Goal: Task Accomplishment & Management: Complete application form

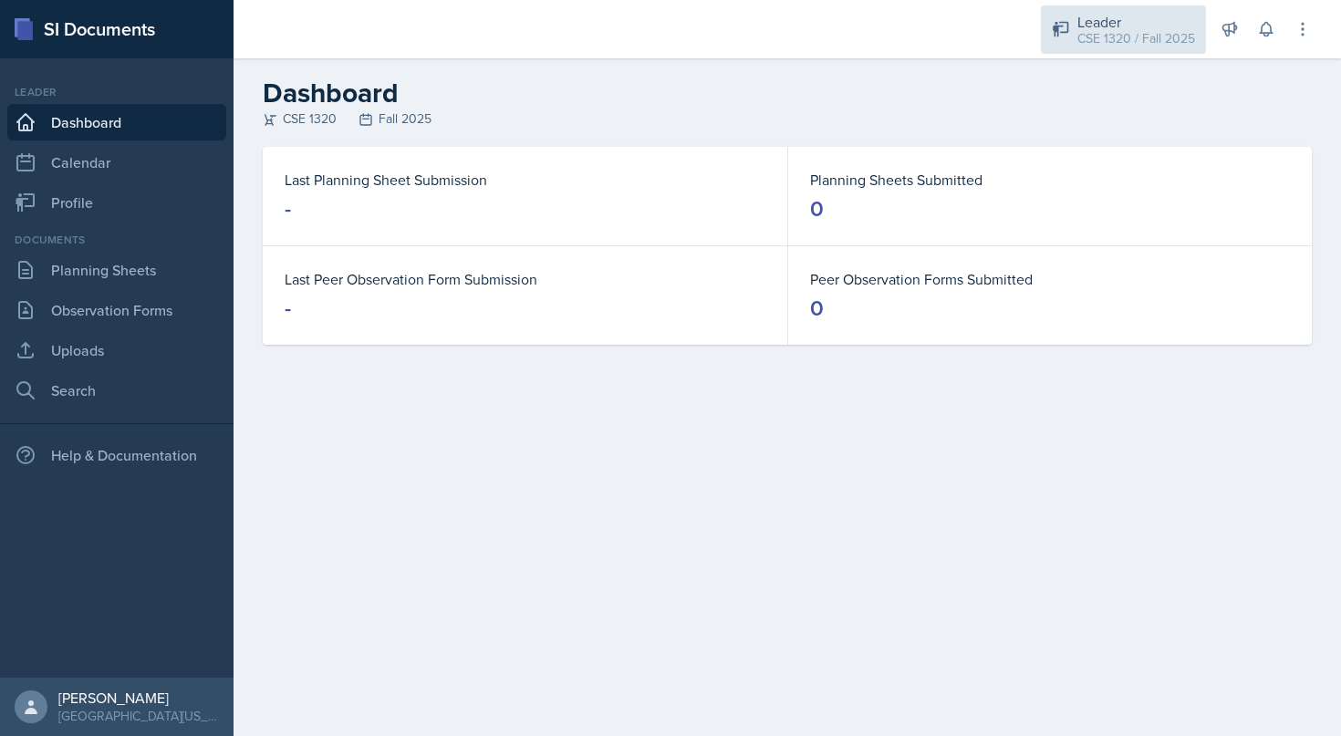
click at [1120, 29] on div "CSE 1320 / Fall 2025" at bounding box center [1136, 38] width 118 height 19
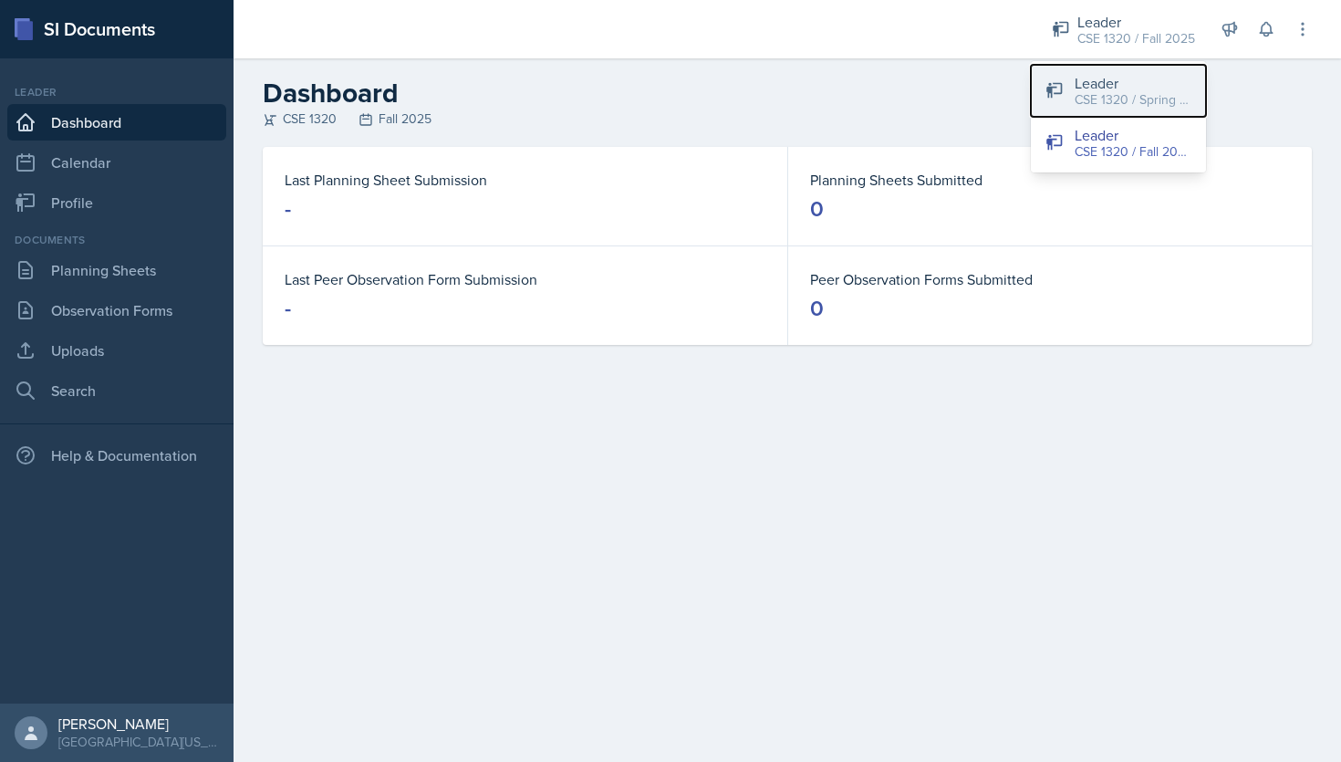
click at [1122, 114] on button "Leader CSE 1320 / Spring 2025" at bounding box center [1118, 91] width 175 height 52
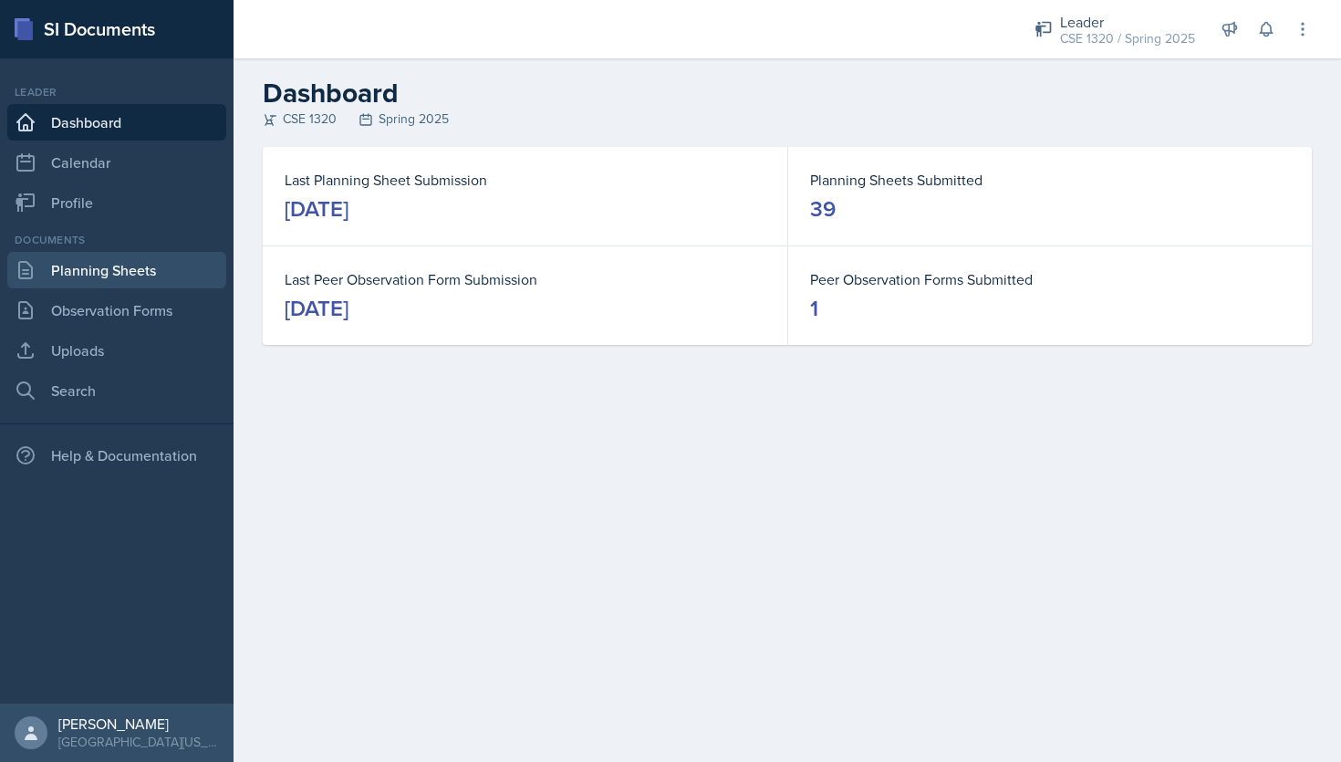
click at [114, 275] on link "Planning Sheets" at bounding box center [116, 270] width 219 height 36
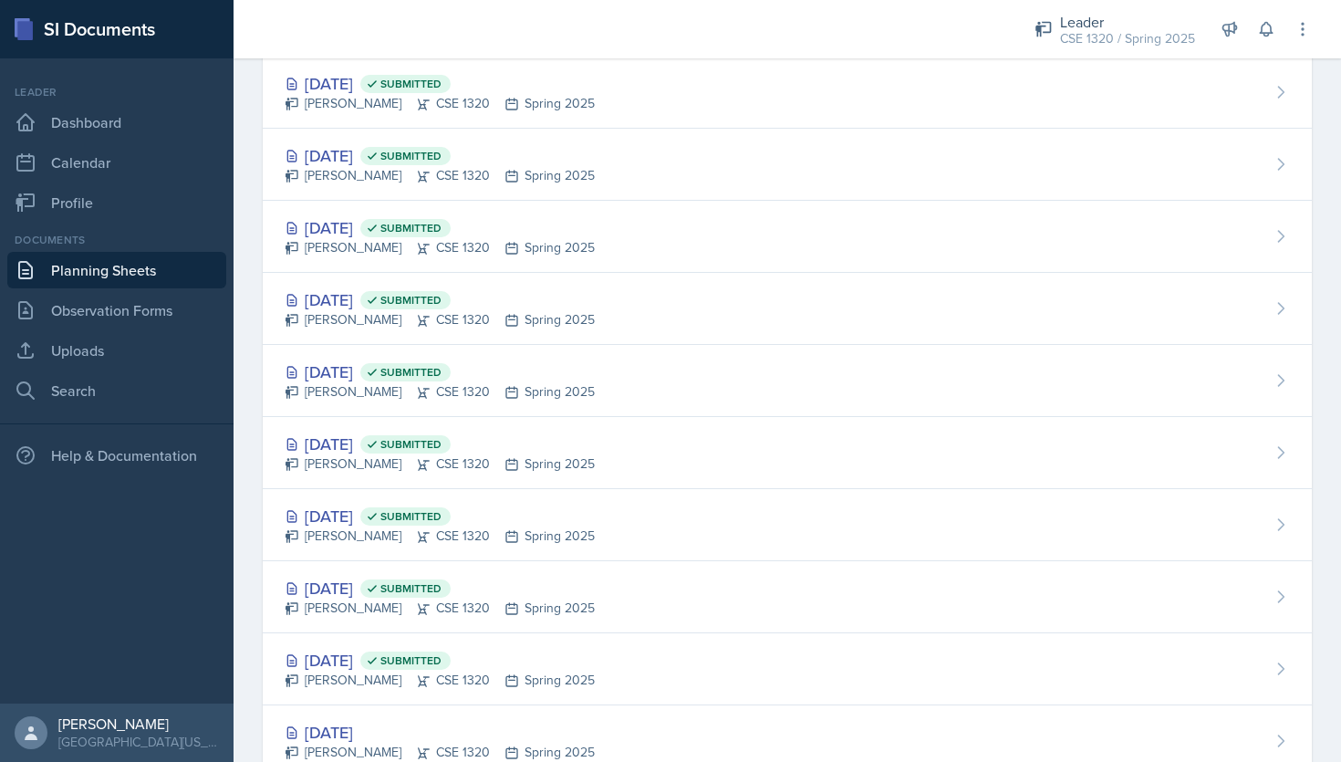
scroll to position [2348, 0]
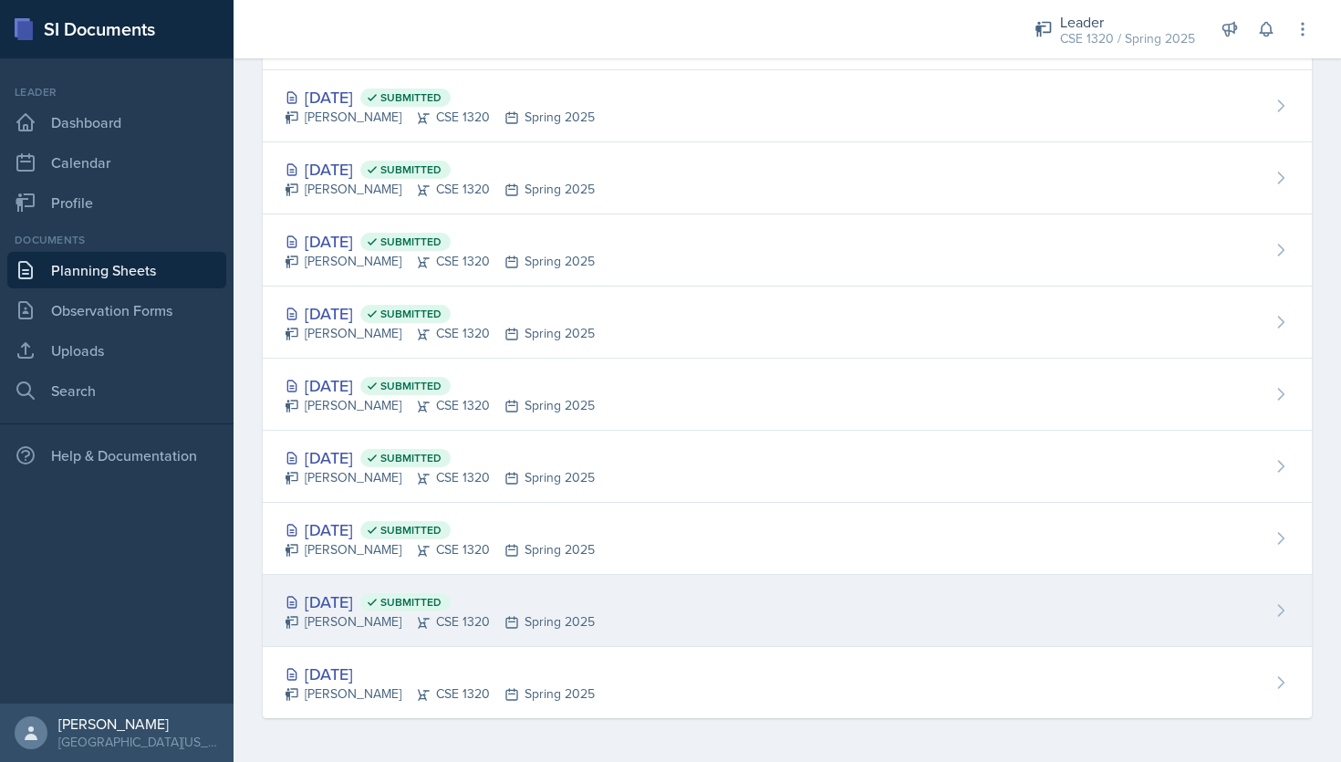
click at [616, 611] on div "Jan 22nd, 2025 Submitted Nishan Koirala CSE 1320 Spring 2025" at bounding box center [787, 611] width 1049 height 72
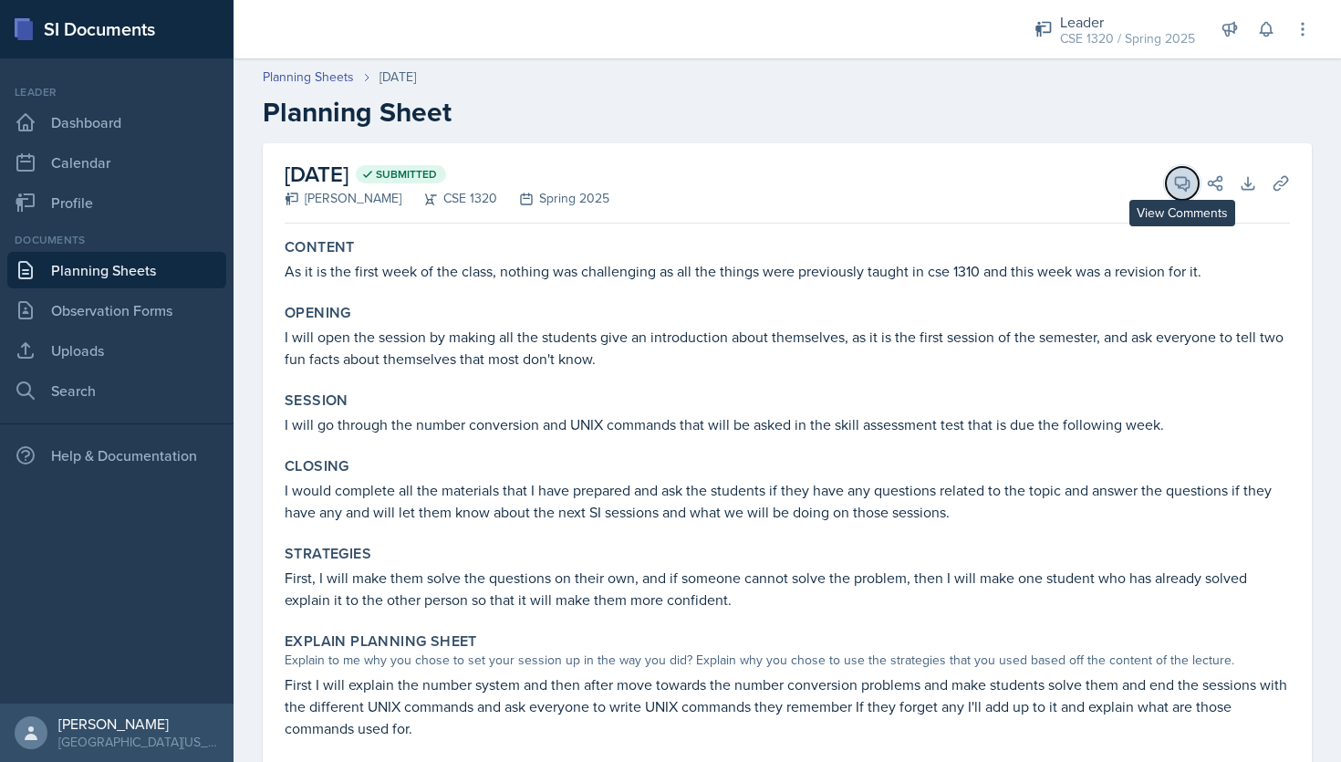
click at [1176, 192] on icon at bounding box center [1182, 183] width 18 height 18
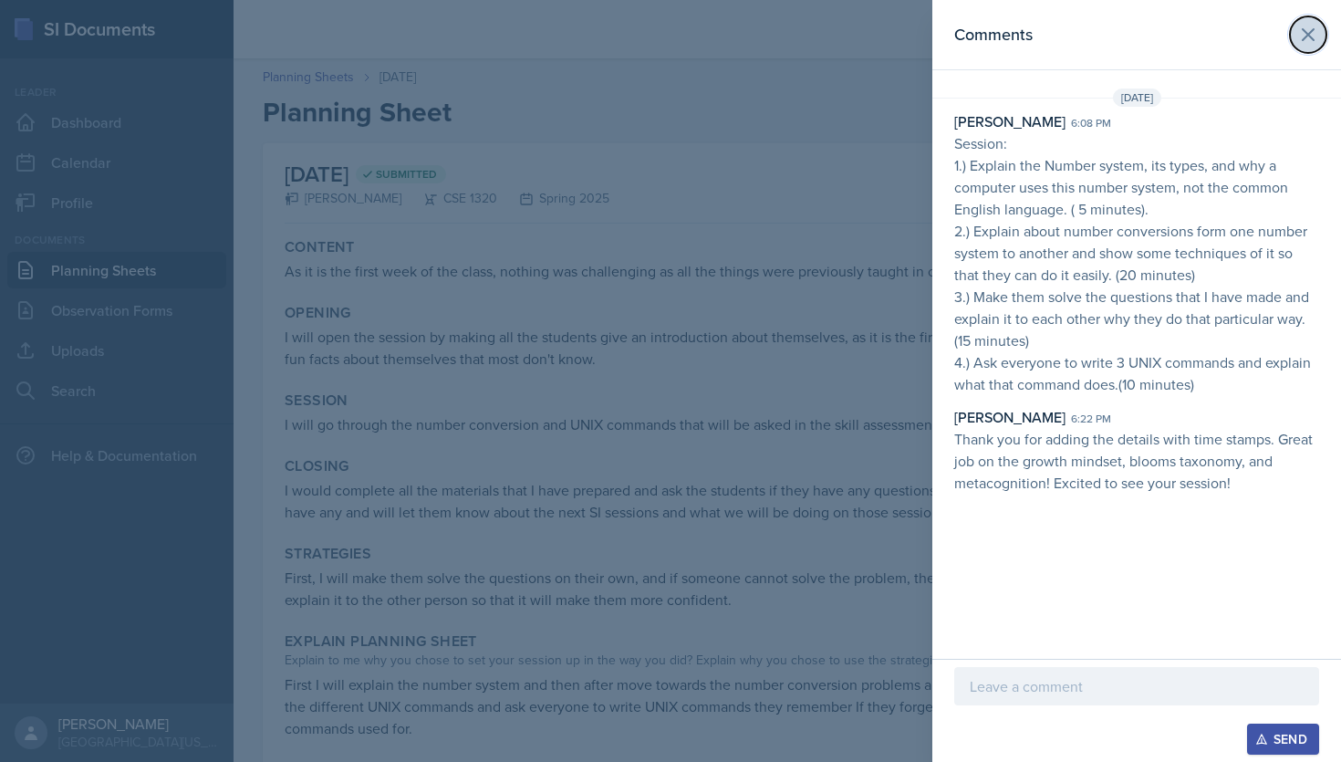
click at [1301, 40] on icon at bounding box center [1308, 35] width 22 height 22
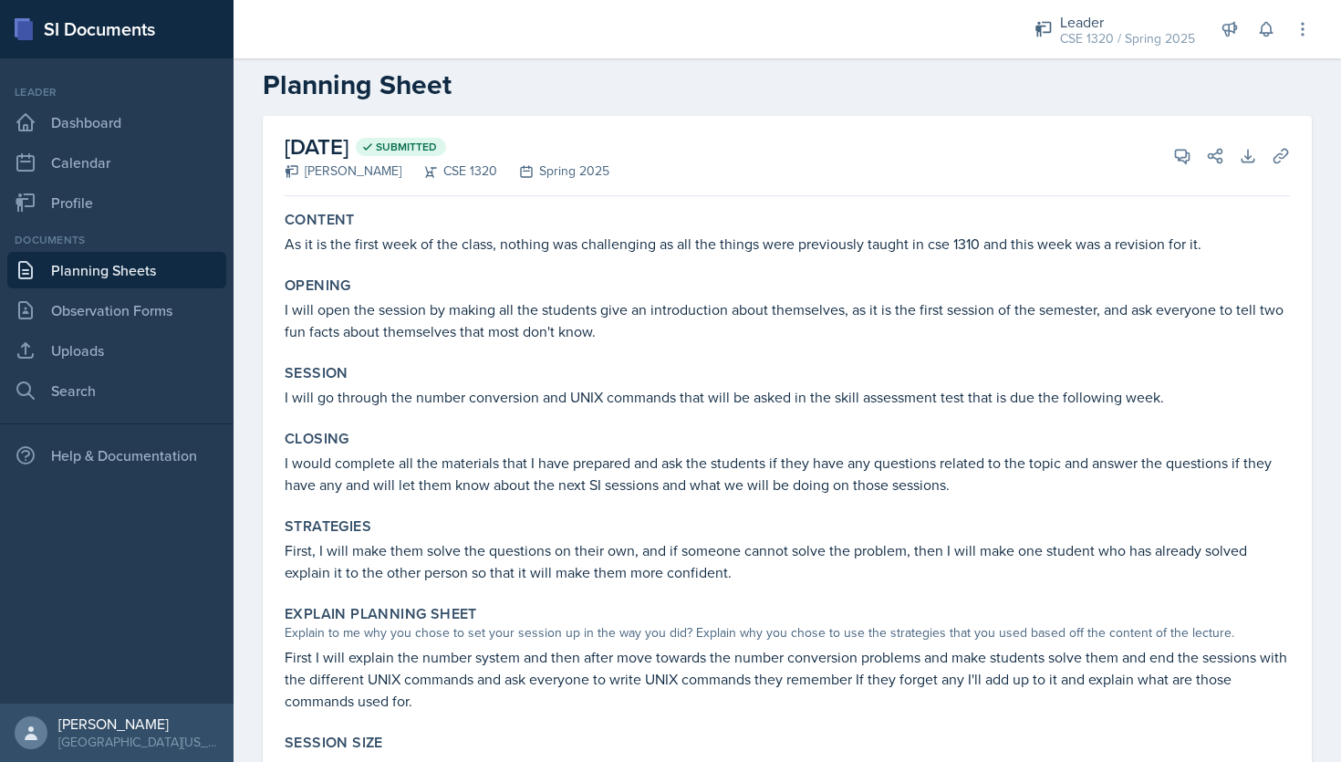
scroll to position [35, 0]
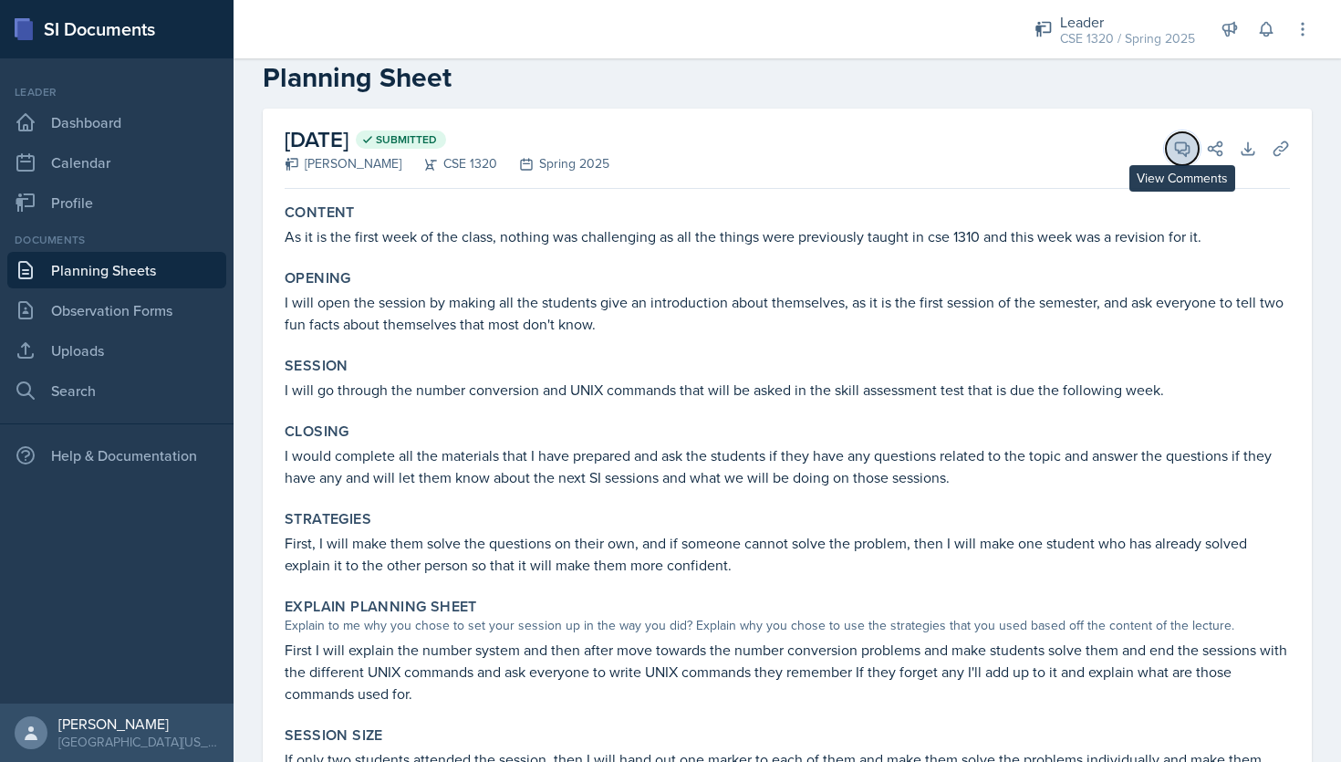
click at [1176, 154] on icon at bounding box center [1182, 149] width 18 height 18
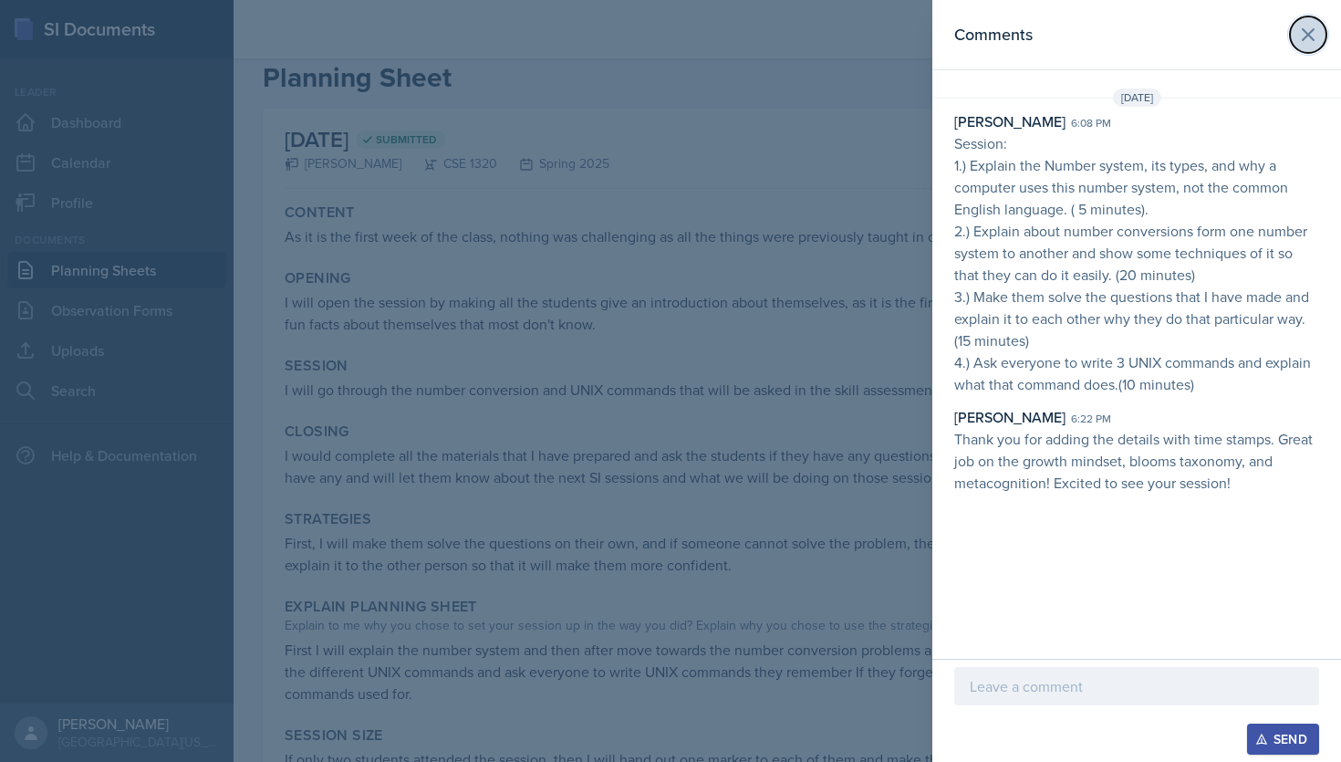
click at [1313, 35] on icon at bounding box center [1308, 35] width 22 height 22
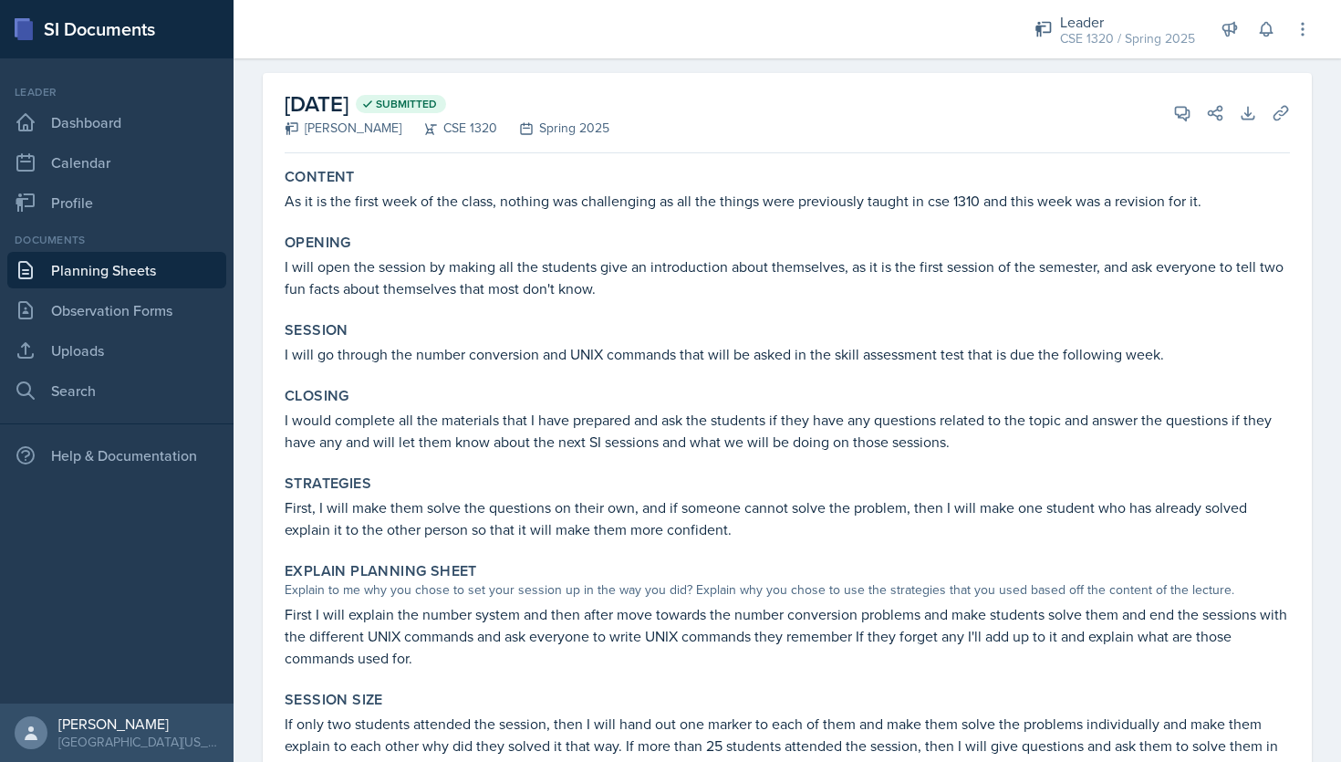
scroll to position [71, 0]
click at [142, 263] on link "Planning Sheets" at bounding box center [116, 270] width 219 height 36
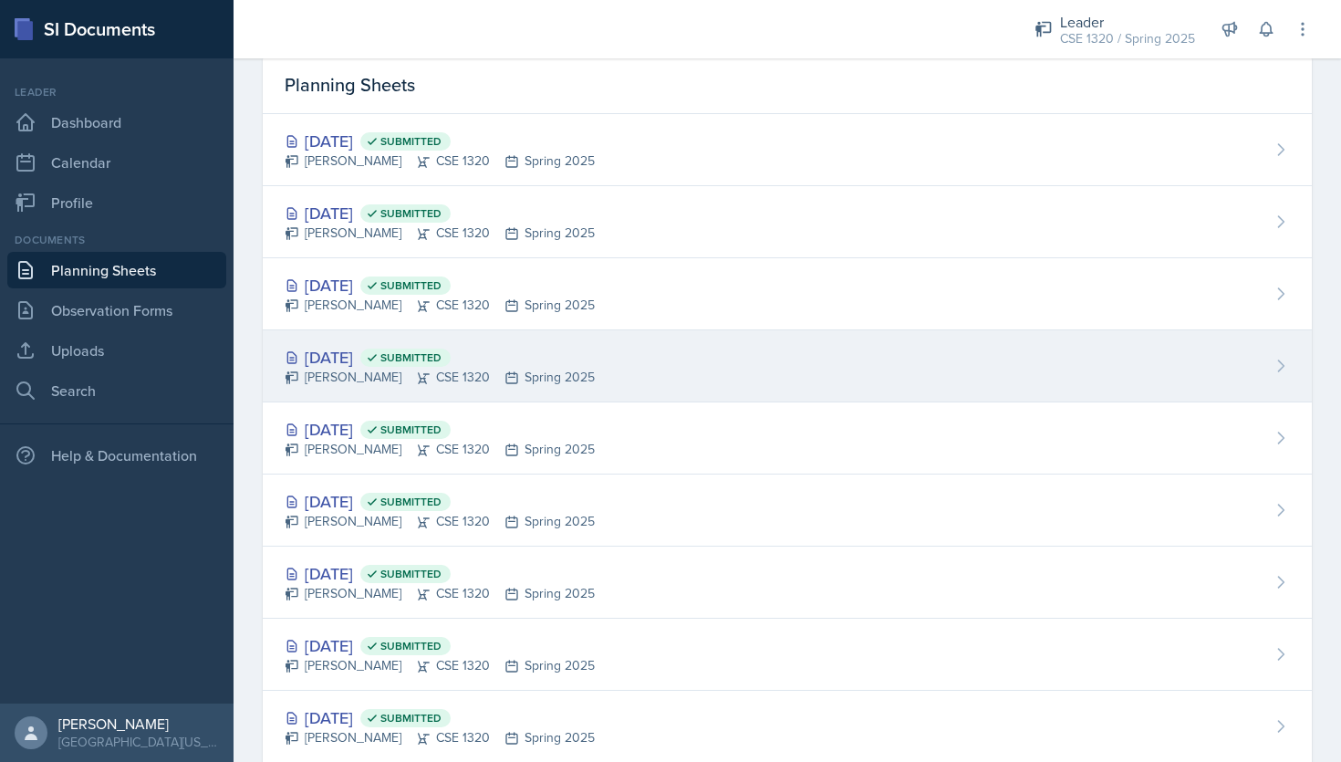
click at [646, 350] on div "Apr 21st, 2025 Submitted Nishan Koirala CSE 1320 Spring 2025" at bounding box center [787, 366] width 1049 height 72
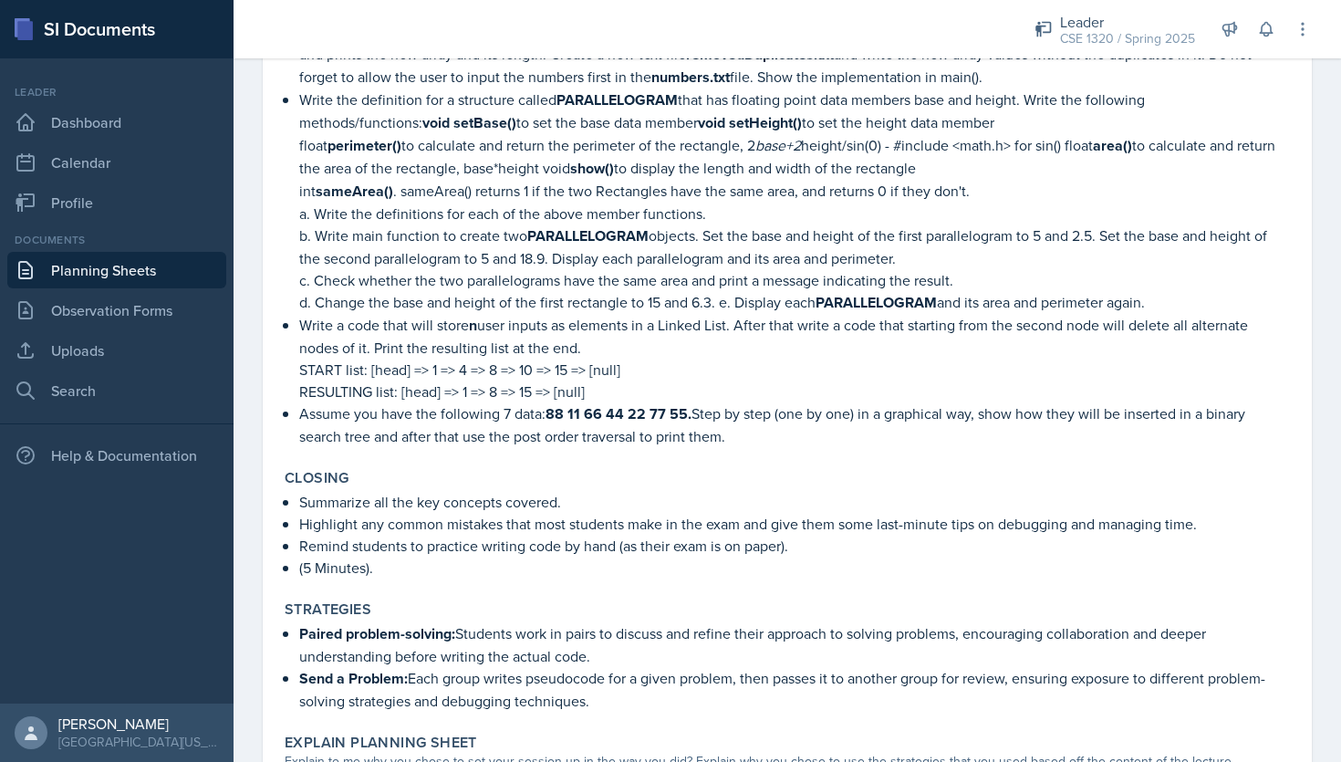
scroll to position [1212, 0]
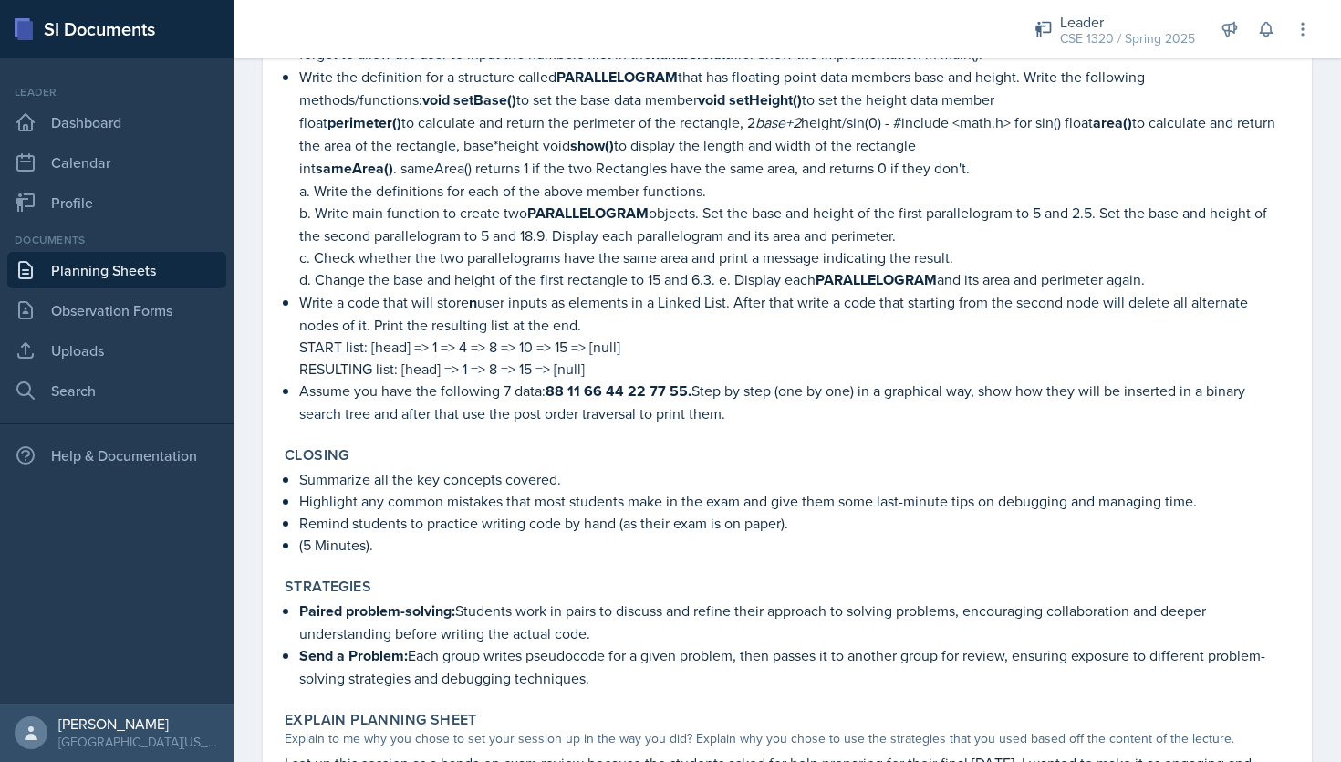
click at [94, 275] on link "Planning Sheets" at bounding box center [116, 270] width 219 height 36
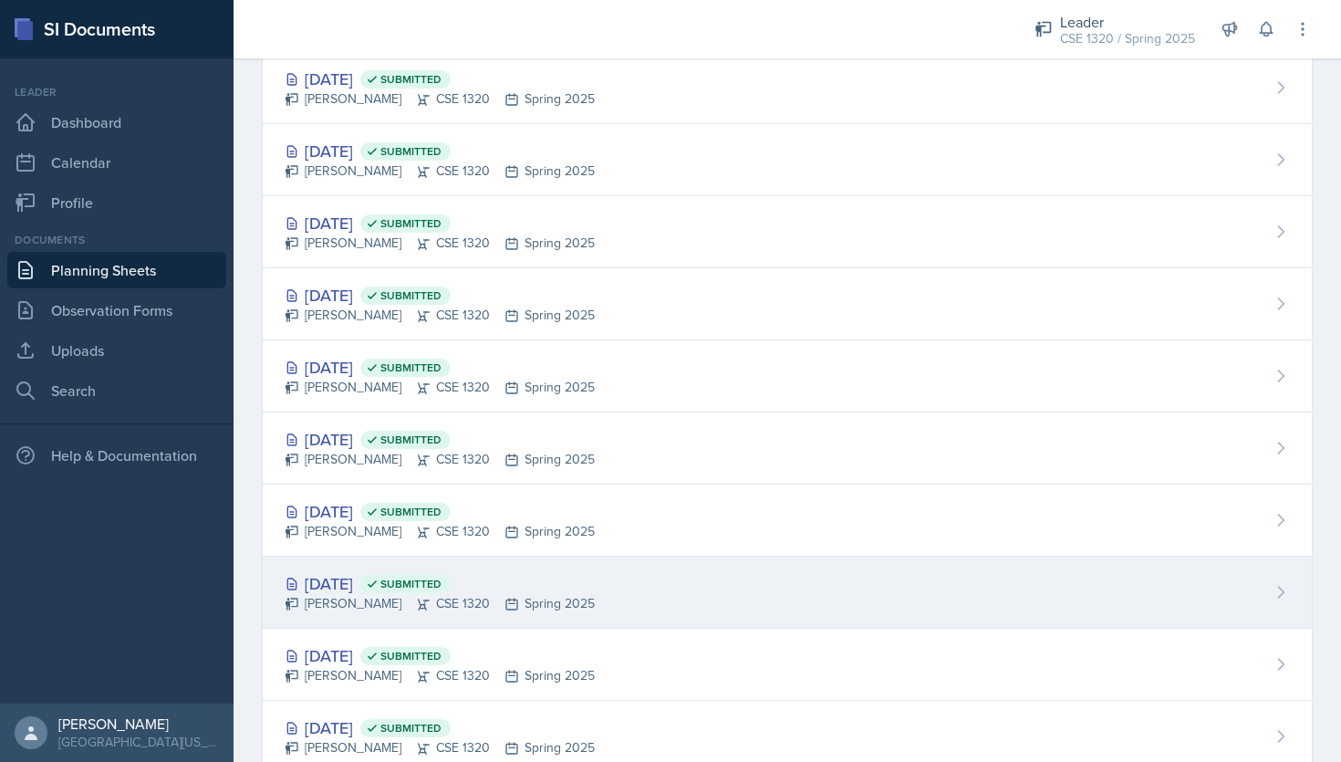
scroll to position [906, 0]
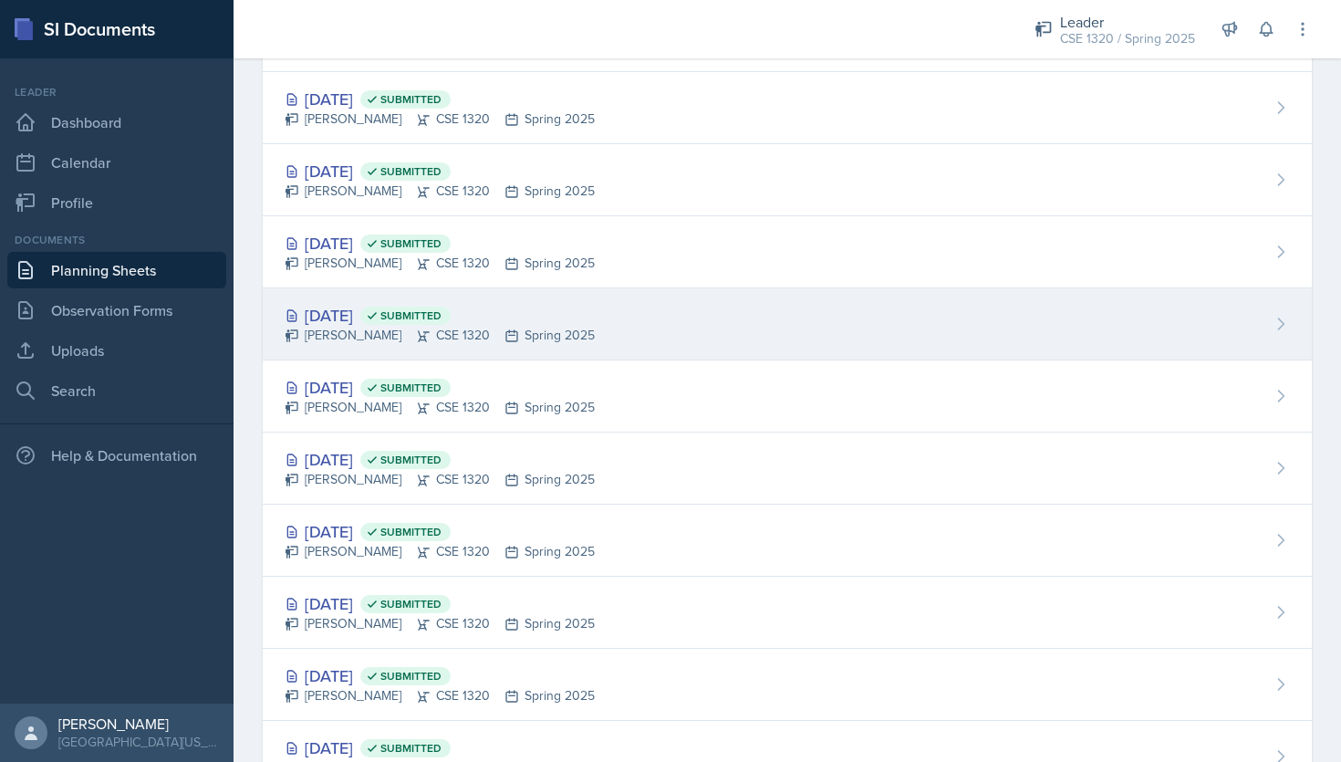
click at [658, 347] on div "Mar 26th, 2025 Submitted Nishan Koirala CSE 1320 Spring 2025" at bounding box center [787, 324] width 1049 height 72
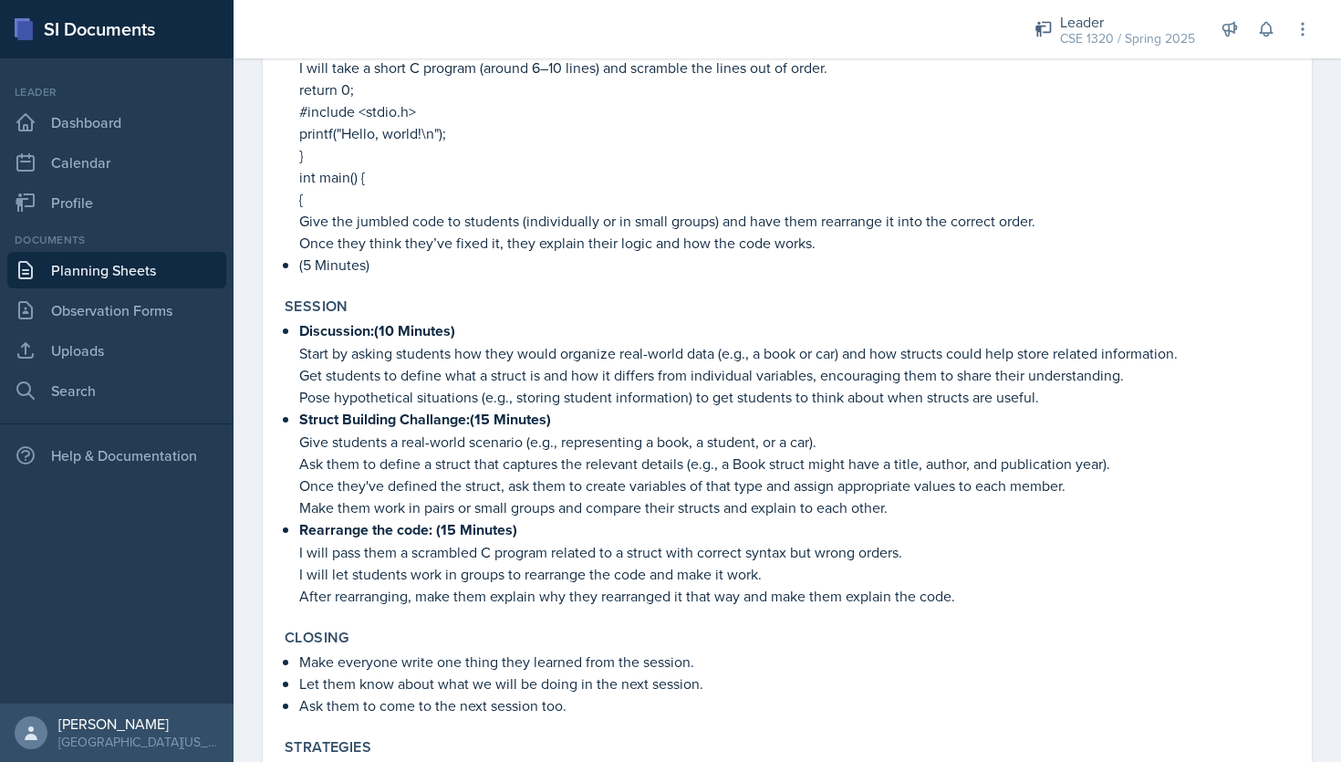
scroll to position [793, 0]
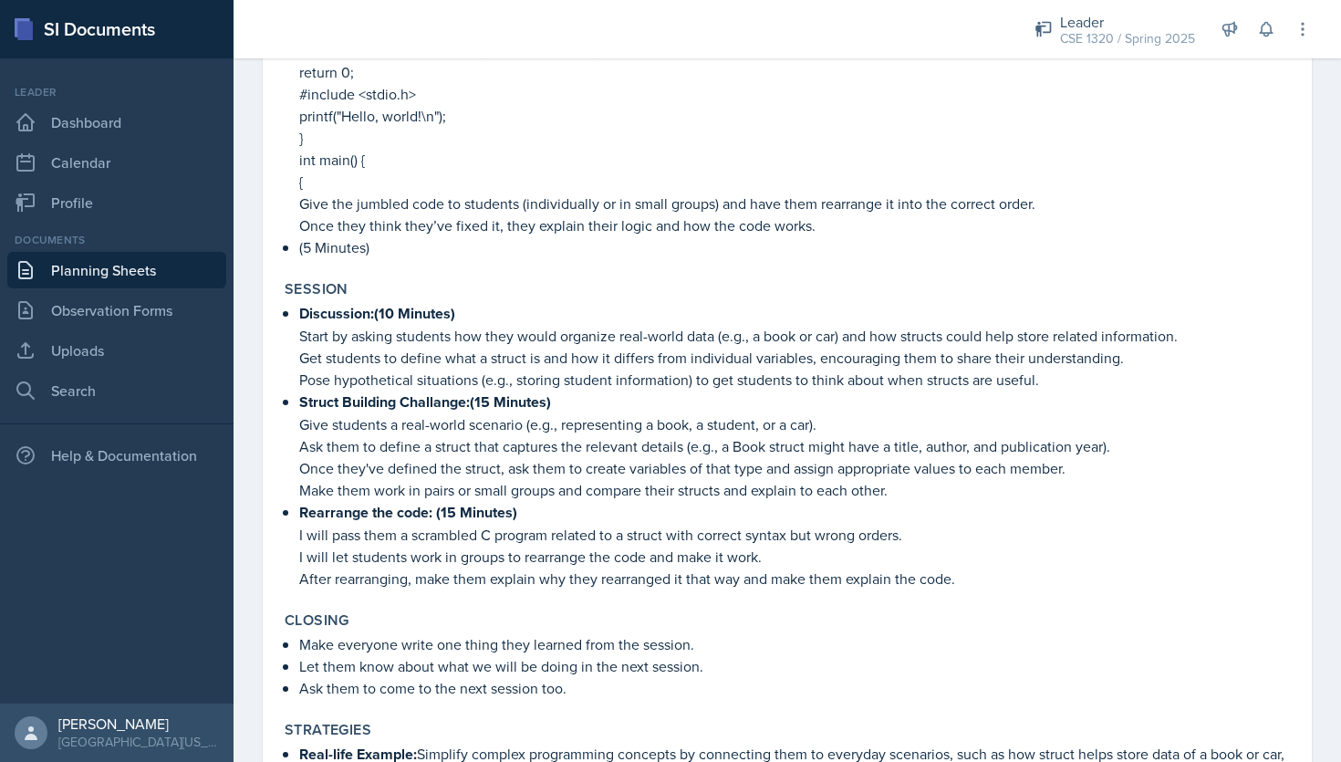
click at [151, 260] on link "Planning Sheets" at bounding box center [116, 270] width 219 height 36
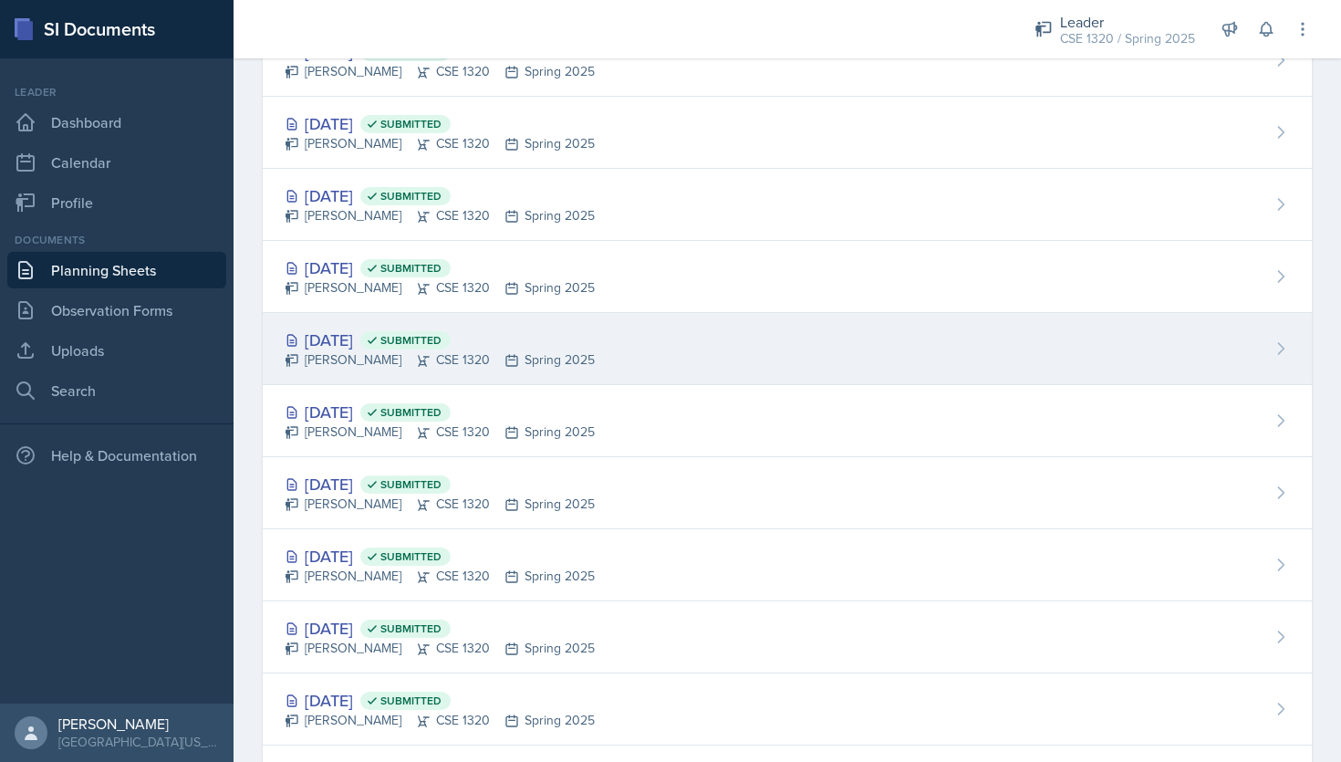
scroll to position [626, 0]
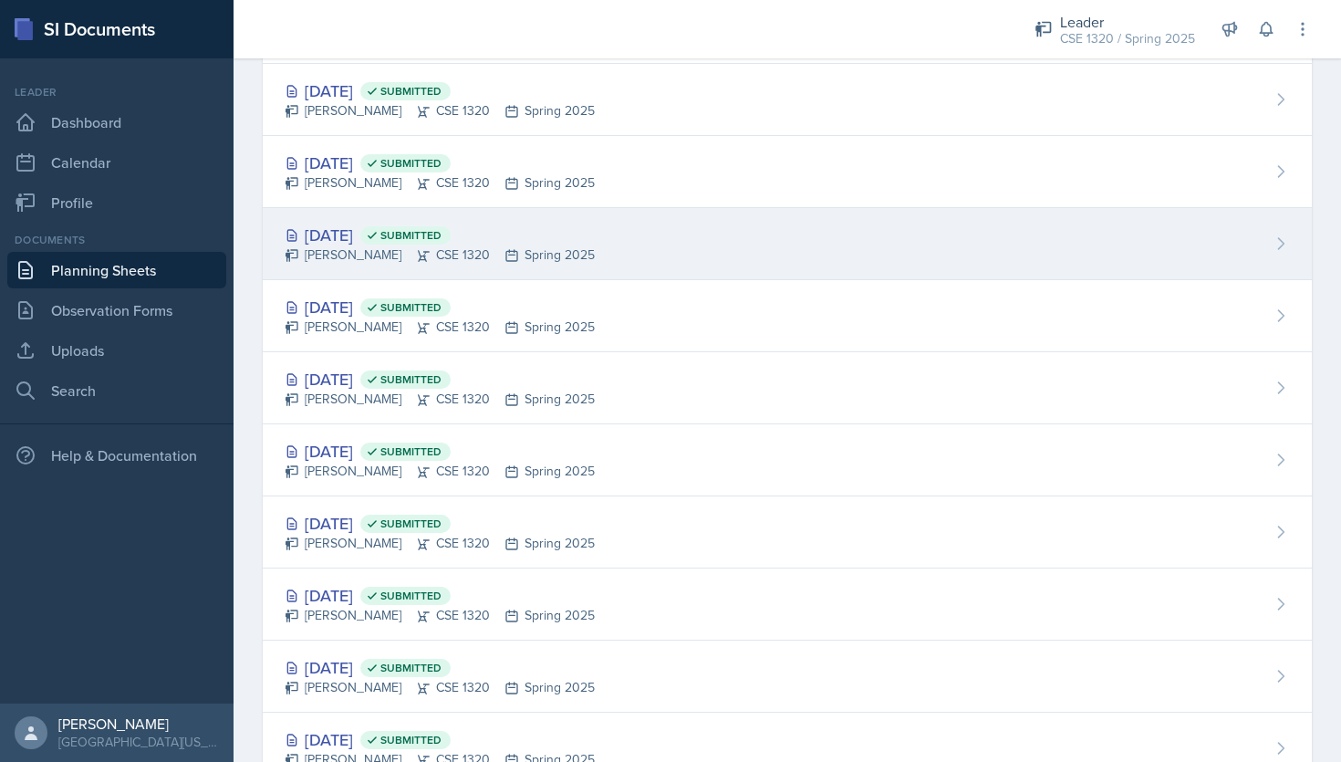
click at [707, 261] on div "Apr 7th, 2025 Submitted Nishan Koirala CSE 1320 Spring 2025" at bounding box center [787, 244] width 1049 height 72
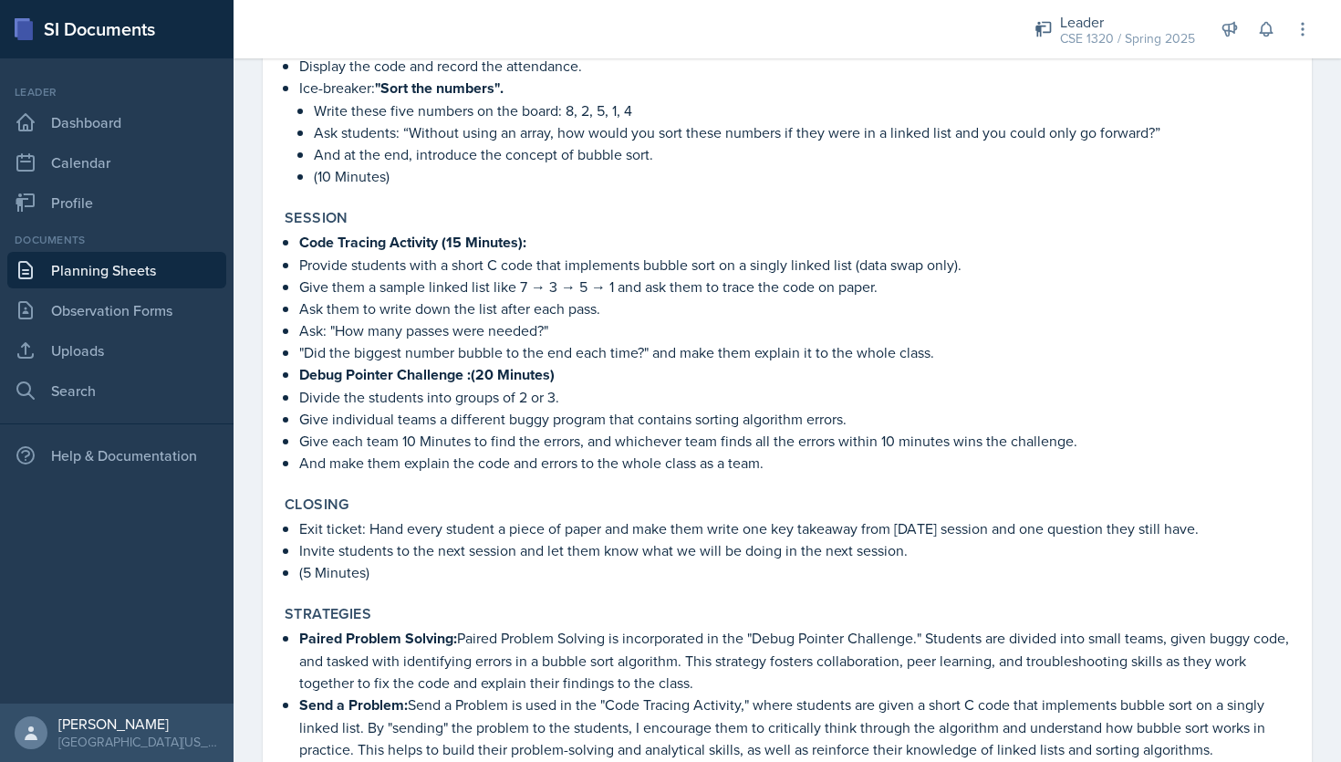
scroll to position [756, 0]
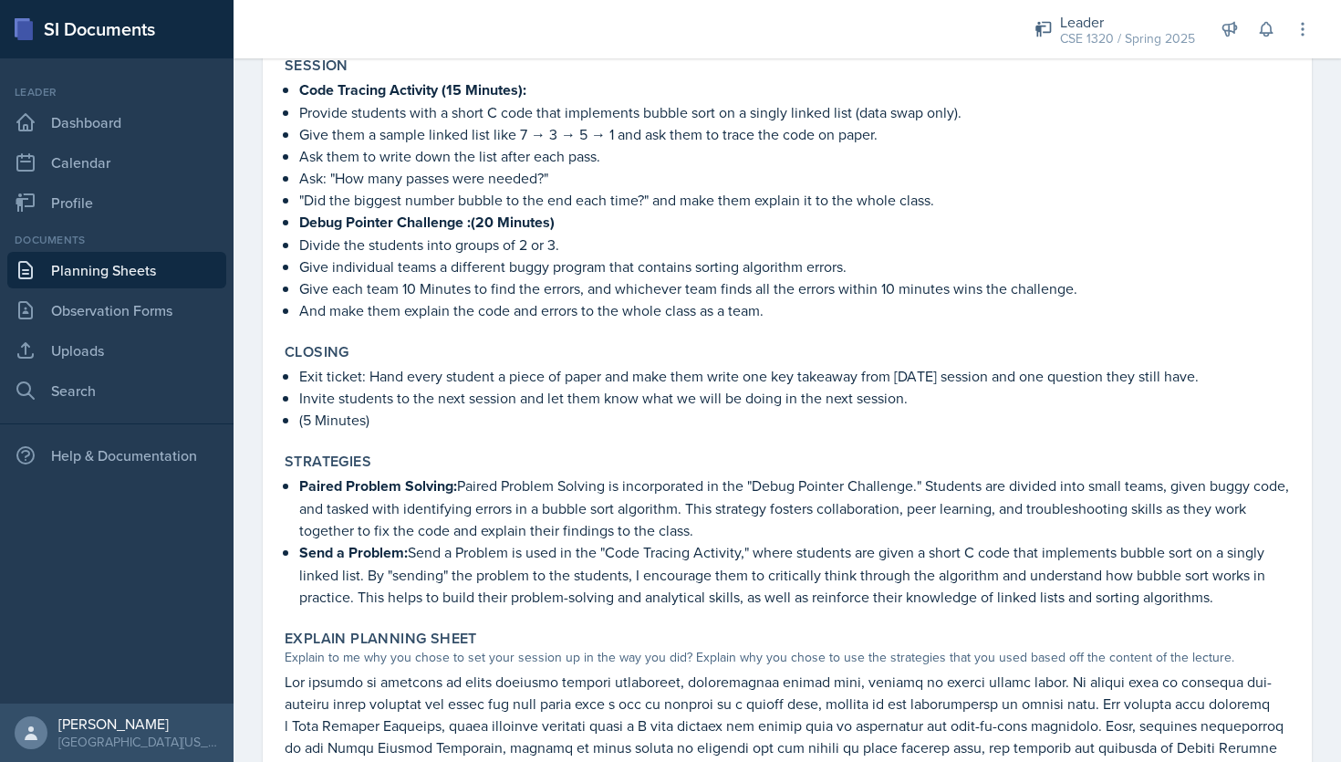
click at [124, 275] on link "Planning Sheets" at bounding box center [116, 270] width 219 height 36
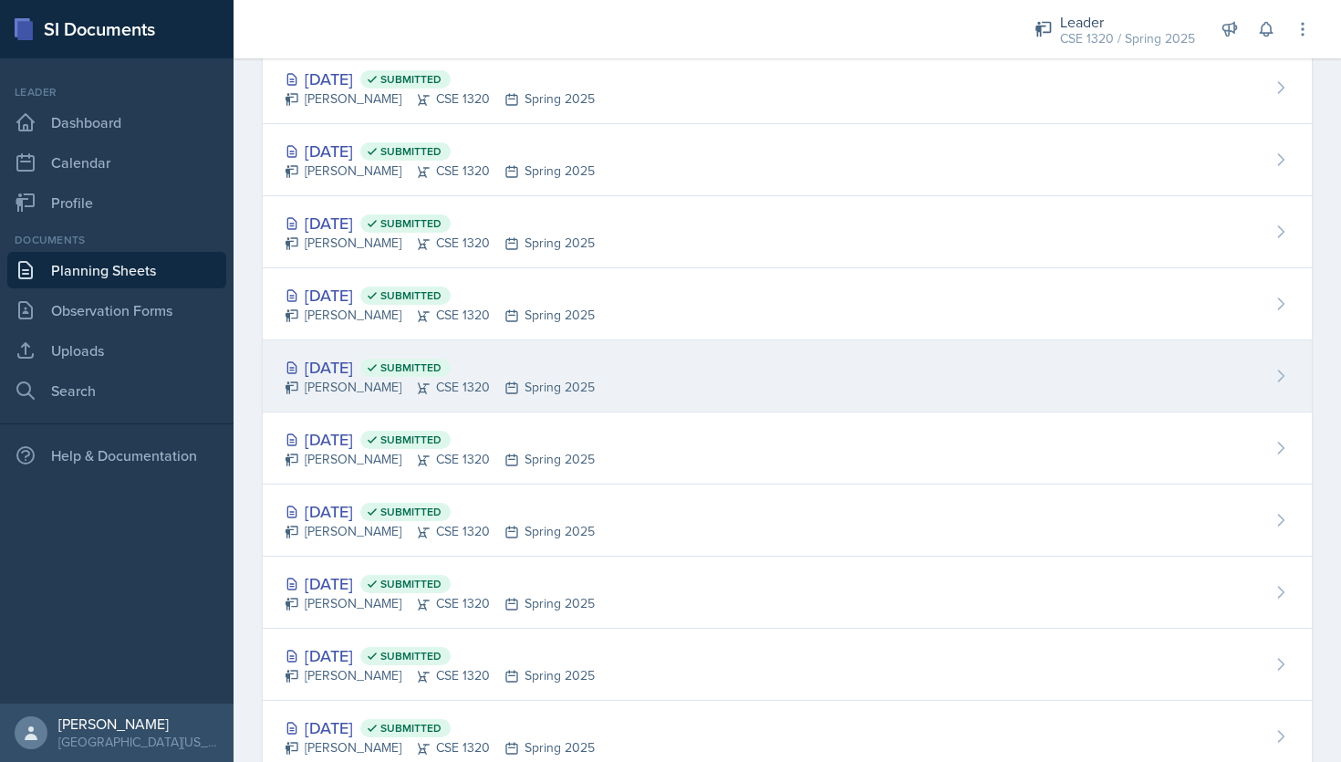
scroll to position [368, 0]
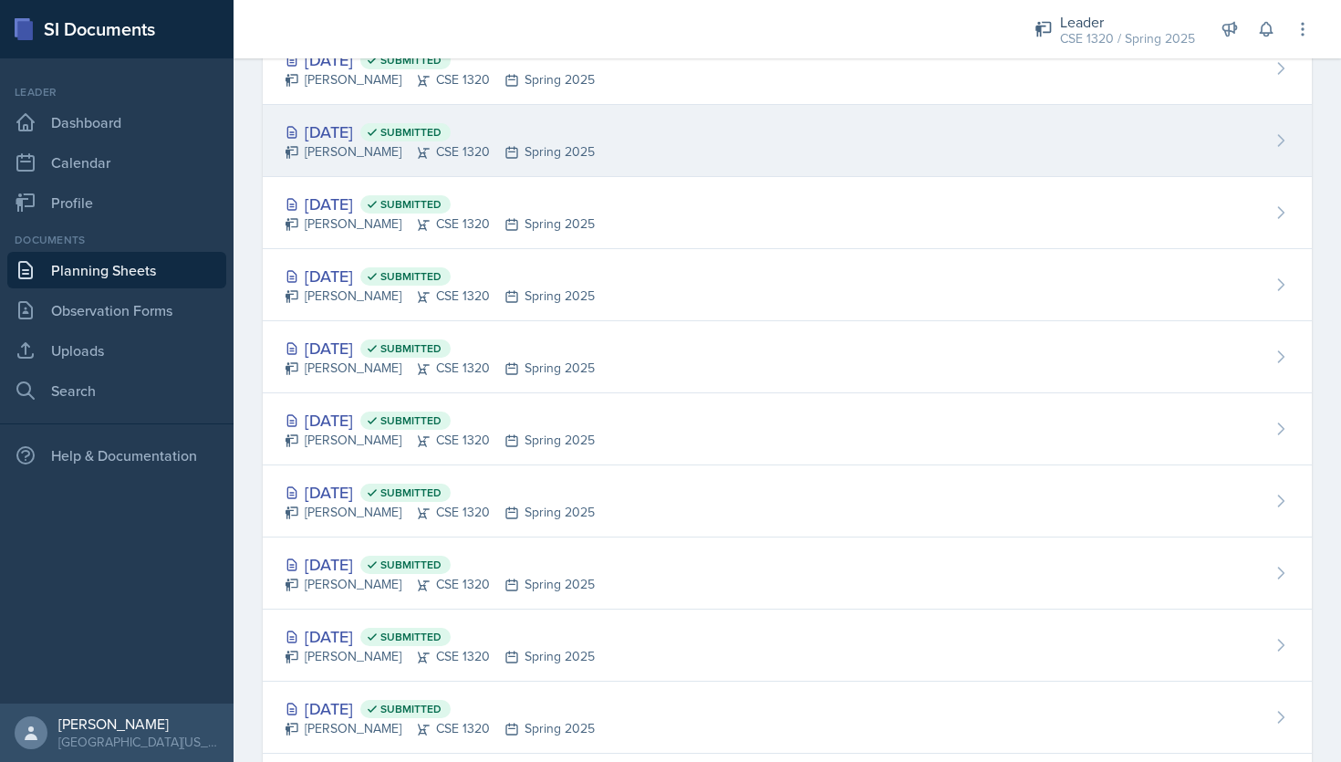
click at [644, 173] on div "Apr 18th, 2025 Submitted Nishan Koirala CSE 1320 Spring 2025" at bounding box center [787, 141] width 1049 height 72
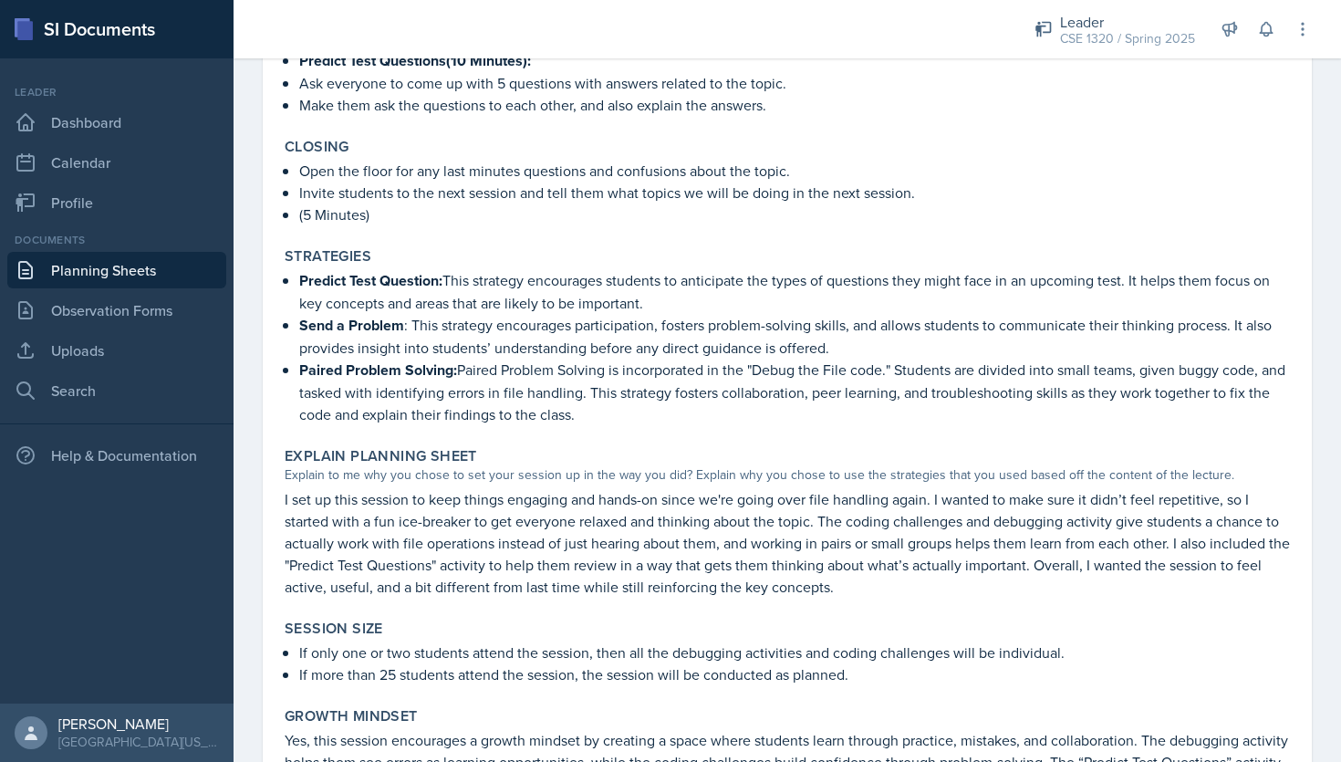
scroll to position [1191, 0]
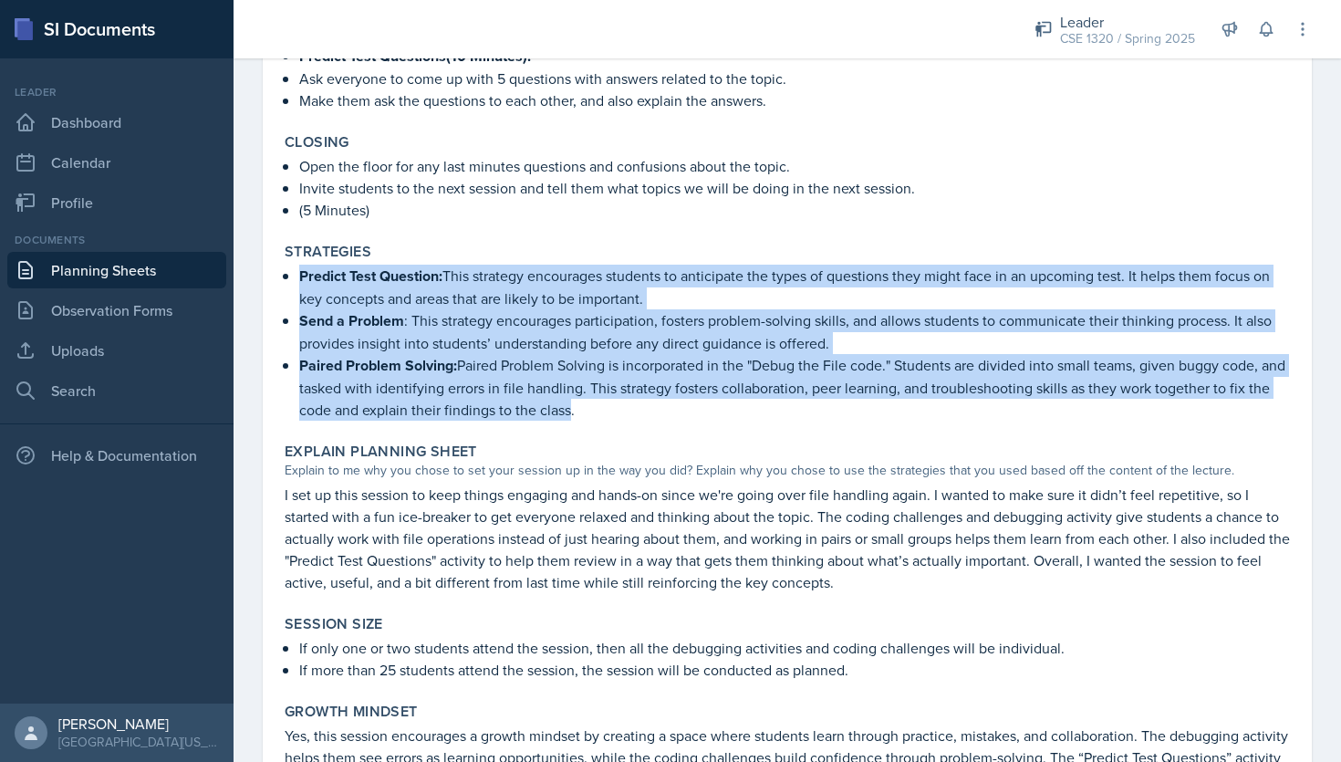
drag, startPoint x: 594, startPoint y: 402, endPoint x: 279, endPoint y: 268, distance: 342.0
click at [279, 268] on div "Strategies Predict Test Question: This strategy encourages students to anticipa…" at bounding box center [787, 331] width 1020 height 192
copy ul "Predict Test Question: This strategy encourages students to anticipate the type…"
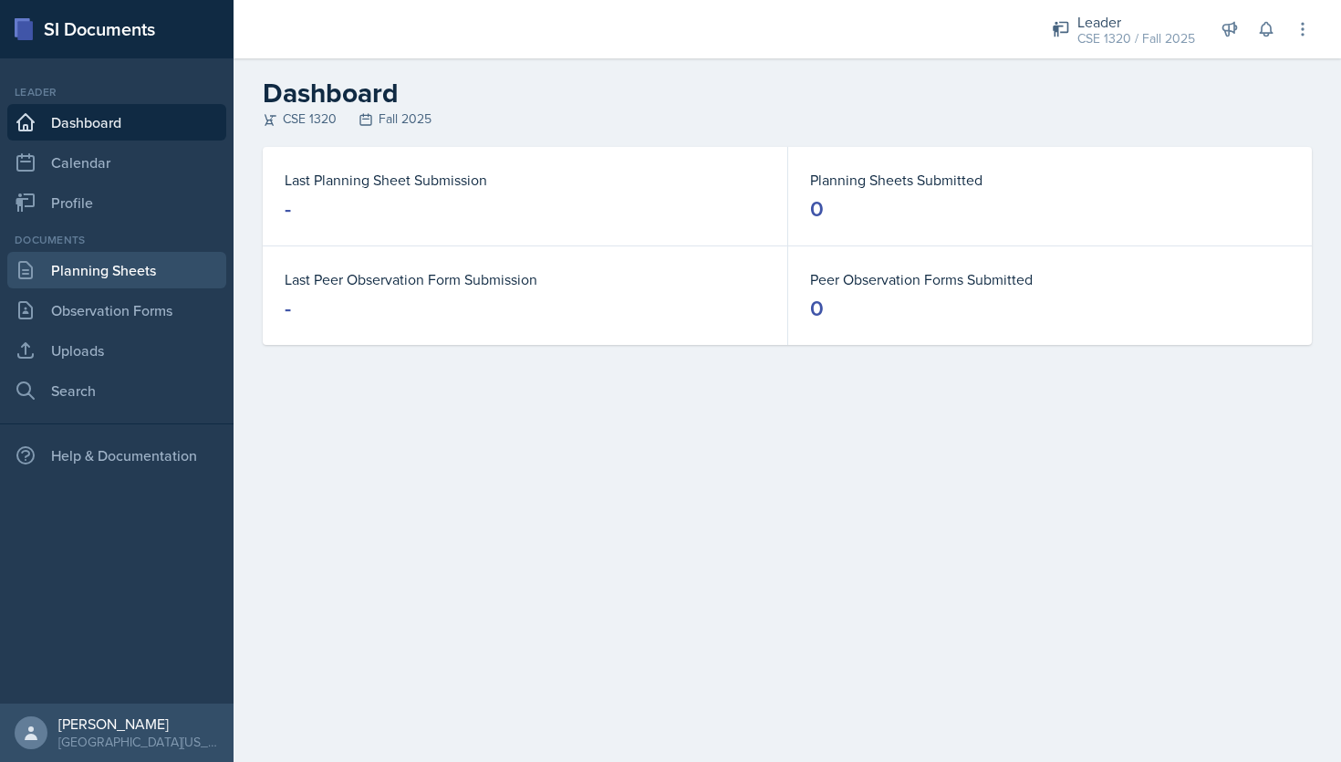
click at [146, 276] on link "Planning Sheets" at bounding box center [116, 270] width 219 height 36
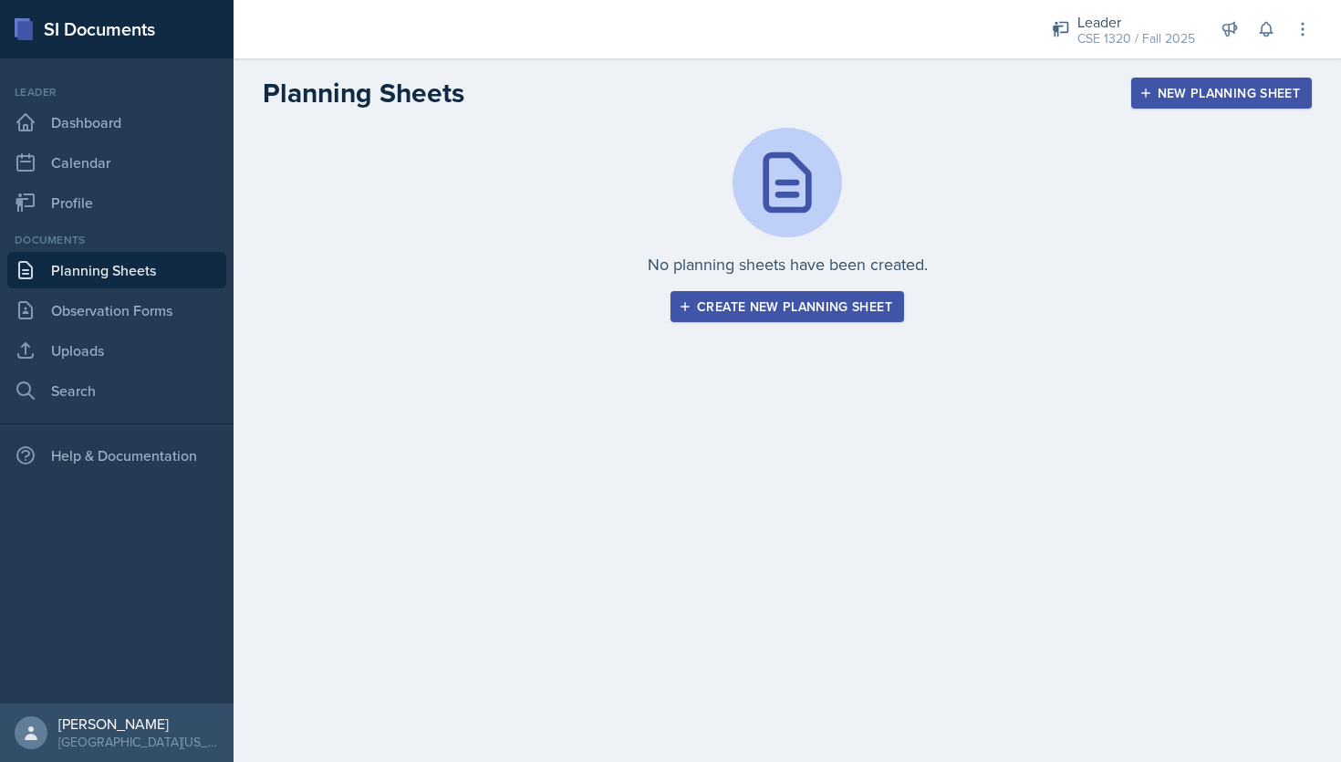
click at [1213, 86] on div "New Planning Sheet" at bounding box center [1221, 93] width 157 height 15
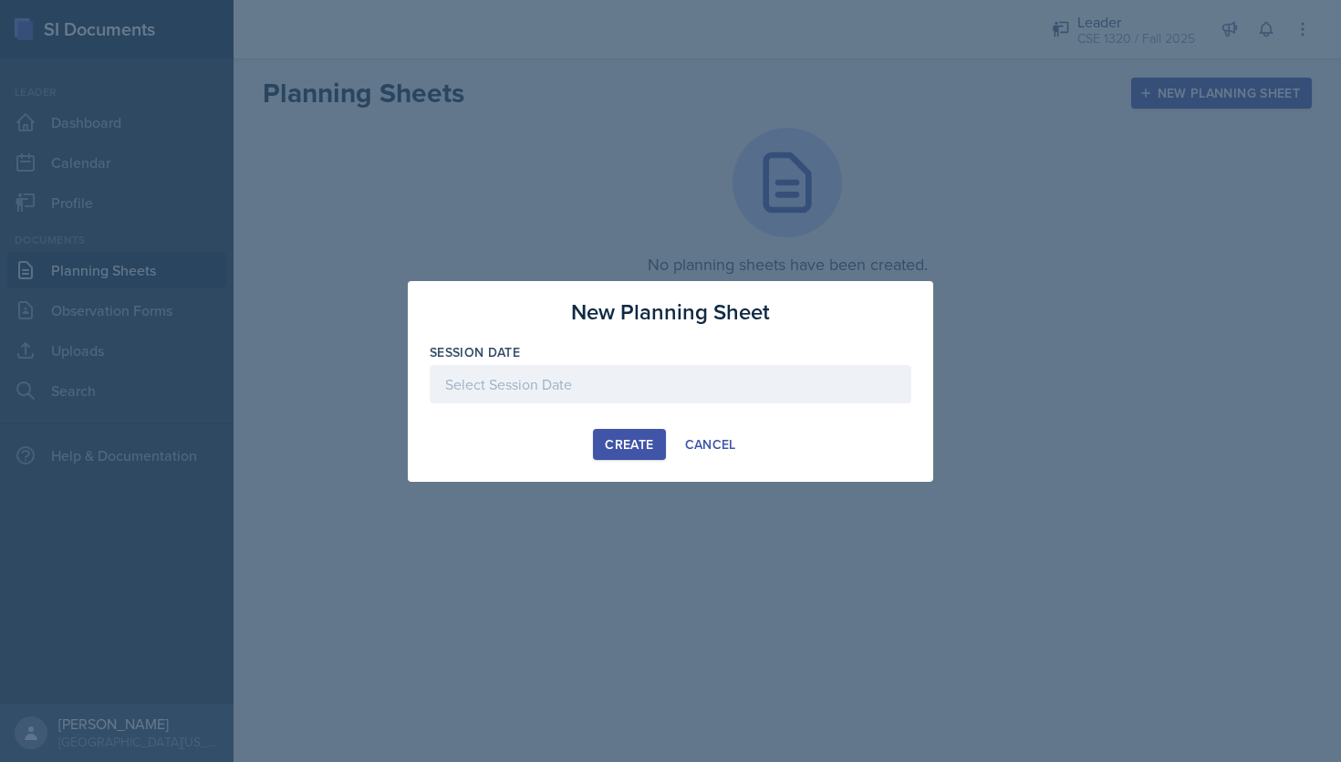
click at [647, 382] on div at bounding box center [671, 384] width 482 height 38
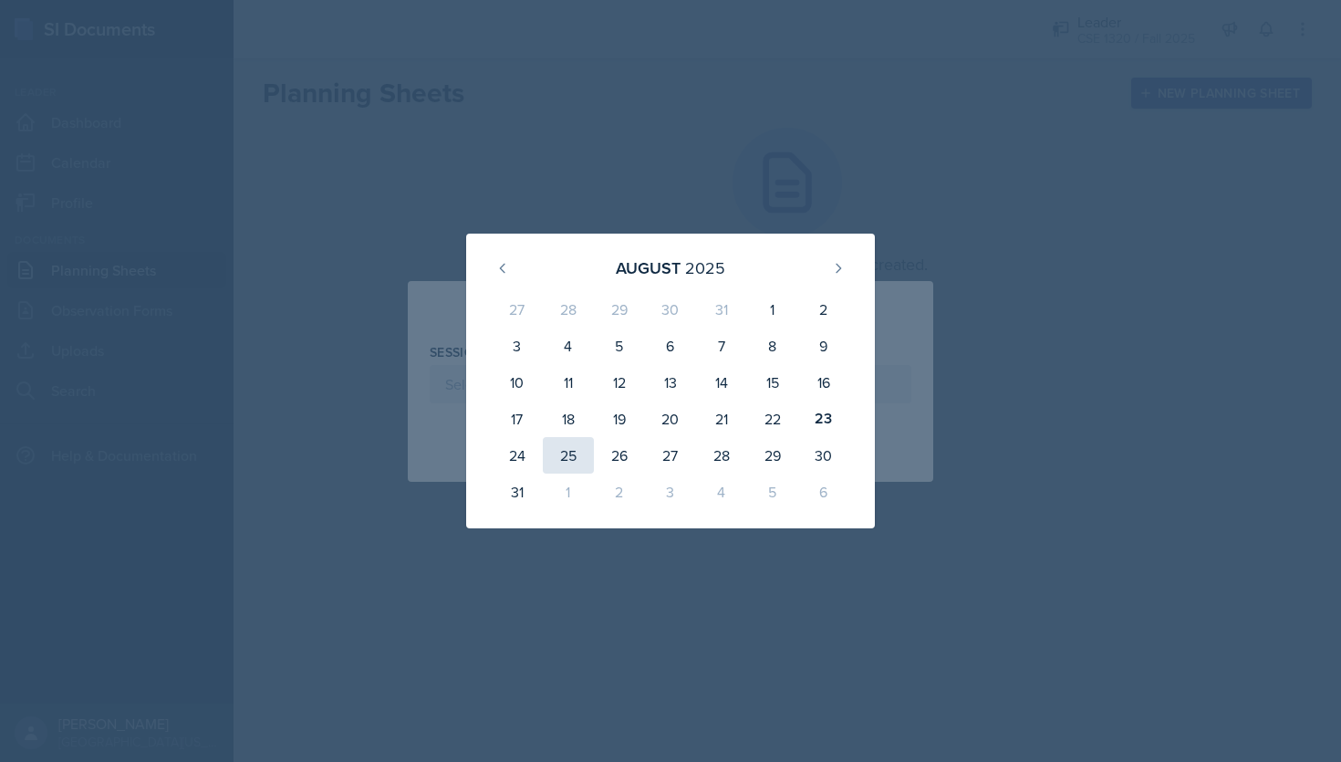
click at [572, 451] on div "25" at bounding box center [568, 455] width 51 height 36
type input "[DATE]"
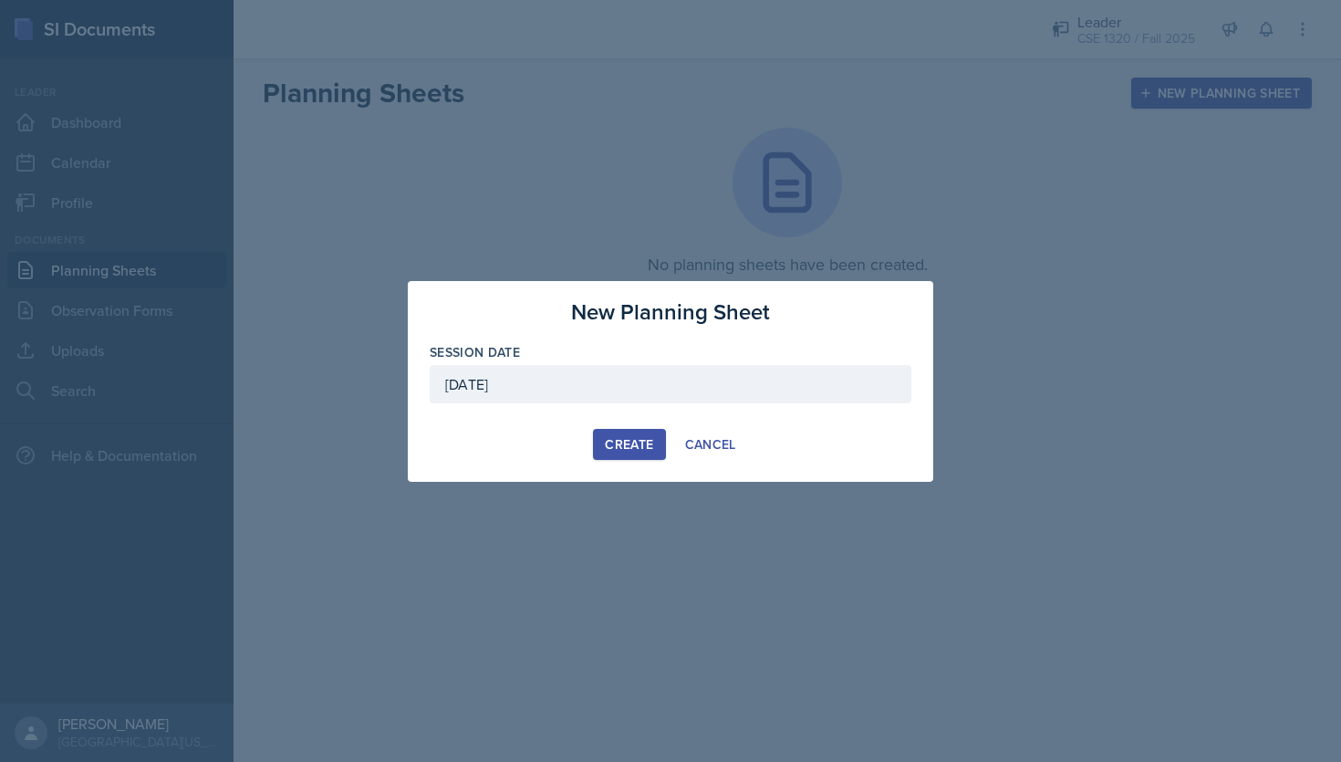
click at [631, 442] on div "Create" at bounding box center [629, 444] width 48 height 15
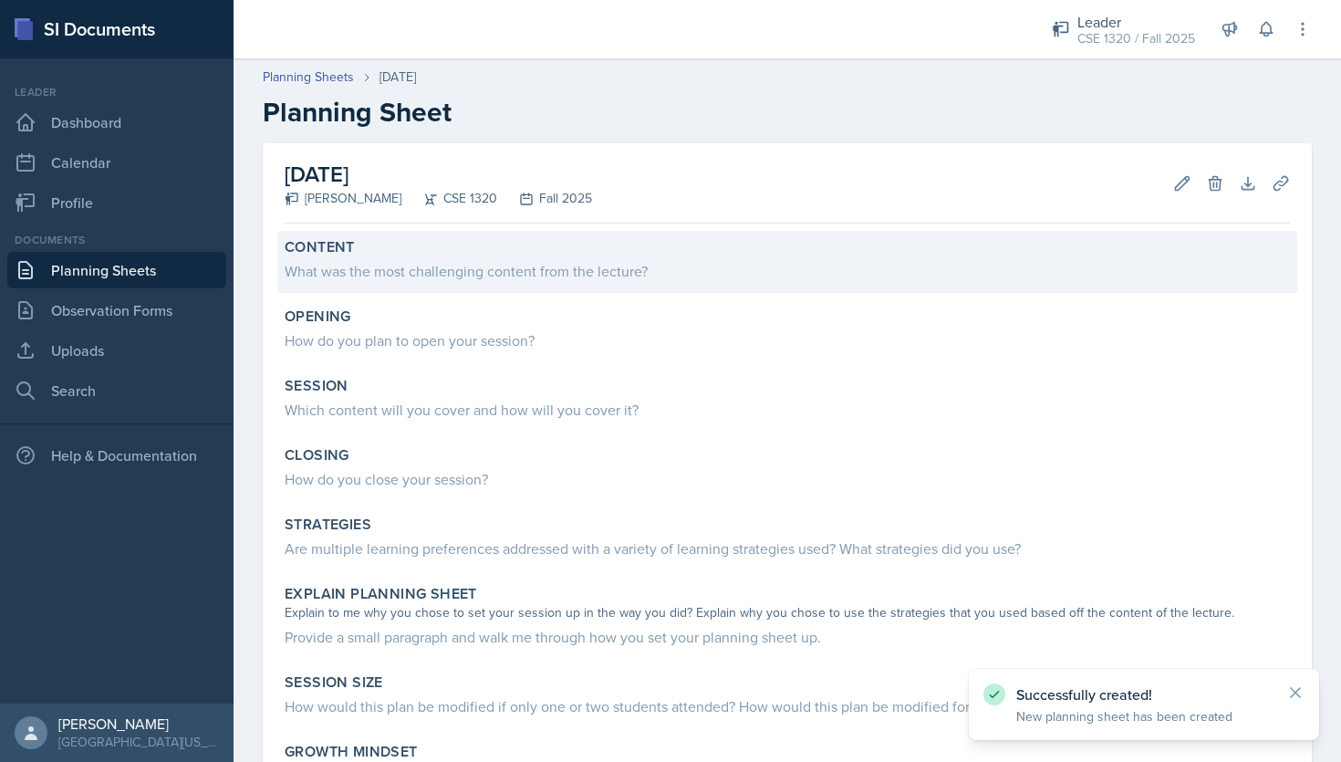
click at [414, 268] on div "What was the most challenging content from the lecture?" at bounding box center [787, 271] width 1005 height 22
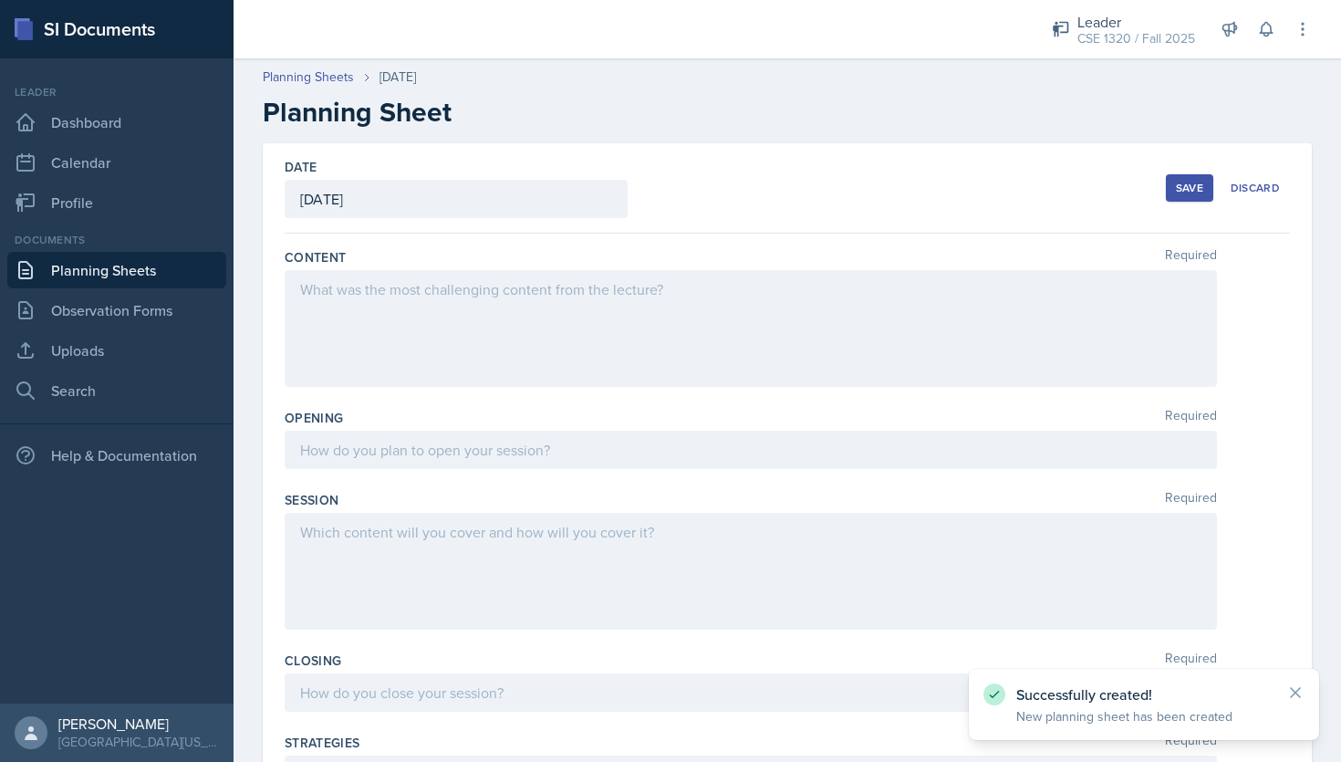
click at [400, 286] on div at bounding box center [751, 328] width 932 height 117
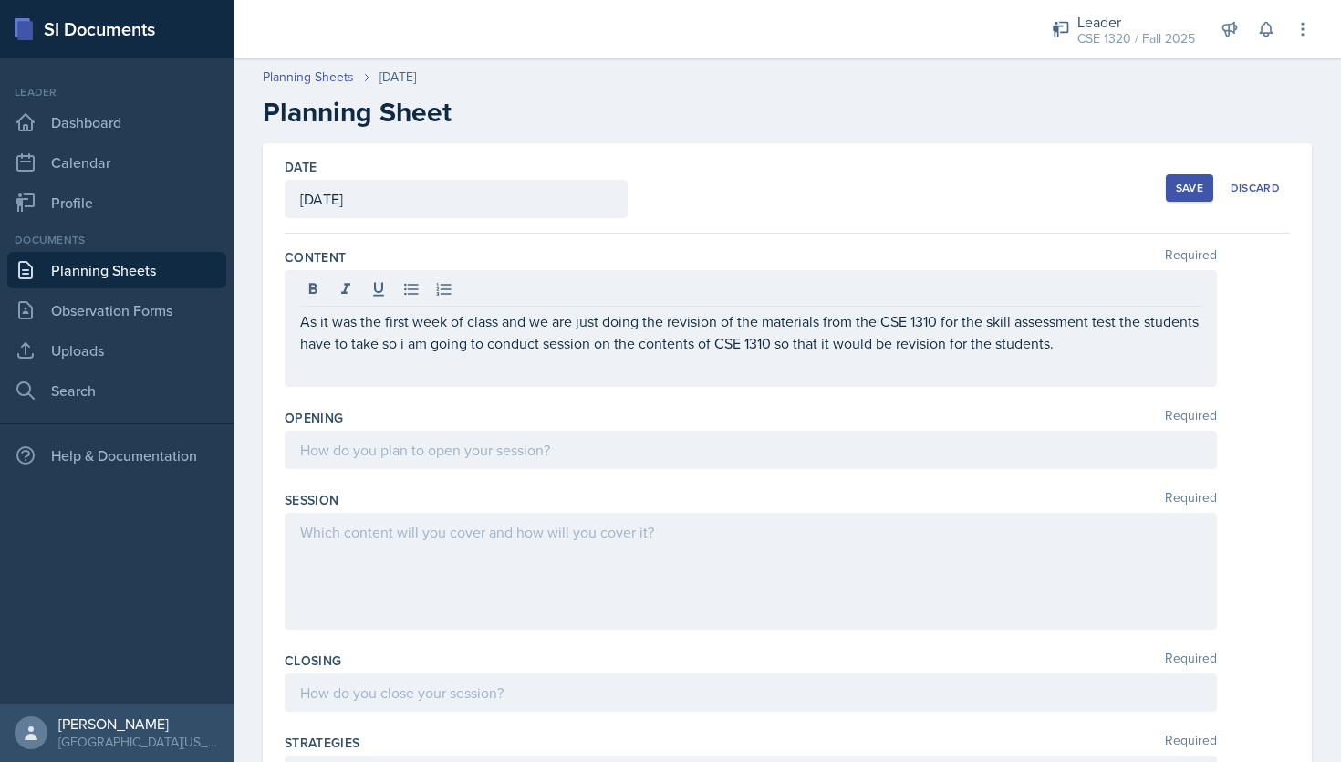
click at [964, 381] on div "As it was the first week of class and we are just doing the revision of the mat…" at bounding box center [751, 328] width 932 height 117
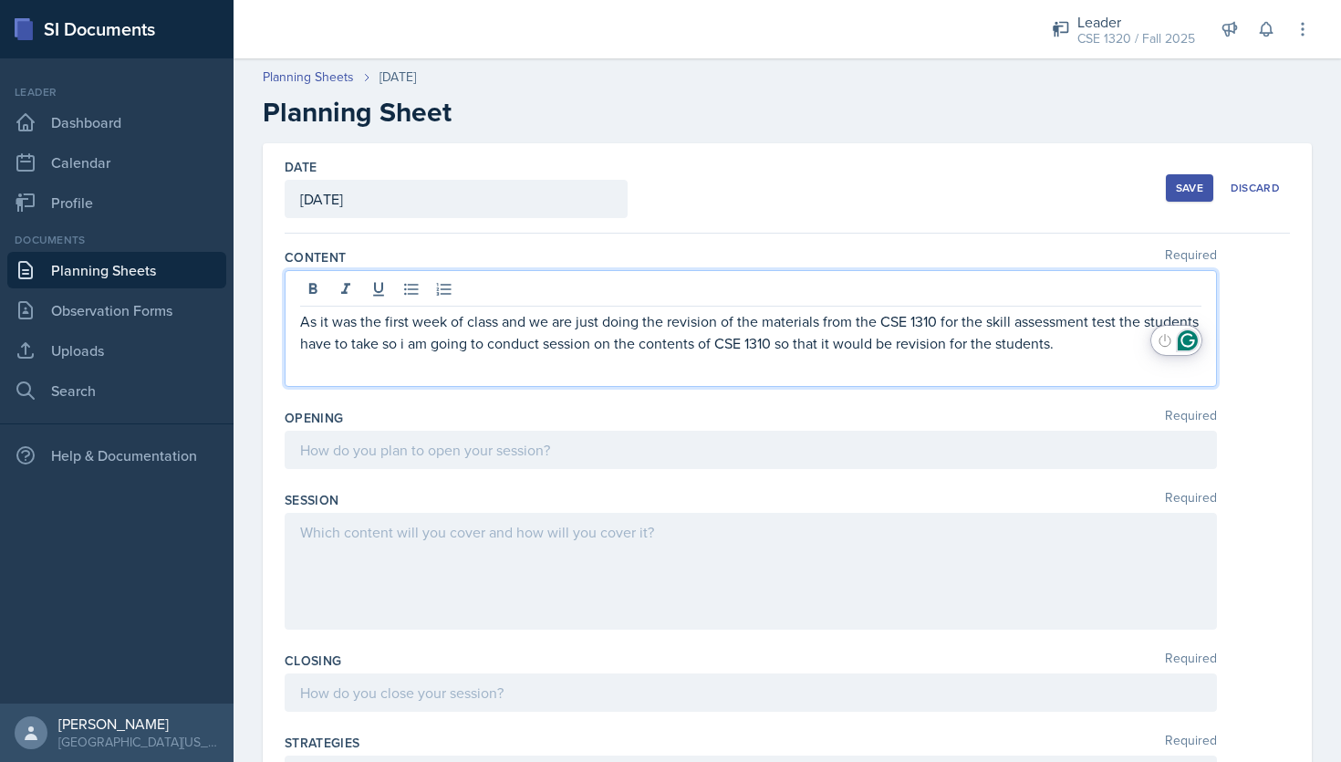
click at [1191, 341] on icon "Open Grammarly. 0 Suggestions." at bounding box center [1187, 340] width 20 height 20
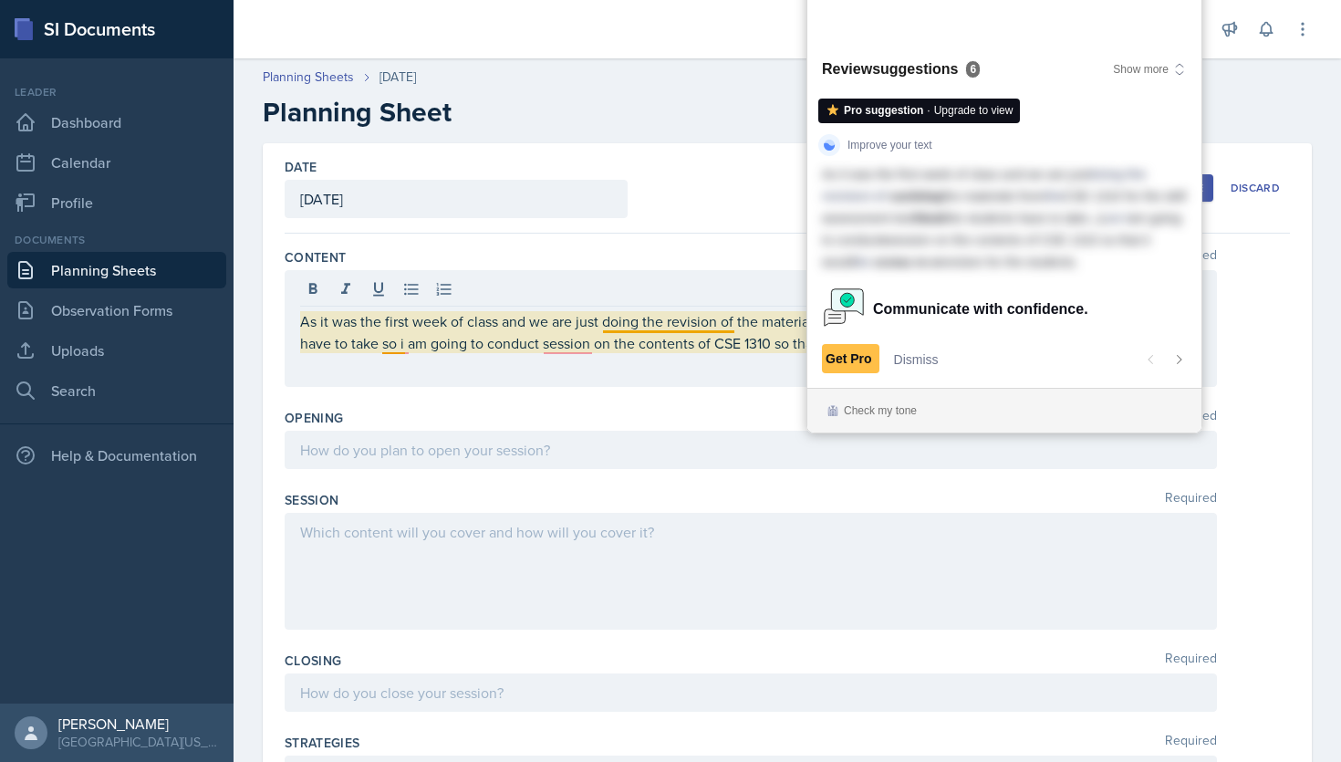
click at [651, 389] on div "Content Required As it was the first week of class and we are just doing the re…" at bounding box center [787, 321] width 1005 height 161
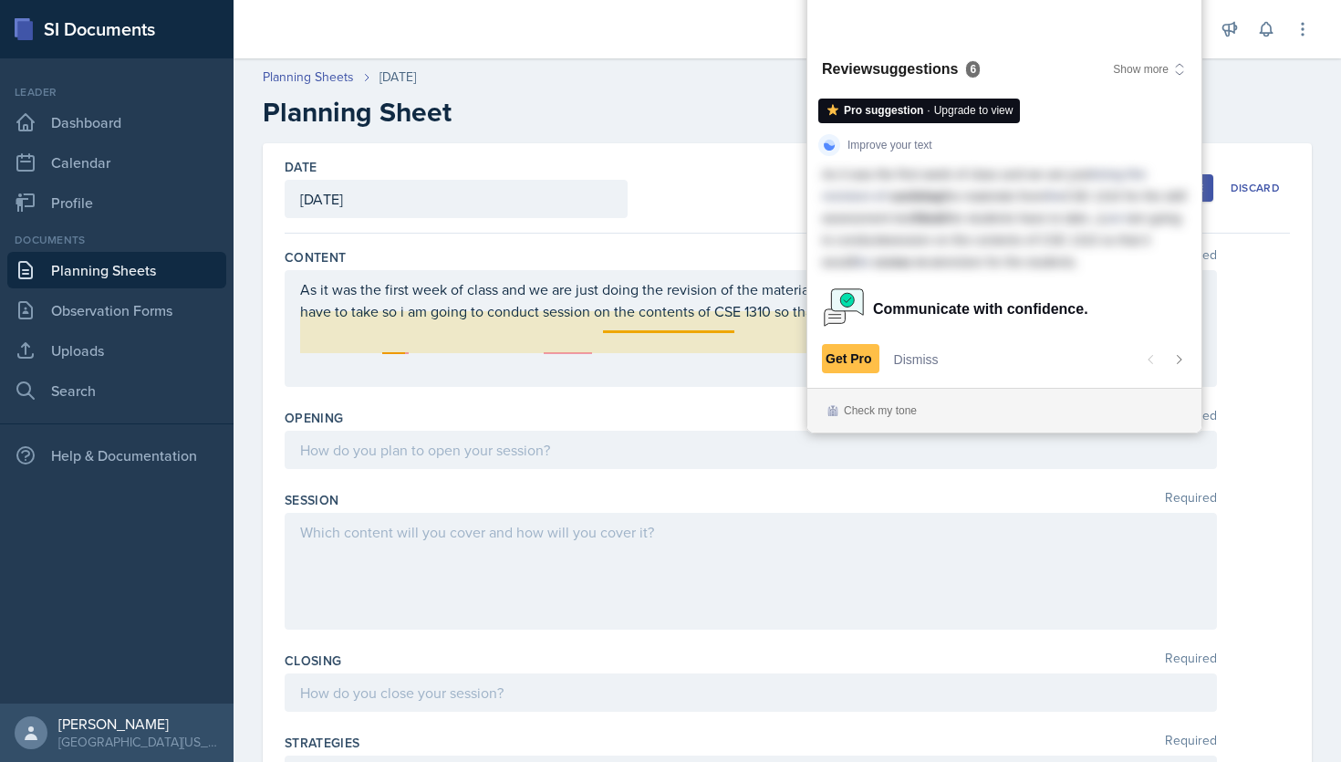
click at [688, 363] on div "As it was the first week of class and we are just doing the revision of the mat…" at bounding box center [751, 328] width 932 height 117
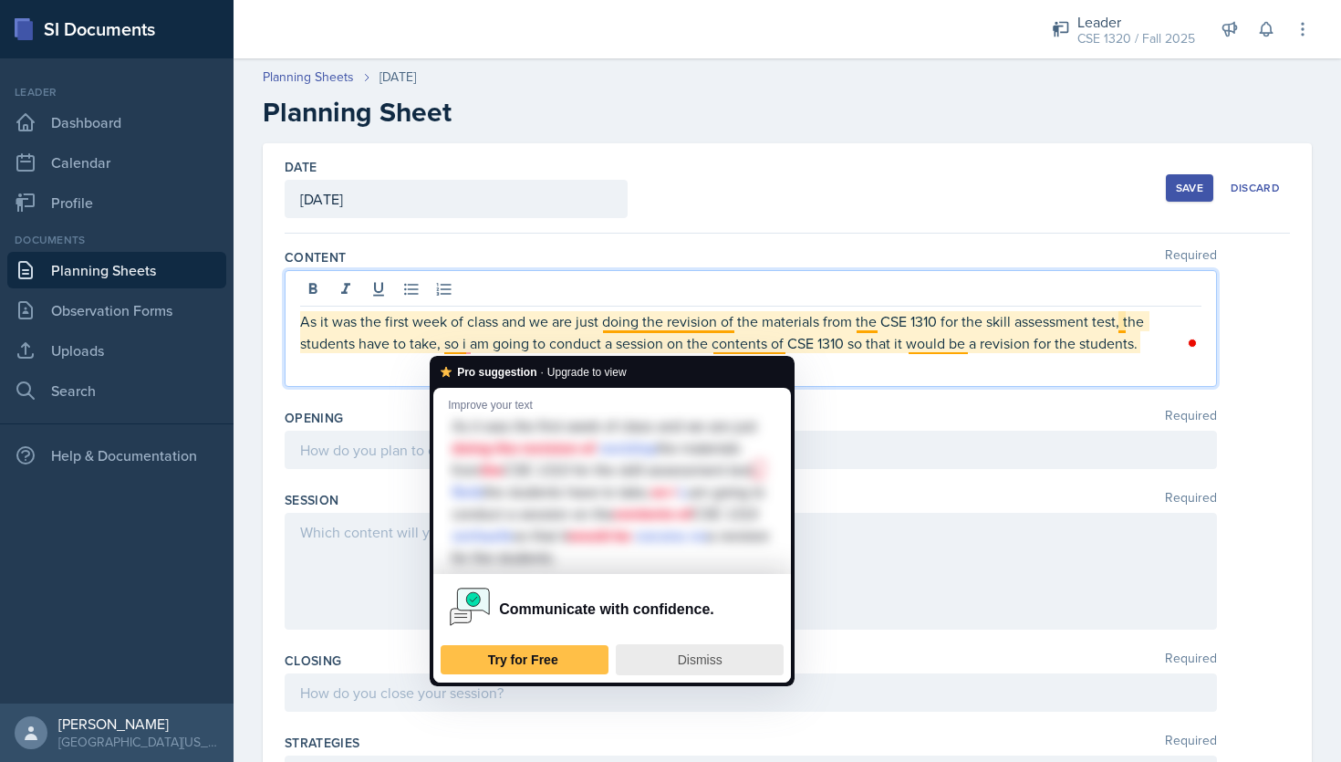
click at [707, 674] on div "Dismiss" at bounding box center [699, 659] width 151 height 29
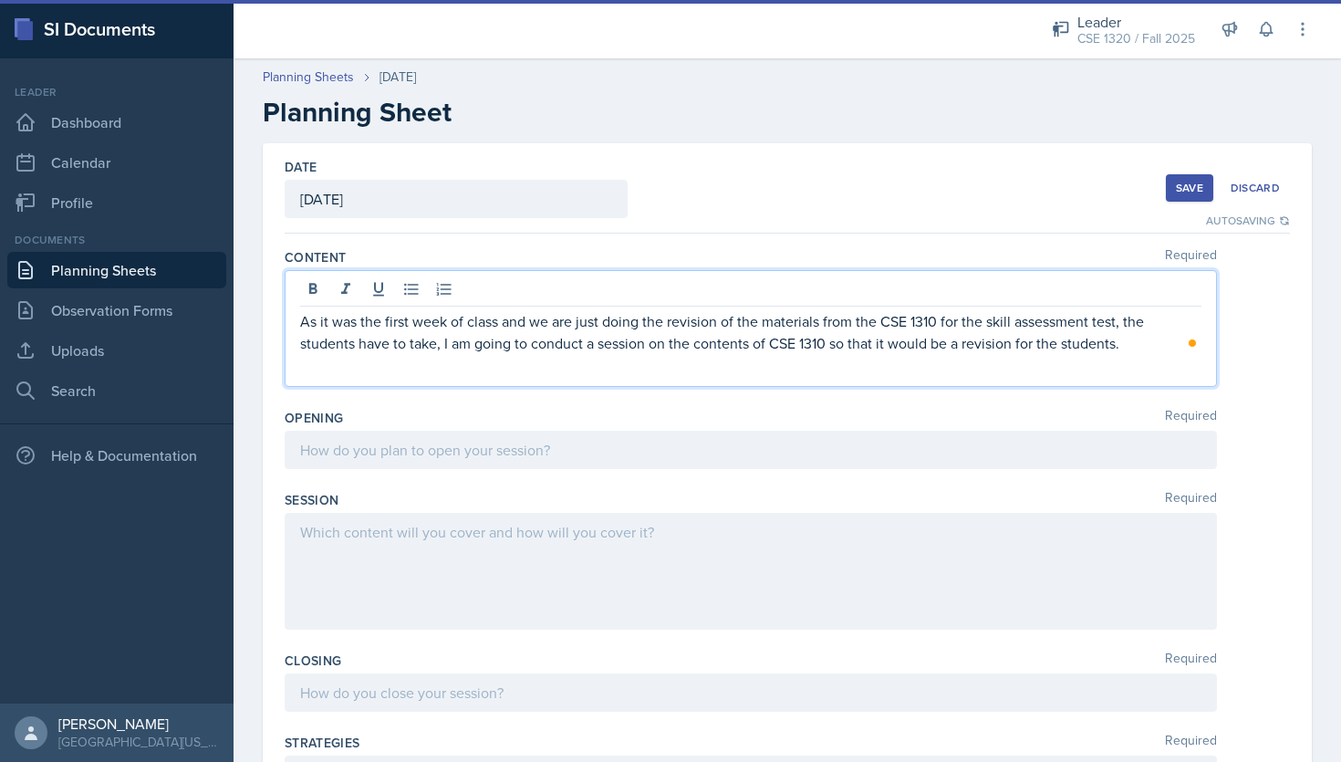
scroll to position [29, 0]
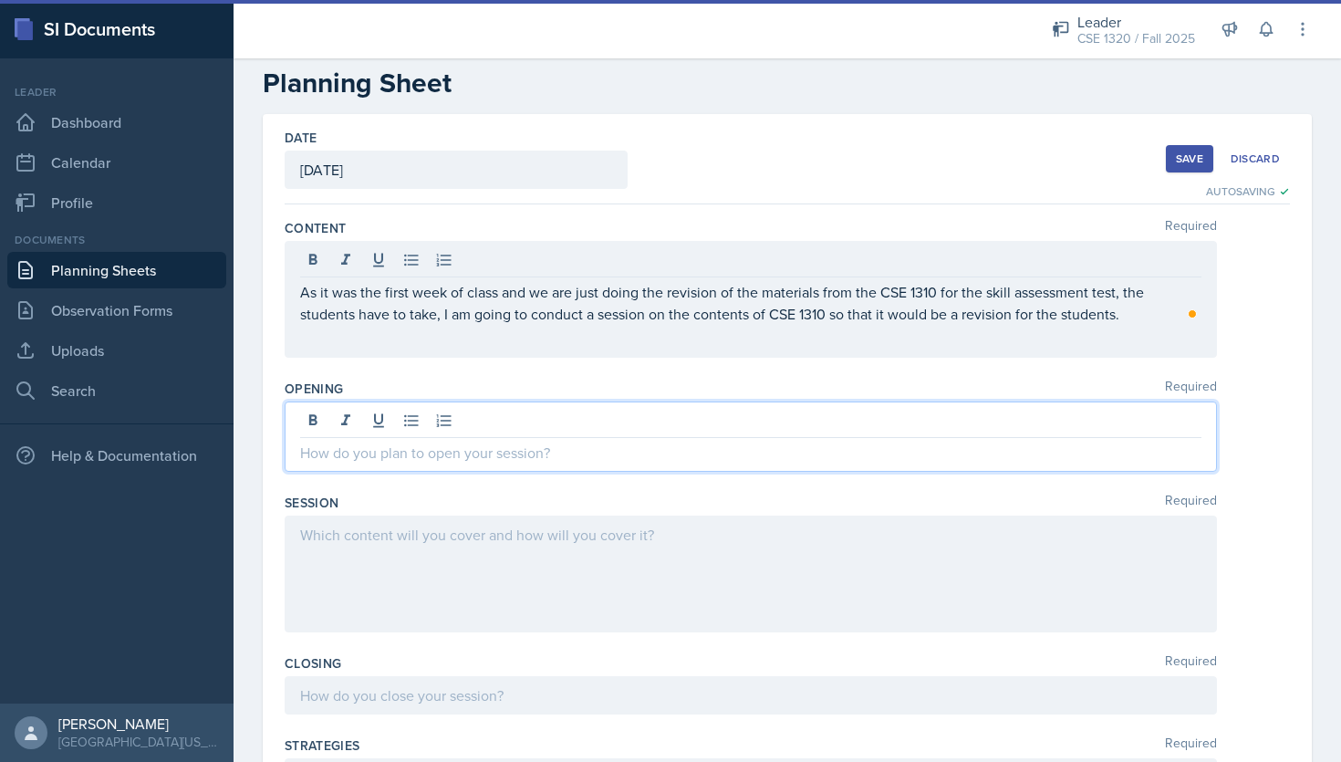
click at [418, 416] on div at bounding box center [751, 436] width 932 height 70
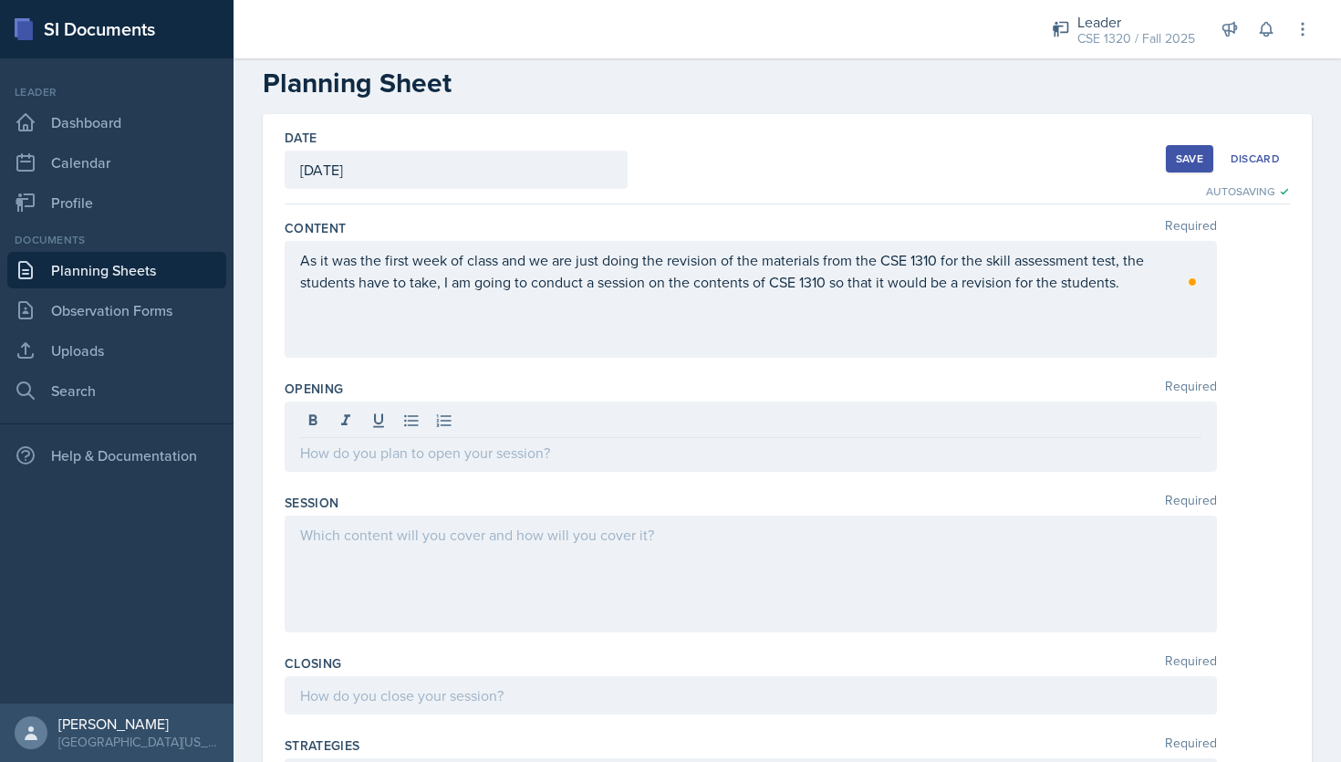
click at [375, 300] on div "As it was the first week of class and we are just doing the revision of the mat…" at bounding box center [751, 299] width 932 height 117
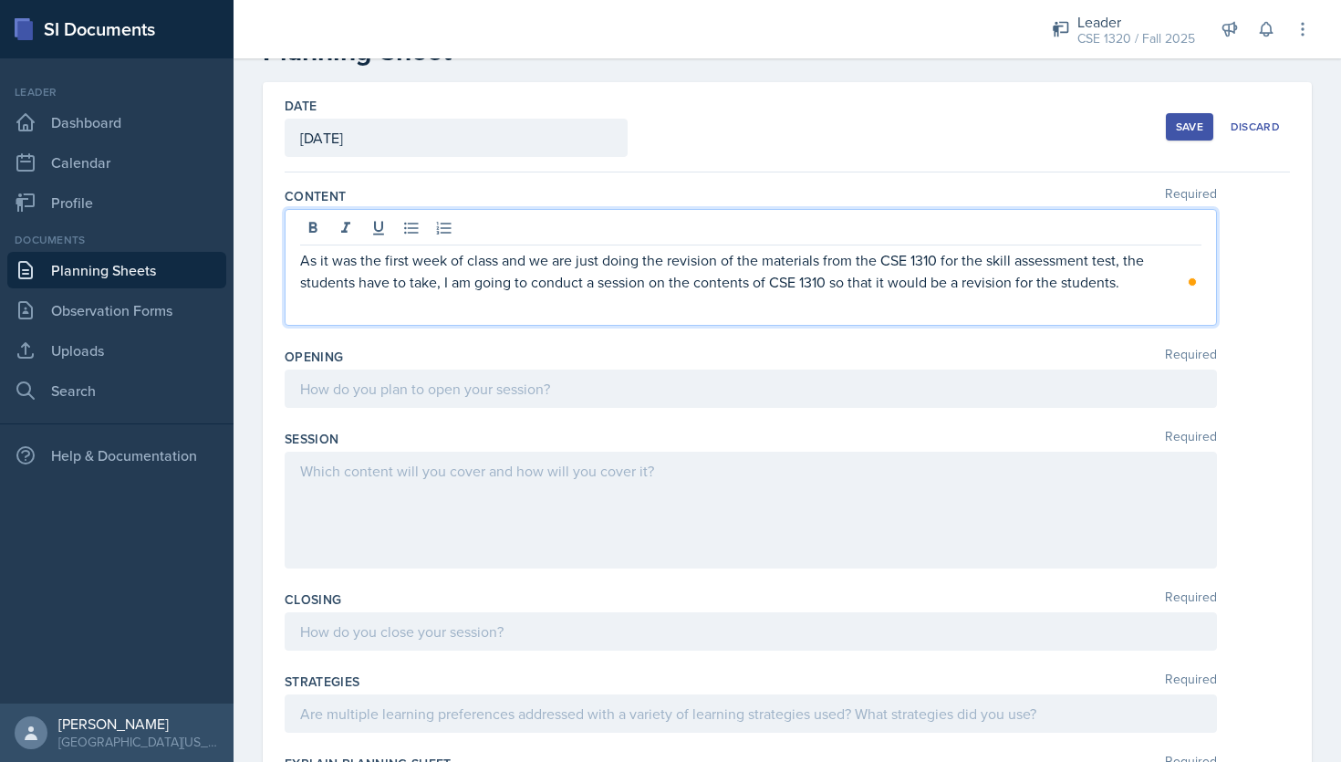
click at [1130, 278] on p "As it was the first week of class and we are just doing the revision of the mat…" at bounding box center [750, 271] width 901 height 44
drag, startPoint x: 489, startPoint y: 315, endPoint x: 472, endPoint y: 308, distance: 18.5
click at [489, 315] on div "As it was the first week of class and we are just doing the revision of the mat…" at bounding box center [751, 267] width 932 height 117
click at [472, 308] on p "To enrich screen reader interactions, please activate Accessibility in Grammarl…" at bounding box center [750, 304] width 901 height 22
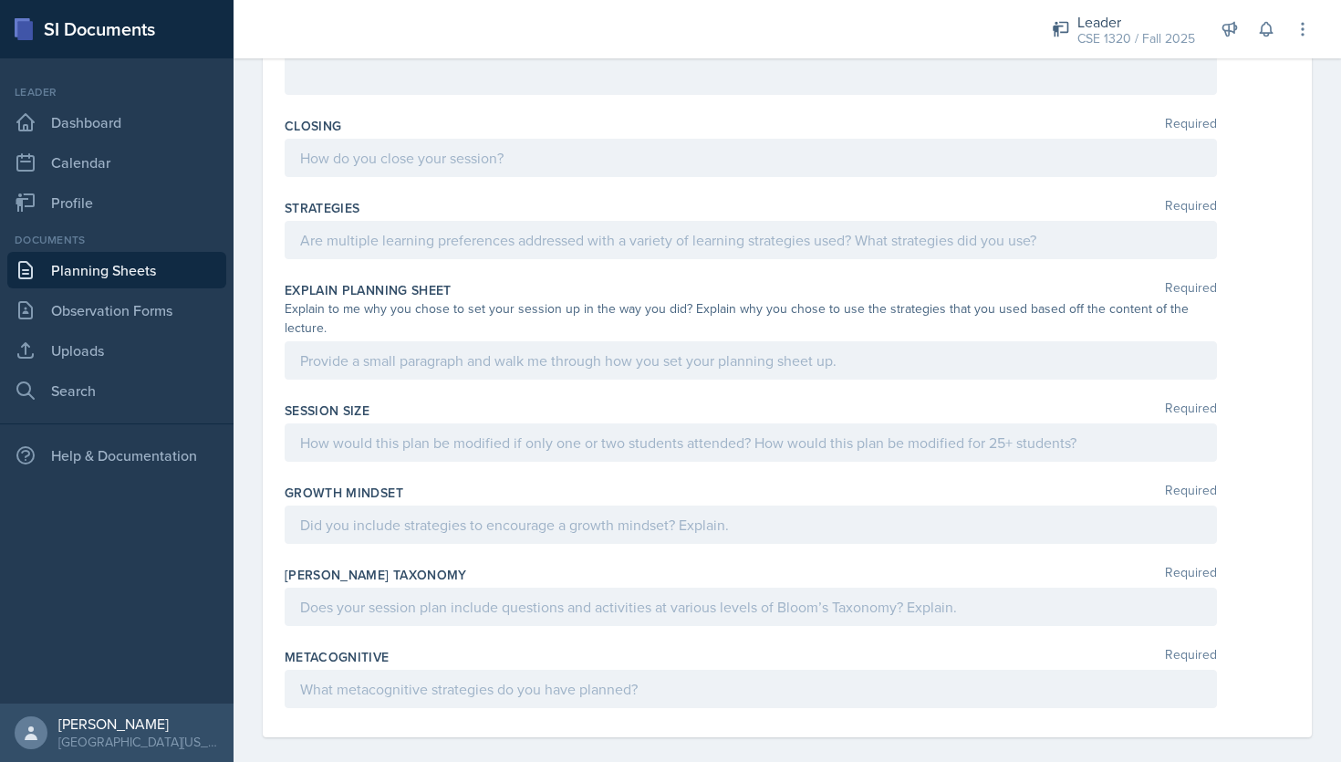
scroll to position [0, 0]
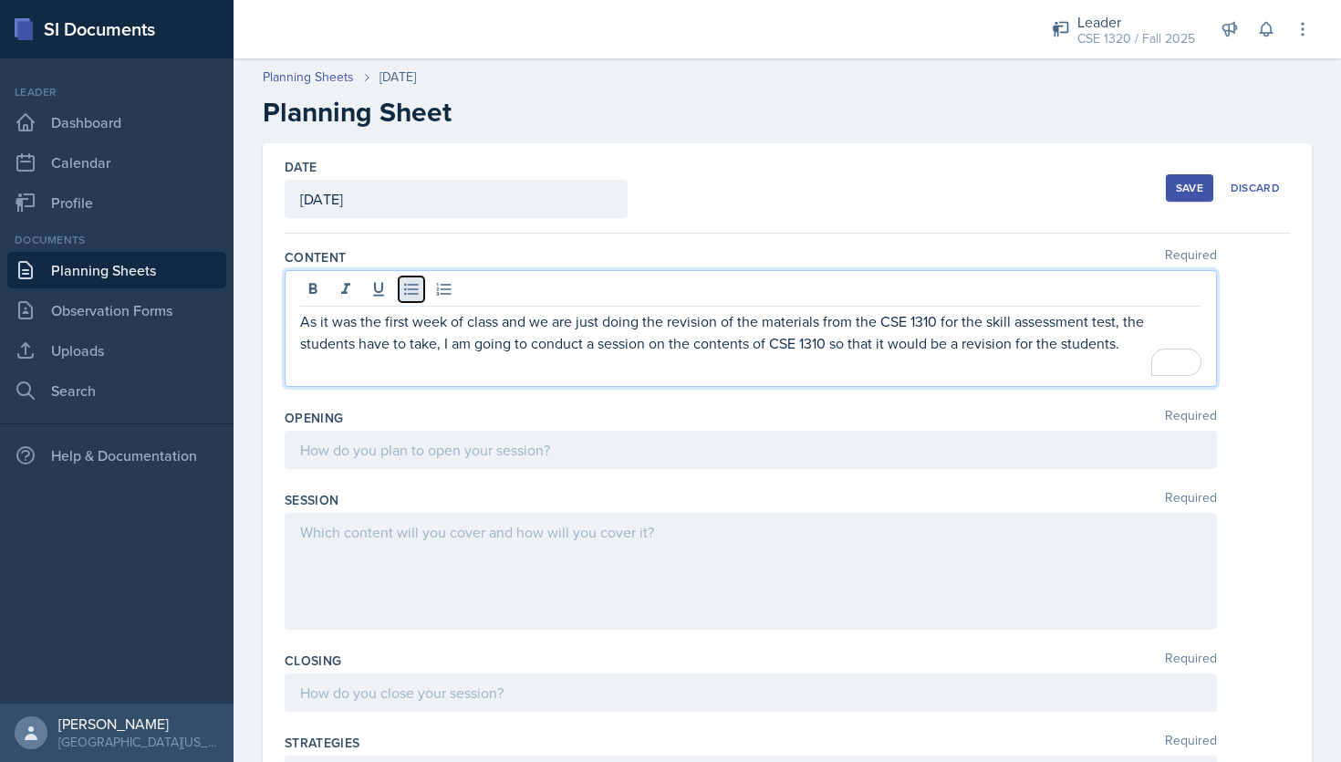
click at [409, 293] on icon at bounding box center [411, 290] width 14 height 12
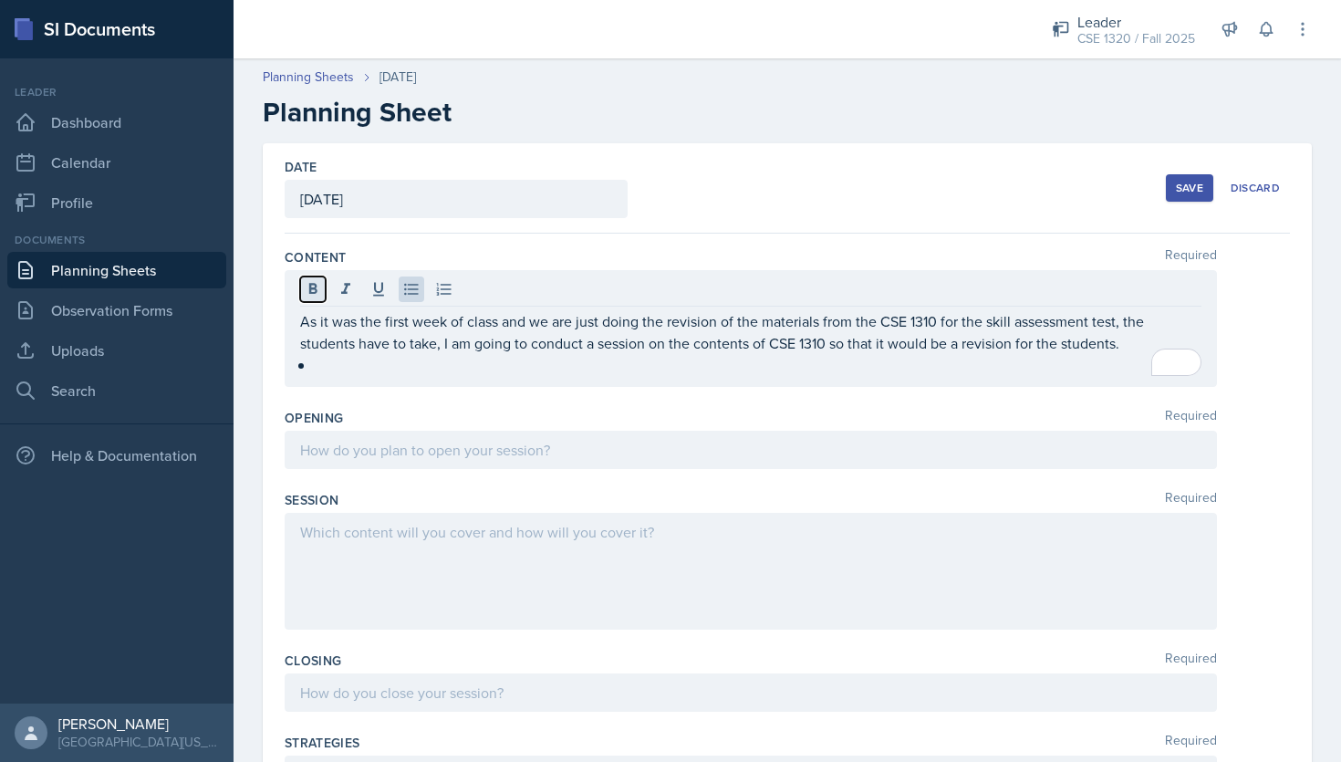
click at [311, 290] on icon at bounding box center [313, 289] width 18 height 18
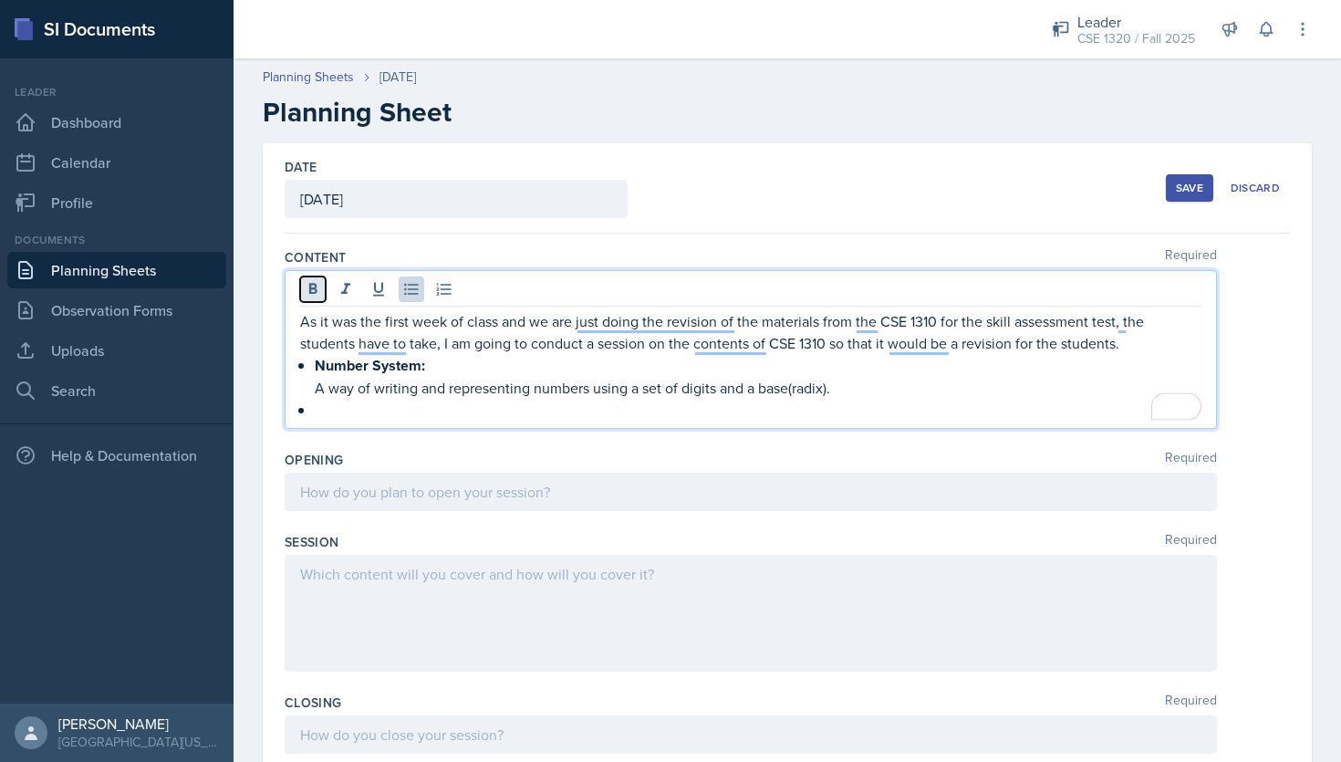
click at [319, 290] on icon at bounding box center [313, 289] width 18 height 18
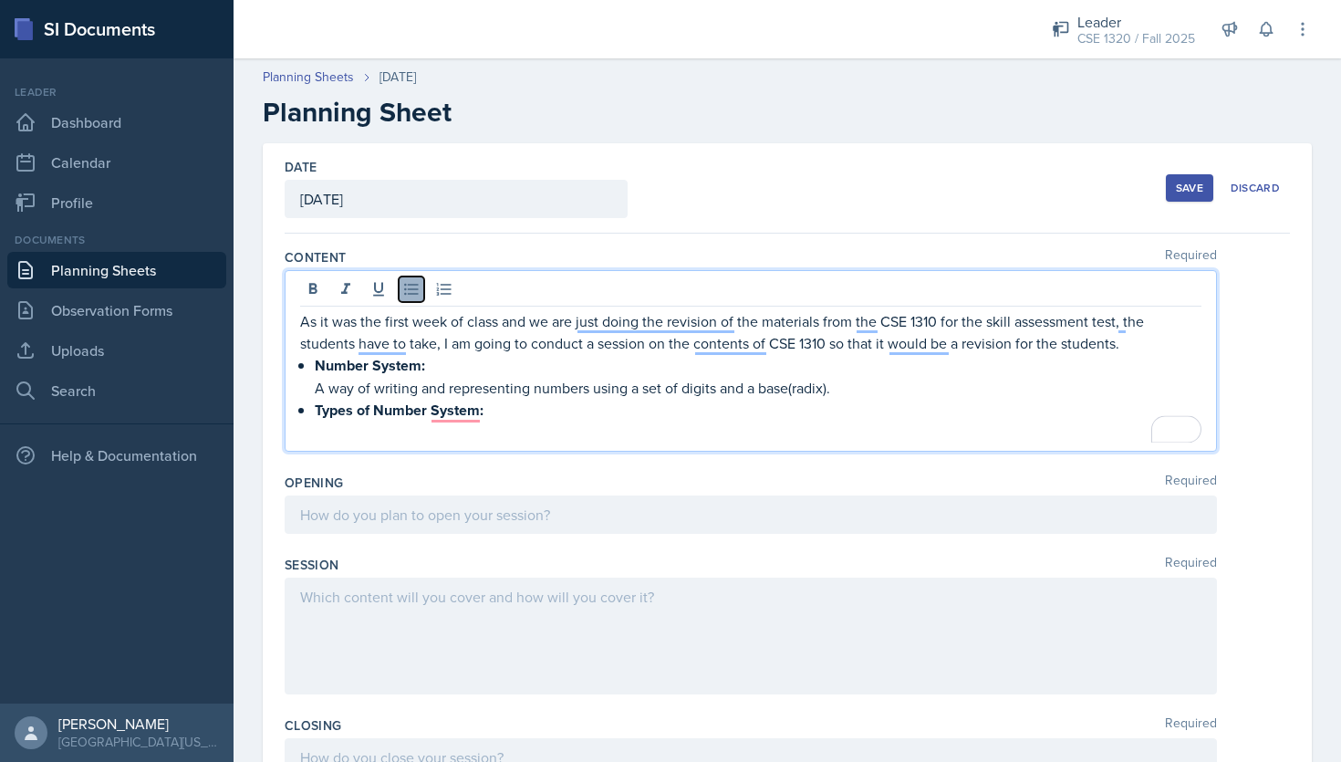
click at [403, 293] on icon at bounding box center [411, 289] width 18 height 18
click at [406, 288] on icon at bounding box center [411, 289] width 18 height 18
click at [414, 290] on icon at bounding box center [411, 289] width 18 height 18
click at [440, 285] on icon at bounding box center [444, 289] width 18 height 18
click at [338, 432] on p "To enrich screen reader interactions, please activate Accessibility in Grammarl…" at bounding box center [758, 432] width 886 height 22
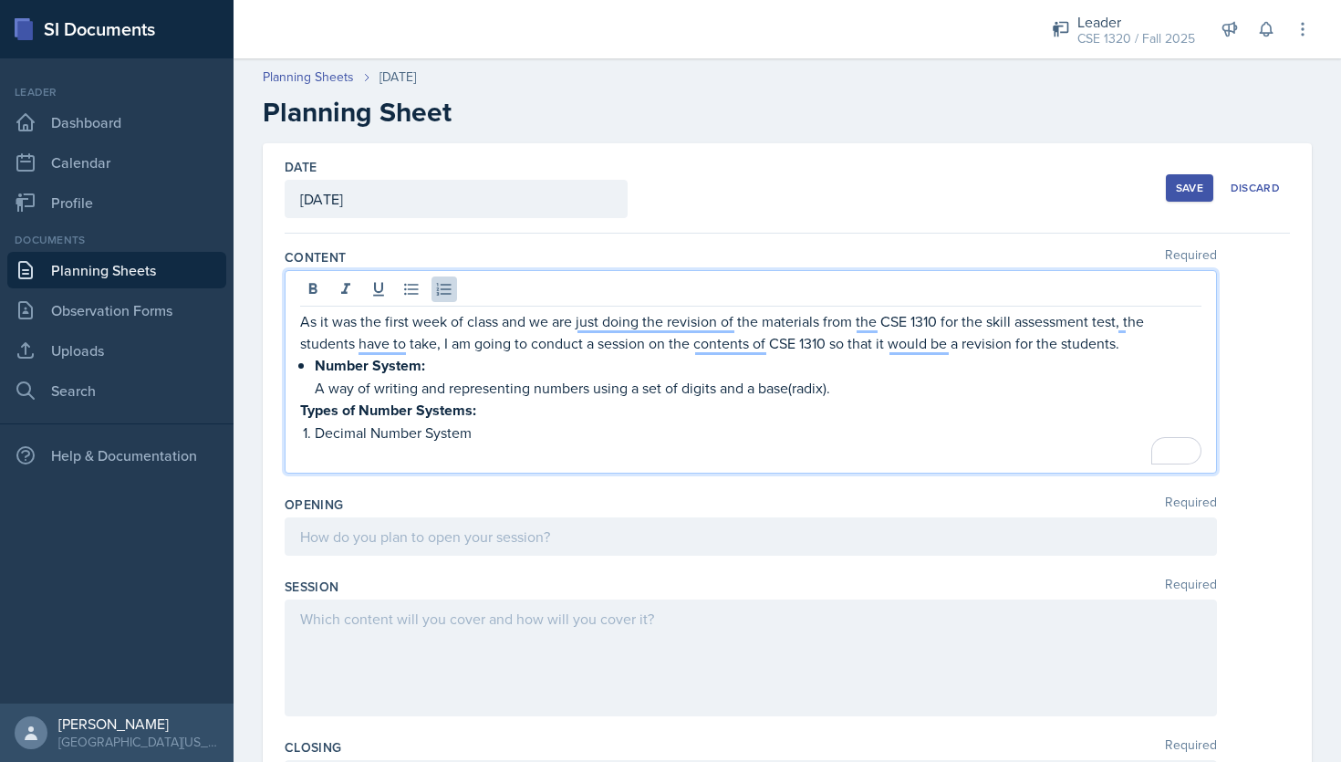
click at [483, 435] on p "Decimal Number System" at bounding box center [758, 432] width 886 height 22
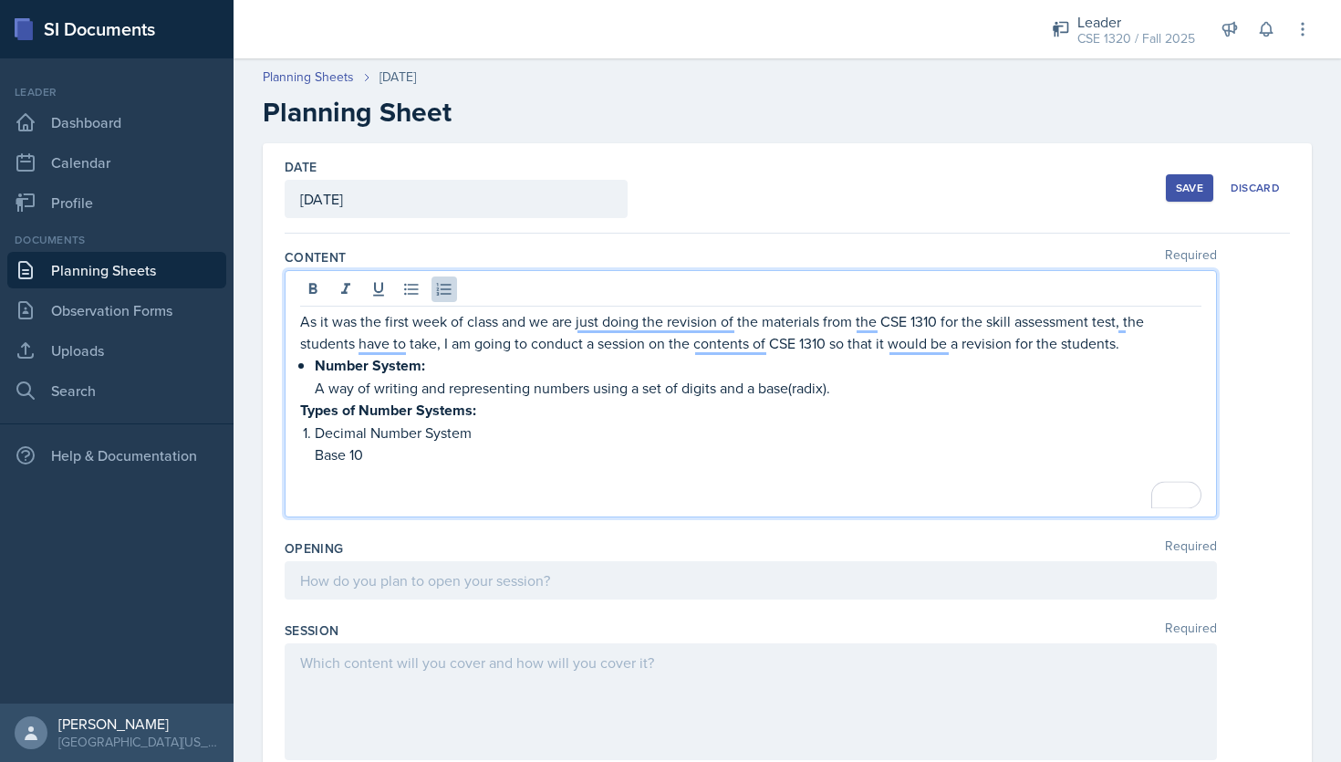
click at [316, 455] on p "Base 10" at bounding box center [758, 454] width 886 height 22
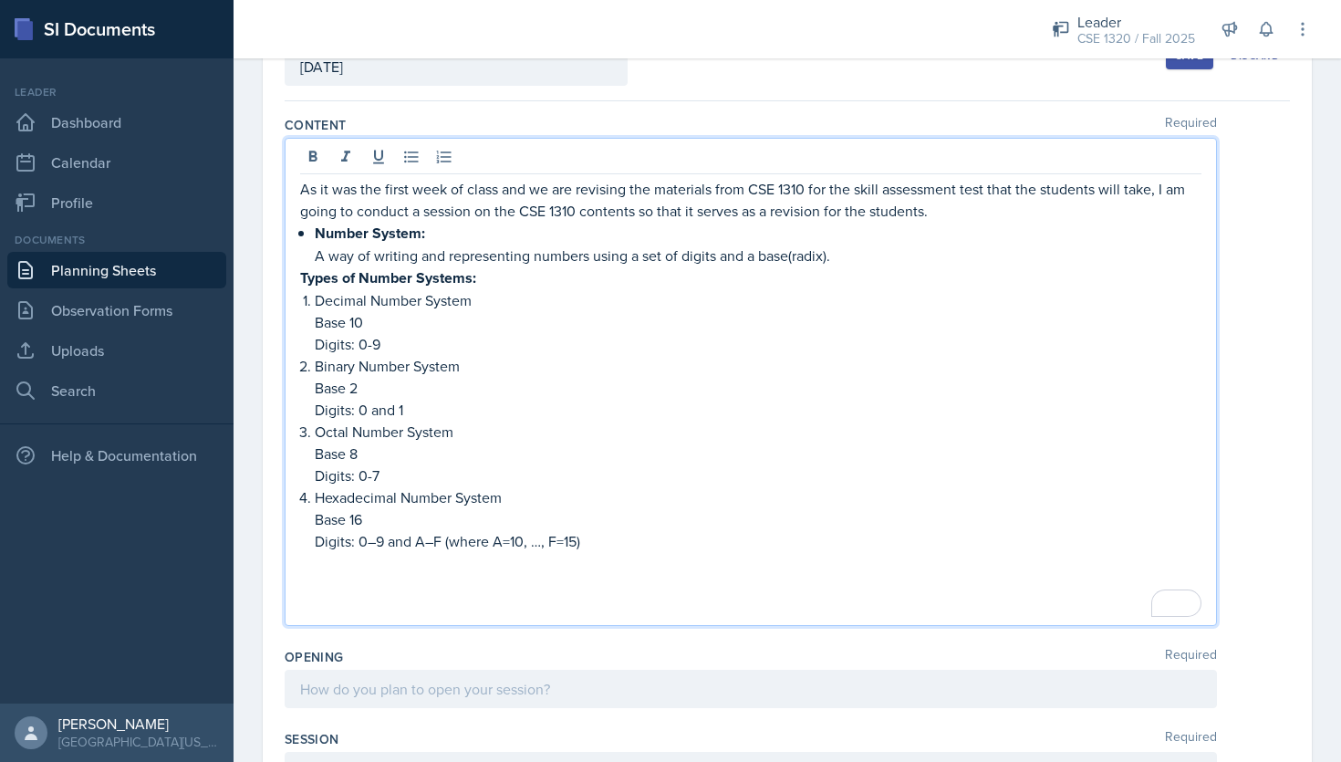
scroll to position [133, 0]
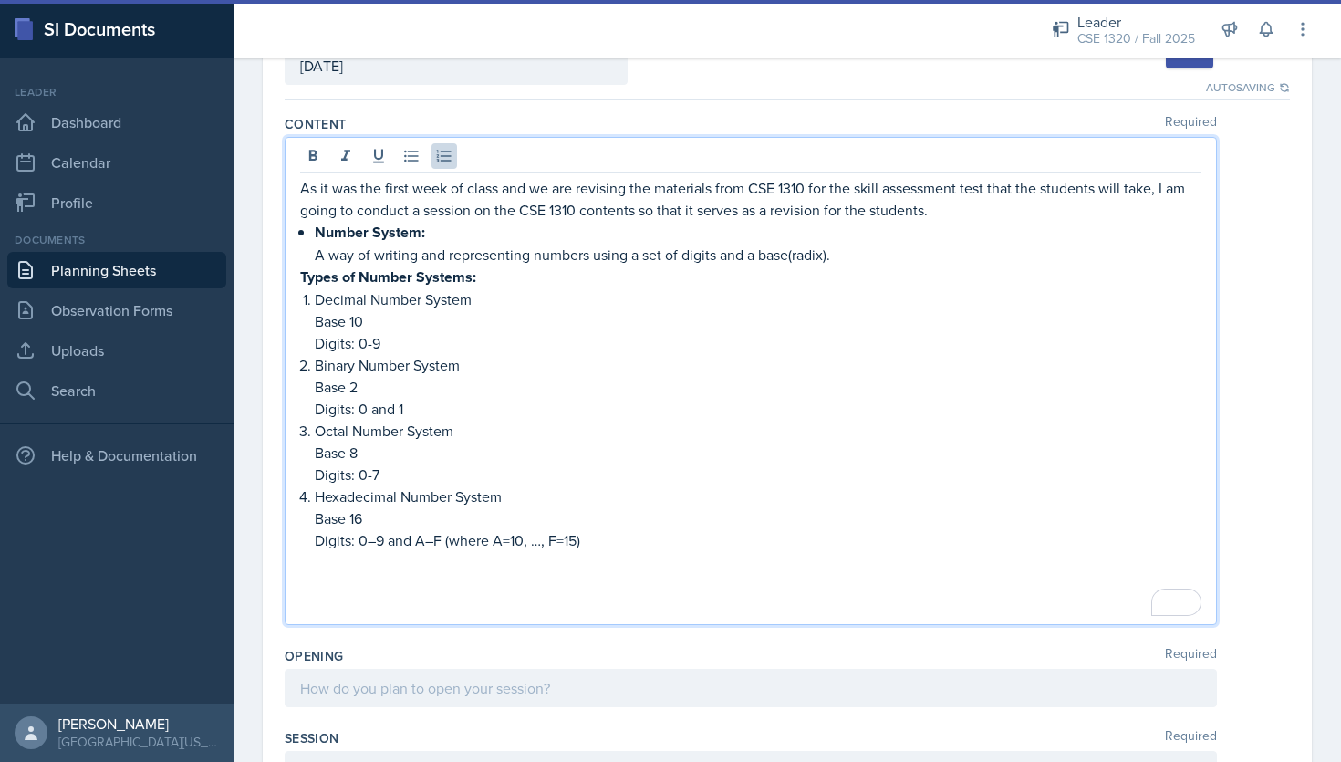
click at [624, 544] on p "Digits: 0–9 and A–F (where A=10, …, F=15)" at bounding box center [758, 540] width 886 height 22
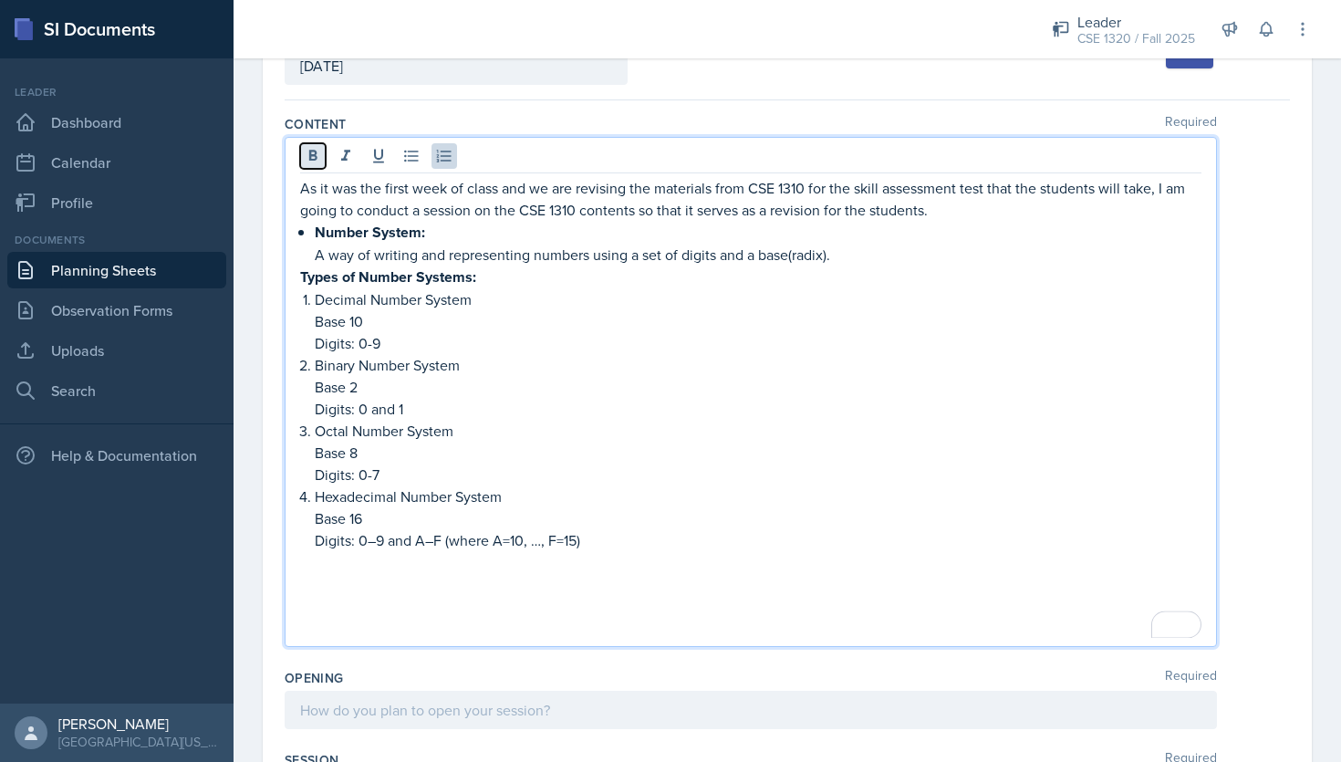
click at [309, 164] on button at bounding box center [313, 156] width 26 height 26
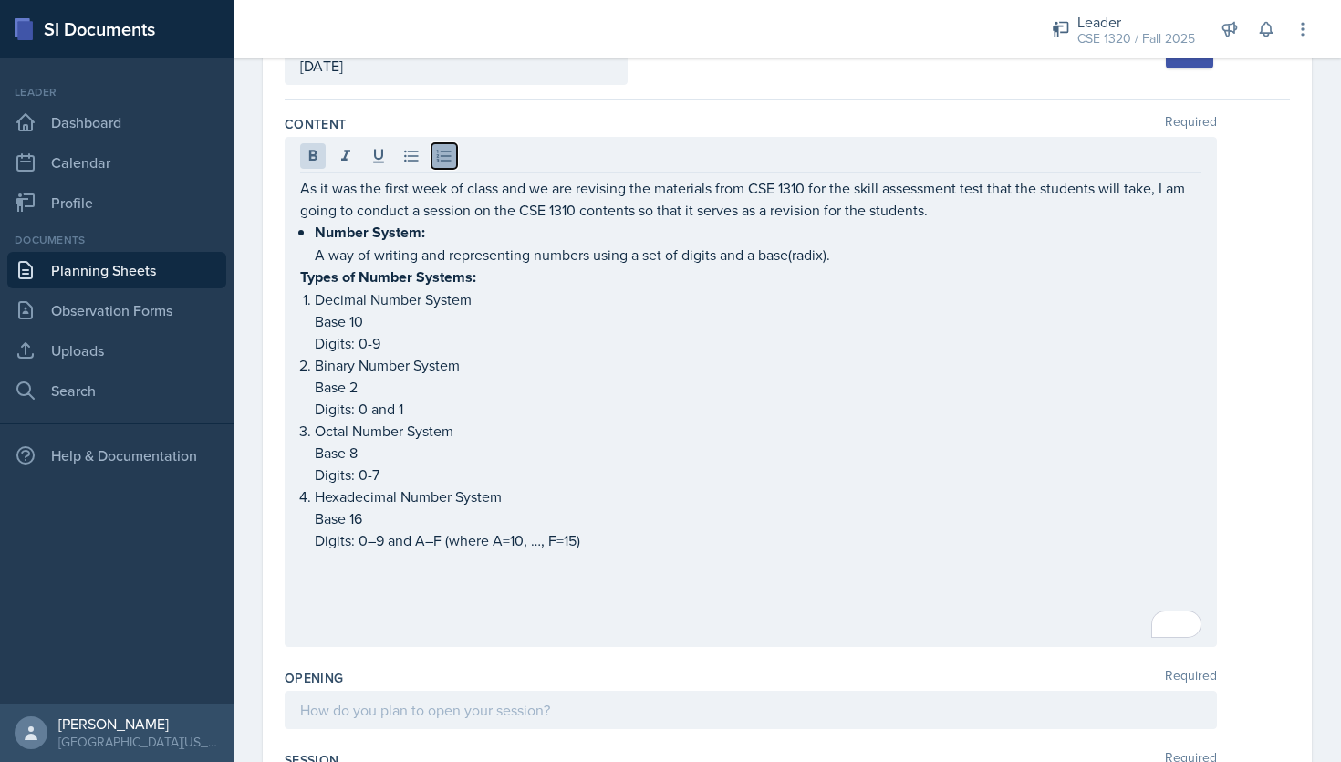
click at [448, 153] on icon at bounding box center [444, 156] width 18 height 18
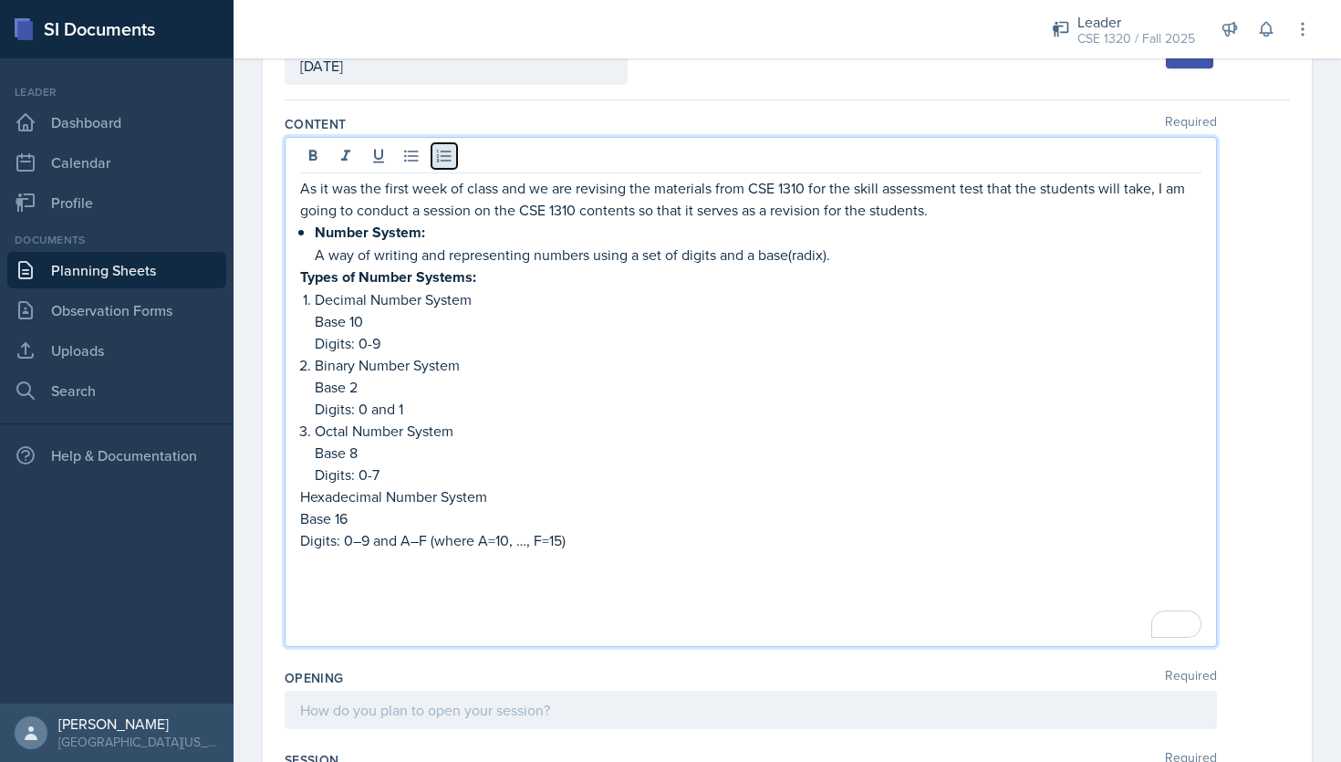
click at [447, 153] on icon at bounding box center [444, 156] width 18 height 18
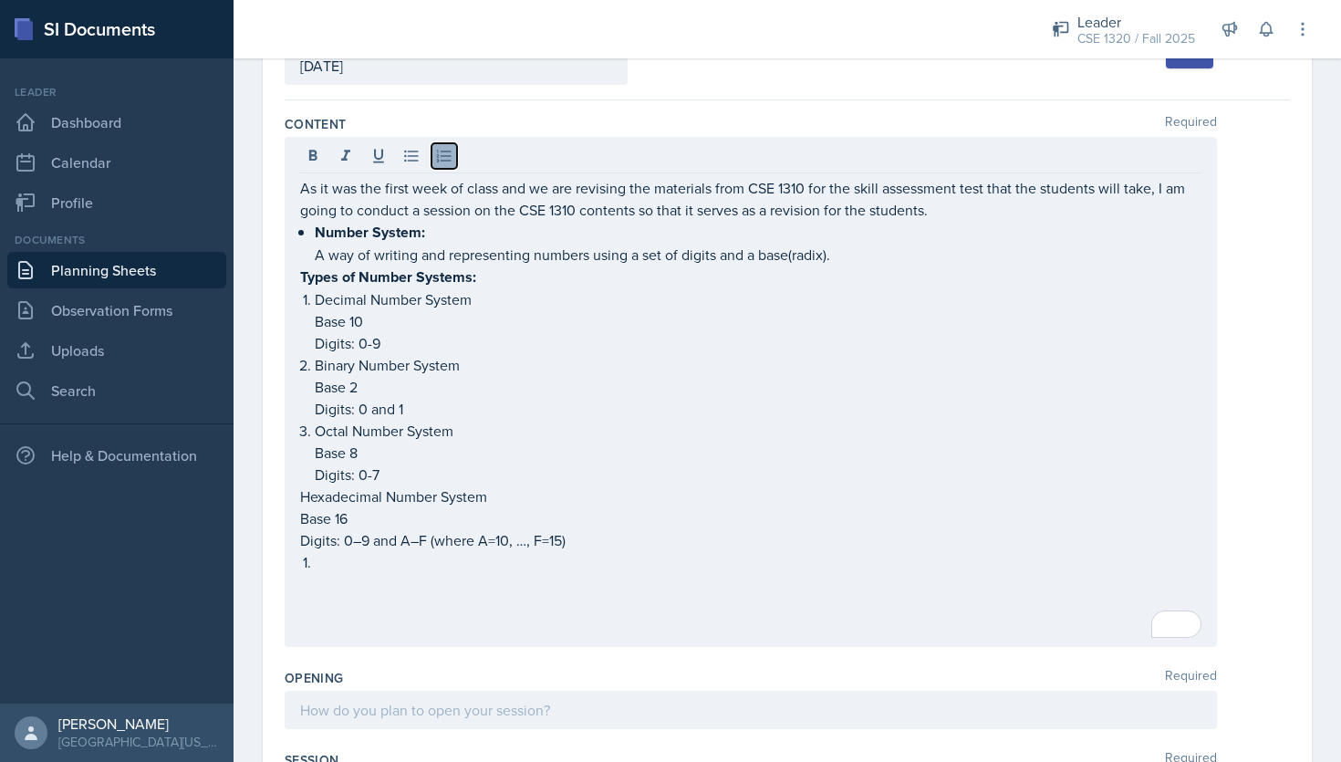
click at [447, 153] on icon at bounding box center [444, 156] width 18 height 18
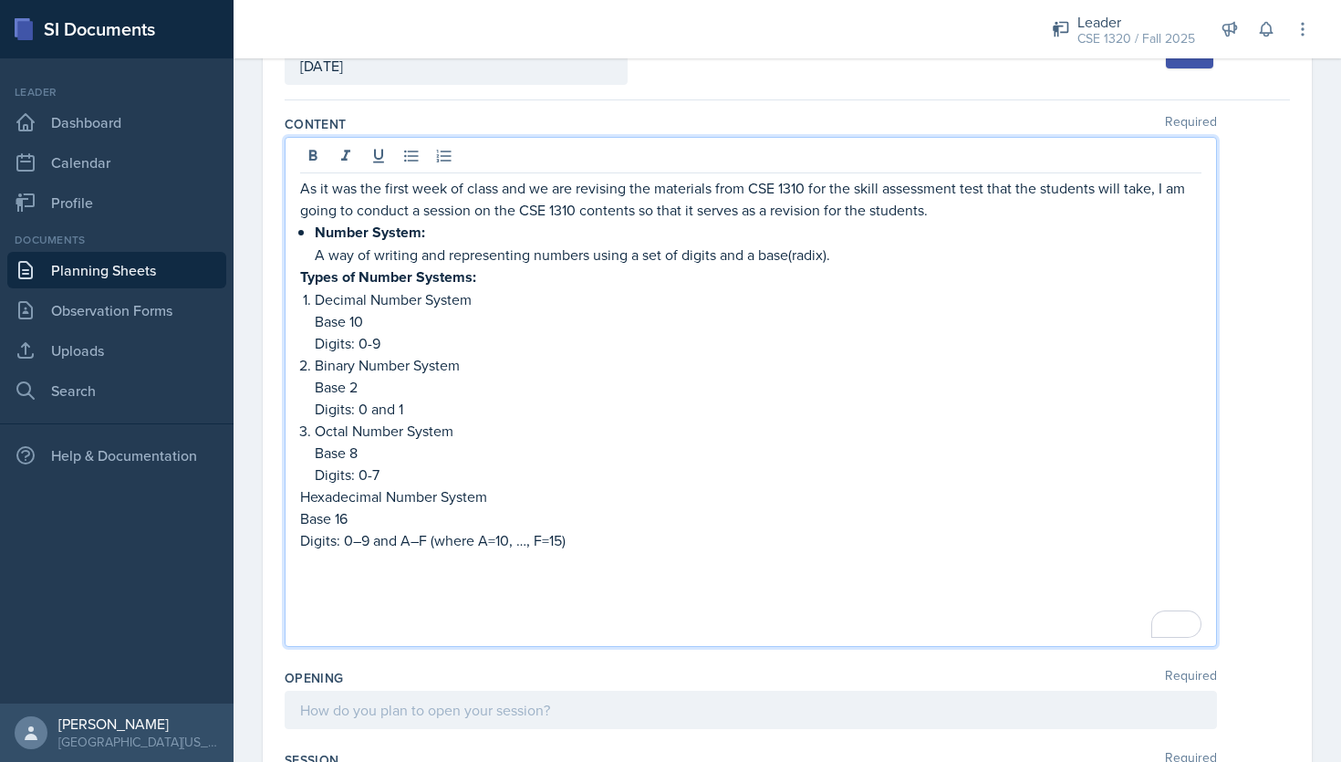
click at [298, 490] on div "As it was the first week of class and we are revising the materials from CSE 13…" at bounding box center [751, 392] width 932 height 510
click at [305, 492] on p "Hexadecimal Number System" at bounding box center [750, 496] width 901 height 22
click at [301, 493] on p "Hexadecimal Number System" at bounding box center [750, 496] width 901 height 22
click at [446, 163] on icon at bounding box center [444, 156] width 18 height 18
click at [446, 167] on button at bounding box center [444, 156] width 26 height 26
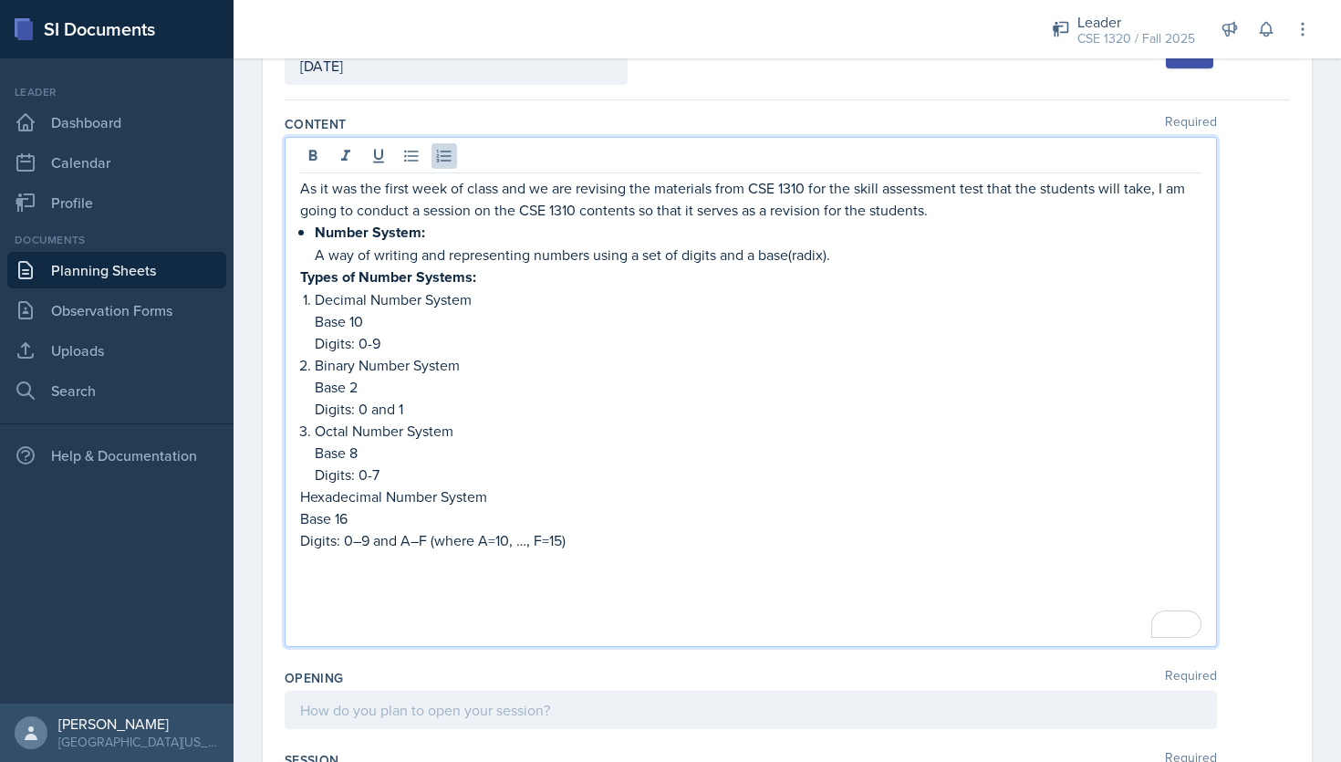
click at [395, 473] on p "Digits: 0-7" at bounding box center [758, 474] width 886 height 22
click at [301, 516] on p "Base 16" at bounding box center [750, 518] width 901 height 22
click at [300, 541] on p "Digits: 0–9 and A–F (where A=10, …, F=15)" at bounding box center [750, 540] width 901 height 22
click at [628, 566] on p "To enrich screen reader interactions, please activate Accessibility in Grammarl…" at bounding box center [750, 562] width 901 height 22
click at [316, 150] on icon at bounding box center [313, 156] width 18 height 18
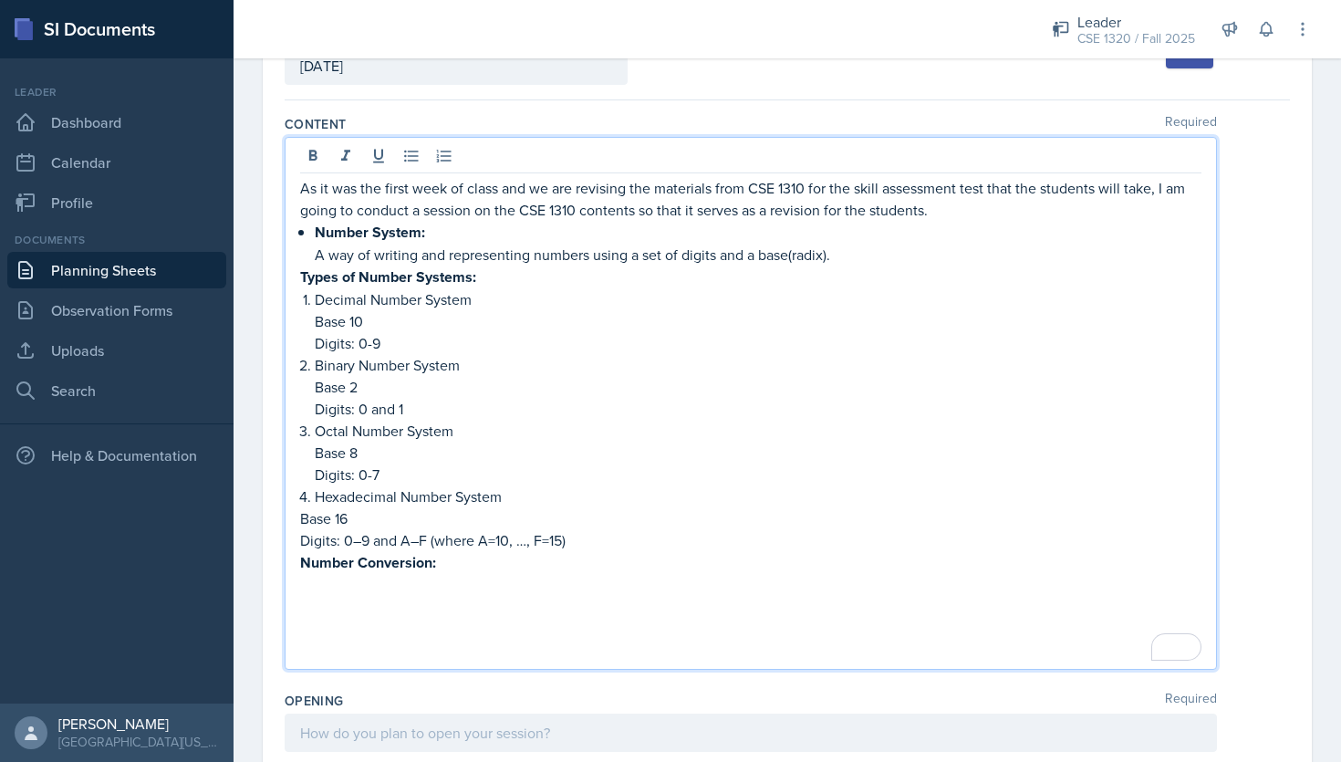
click at [448, 563] on p "Number Conversion:" at bounding box center [750, 562] width 901 height 23
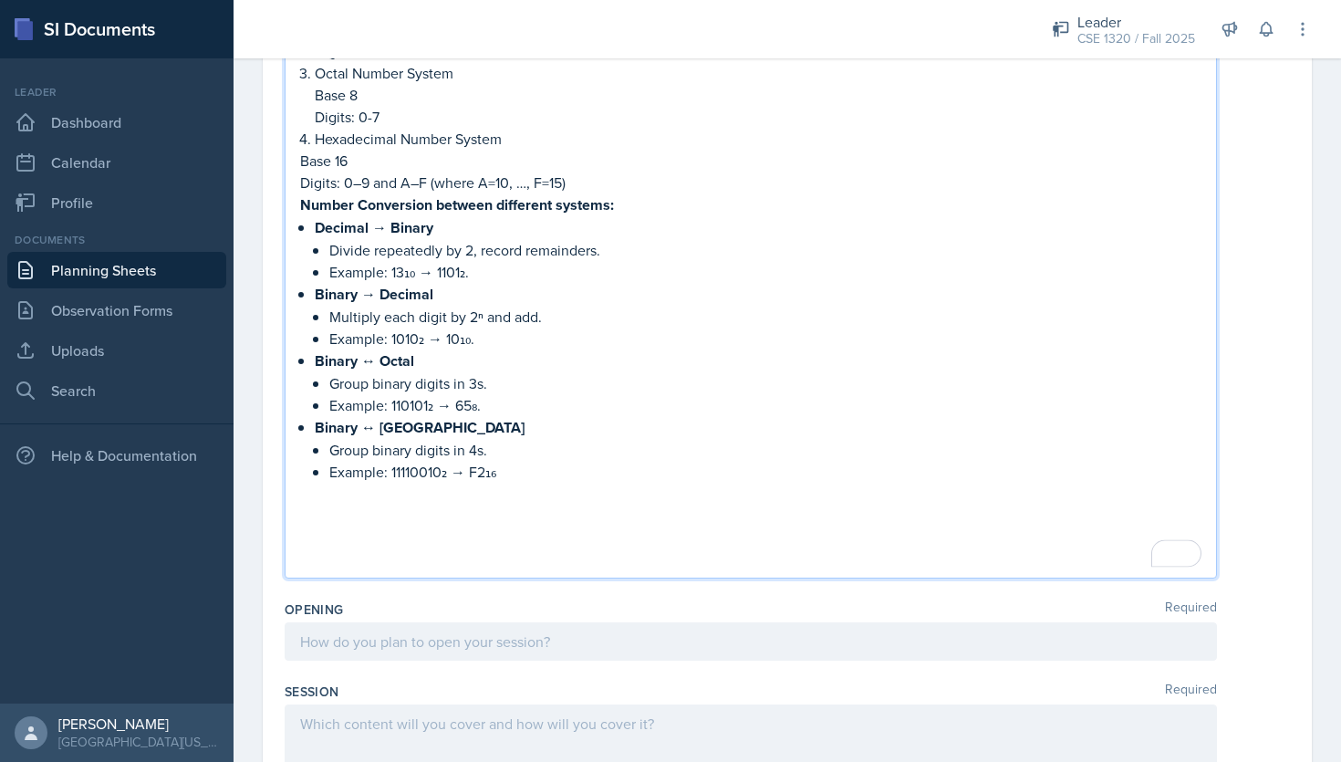
scroll to position [0, 0]
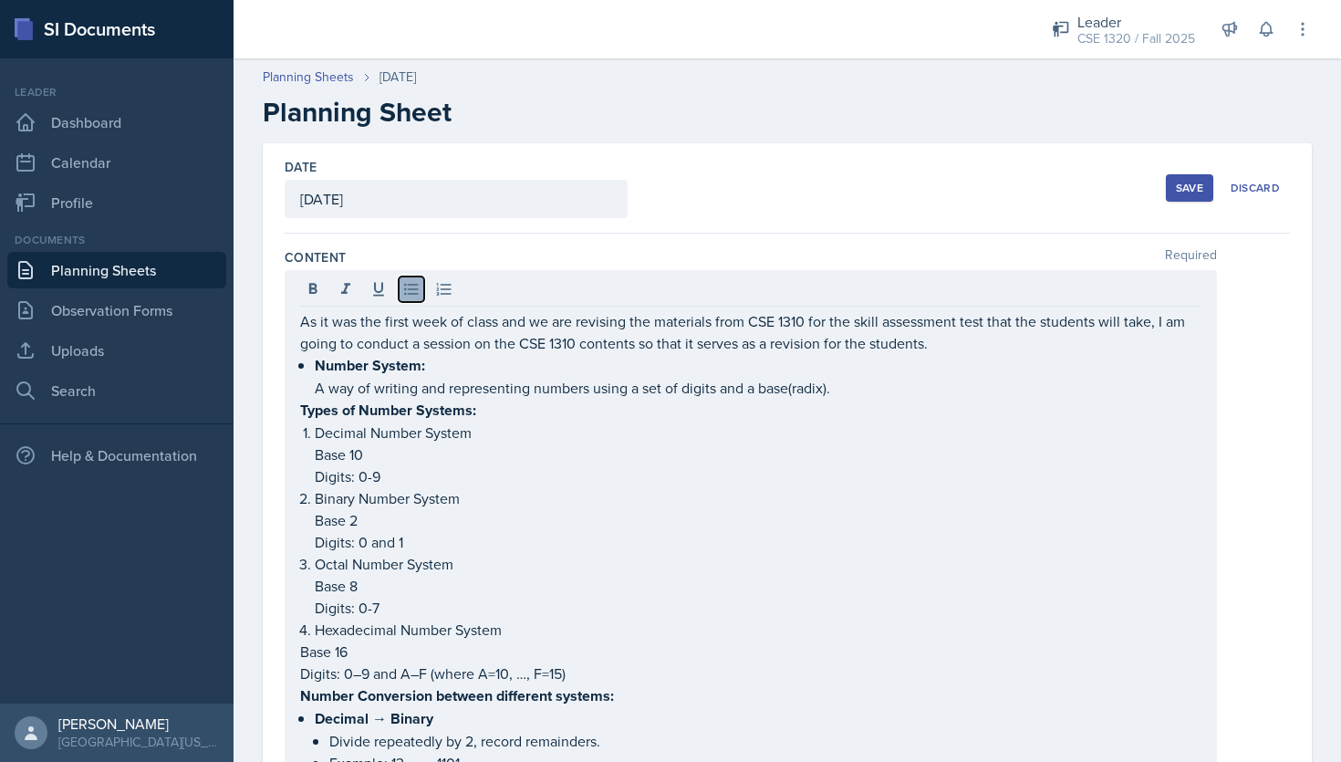
click at [414, 294] on icon at bounding box center [411, 290] width 14 height 12
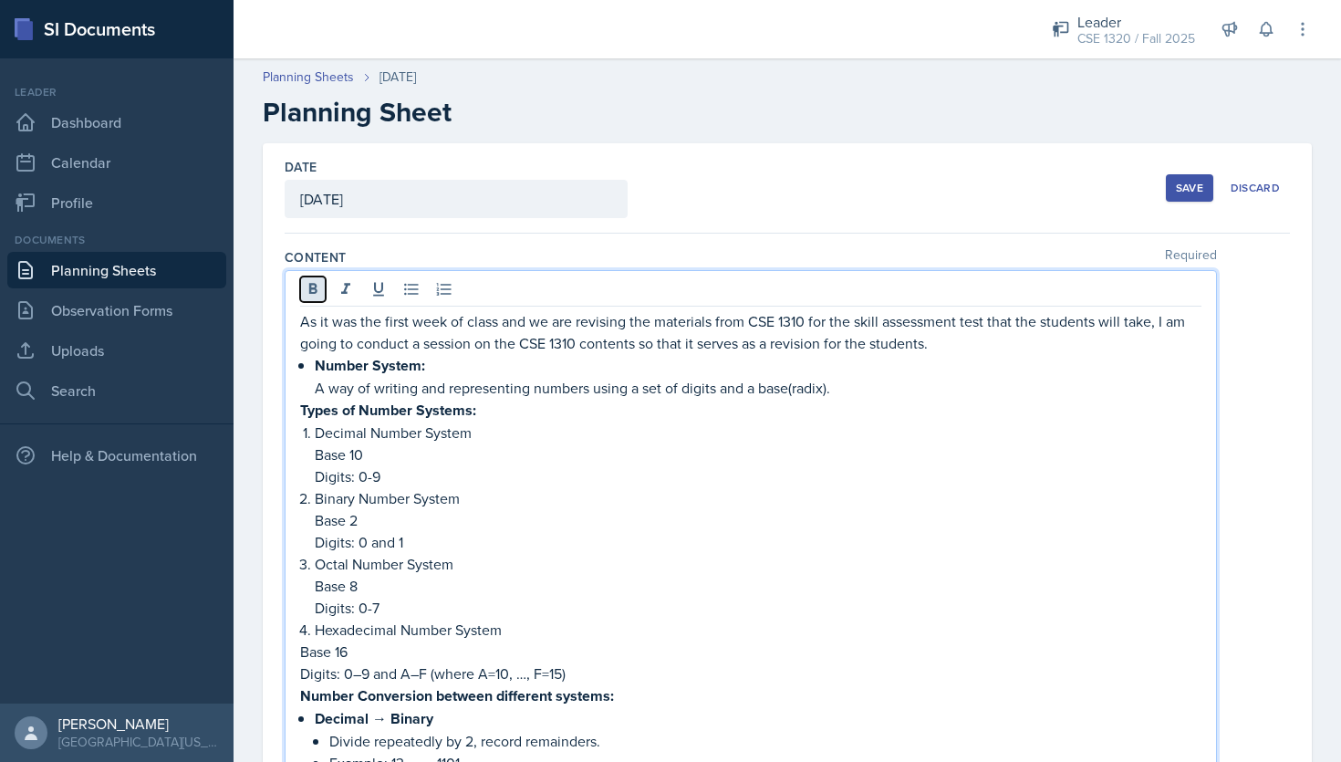
click at [311, 293] on icon at bounding box center [313, 288] width 8 height 11
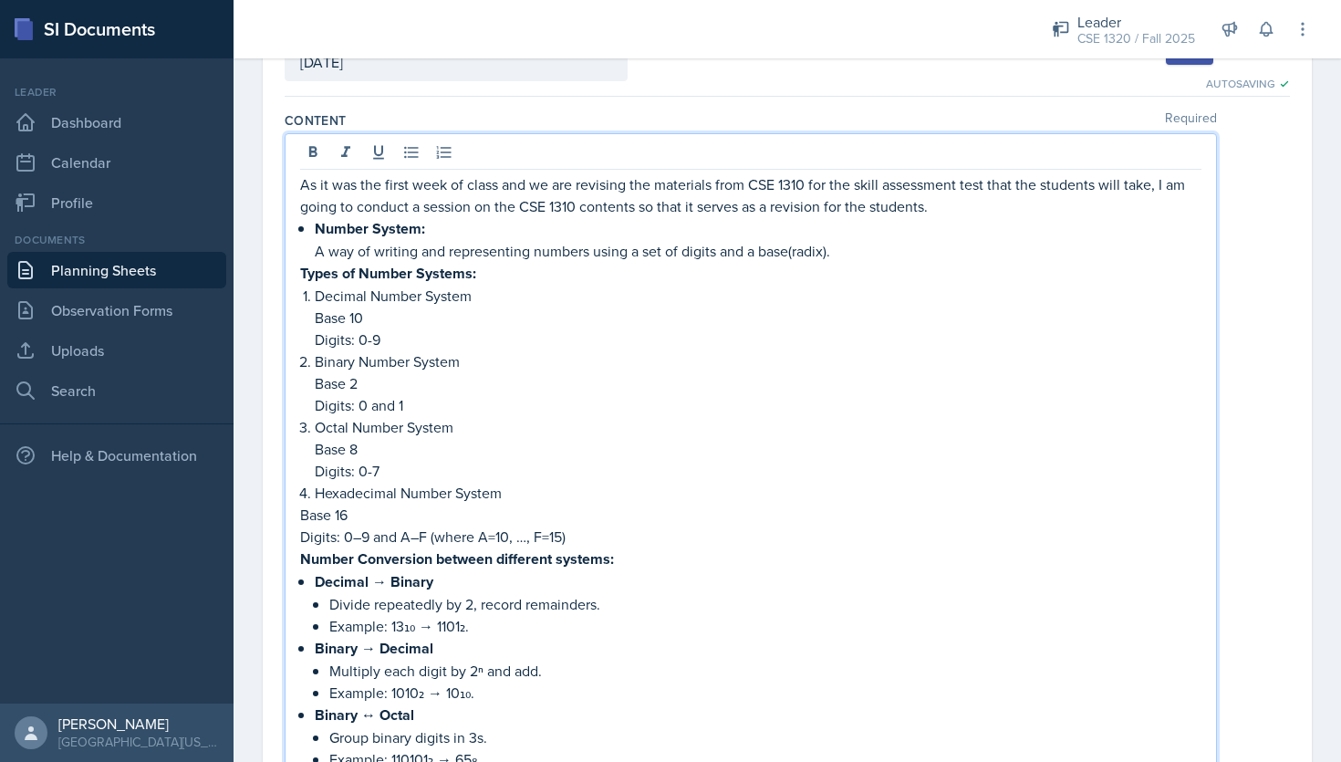
scroll to position [129, 0]
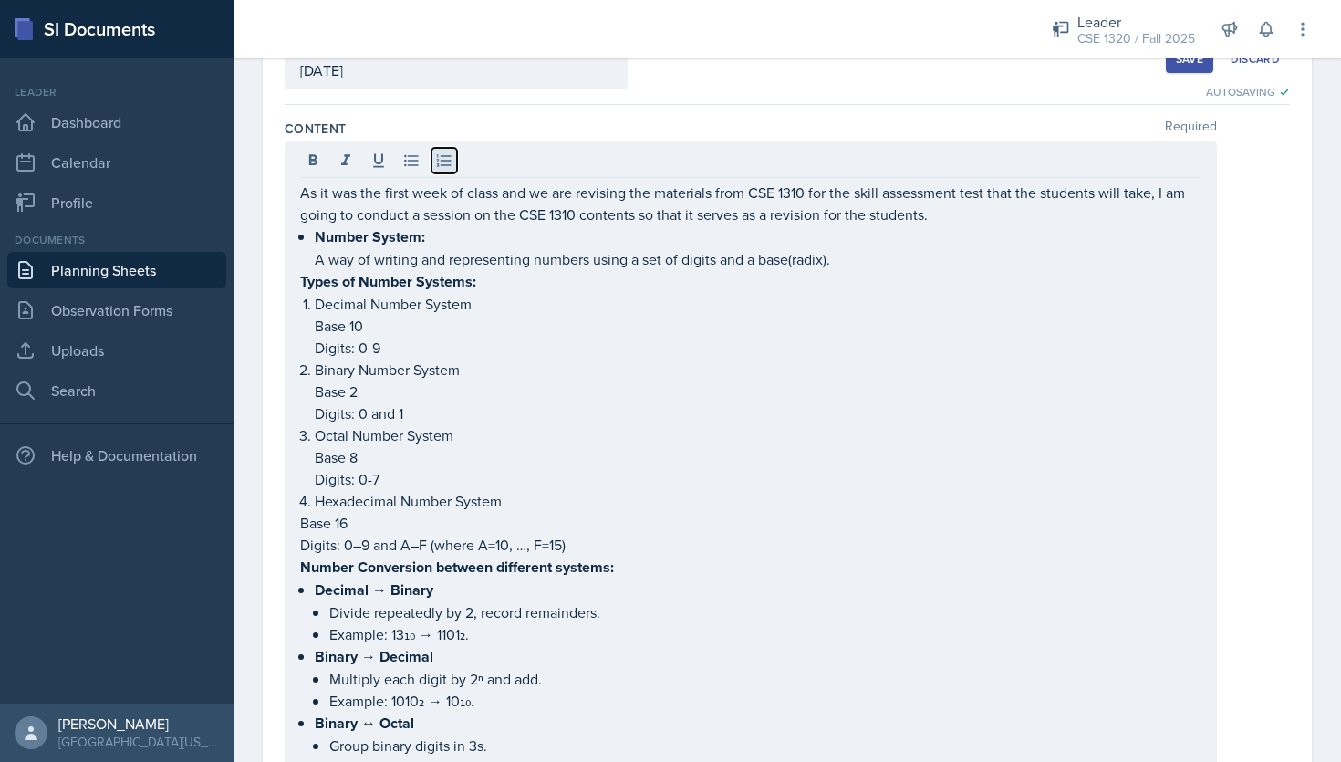
click at [448, 161] on icon at bounding box center [444, 160] width 18 height 18
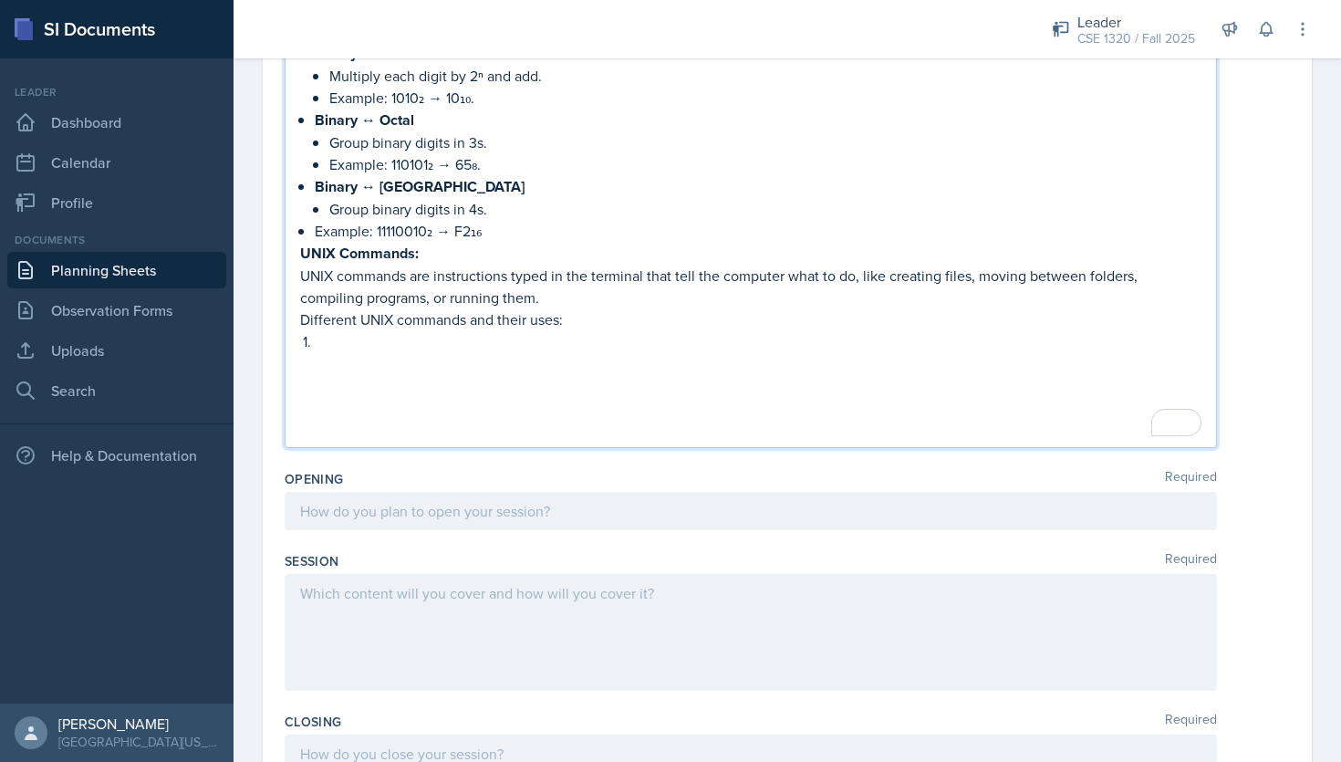
scroll to position [764, 0]
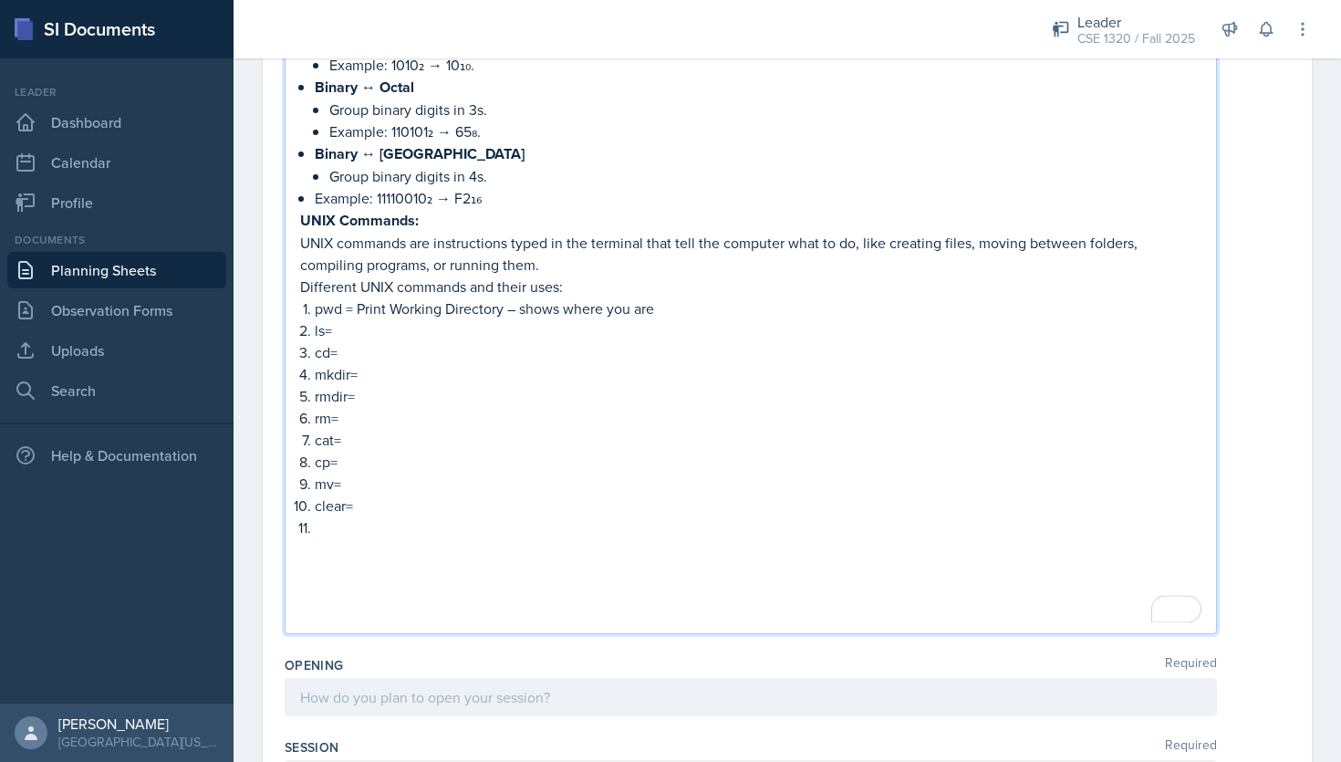
click at [353, 323] on p "ls=" at bounding box center [758, 330] width 886 height 22
click at [357, 352] on p "cd=" at bounding box center [758, 352] width 886 height 22
click at [454, 311] on p "pwd = Print Working Directory – shows where you are" at bounding box center [758, 308] width 886 height 22
click at [365, 302] on p "pwd = Print Working Directory – shows where you are" at bounding box center [758, 308] width 886 height 22
click at [399, 303] on p "pwd = print Working Directory – shows where you are" at bounding box center [758, 308] width 886 height 22
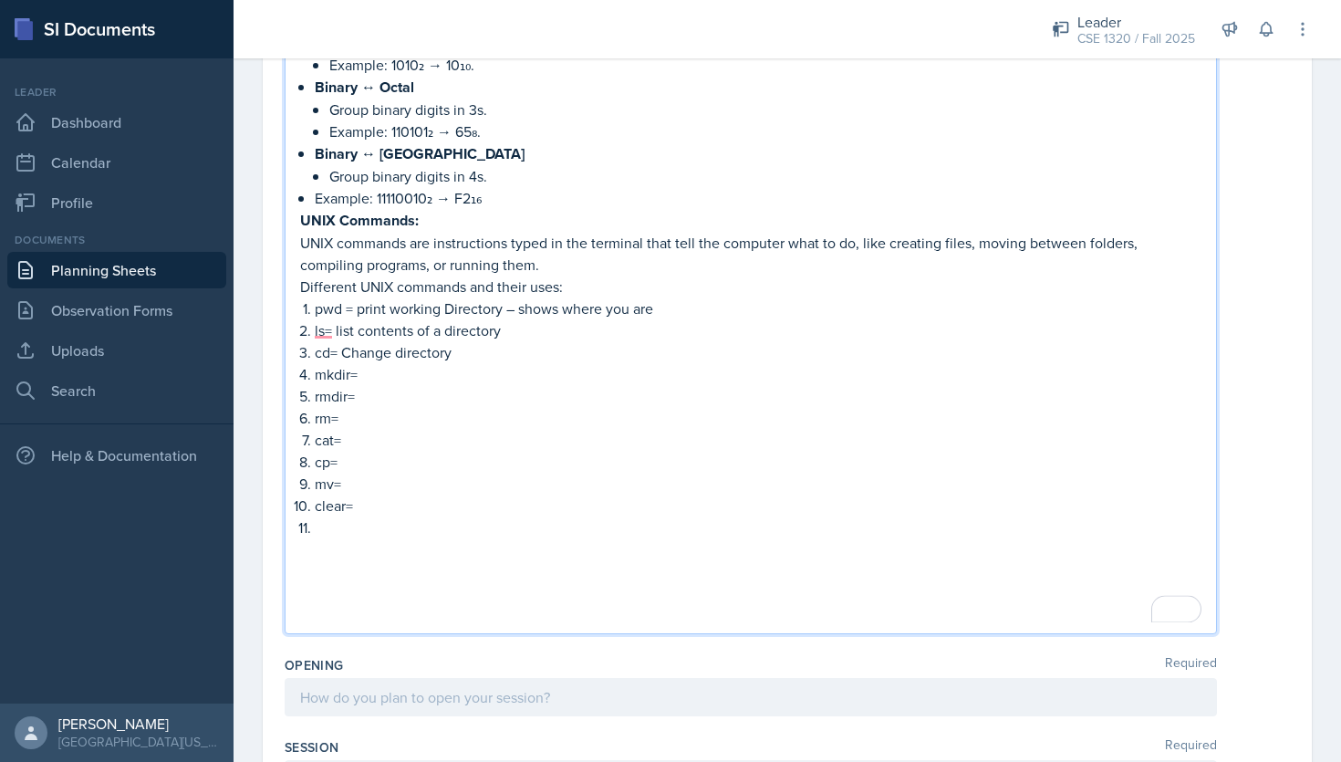
click at [450, 305] on p "pwd = print working Directory – shows where you are" at bounding box center [758, 308] width 886 height 22
click at [479, 353] on p "cd= Change directory" at bounding box center [758, 352] width 886 height 22
click at [362, 367] on p "mkdir=" at bounding box center [758, 374] width 886 height 22
click at [365, 309] on p "pwd = print working directory – shows where you are" at bounding box center [758, 308] width 886 height 22
click at [375, 365] on p "mkdir=" at bounding box center [758, 374] width 886 height 22
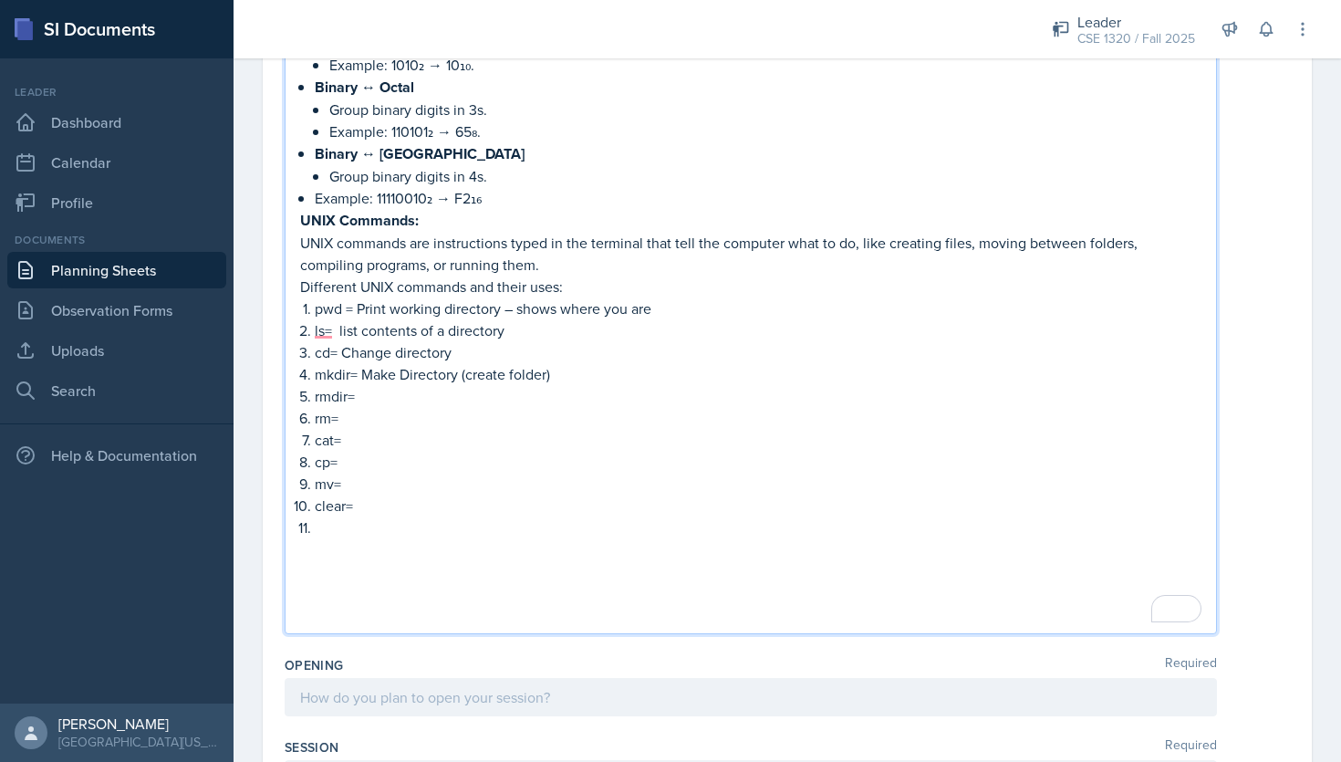
click at [411, 386] on p "rmdir=" at bounding box center [758, 396] width 886 height 22
click at [364, 411] on p "rm=" at bounding box center [758, 418] width 886 height 22
click at [351, 432] on p "cat=" at bounding box center [758, 440] width 886 height 22
click at [416, 461] on p "cp=" at bounding box center [758, 462] width 886 height 22
click at [349, 480] on p "mv=" at bounding box center [758, 483] width 886 height 22
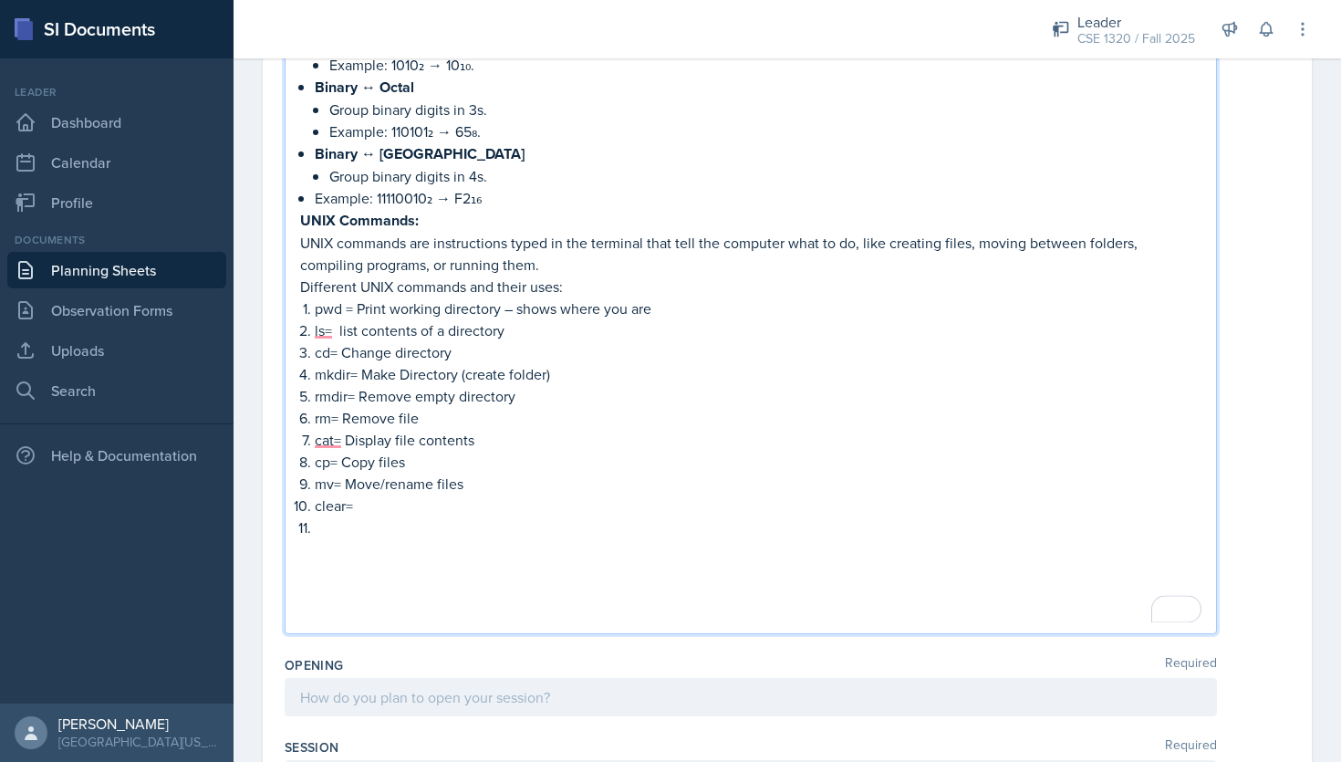
click at [375, 503] on p "clear=" at bounding box center [758, 505] width 886 height 22
click at [323, 530] on p "To enrich screen reader interactions, please activate Accessibility in Grammarl…" at bounding box center [758, 527] width 886 height 22
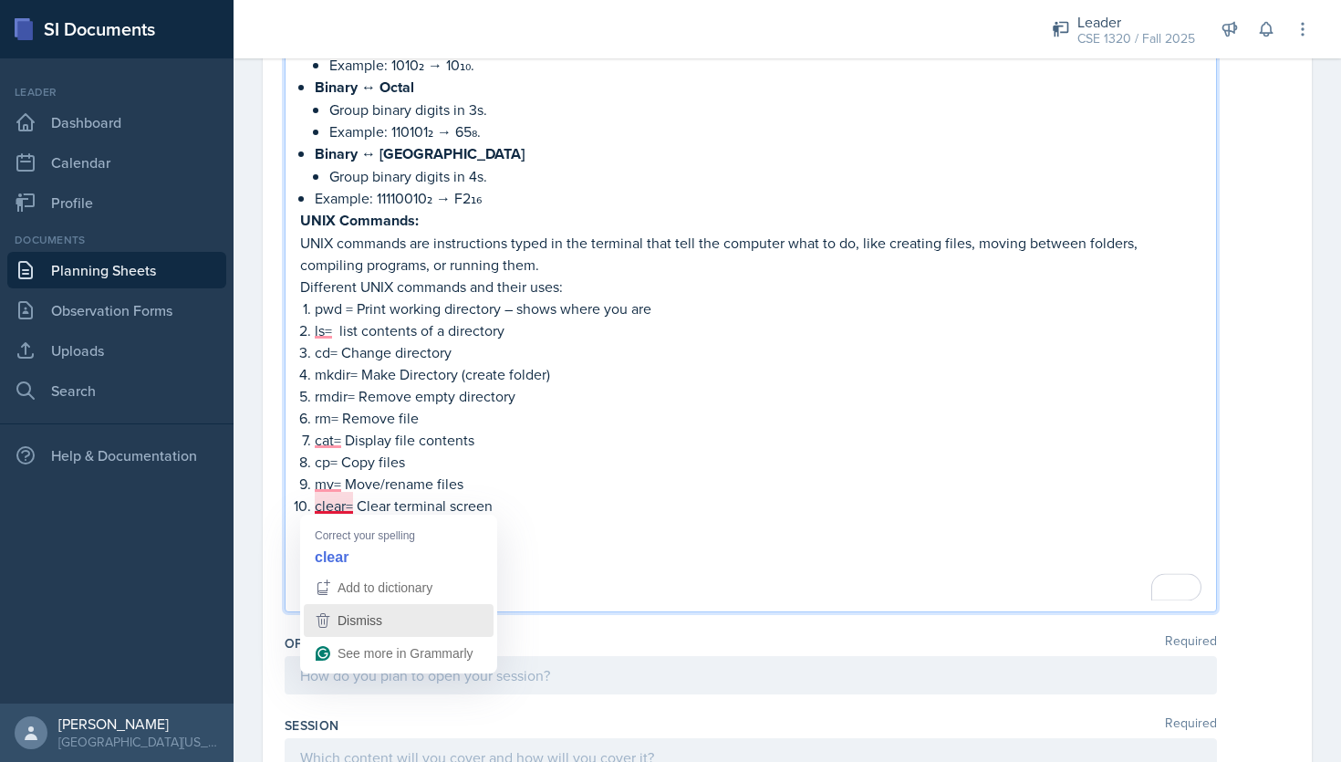
click at [368, 620] on span "Dismiss" at bounding box center [359, 620] width 45 height 15
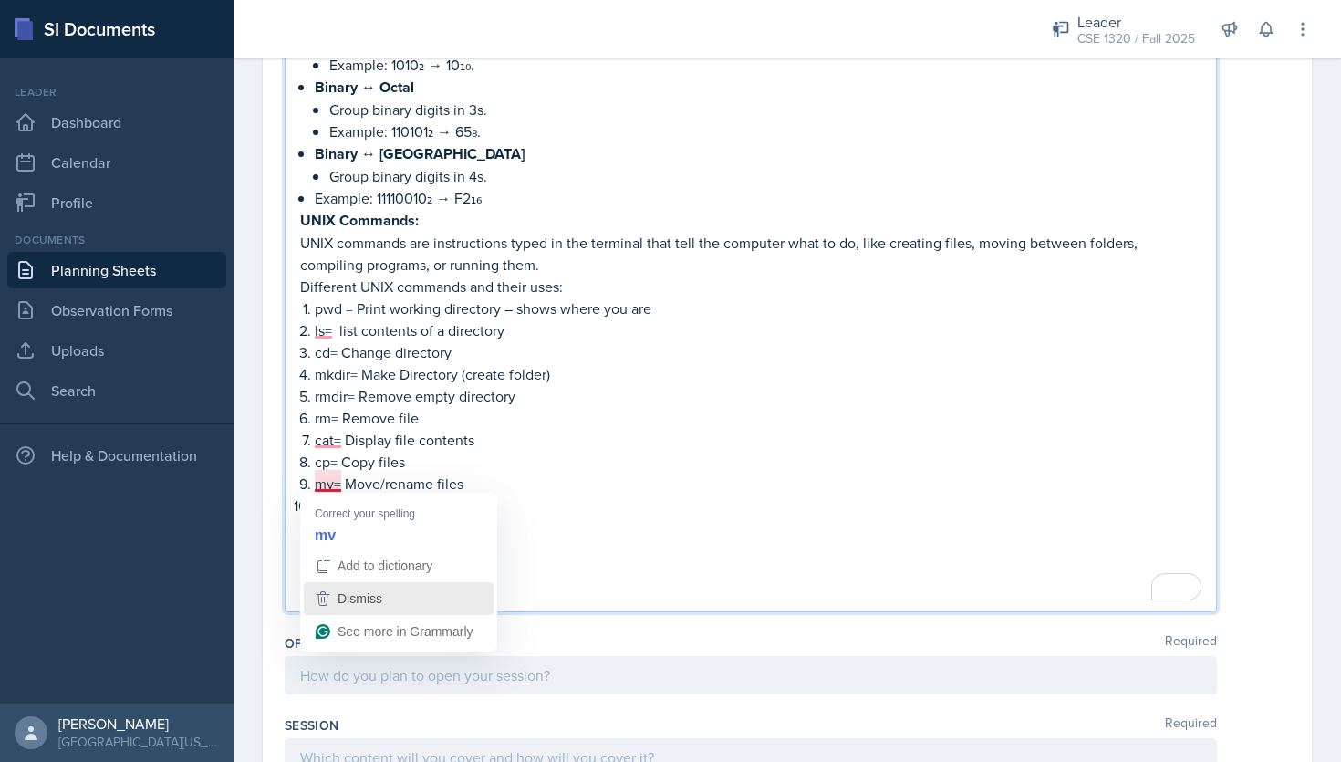
click at [356, 597] on span "Dismiss" at bounding box center [359, 598] width 45 height 15
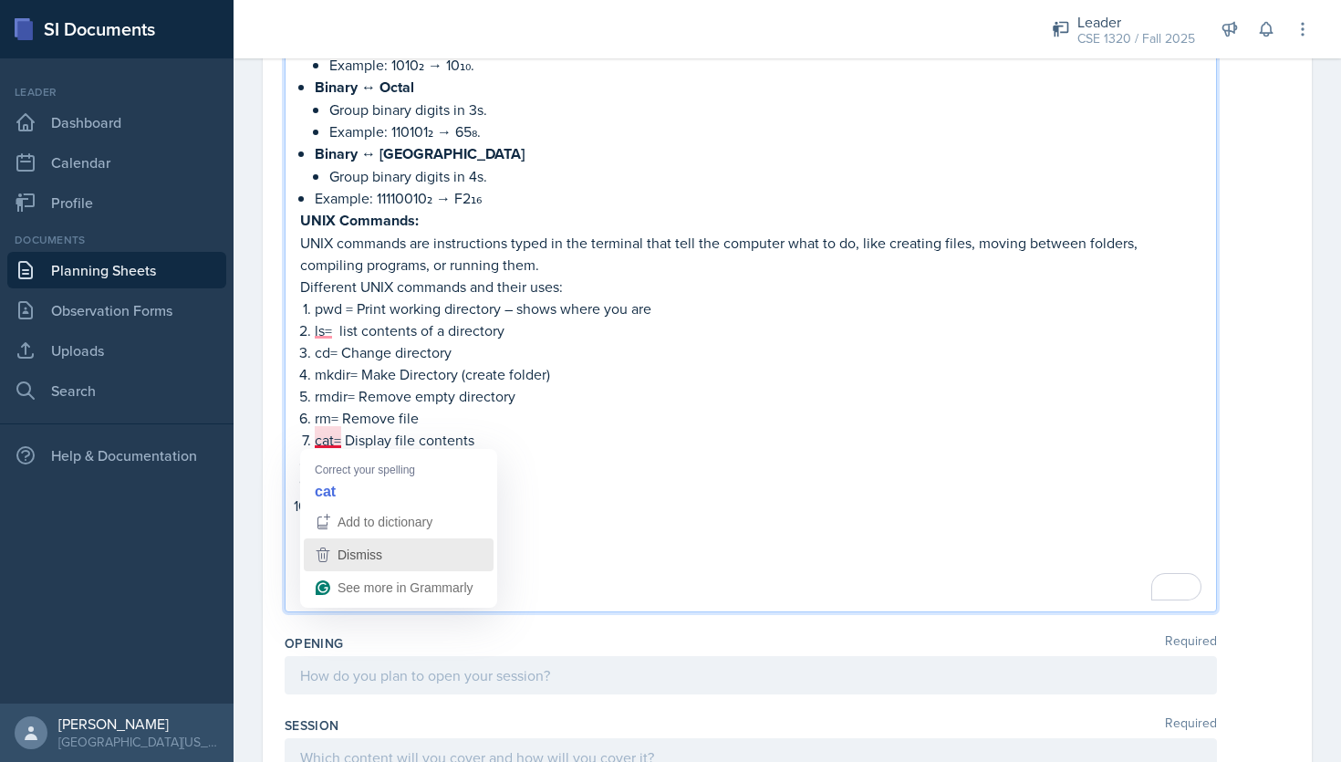
click at [361, 548] on span "Dismiss" at bounding box center [359, 554] width 45 height 15
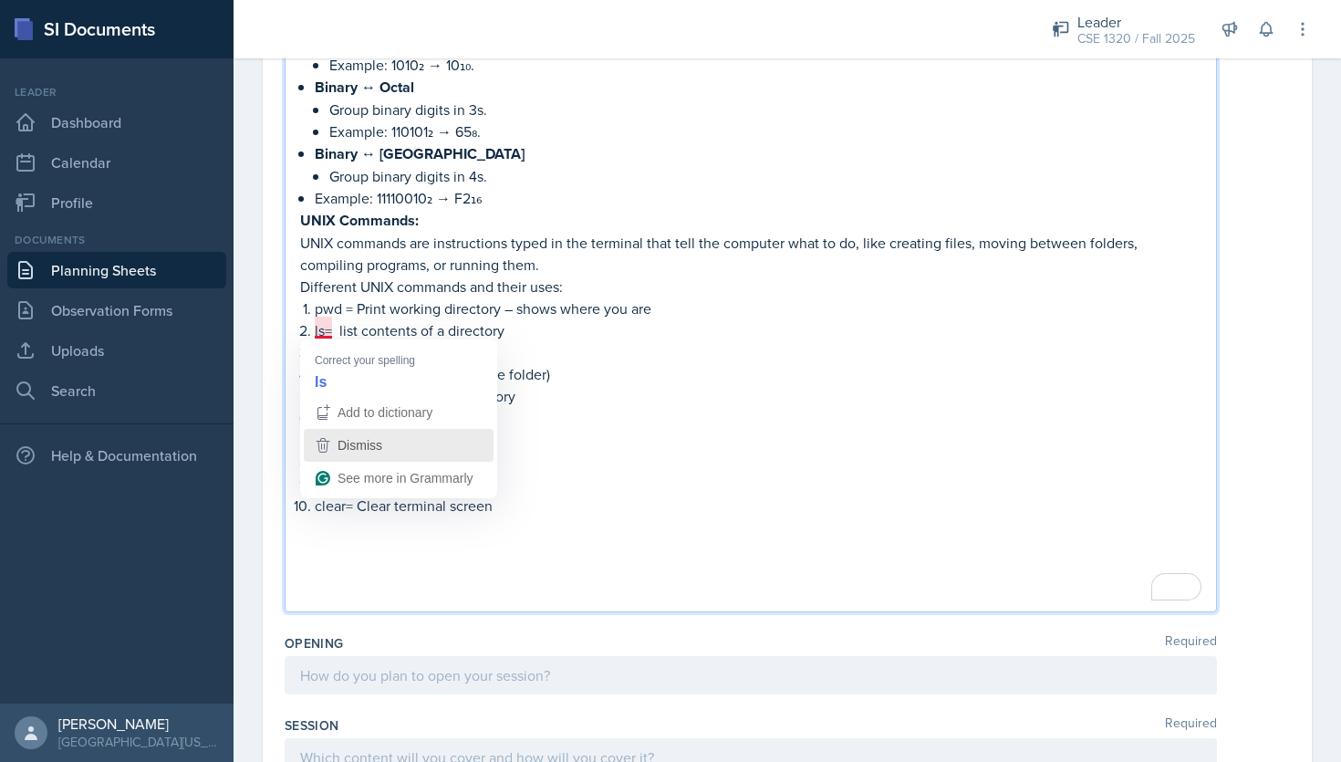
click at [362, 446] on span "Dismiss" at bounding box center [359, 445] width 45 height 15
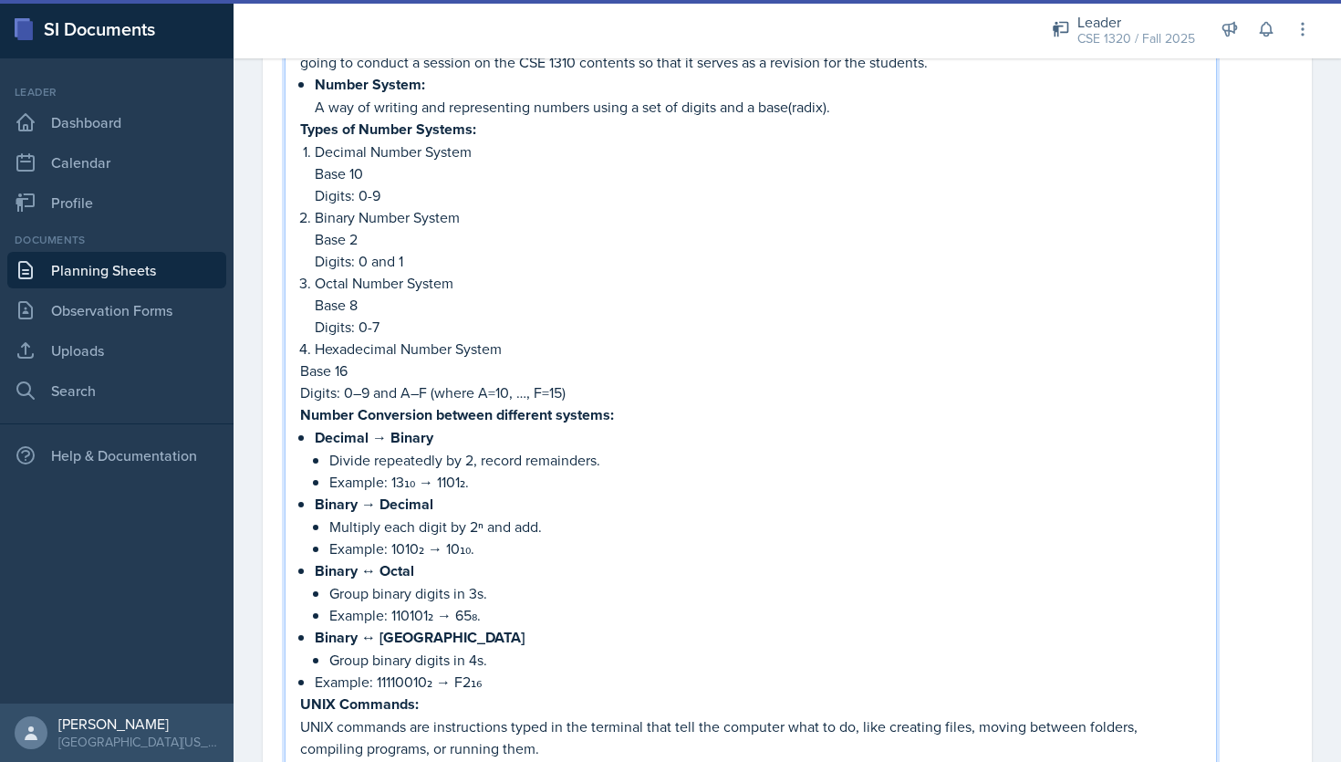
scroll to position [0, 0]
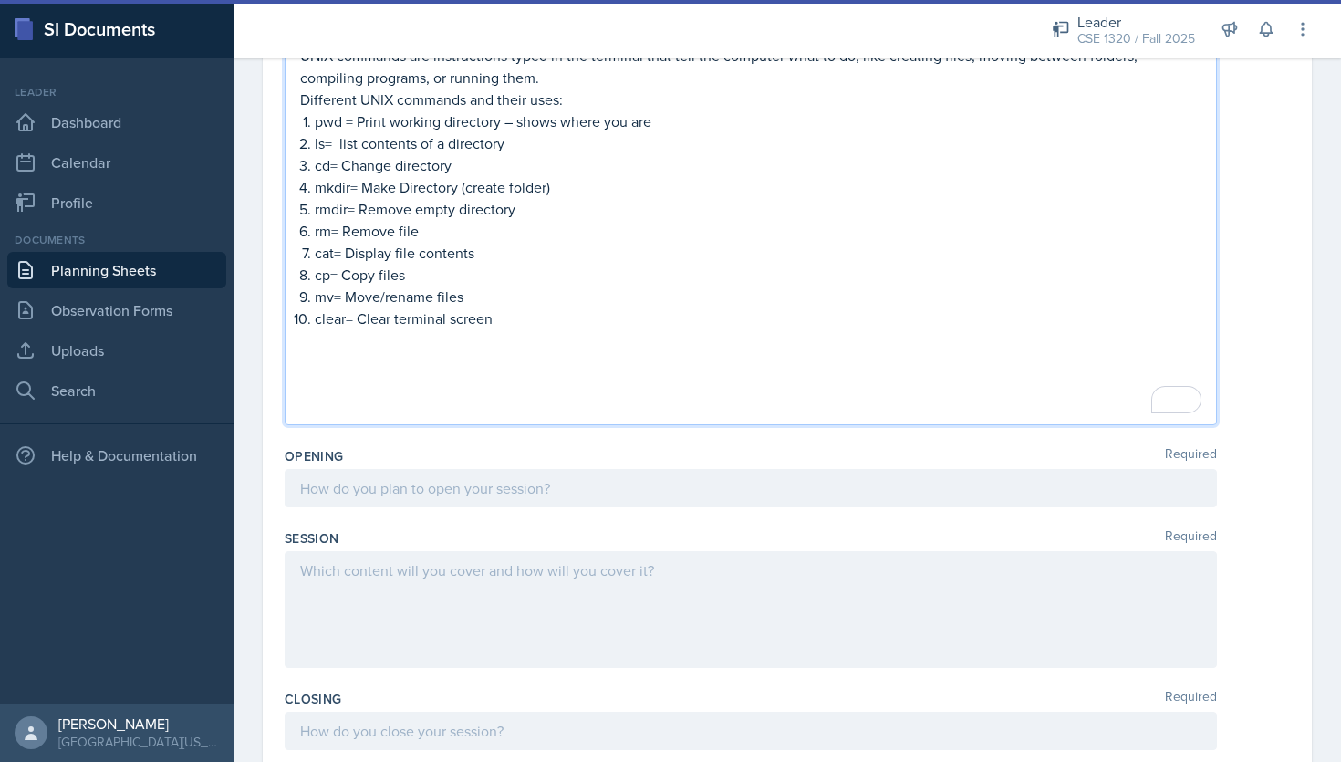
click at [513, 472] on div at bounding box center [751, 488] width 932 height 38
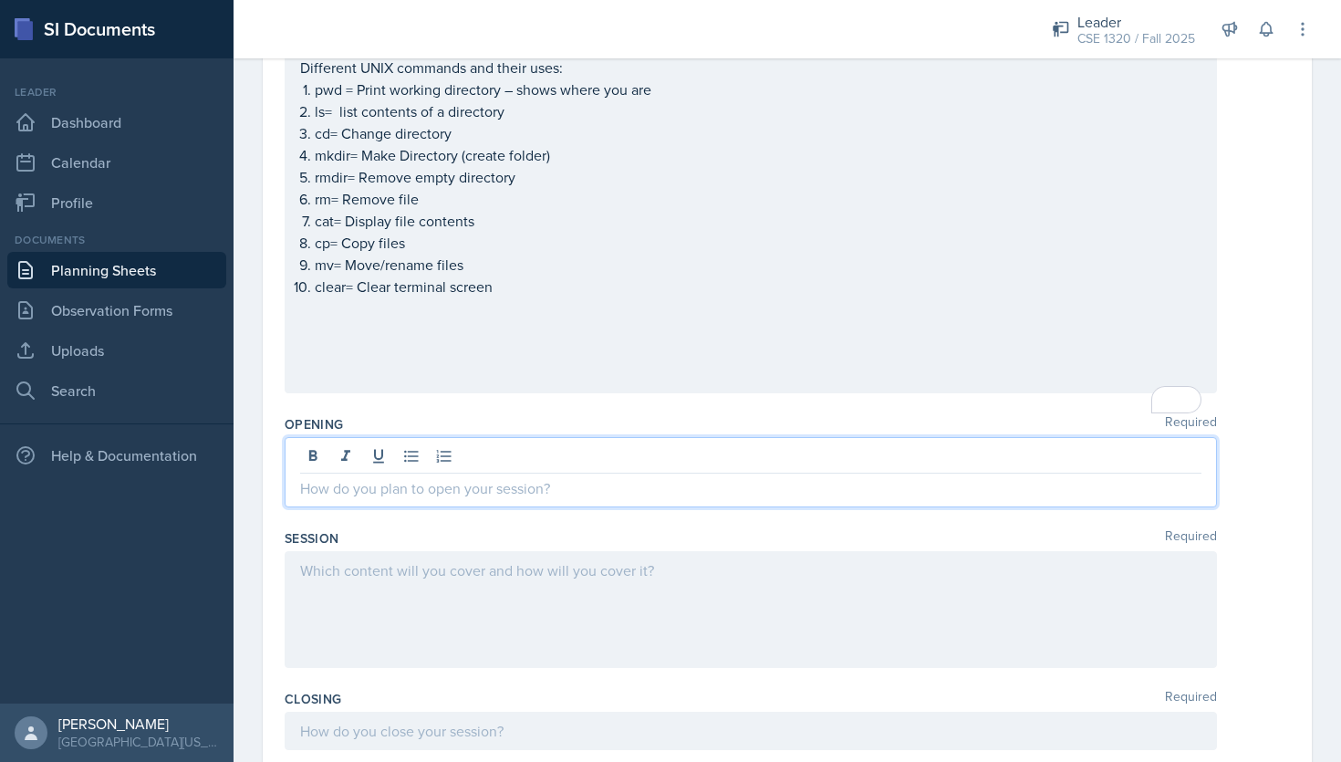
scroll to position [951, 0]
click at [409, 455] on icon at bounding box center [411, 456] width 18 height 18
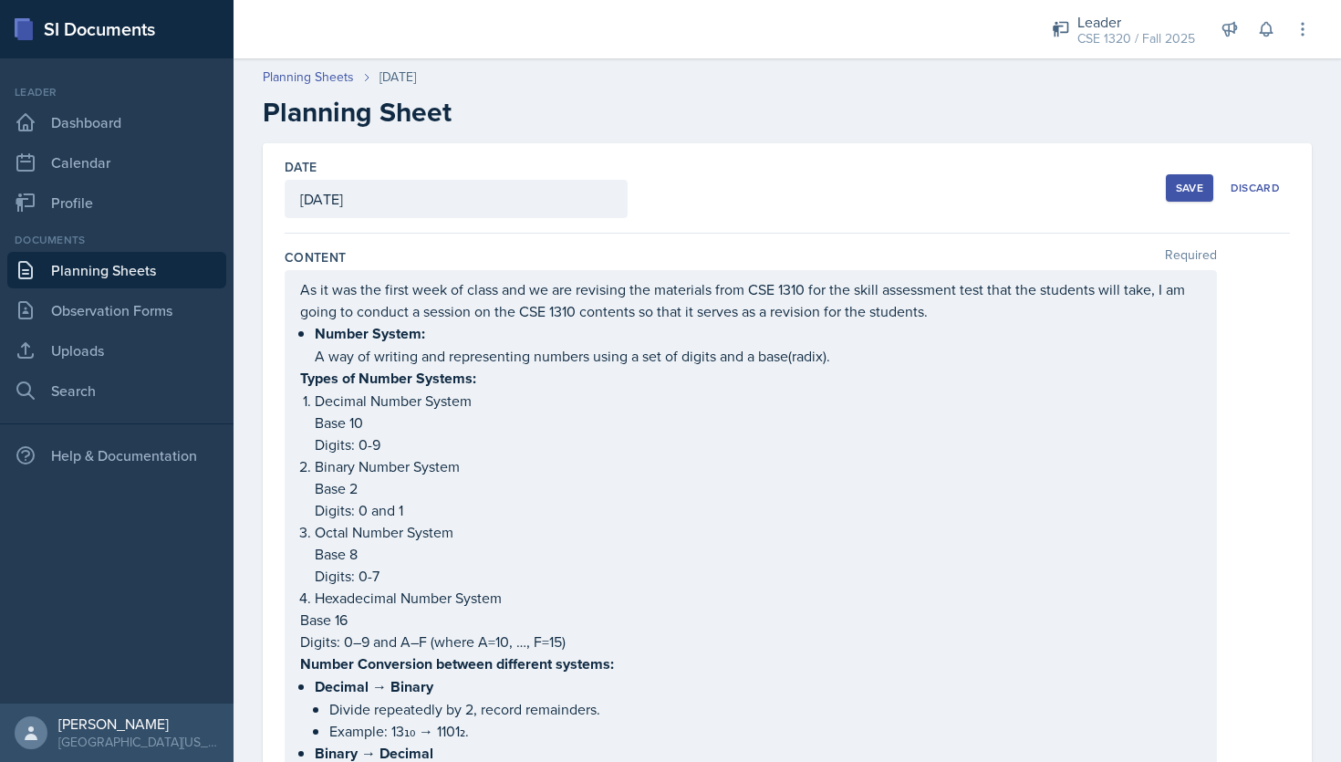
scroll to position [951, 0]
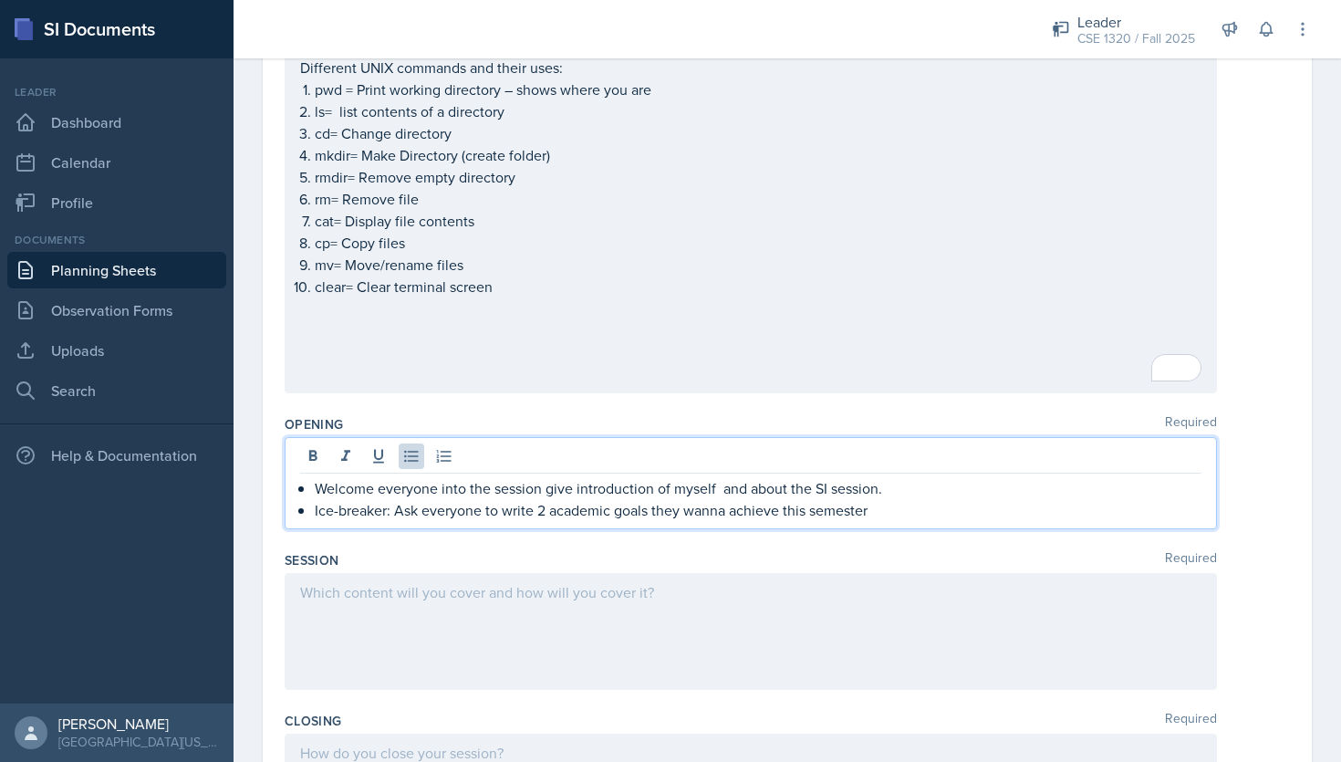
click at [982, 499] on p "Ice-breaker: Ask everyone to write 2 academic goals they wanna achieve this sem…" at bounding box center [758, 510] width 886 height 22
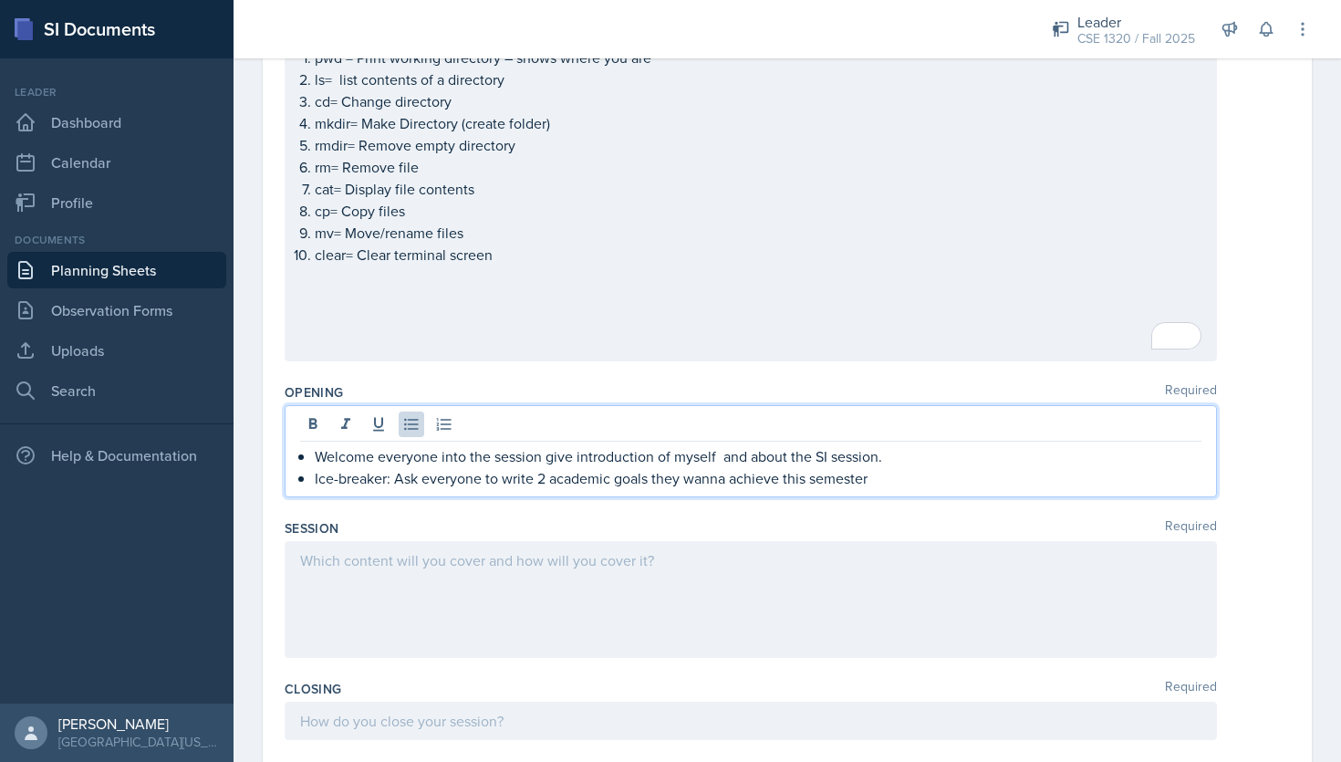
click at [1004, 331] on p "To enrich screen reader interactions, please activate Accessibility in Grammarl…" at bounding box center [750, 320] width 901 height 22
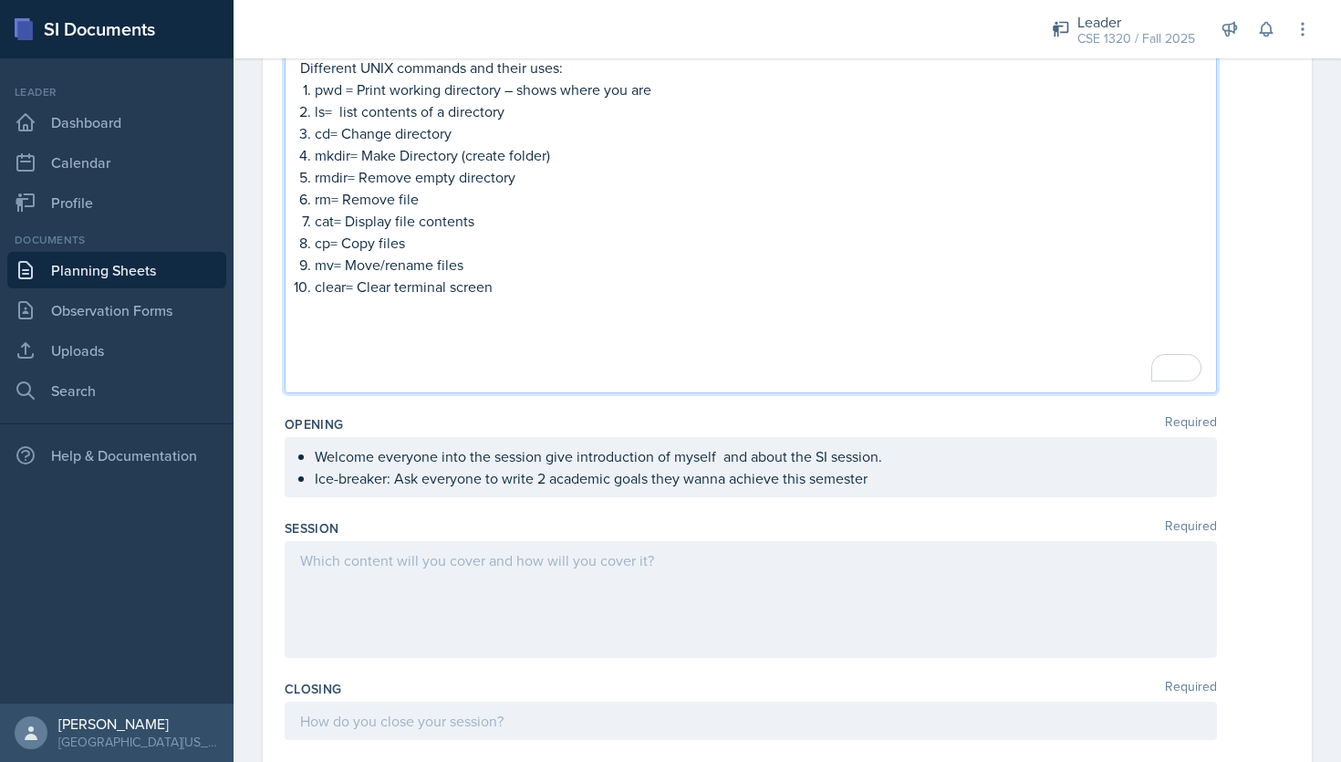
click at [975, 464] on div "Welcome everyone into the session give introduction of myself and about the SI …" at bounding box center [751, 467] width 932 height 60
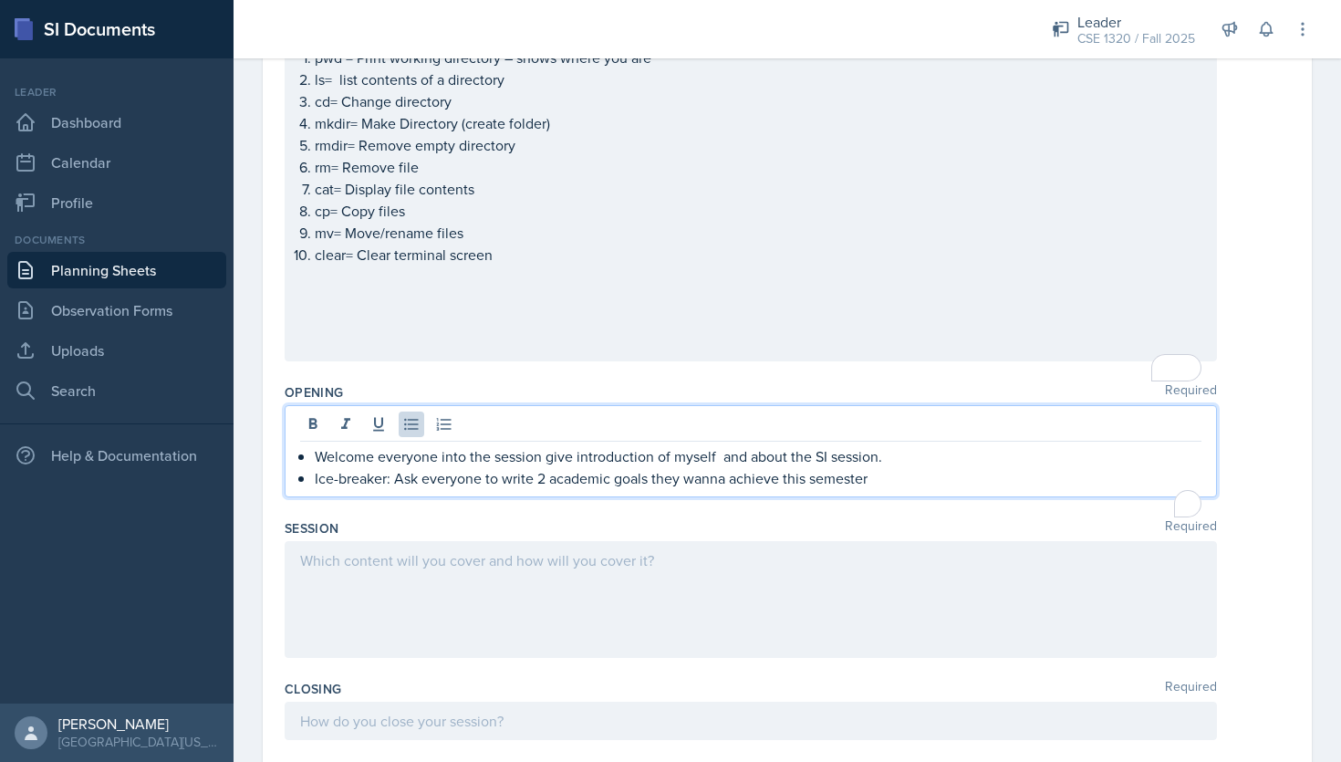
scroll to position [951, 0]
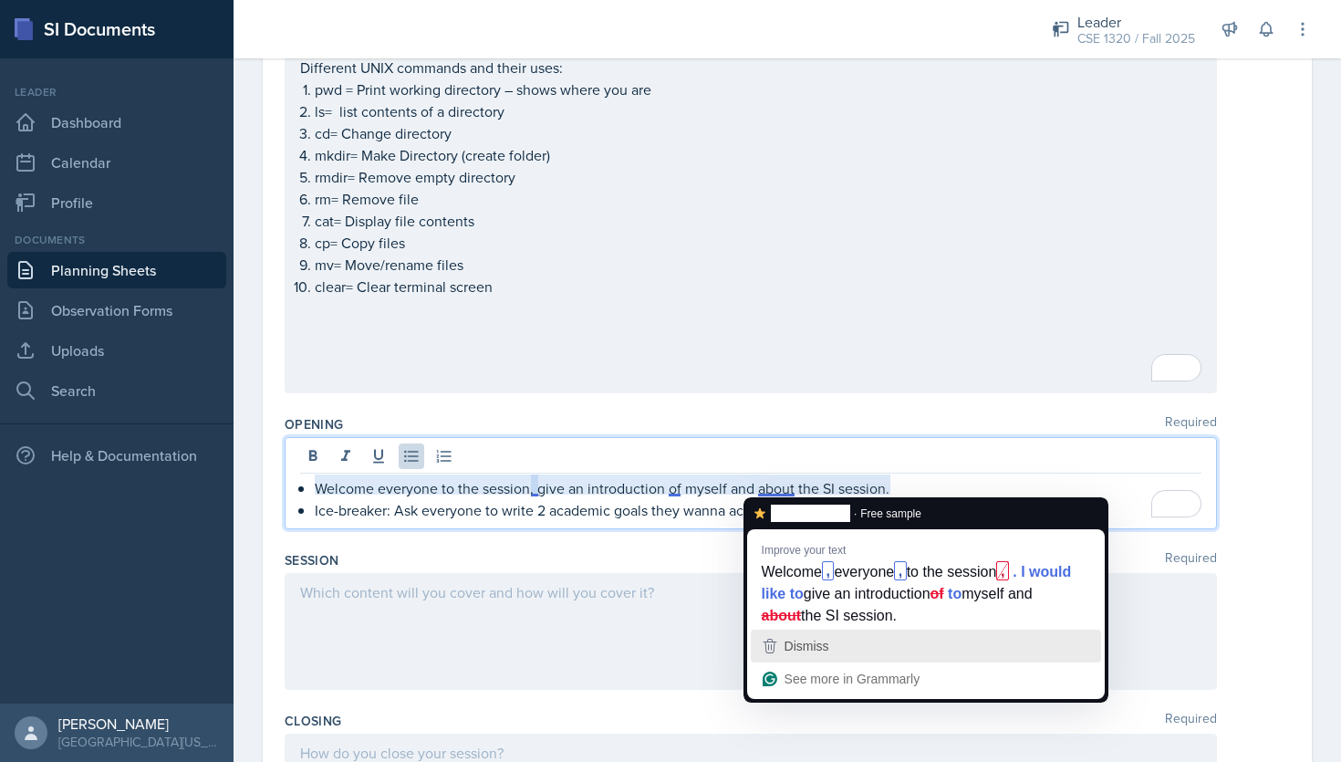
click at [825, 657] on div "Dismiss" at bounding box center [805, 645] width 48 height 27
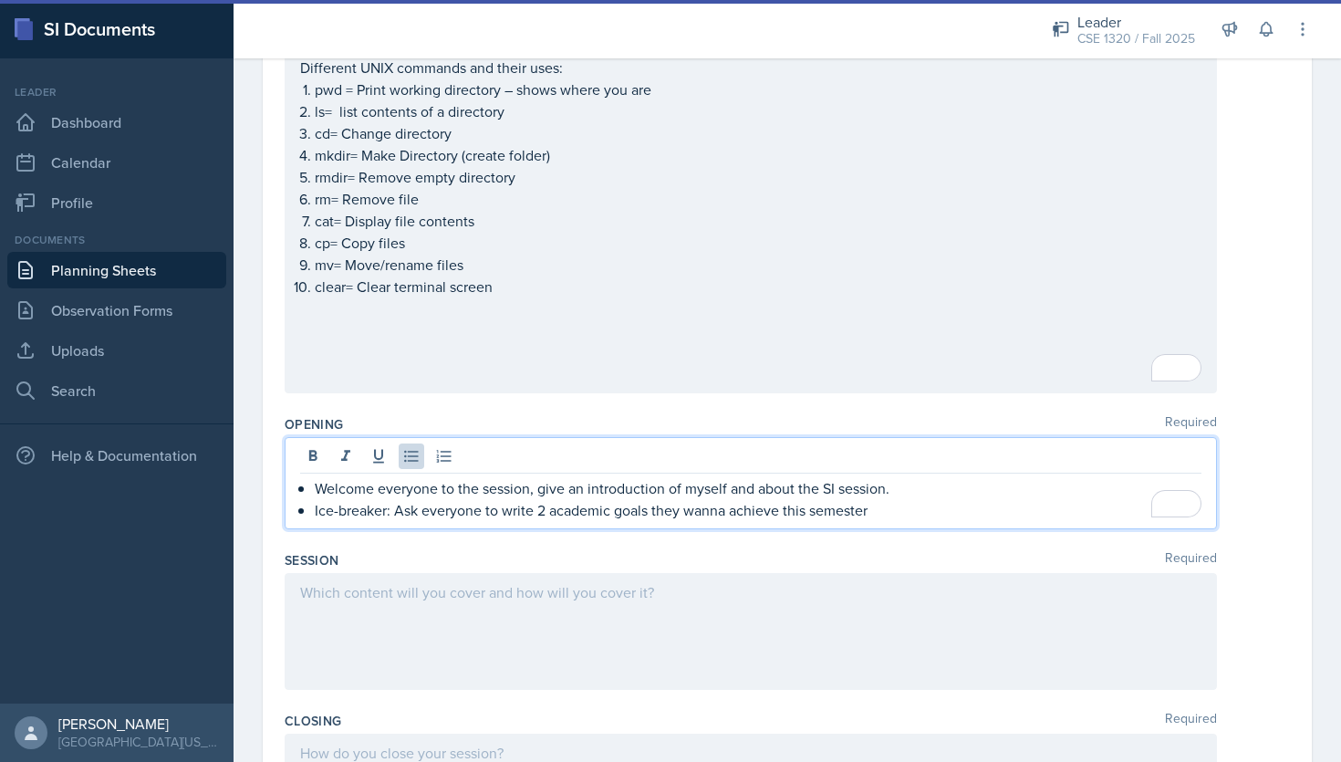
click at [732, 508] on p "Ice-breaker: Ask everyone to write 2 academic goals they wanna achieve this sem…" at bounding box center [758, 510] width 886 height 22
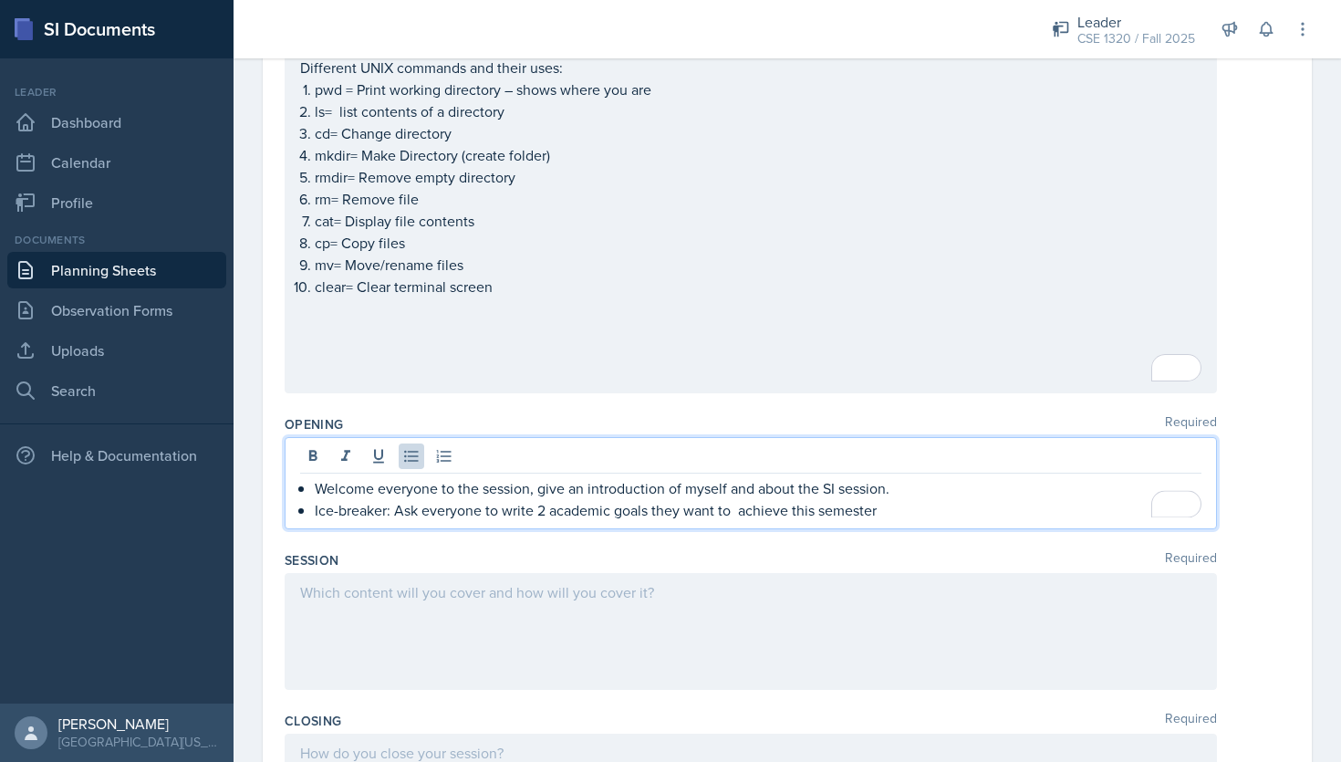
click at [882, 511] on p "Ice-breaker: Ask everyone to write 2 academic goals they want to achieve this s…" at bounding box center [758, 510] width 886 height 22
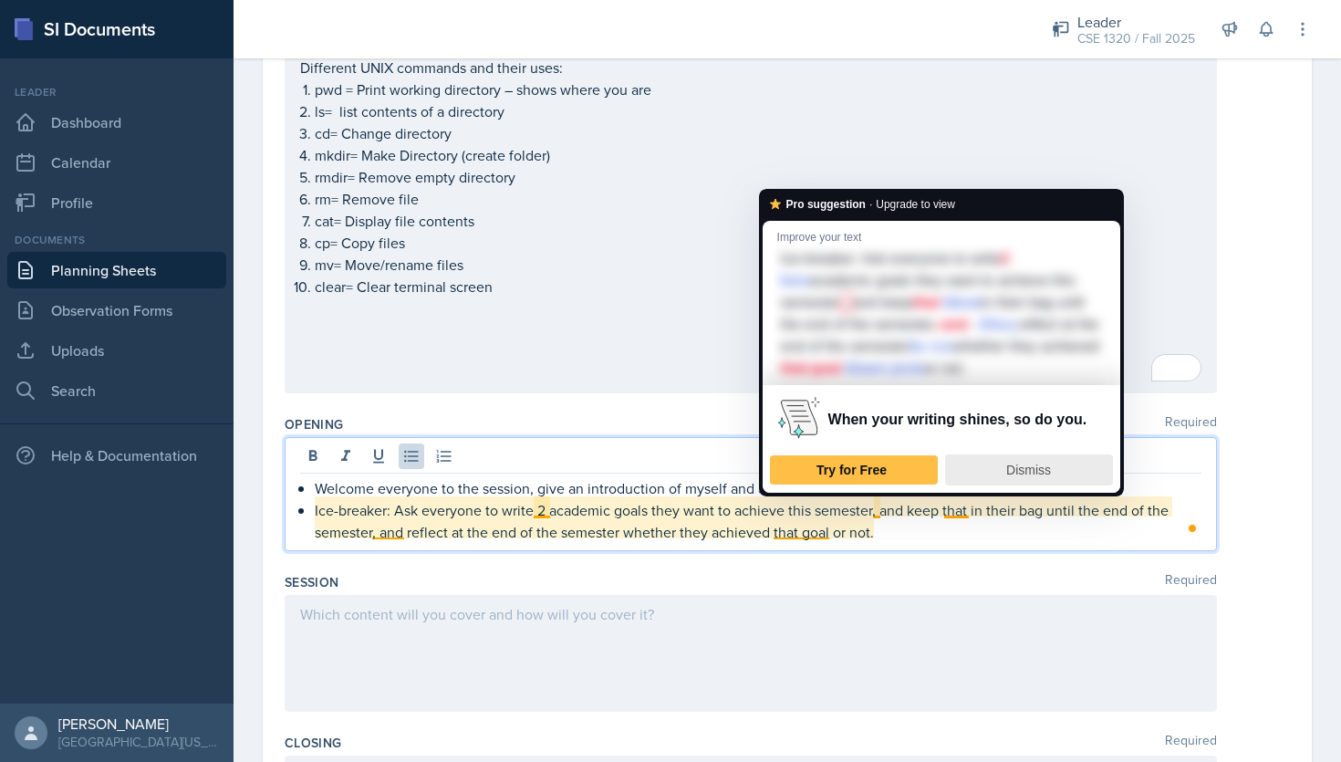
click at [1003, 484] on div "Dismiss" at bounding box center [1028, 469] width 151 height 29
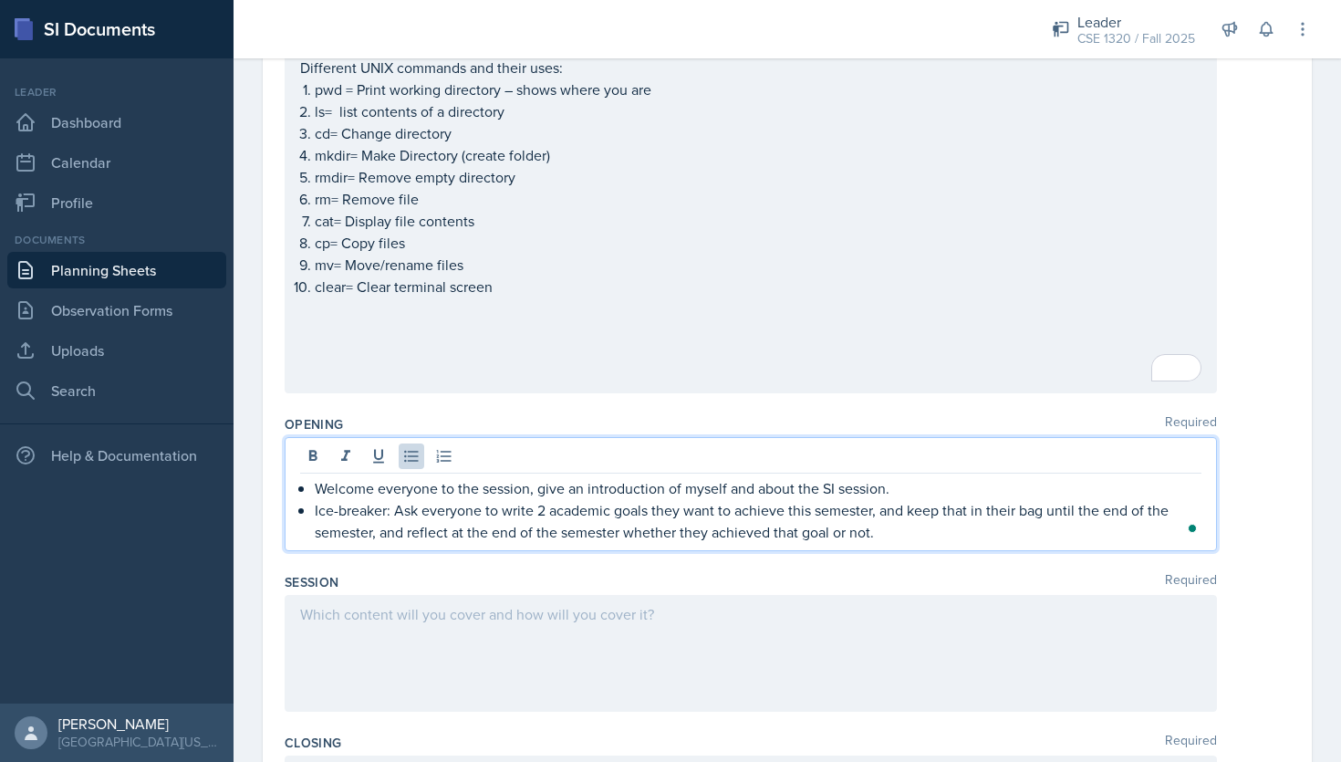
click at [886, 528] on p "Ice-breaker: Ask everyone to write 2 academic goals they want to achieve this s…" at bounding box center [758, 521] width 886 height 44
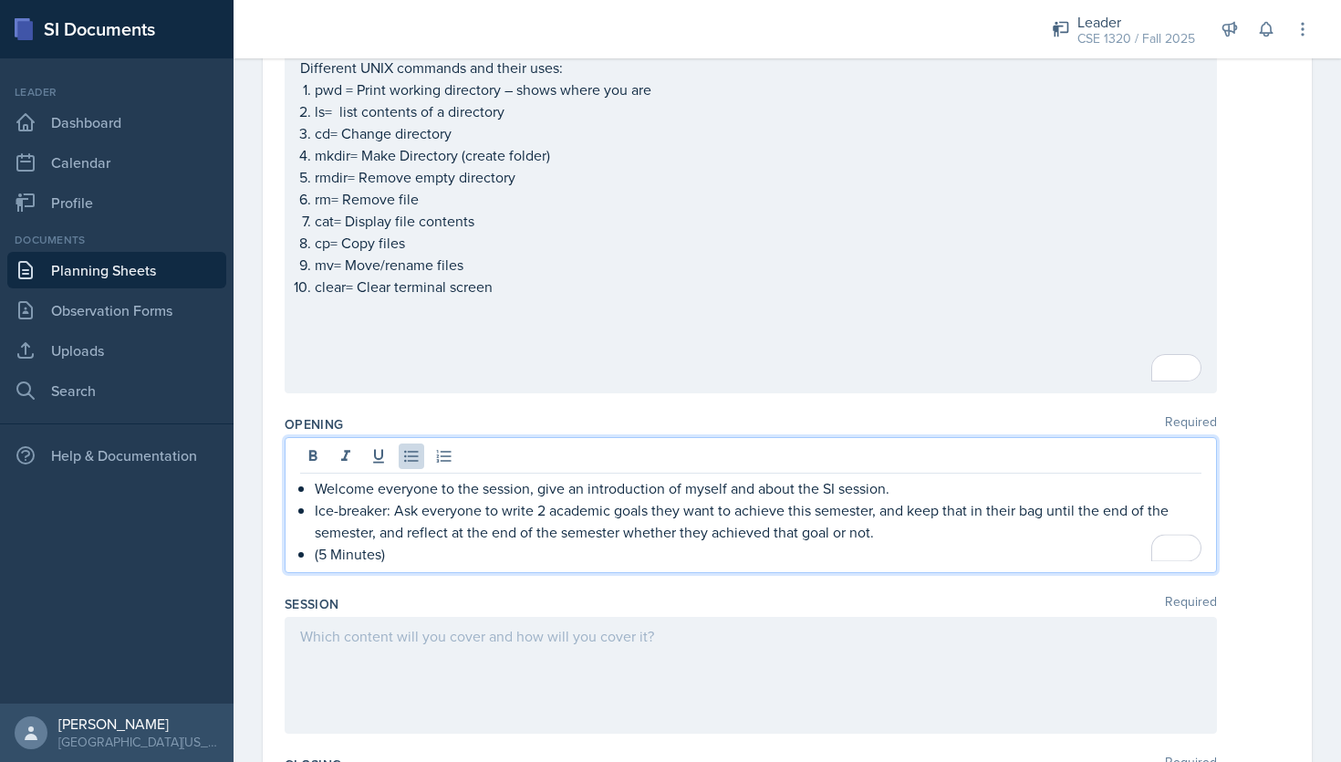
click at [751, 640] on div at bounding box center [751, 675] width 932 height 117
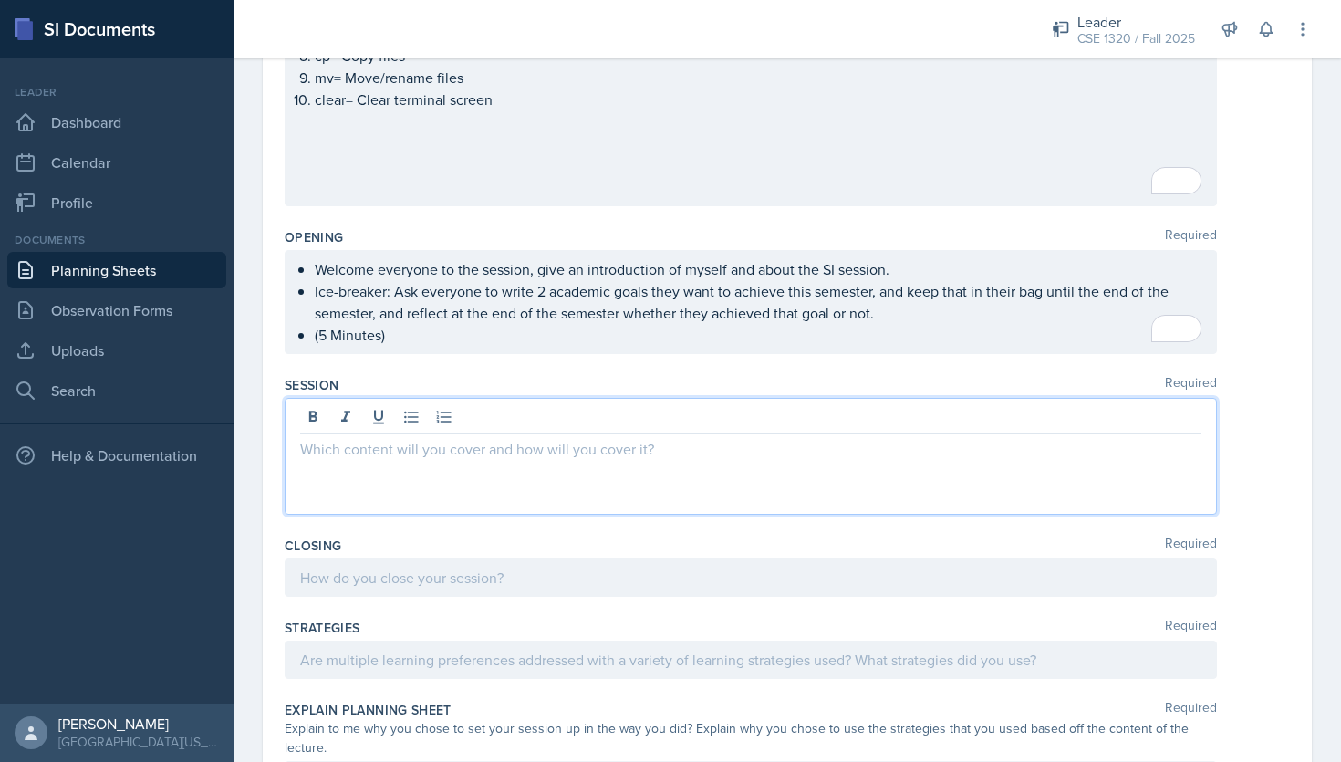
scroll to position [1162, 0]
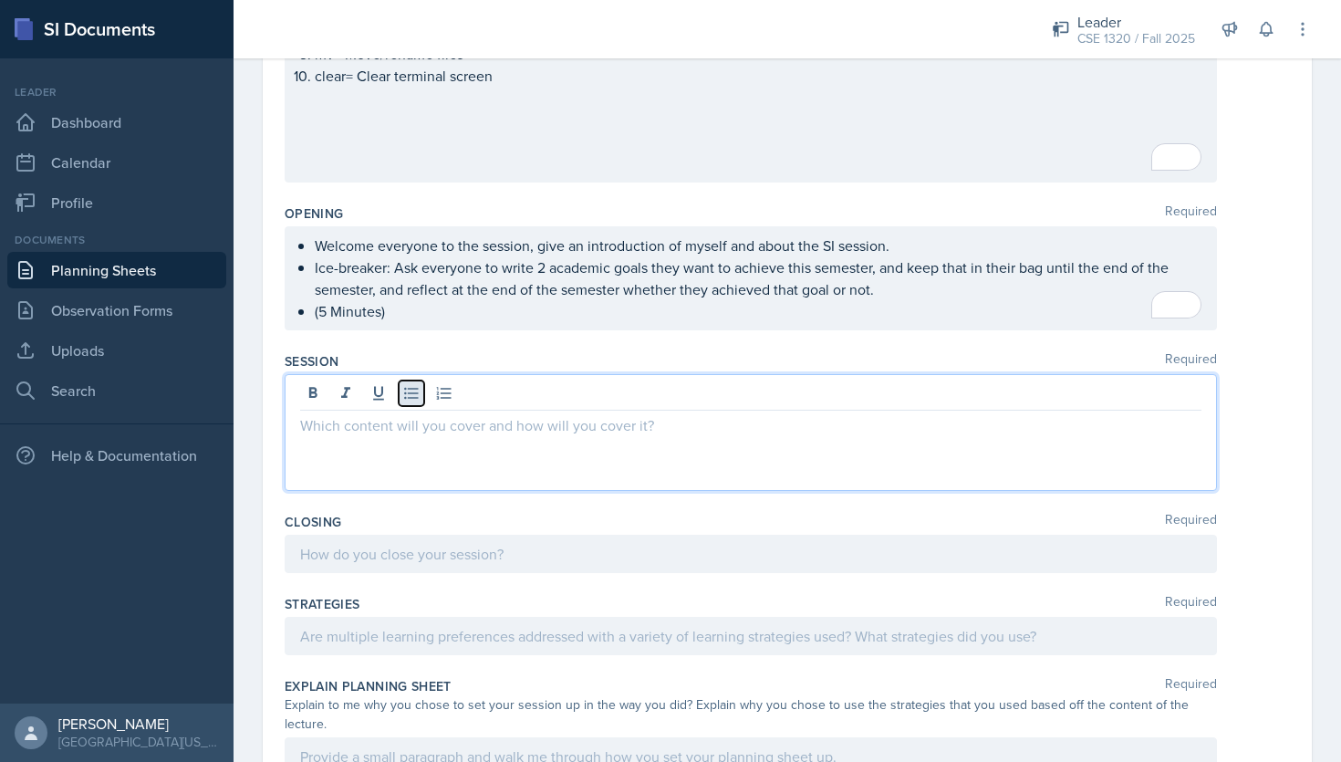
click at [409, 386] on icon at bounding box center [411, 393] width 18 height 18
drag, startPoint x: 441, startPoint y: 430, endPoint x: 314, endPoint y: 418, distance: 128.2
click at [314, 418] on div "Hands-On-Activity" at bounding box center [750, 425] width 901 height 22
click at [455, 430] on p "Hands-On-Activity" at bounding box center [758, 425] width 886 height 23
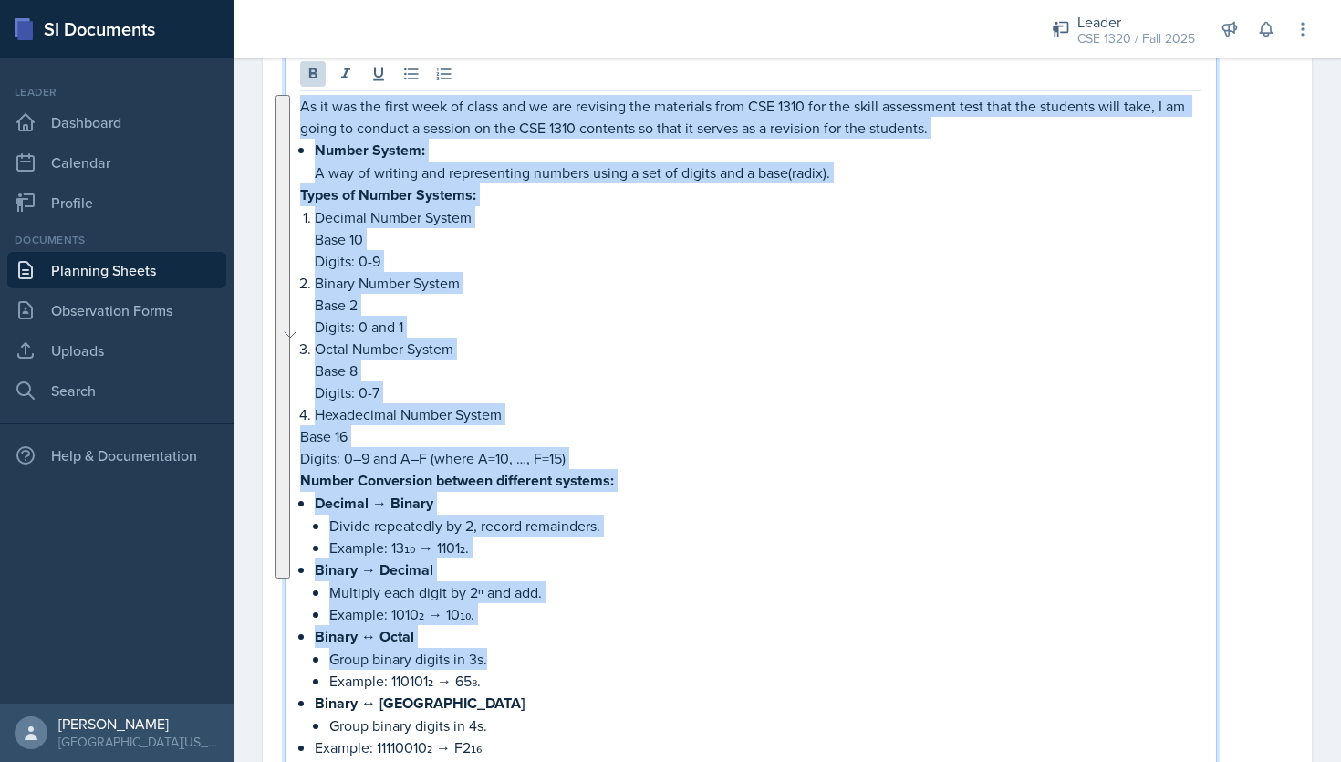
scroll to position [232, 0]
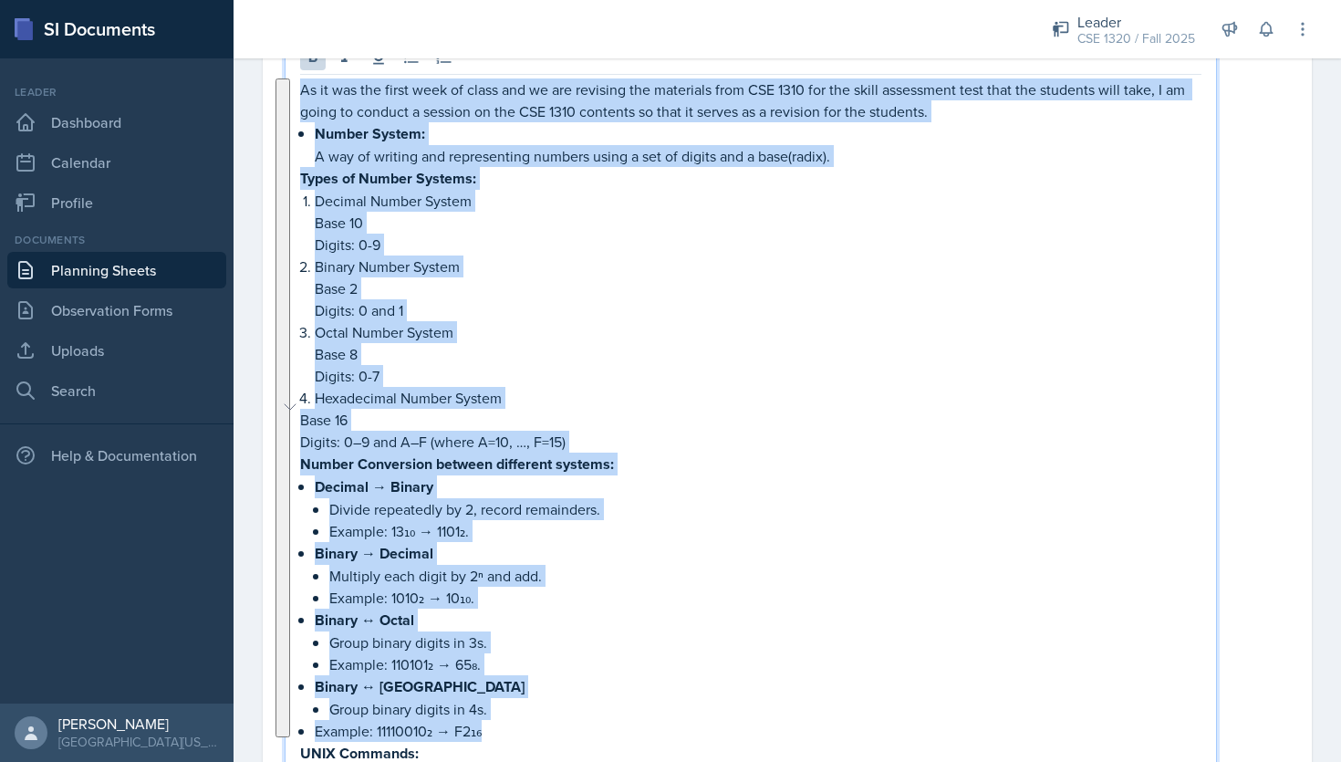
drag, startPoint x: 303, startPoint y: 182, endPoint x: 499, endPoint y: 727, distance: 578.7
click at [499, 727] on div "As it was the first week of class and we are revising the materials from CSE 13…" at bounding box center [750, 607] width 901 height 1058
copy div "As it was the first week of class and we are revising the materials from CSE 13…"
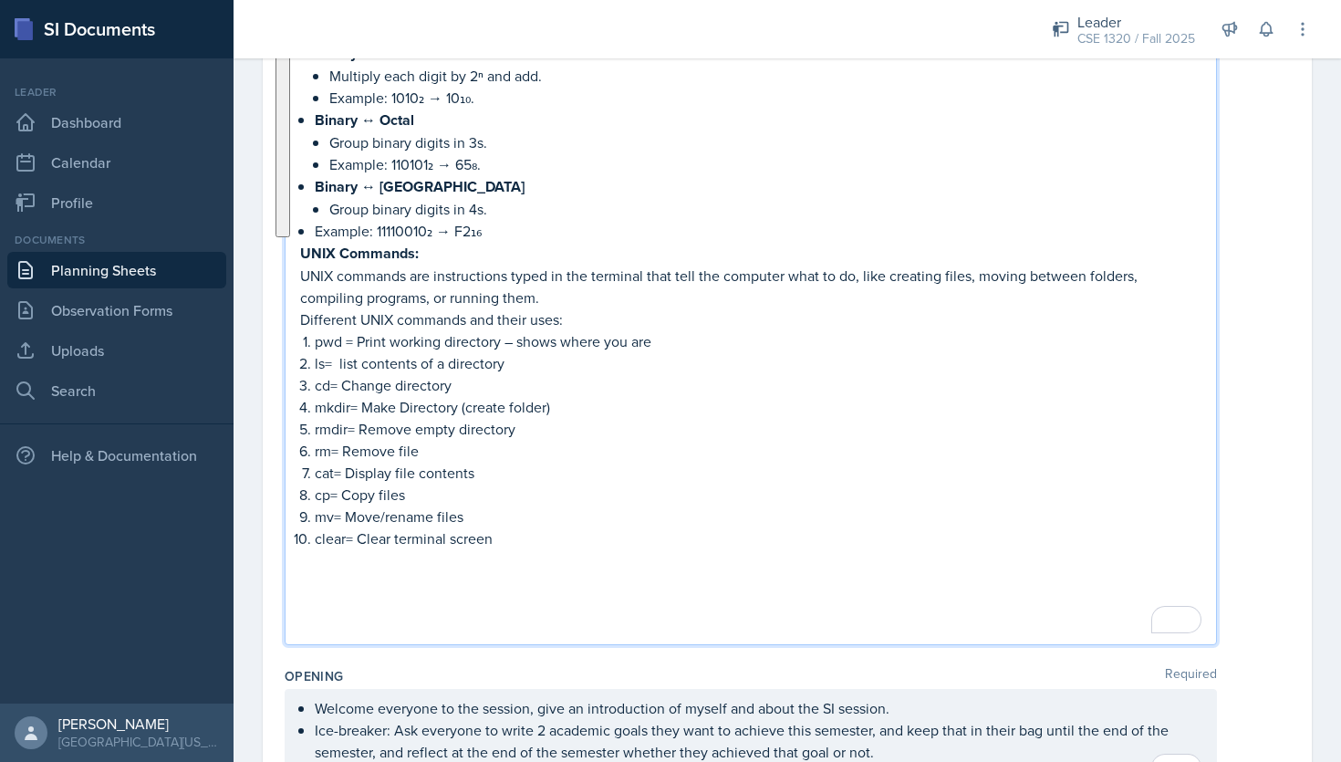
click at [685, 485] on p "cp= Copy files" at bounding box center [758, 494] width 886 height 22
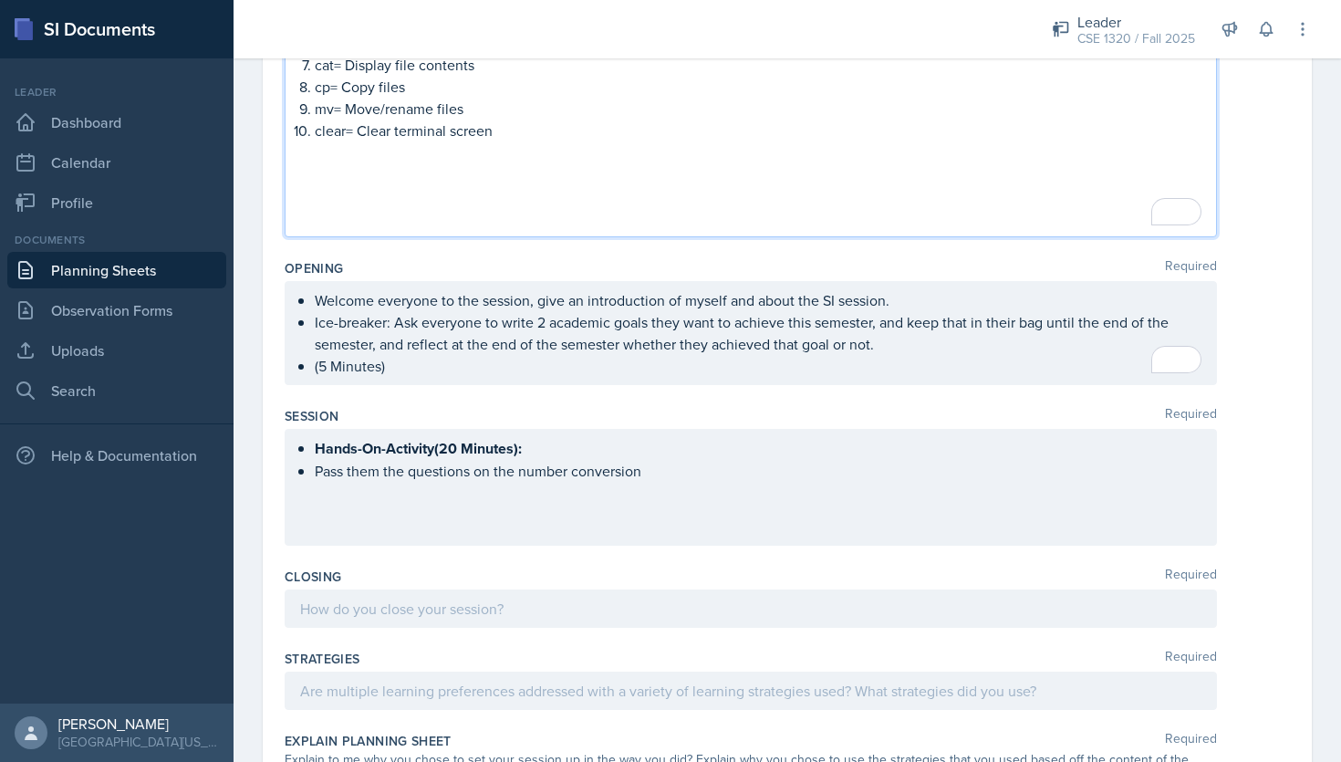
scroll to position [1147, 0]
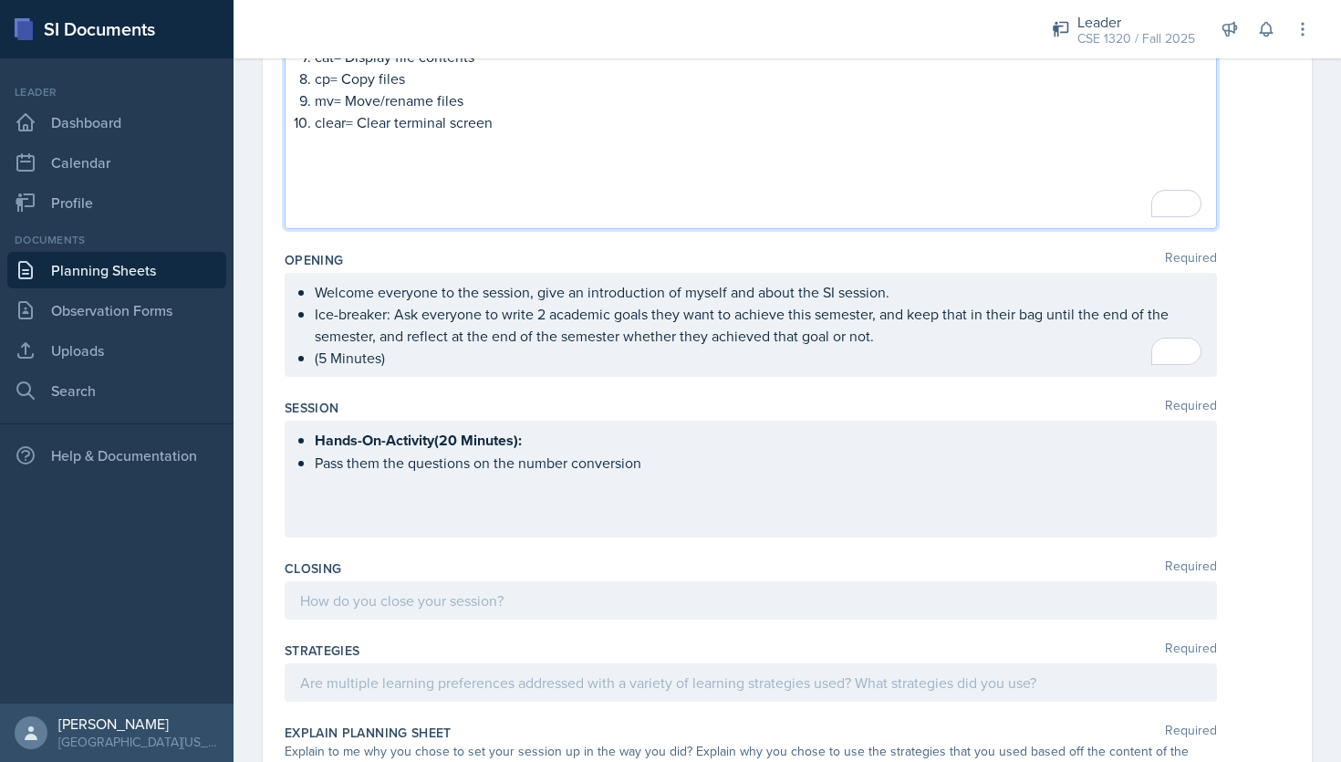
click at [434, 437] on strong "Hands-On-Activity(20 Minutes):" at bounding box center [418, 440] width 207 height 21
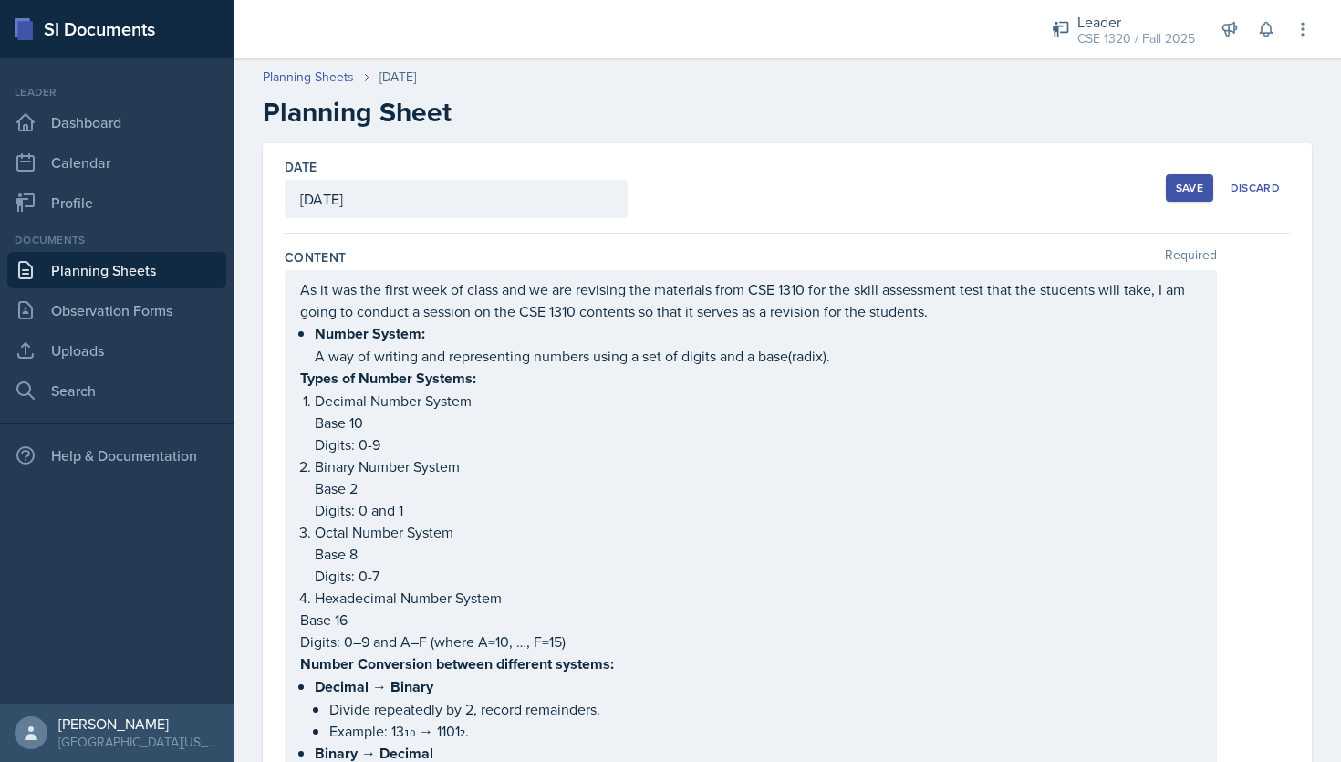
scroll to position [1147, 0]
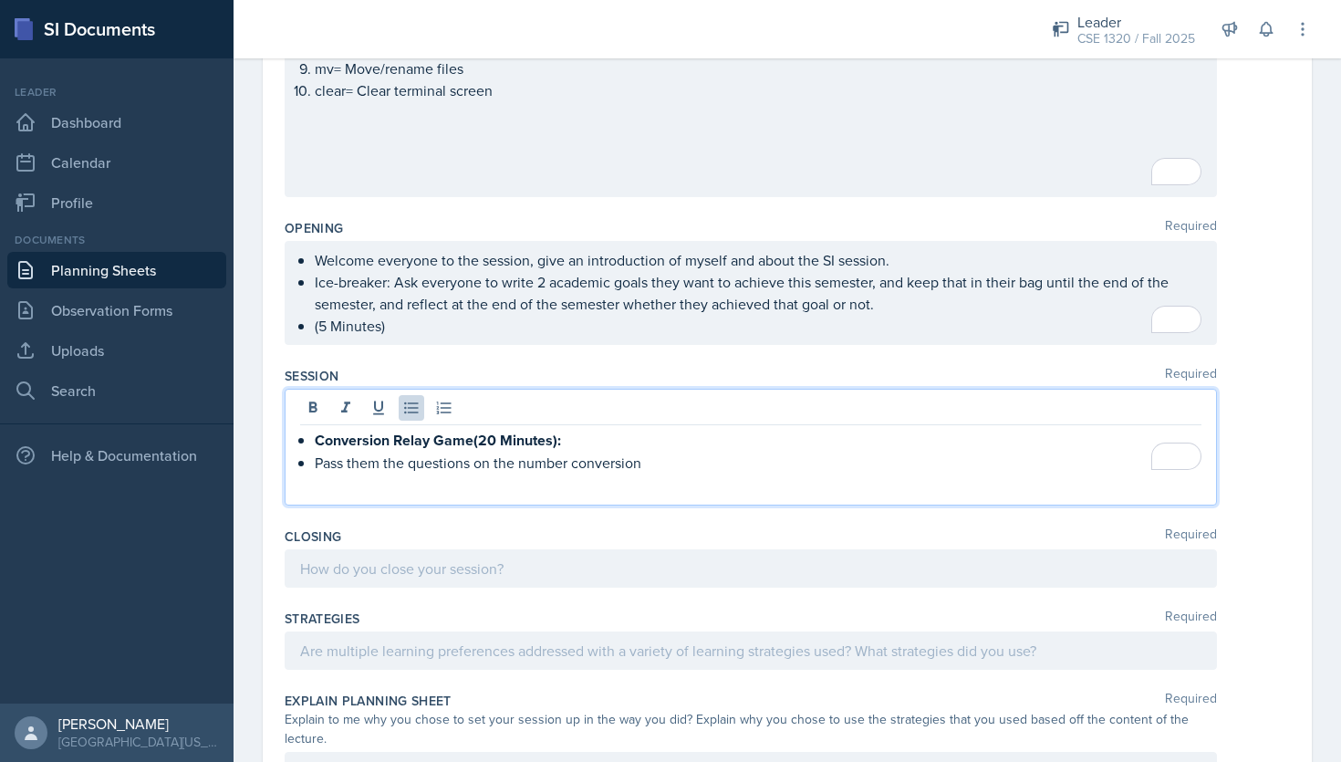
click at [648, 458] on p "Pass them the questions on the number conversion" at bounding box center [758, 462] width 886 height 22
click at [379, 484] on p "Pass them a decimal number" at bounding box center [758, 484] width 886 height 22
click at [563, 482] on p "Pass each group a decimal number" at bounding box center [758, 484] width 886 height 22
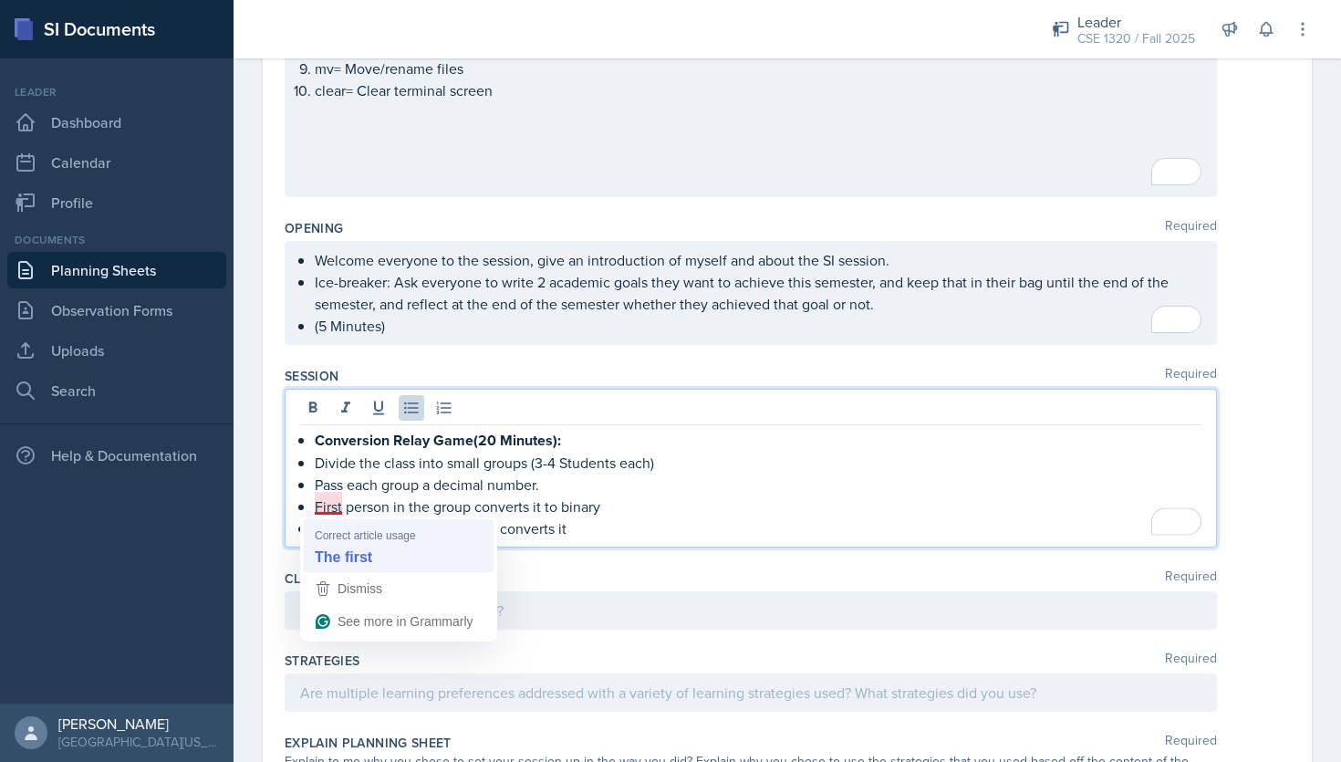
click at [368, 552] on div "Session Required Conversion Relay Game(20 Minutes): Divide the class into small…" at bounding box center [787, 460] width 1005 height 202
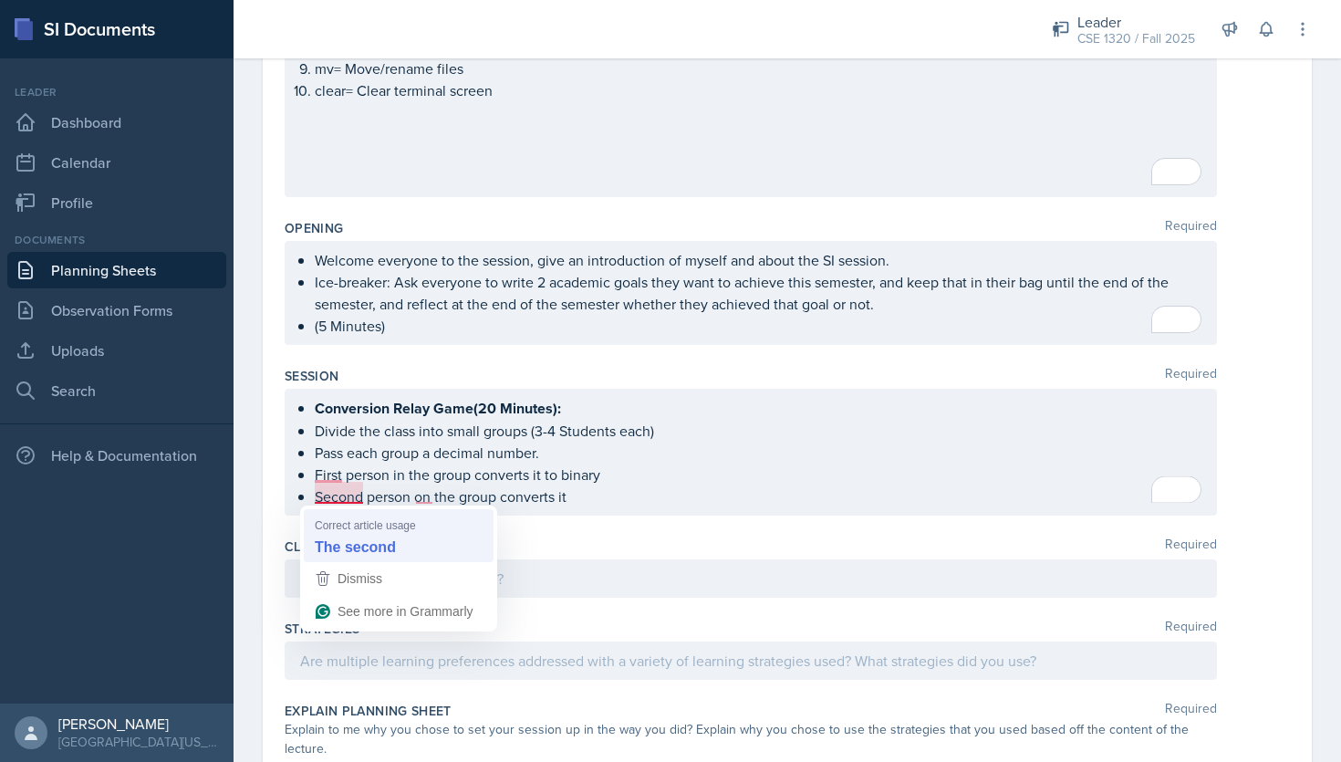
scroll to position [1179, 0]
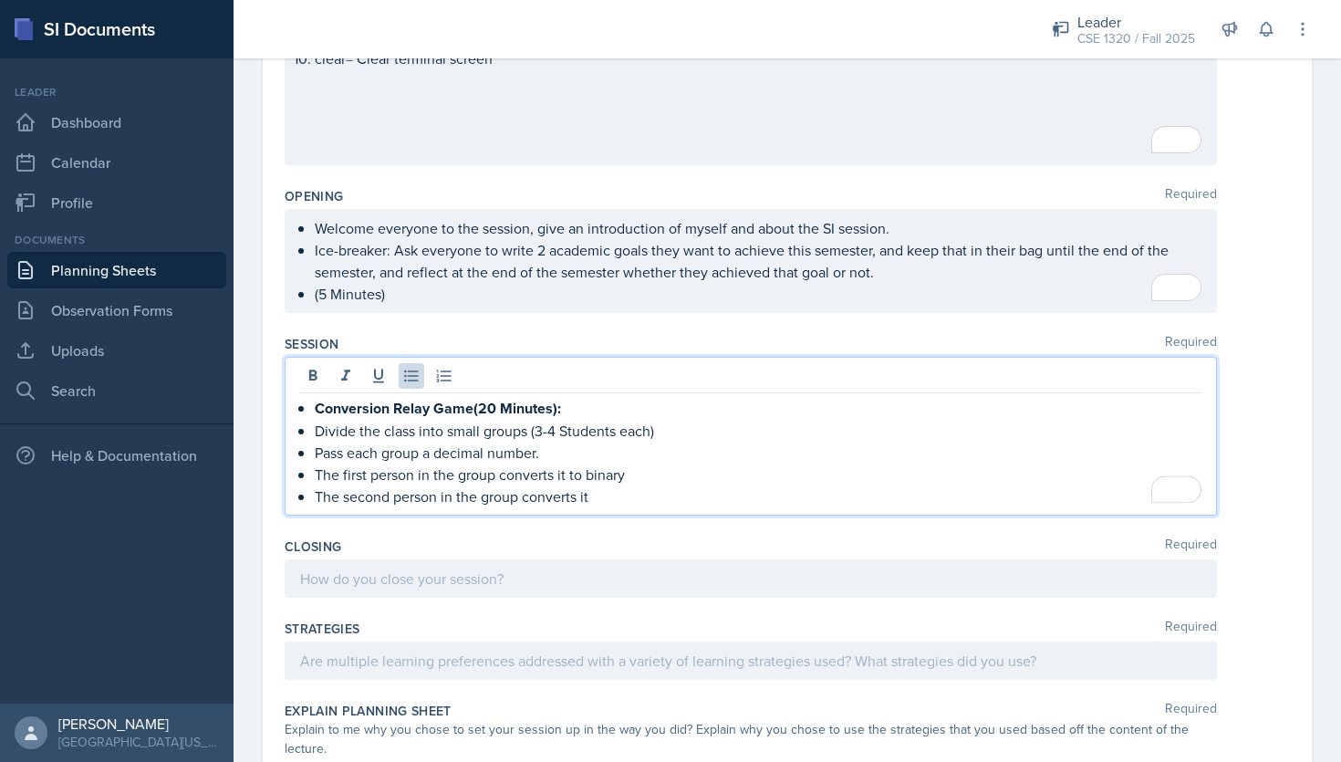
click at [596, 492] on p "The second person in the group converts it" at bounding box center [758, 496] width 886 height 22
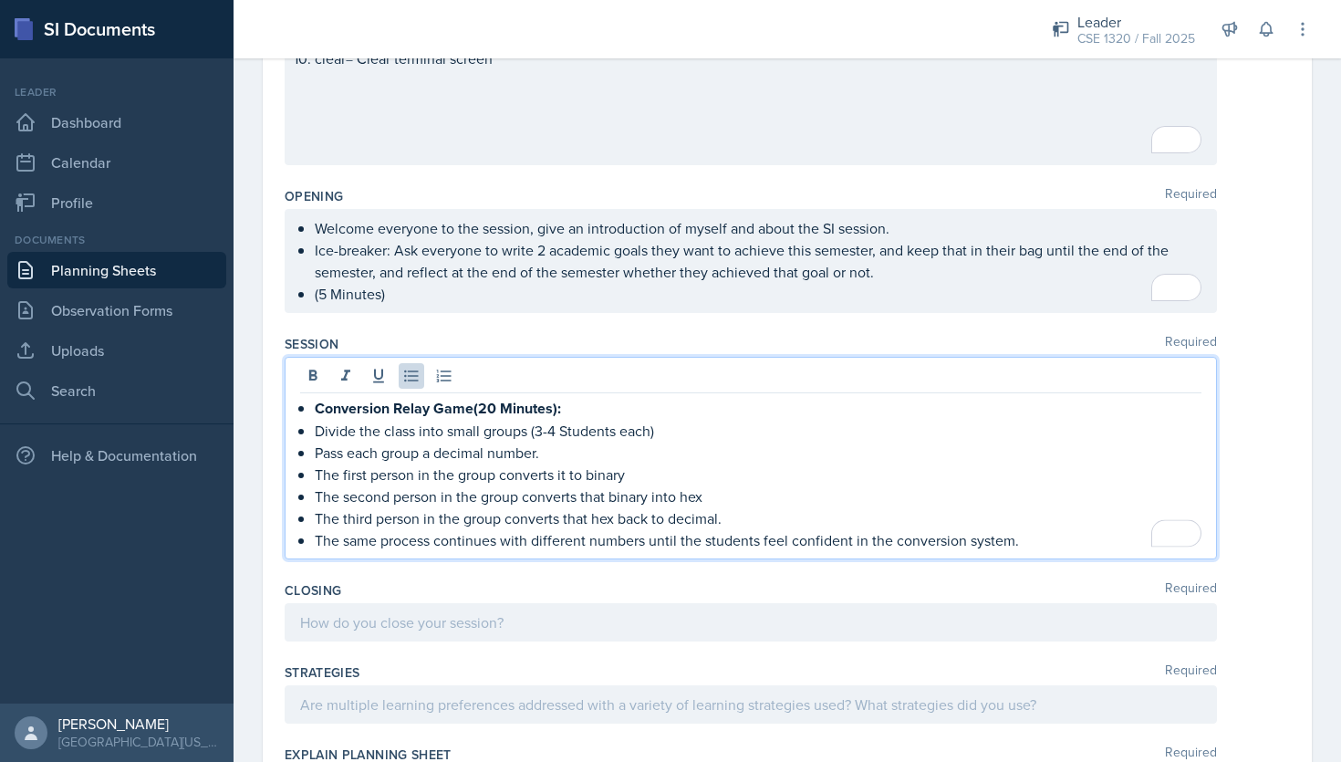
click at [1042, 533] on p "The same process continues with different numbers until the students feel confi…" at bounding box center [758, 540] width 886 height 22
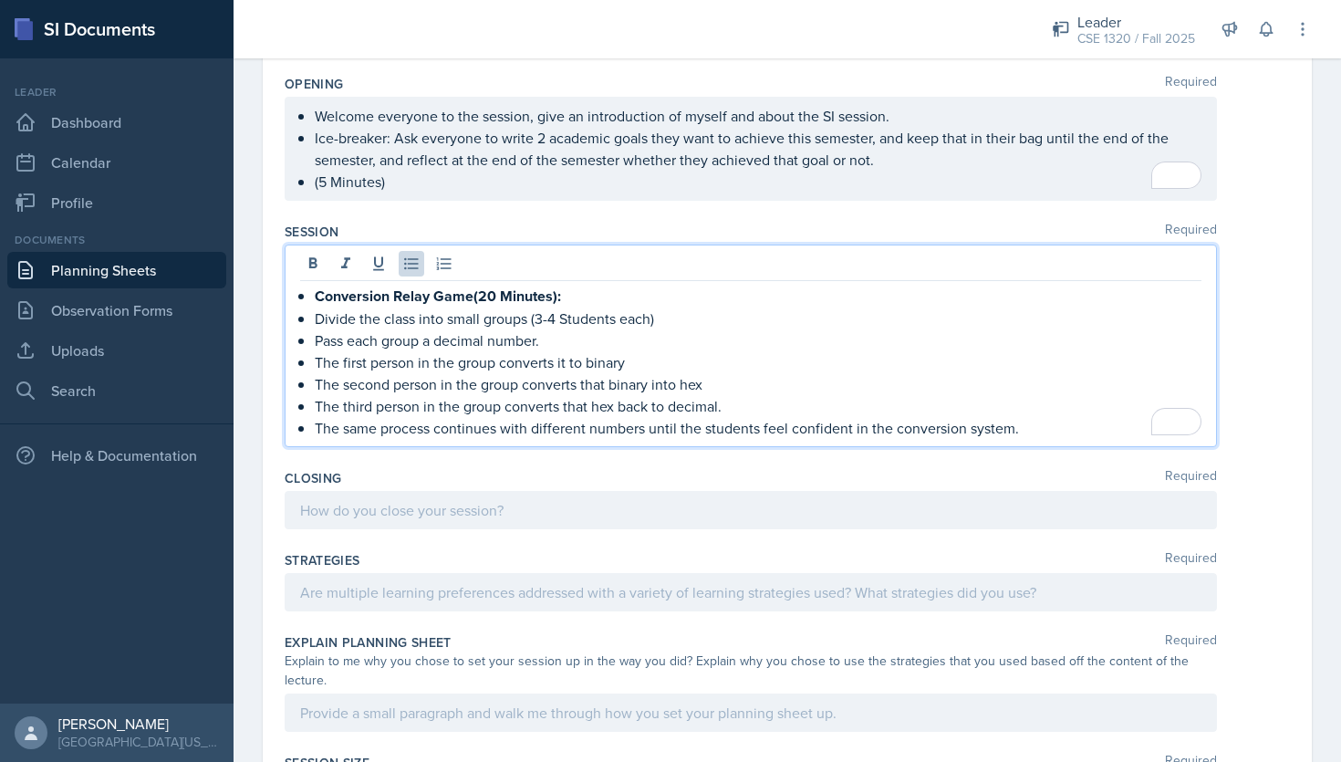
scroll to position [1311, 0]
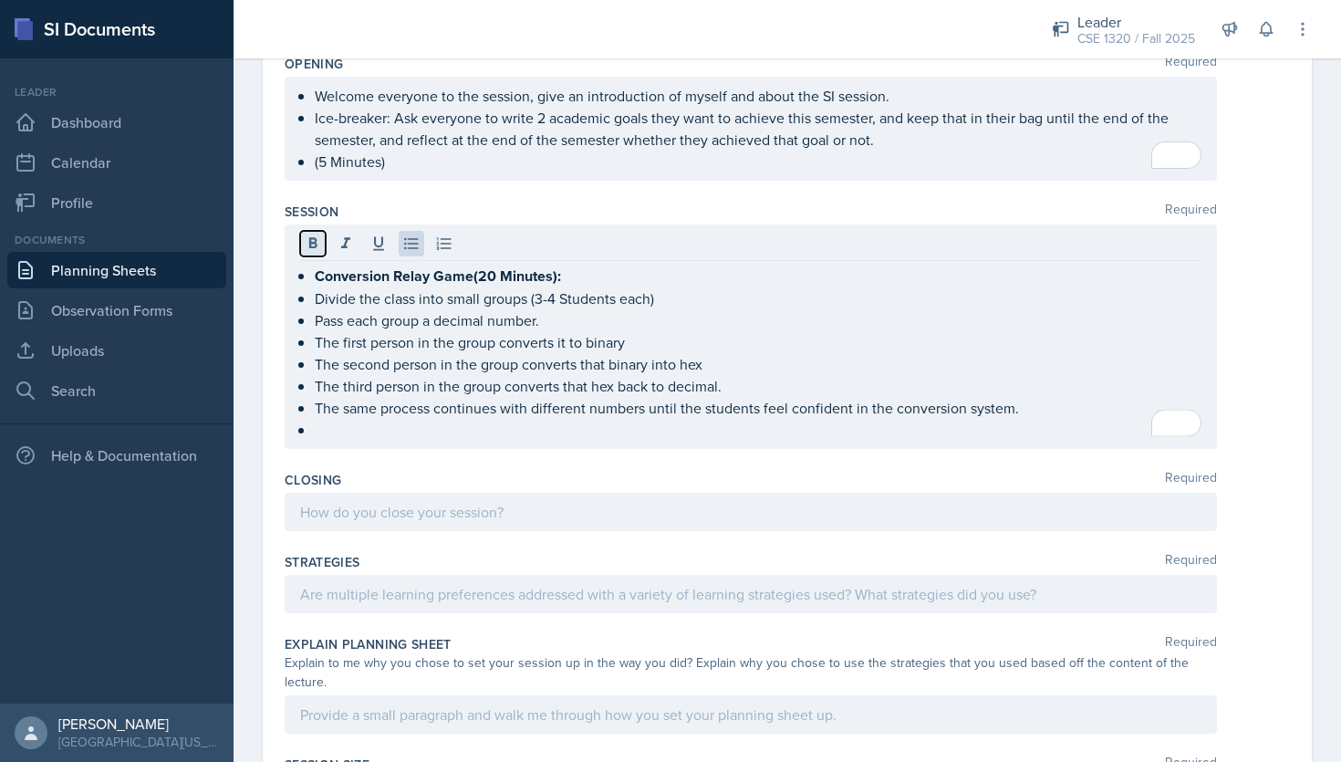
click at [316, 242] on icon at bounding box center [313, 242] width 8 height 11
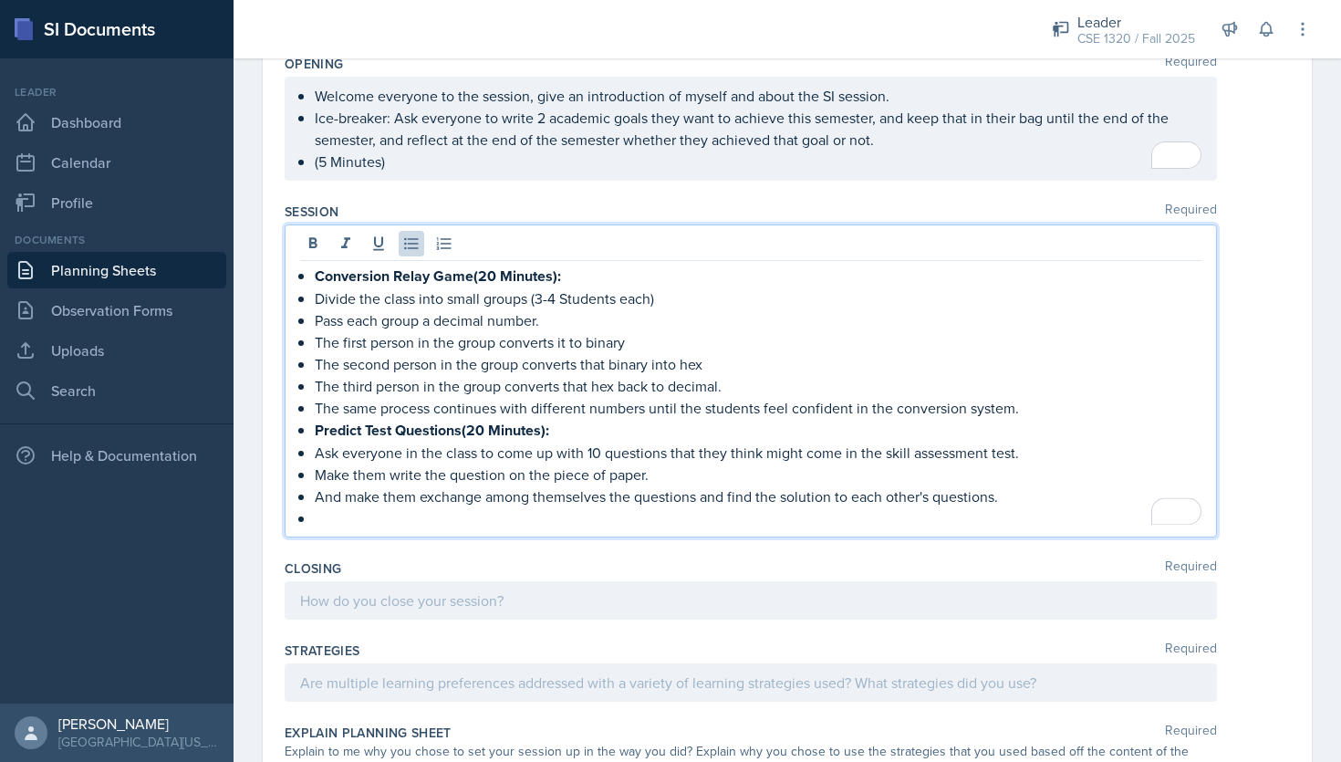
click at [331, 514] on p "To enrich screen reader interactions, please activate Accessibility in Grammarl…" at bounding box center [758, 518] width 886 height 22
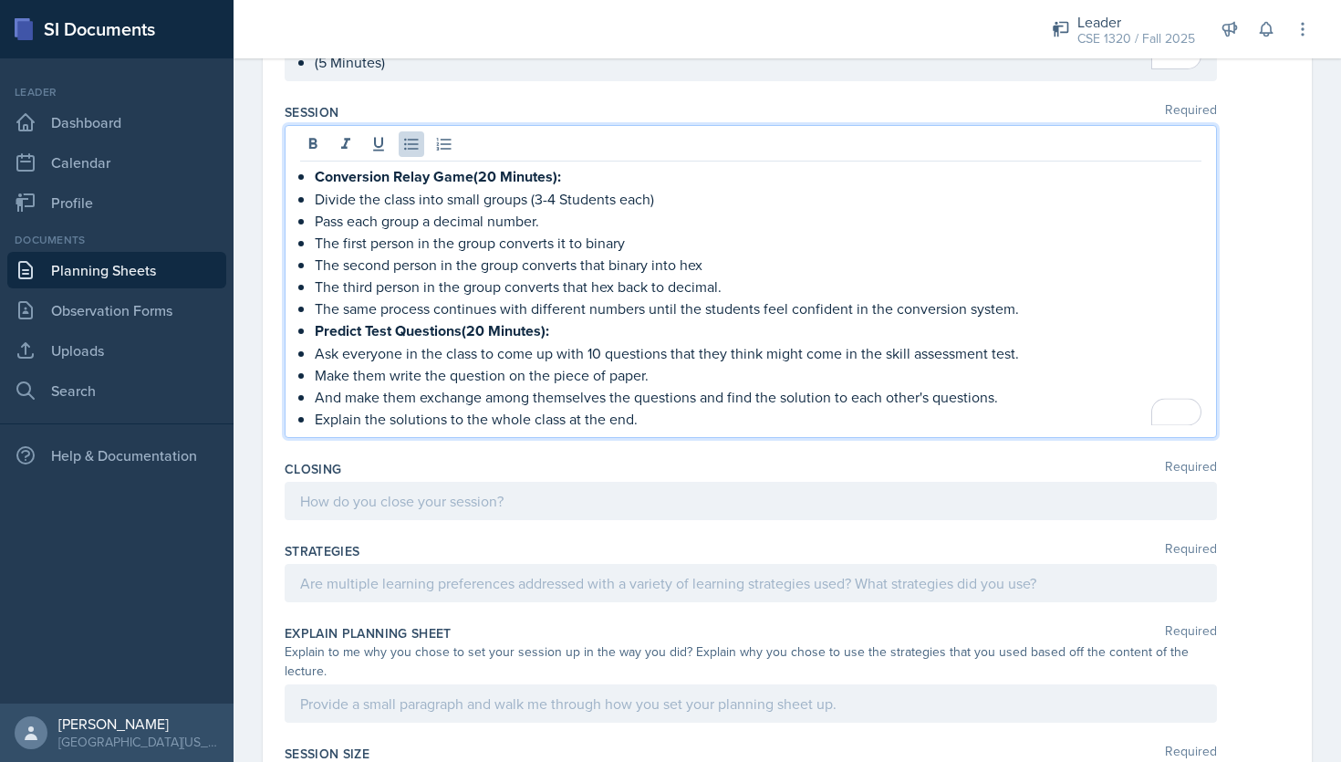
click at [347, 490] on p at bounding box center [750, 501] width 901 height 22
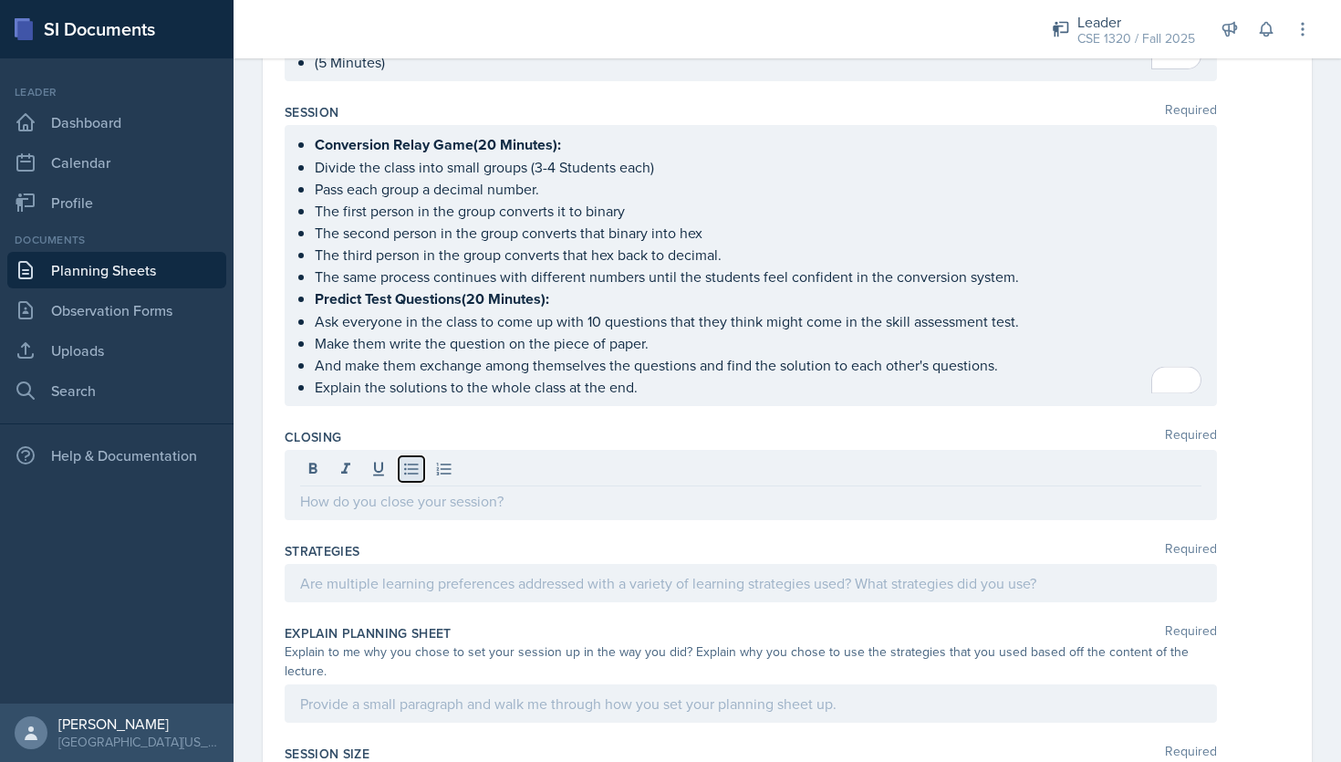
click at [412, 461] on icon at bounding box center [411, 469] width 18 height 18
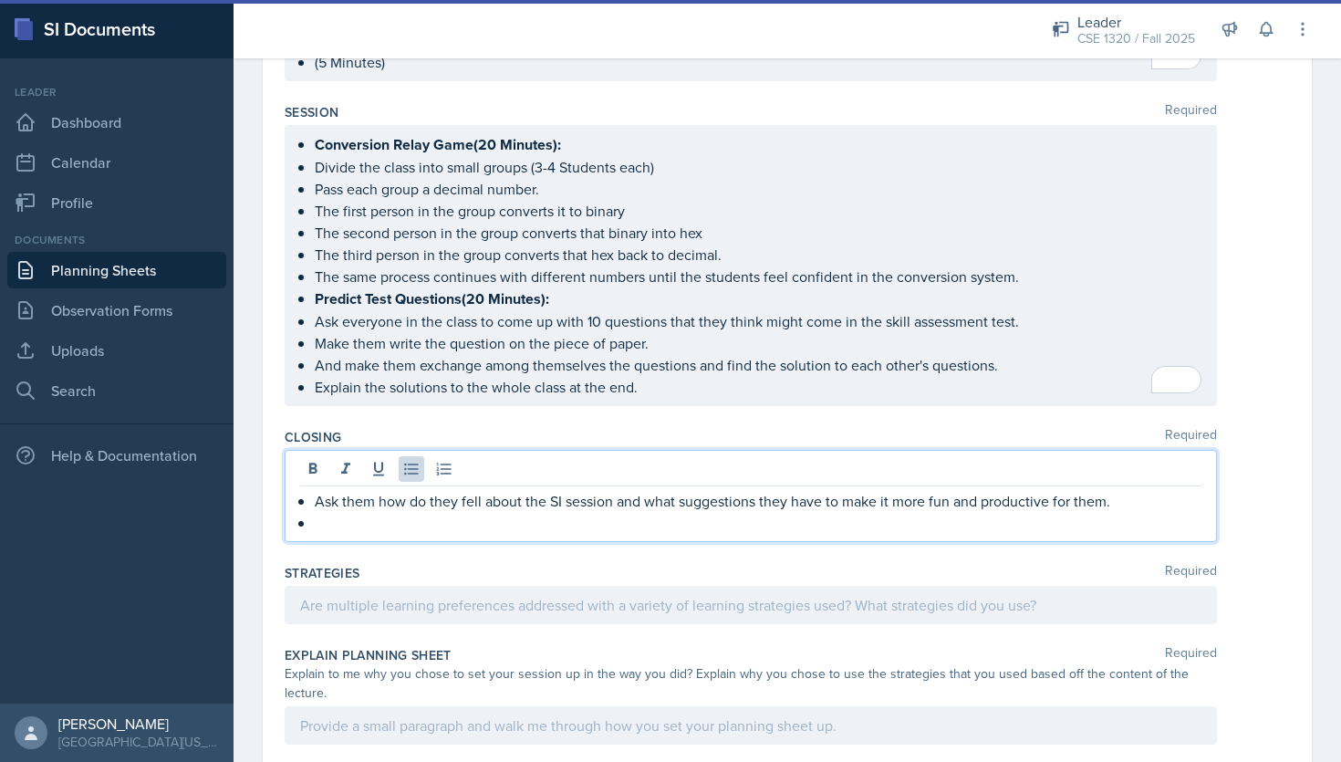
click at [1107, 499] on p "Ask them how do they fell about the SI session and what suggestions they have t…" at bounding box center [758, 501] width 886 height 22
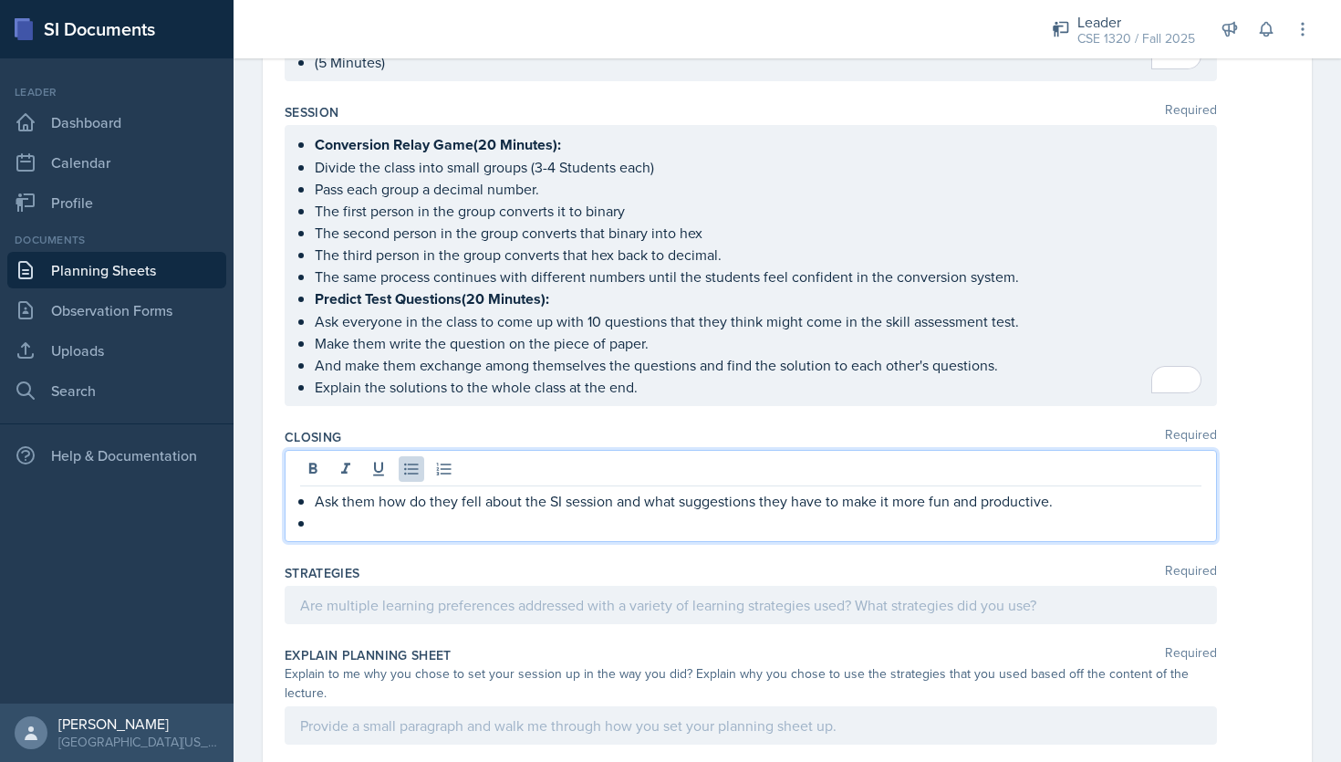
click at [675, 494] on p "Ask them how do they fell about the SI session and what suggestions they have t…" at bounding box center [758, 501] width 886 height 22
click at [918, 496] on p "Ask them how do they fell about the SI session and ask if they have any suggest…" at bounding box center [758, 501] width 886 height 22
click at [1135, 498] on p "Ask them how do they fell about the SI session and ask if they have any suggest…" at bounding box center [758, 501] width 886 height 22
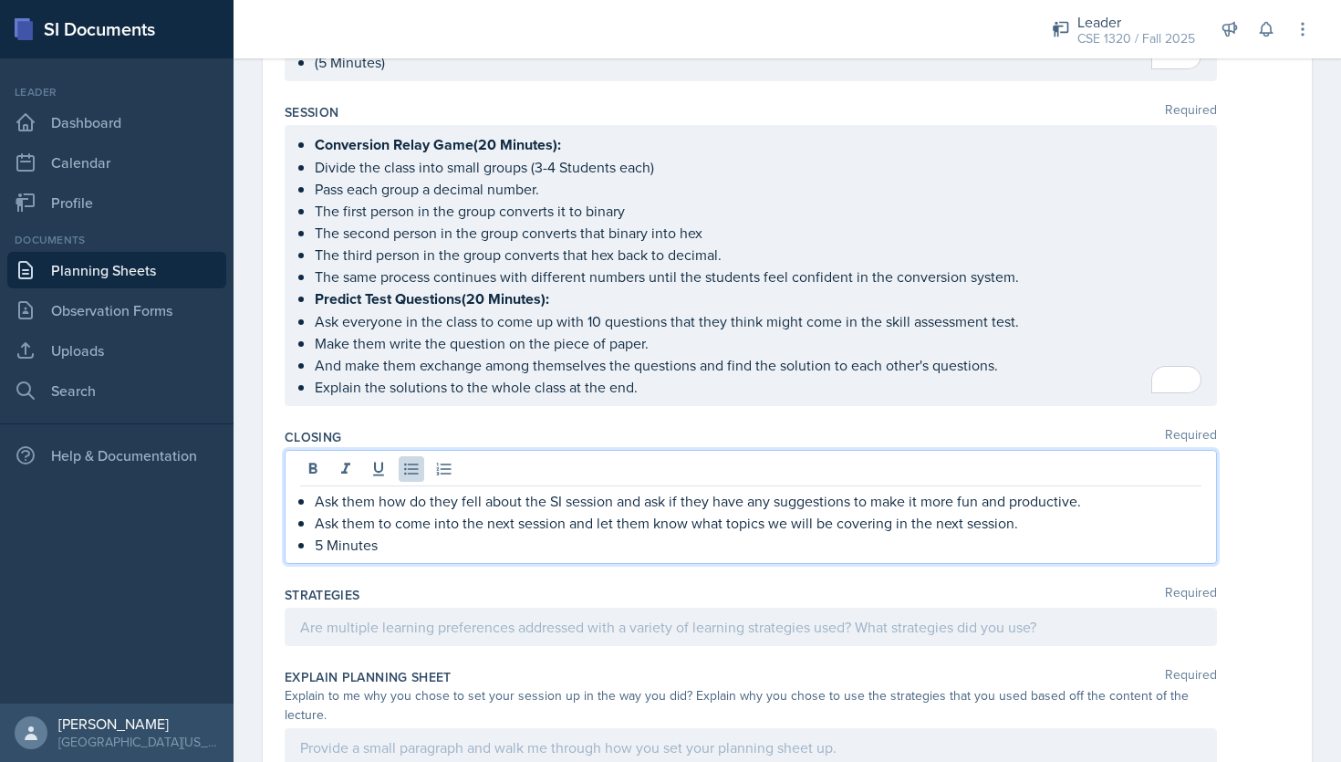
click at [991, 627] on div at bounding box center [751, 626] width 932 height 38
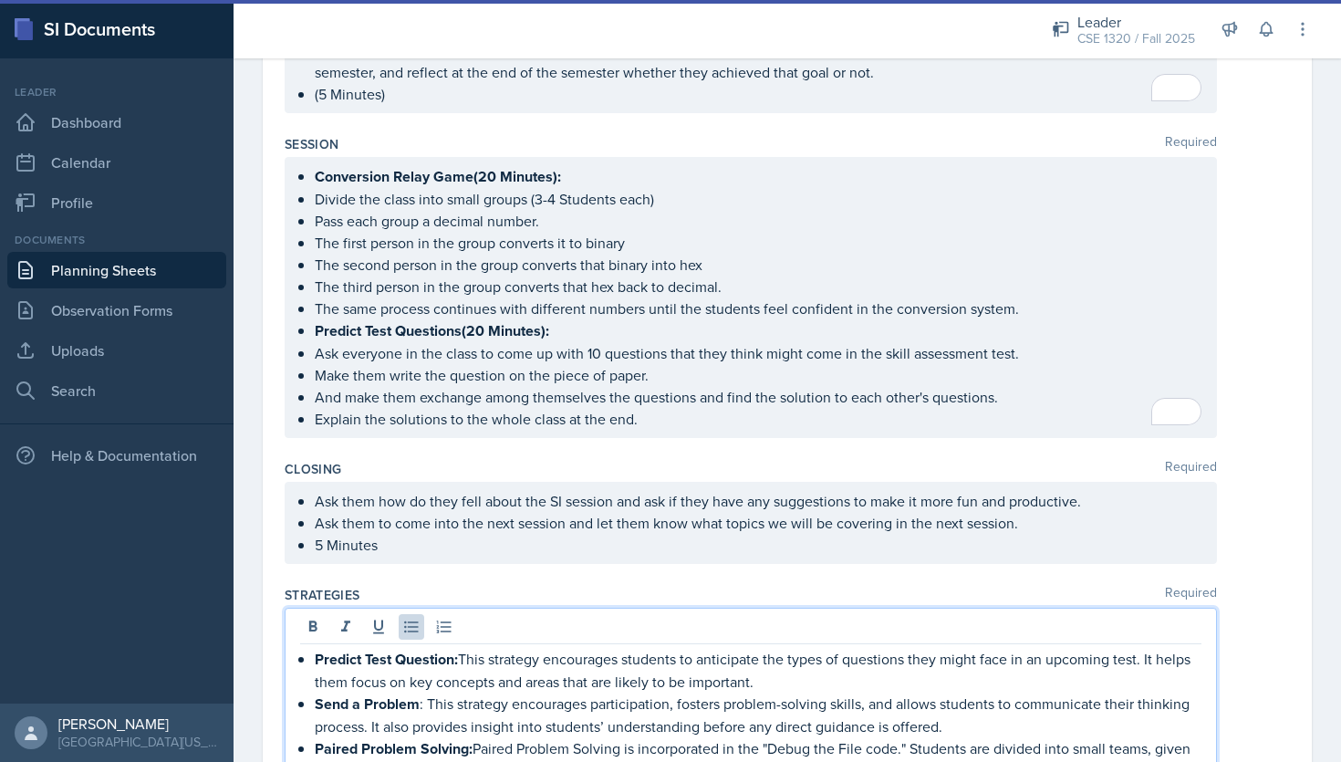
scroll to position [1418, 0]
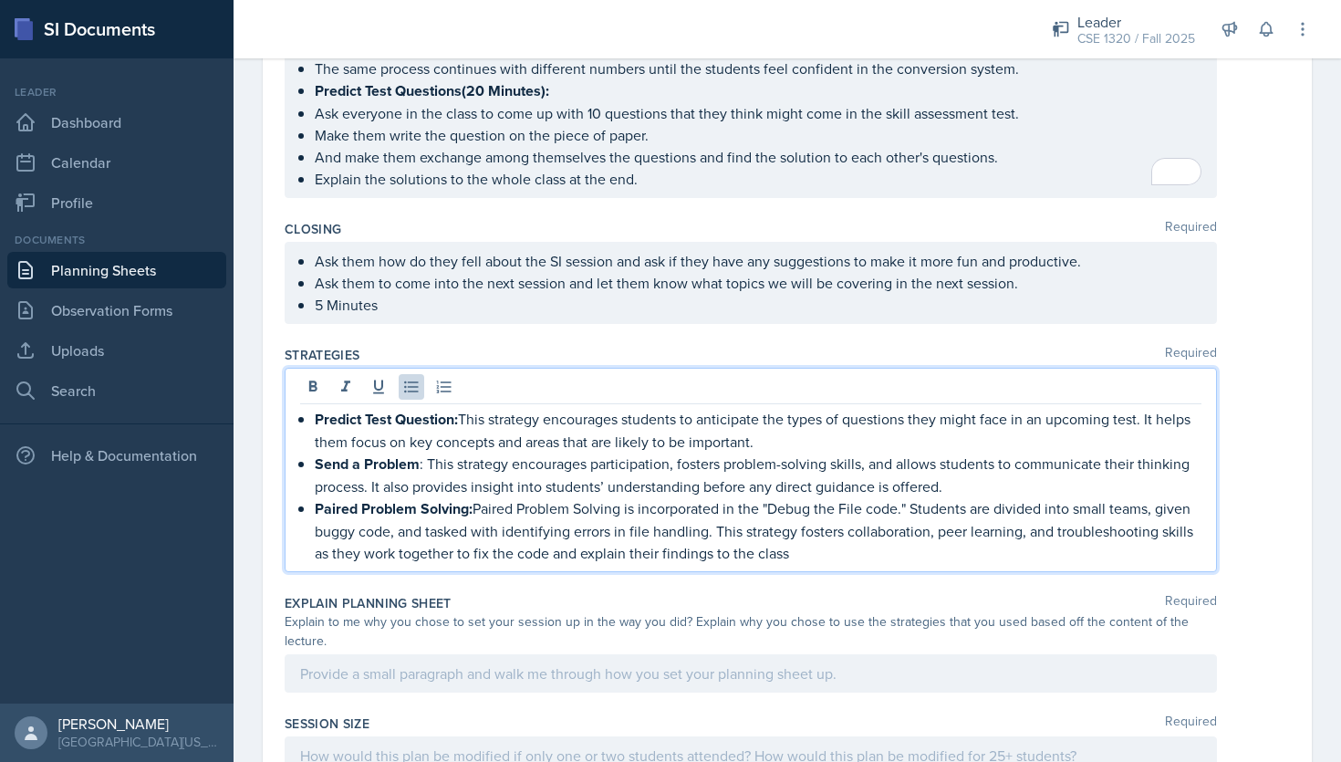
scroll to position [1620, 0]
click at [1115, 418] on p "Predict Test Question: This strategy encourages students to anticipate the type…" at bounding box center [758, 429] width 886 height 45
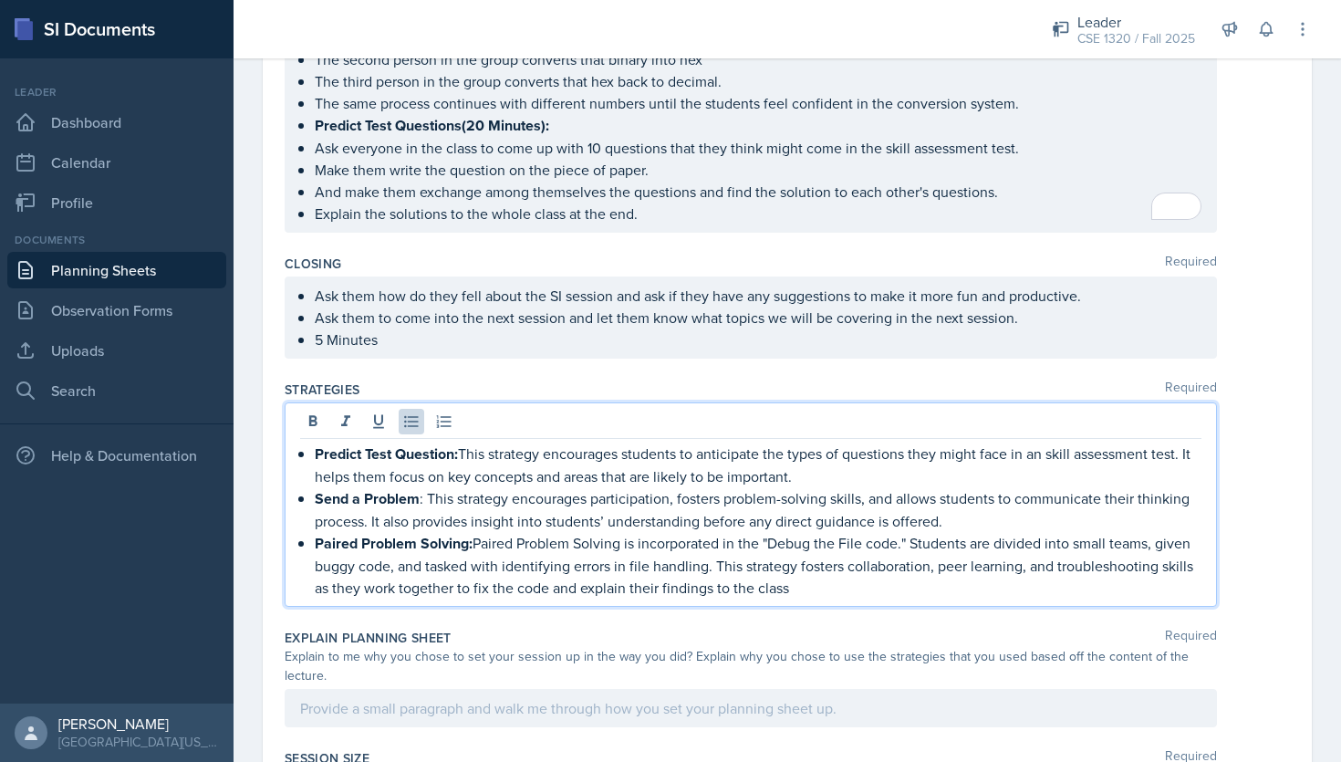
scroll to position [1602, 0]
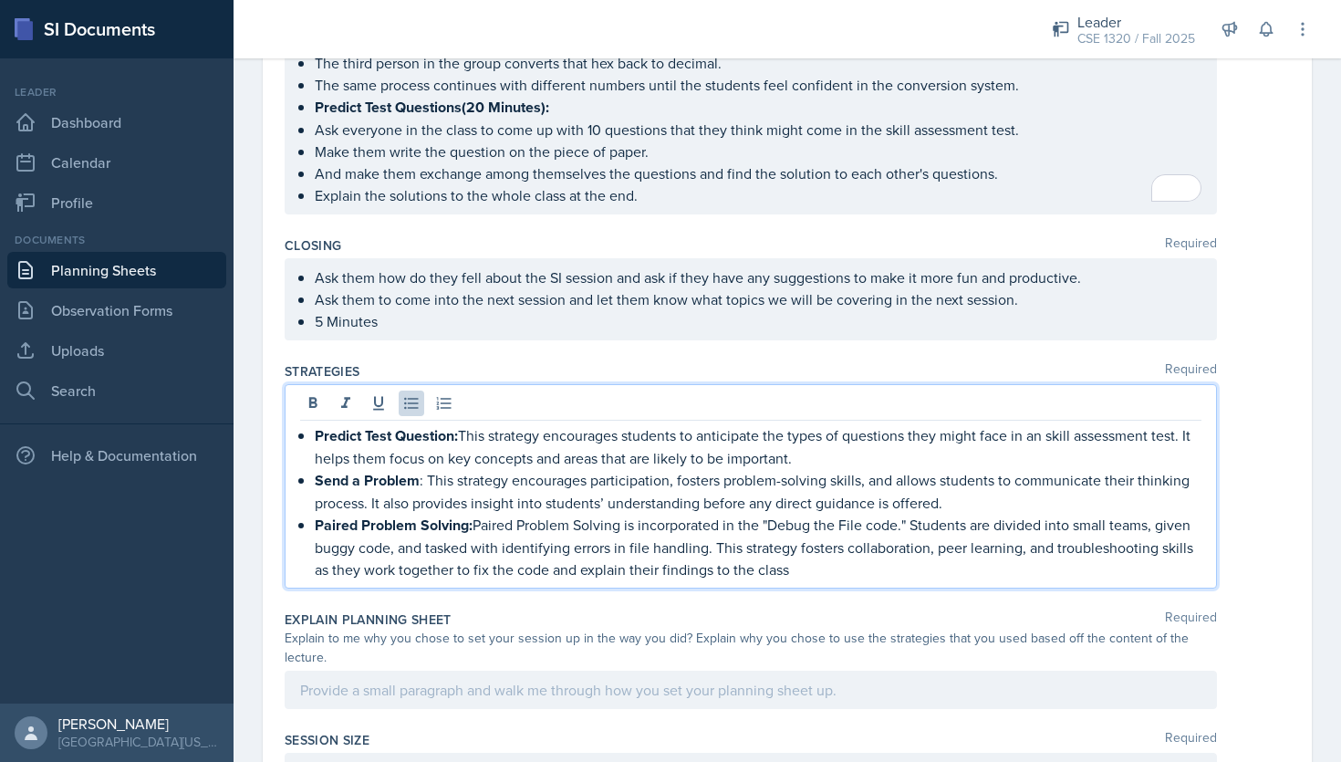
click at [827, 561] on p "Paired Problem Solving: Paired Problem Solving is incorporated in the "Debug th…" at bounding box center [758, 546] width 886 height 67
click at [768, 517] on p "Paired Problem Solving: Paired Problem Solving is incorporated in the "Debug th…" at bounding box center [758, 546] width 886 height 67
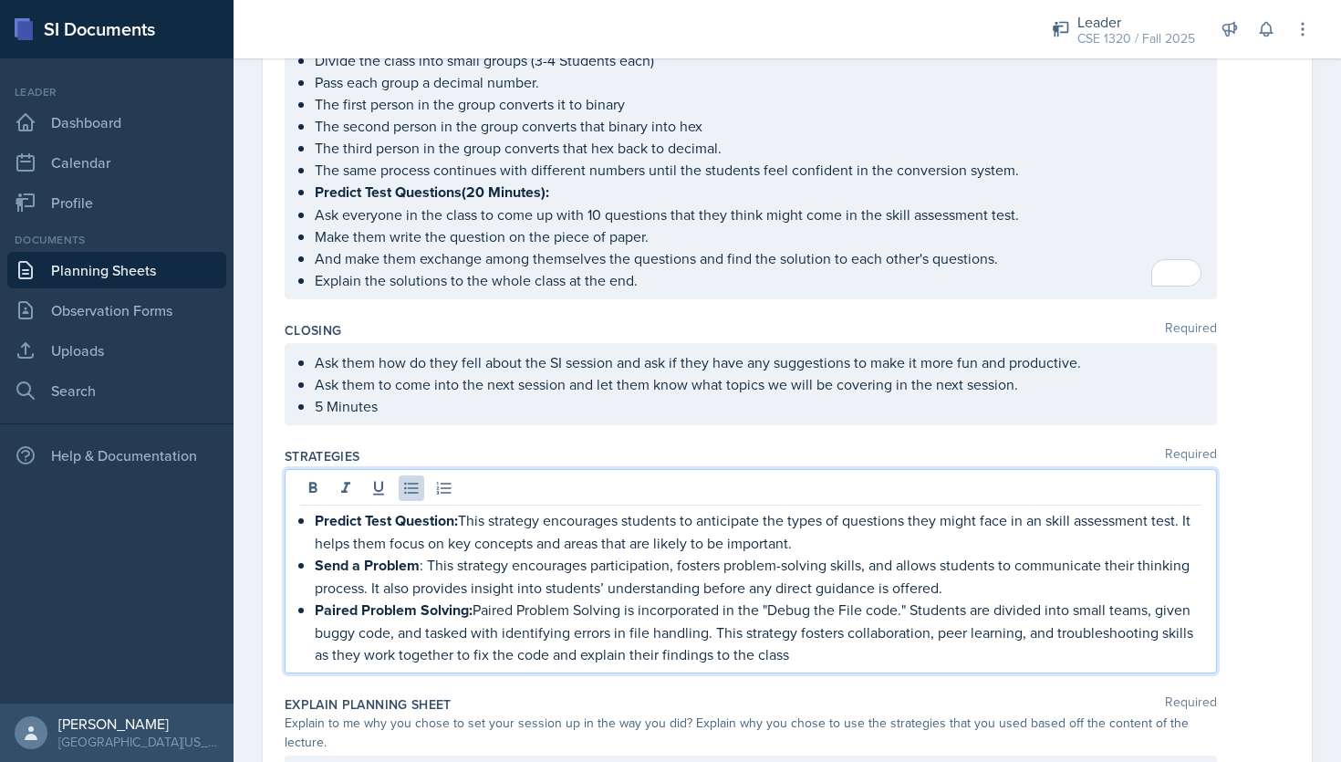
scroll to position [1590, 0]
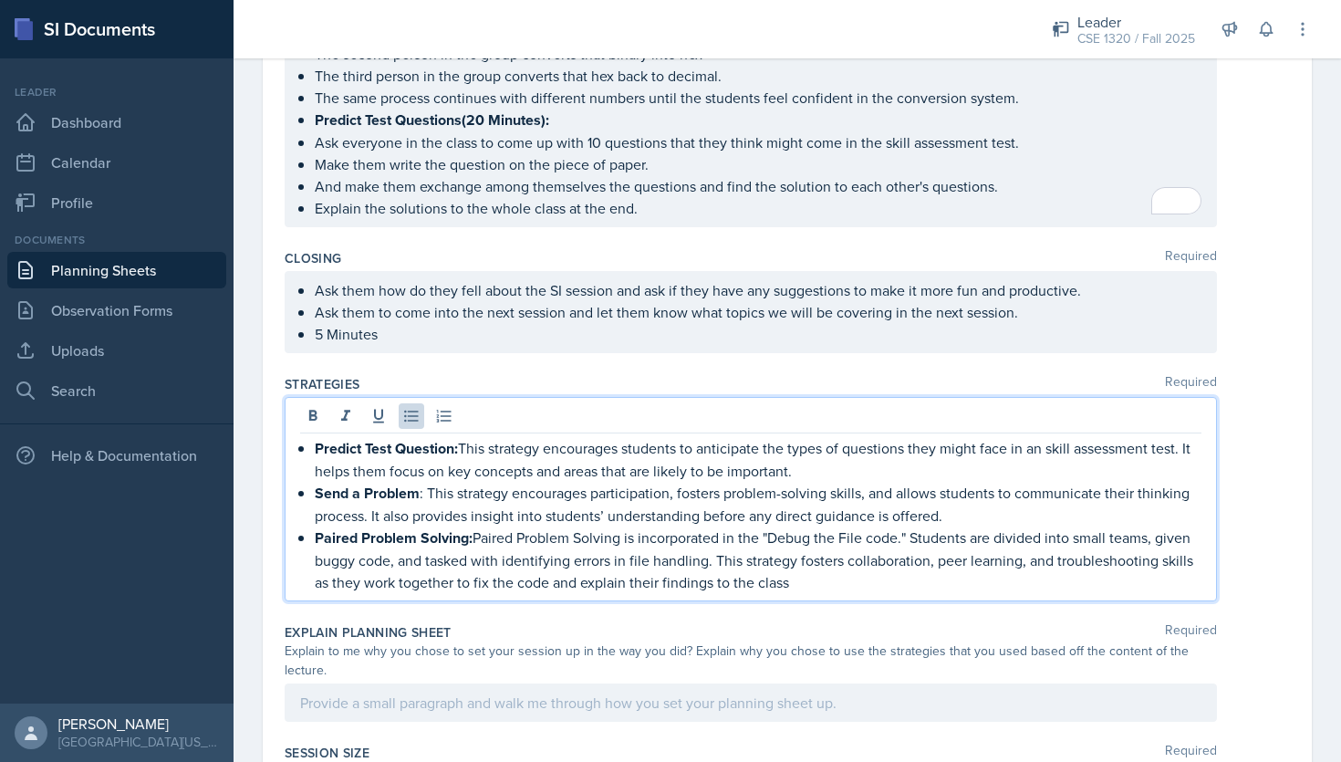
click at [902, 537] on p "Paired Problem Solving: Paired Problem Solving is incorporated in the "Debug th…" at bounding box center [758, 559] width 886 height 67
click at [429, 558] on p "Paired Problem Solving: Paired Problem Solving is incorporated in the "Conversi…" at bounding box center [758, 559] width 886 height 67
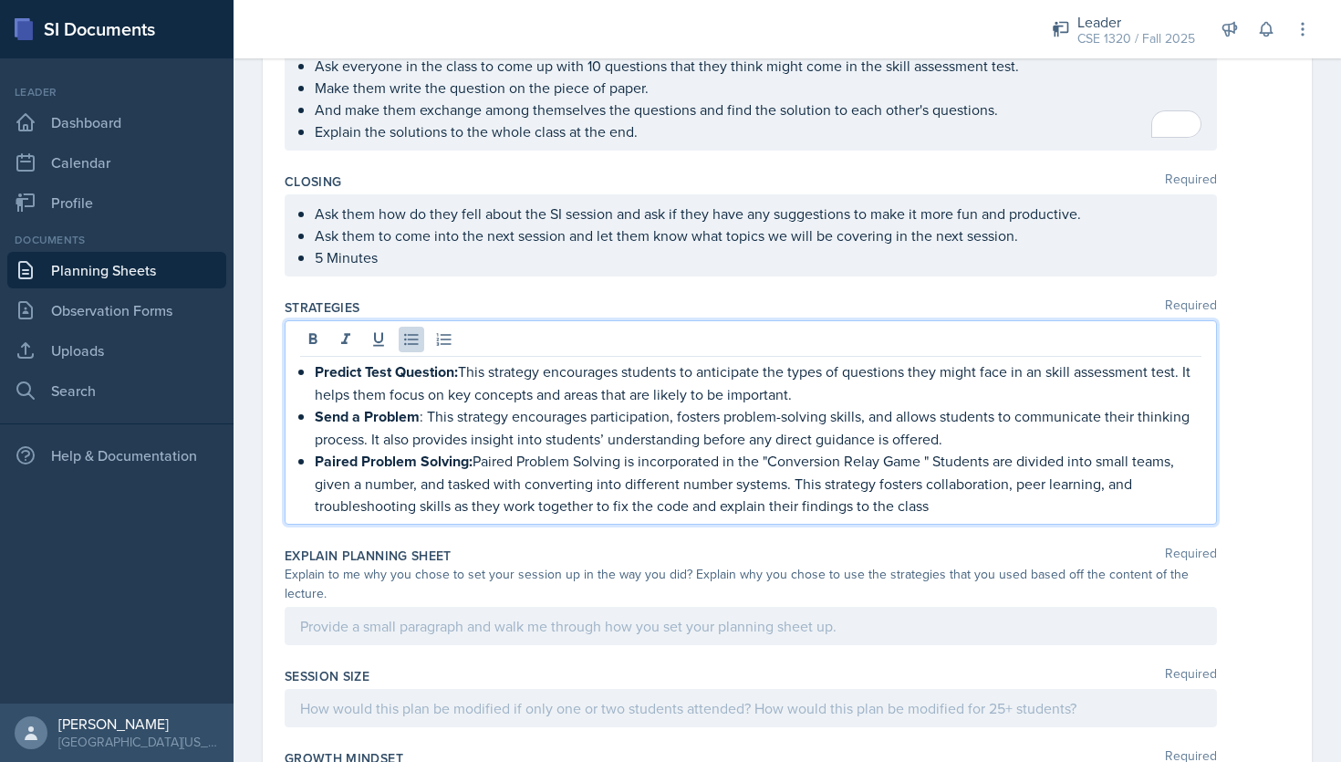
scroll to position [1667, 0]
click at [687, 501] on p "Paired Problem Solving: Paired Problem Solving is incorporated in the "Conversi…" at bounding box center [758, 482] width 886 height 67
click at [971, 500] on p "Paired Problem Solving: Paired Problem Solving is incorporated in the "Conversi…" at bounding box center [758, 482] width 886 height 67
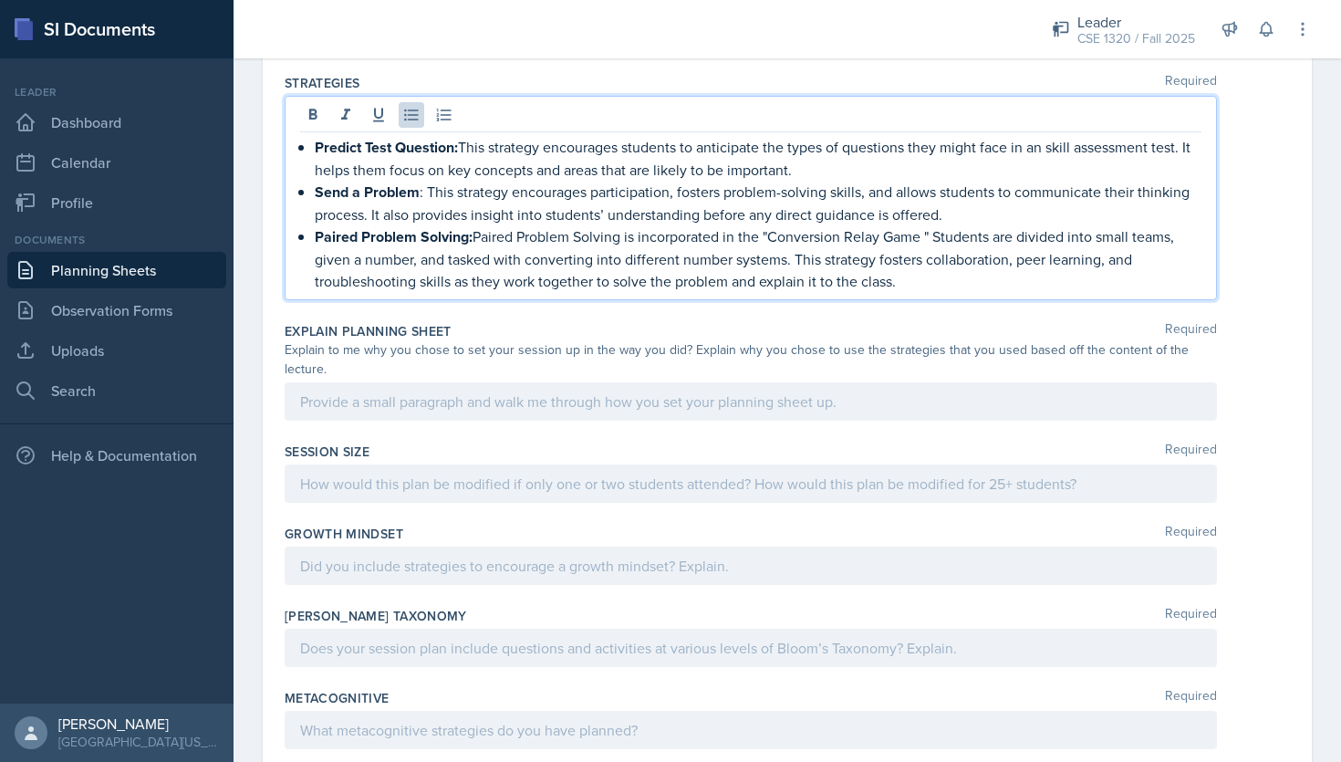
scroll to position [1886, 0]
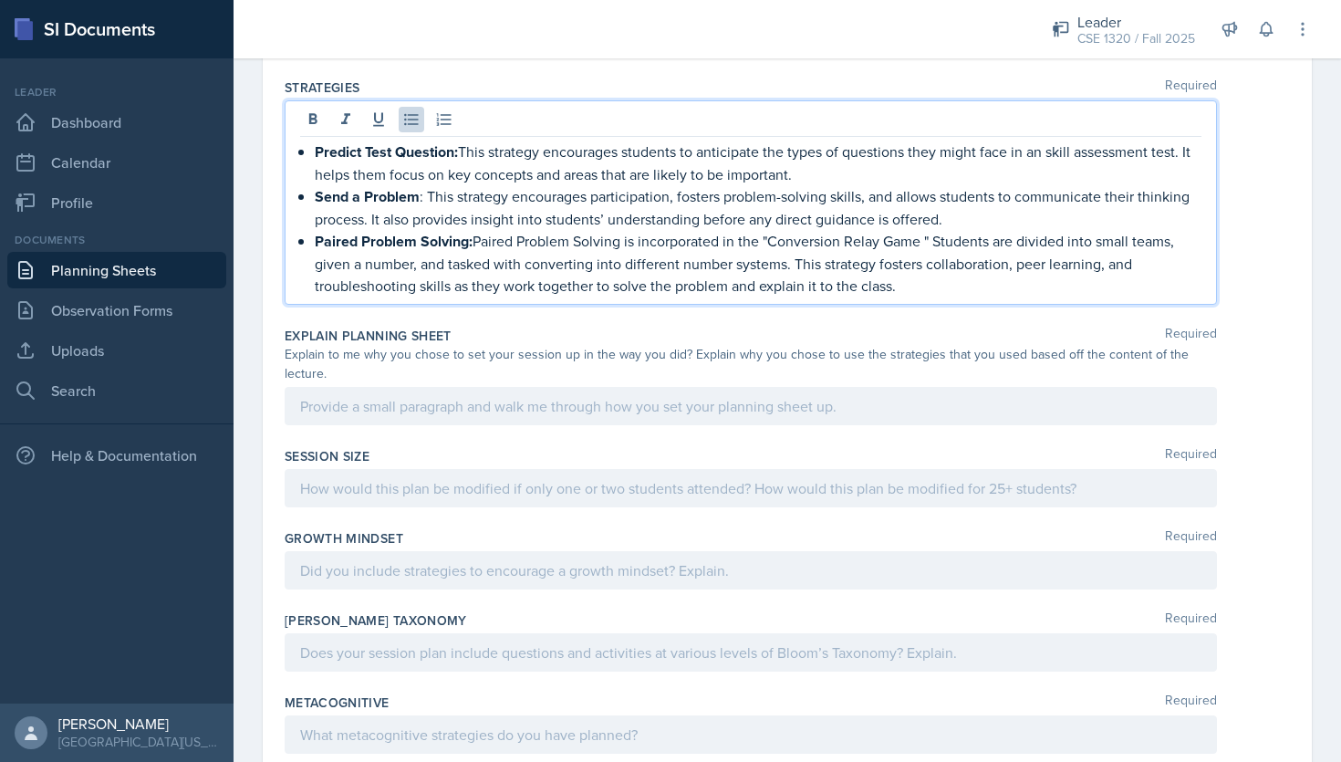
click at [739, 395] on p at bounding box center [750, 406] width 901 height 22
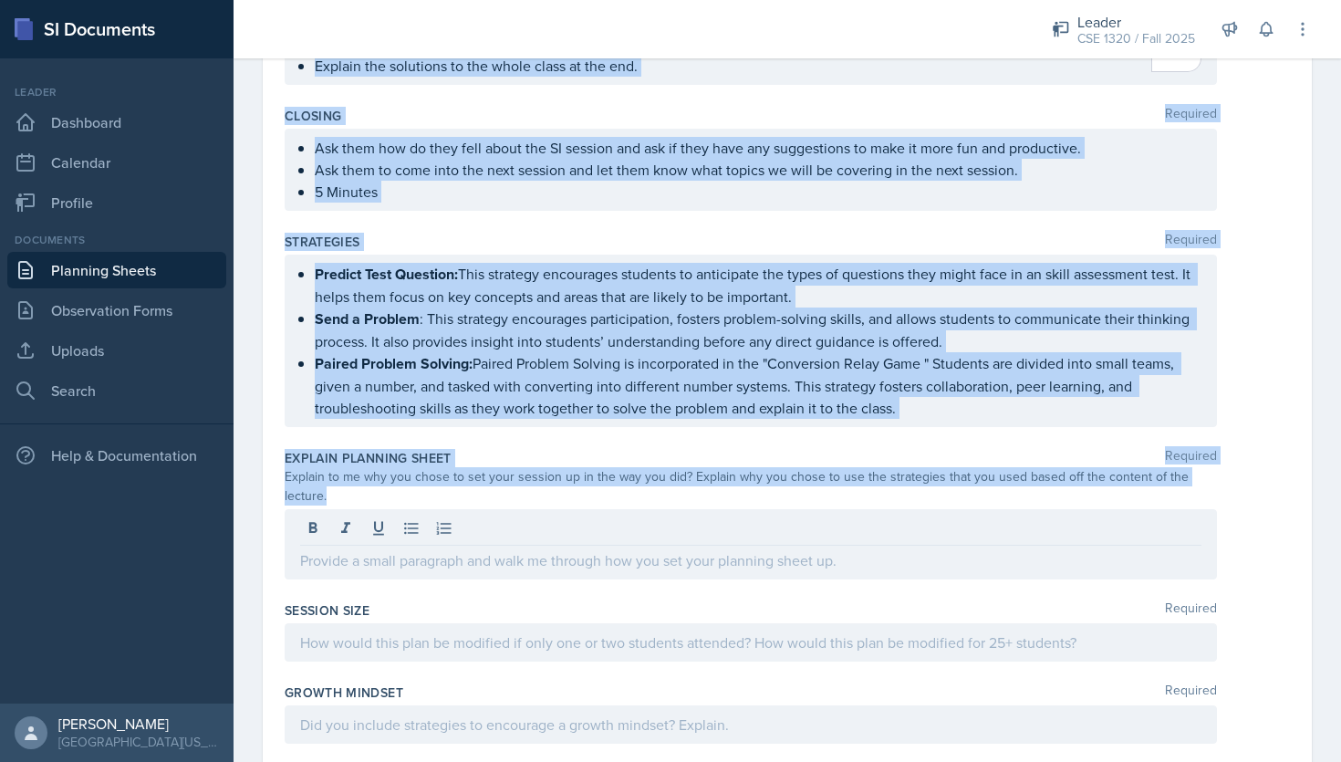
scroll to position [1734, 0]
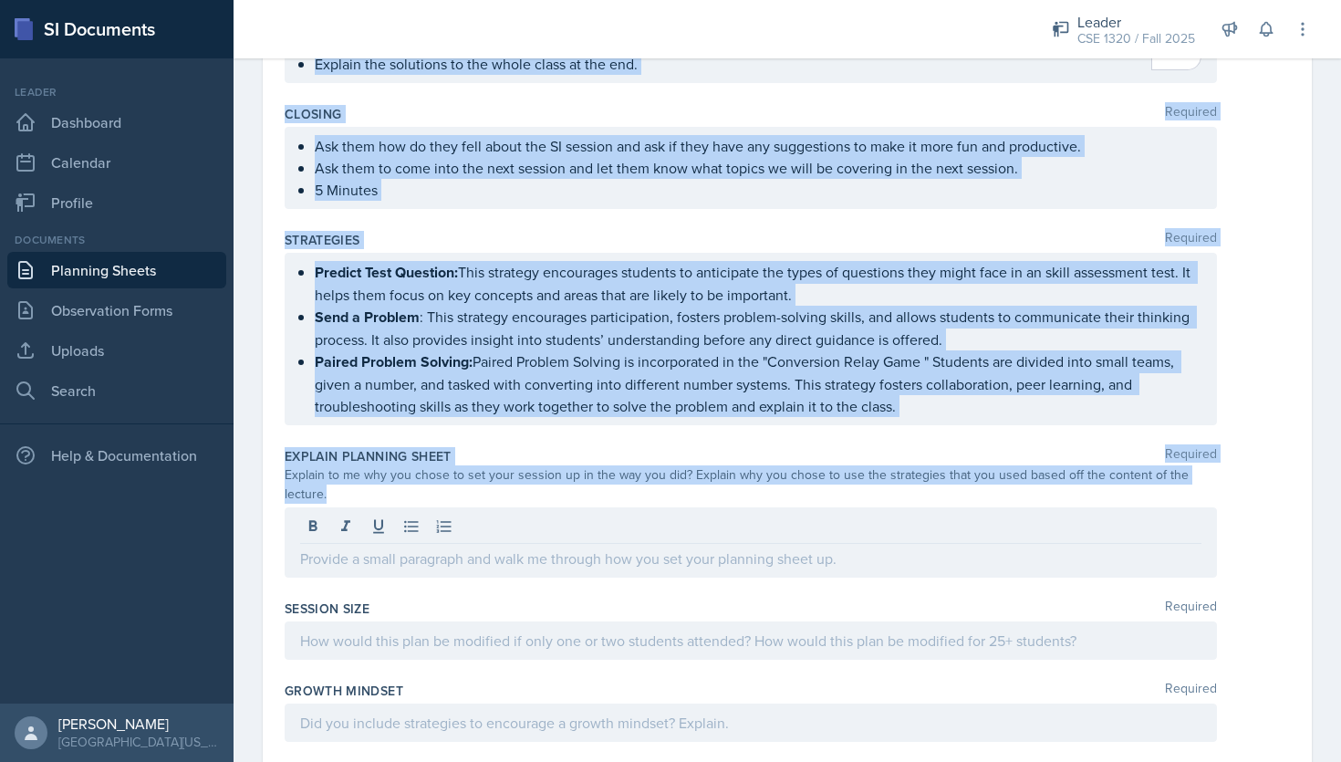
drag, startPoint x: 282, startPoint y: 260, endPoint x: 616, endPoint y: 531, distance: 429.9
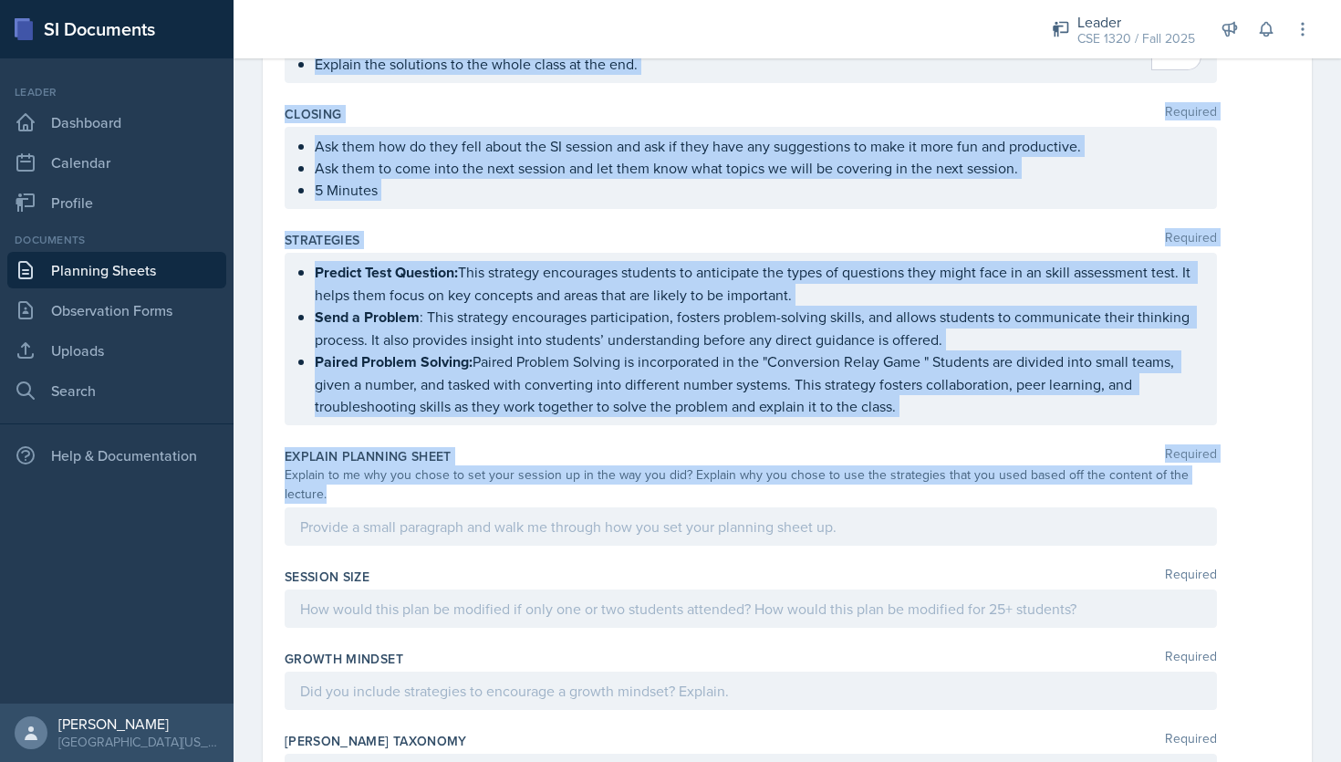
copy div "Content Required As it was the first week of class and we are revising the mate…"
click at [580, 223] on div "Strategies Required Predict Test Question: This strategy encourages students to…" at bounding box center [787, 331] width 1005 height 216
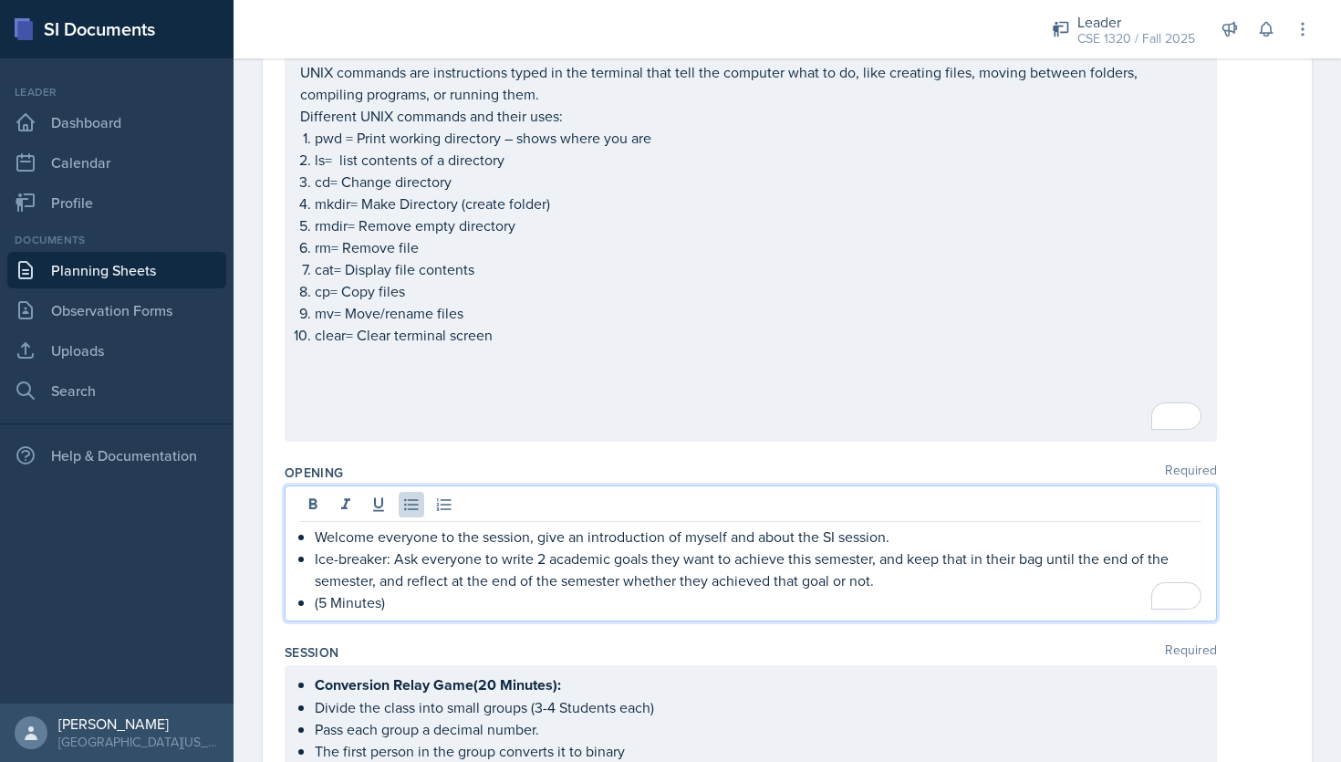
scroll to position [935, 0]
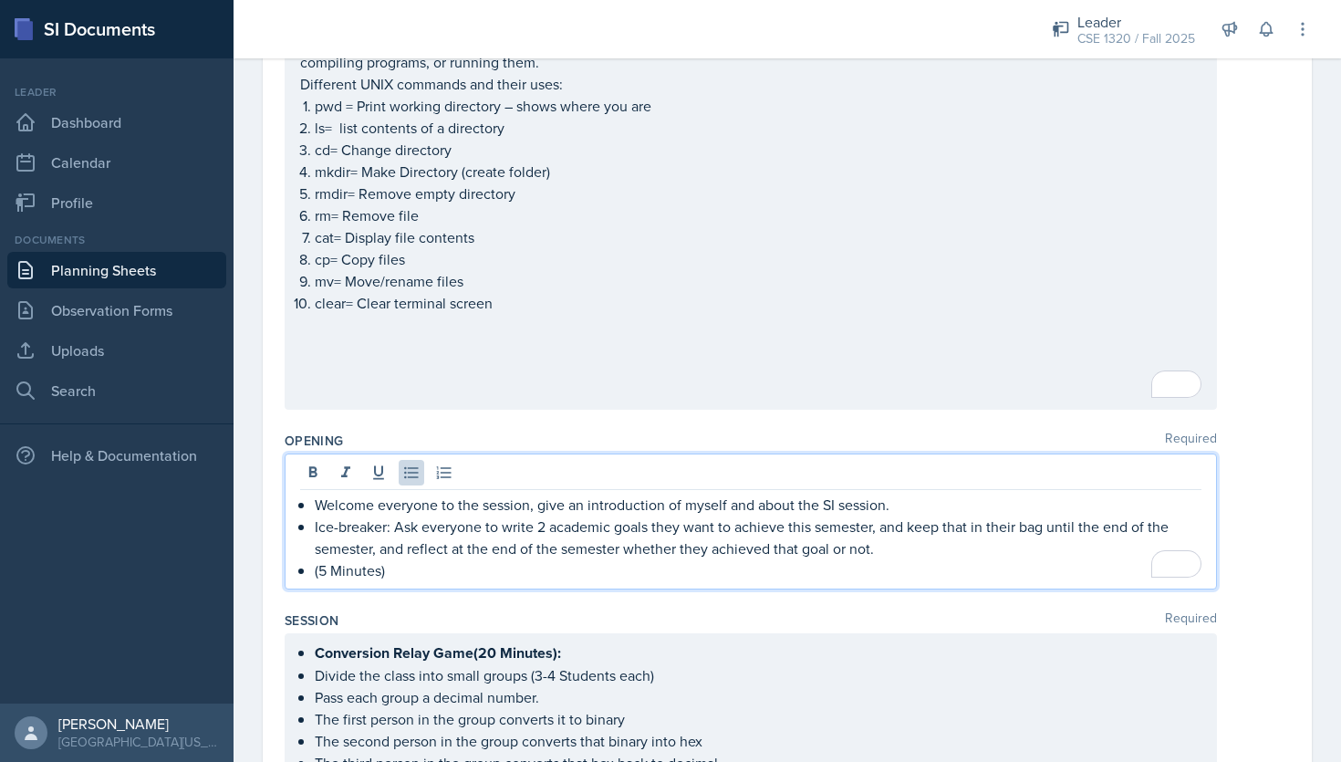
click at [893, 503] on p "Welcome everyone to the session, give an introduction of myself and about the S…" at bounding box center [758, 504] width 886 height 22
click at [1066, 501] on p "Welcome everyone to the session, give an introduction of myself and about the S…" at bounding box center [758, 504] width 886 height 22
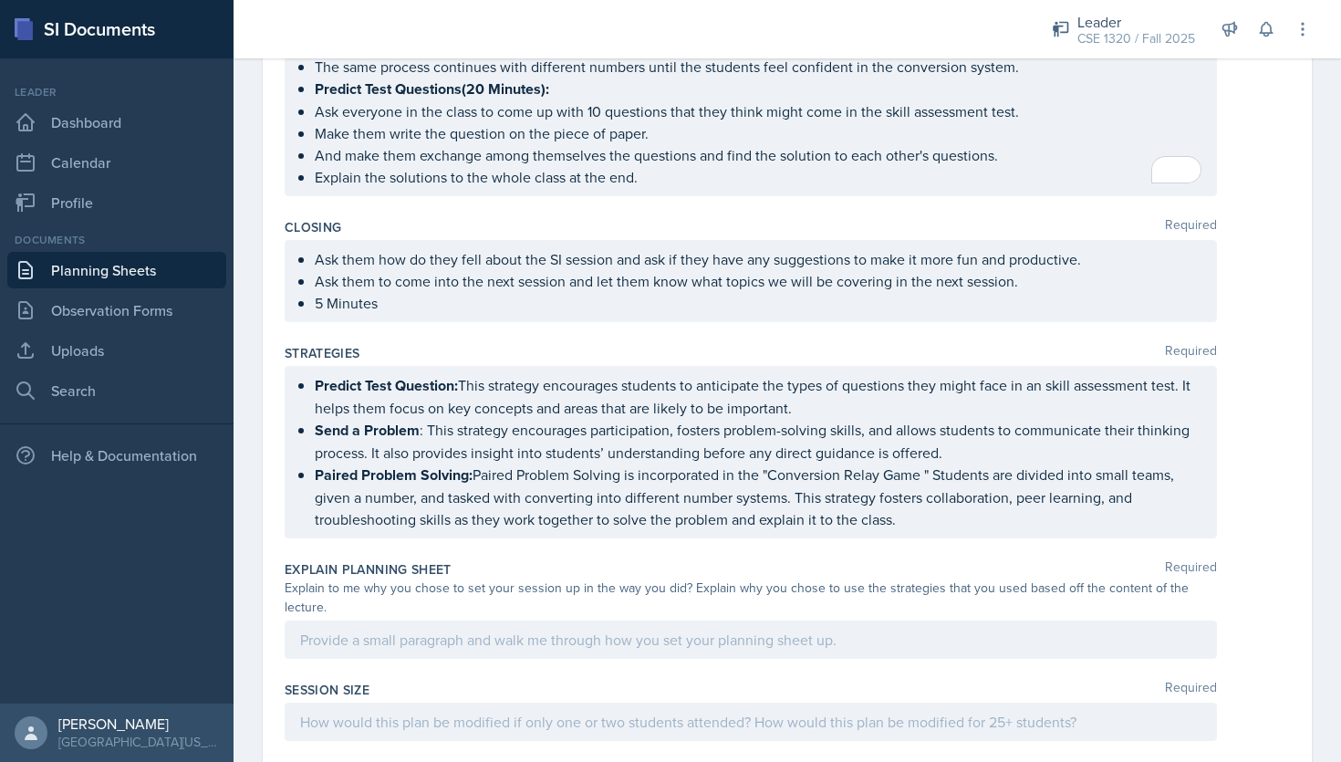
scroll to position [1925, 0]
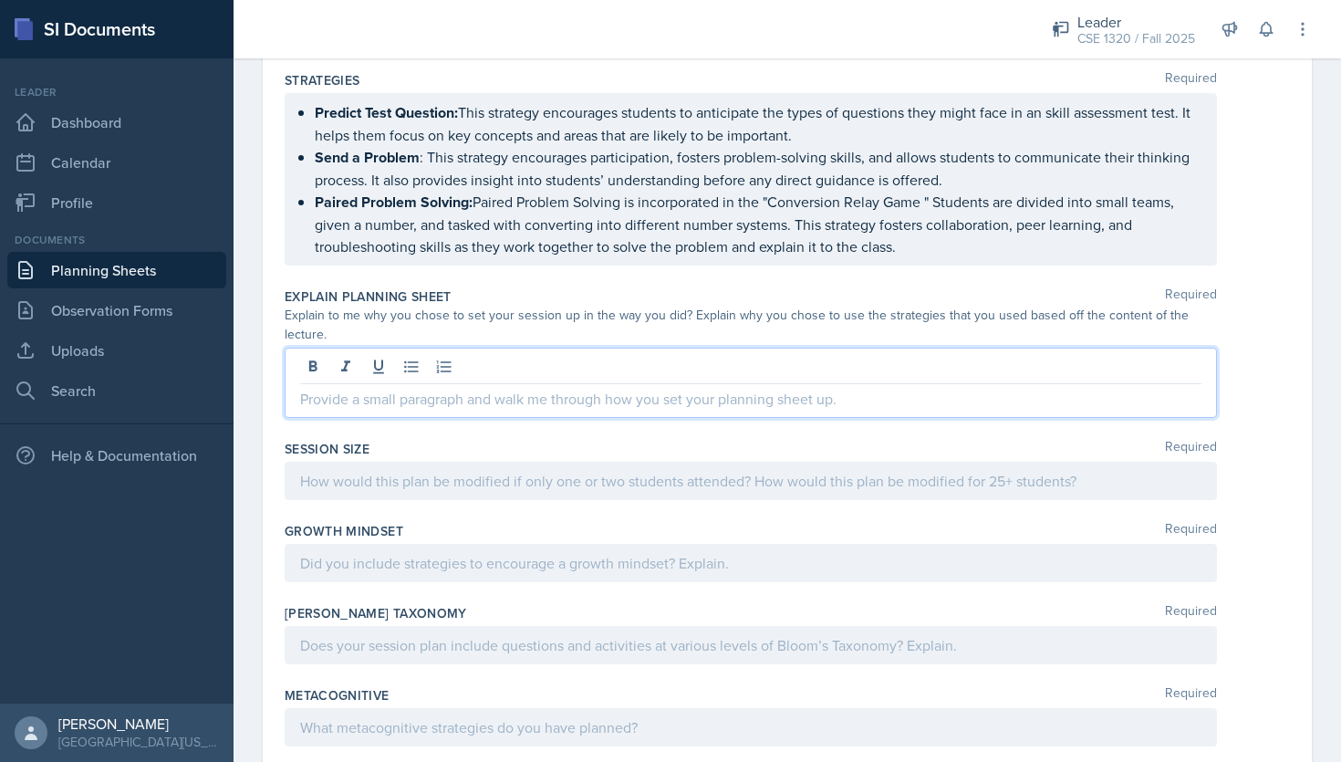
click at [430, 388] on p at bounding box center [750, 399] width 901 height 22
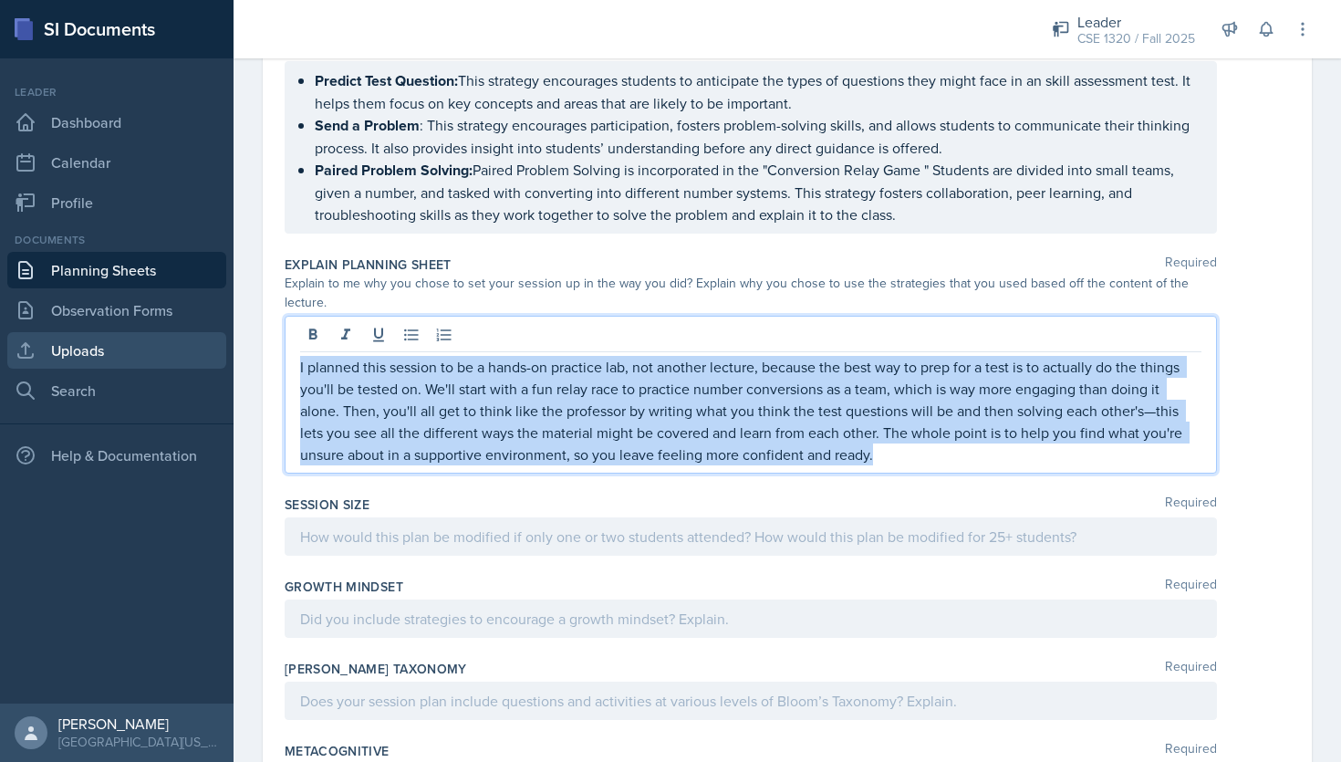
drag, startPoint x: 899, startPoint y: 430, endPoint x: 224, endPoint y: 335, distance: 681.5
click at [224, 335] on div "SI Documents Leader Dashboard Calendar Profile Documents Planning Sheets Observ…" at bounding box center [670, 381] width 1341 height 762
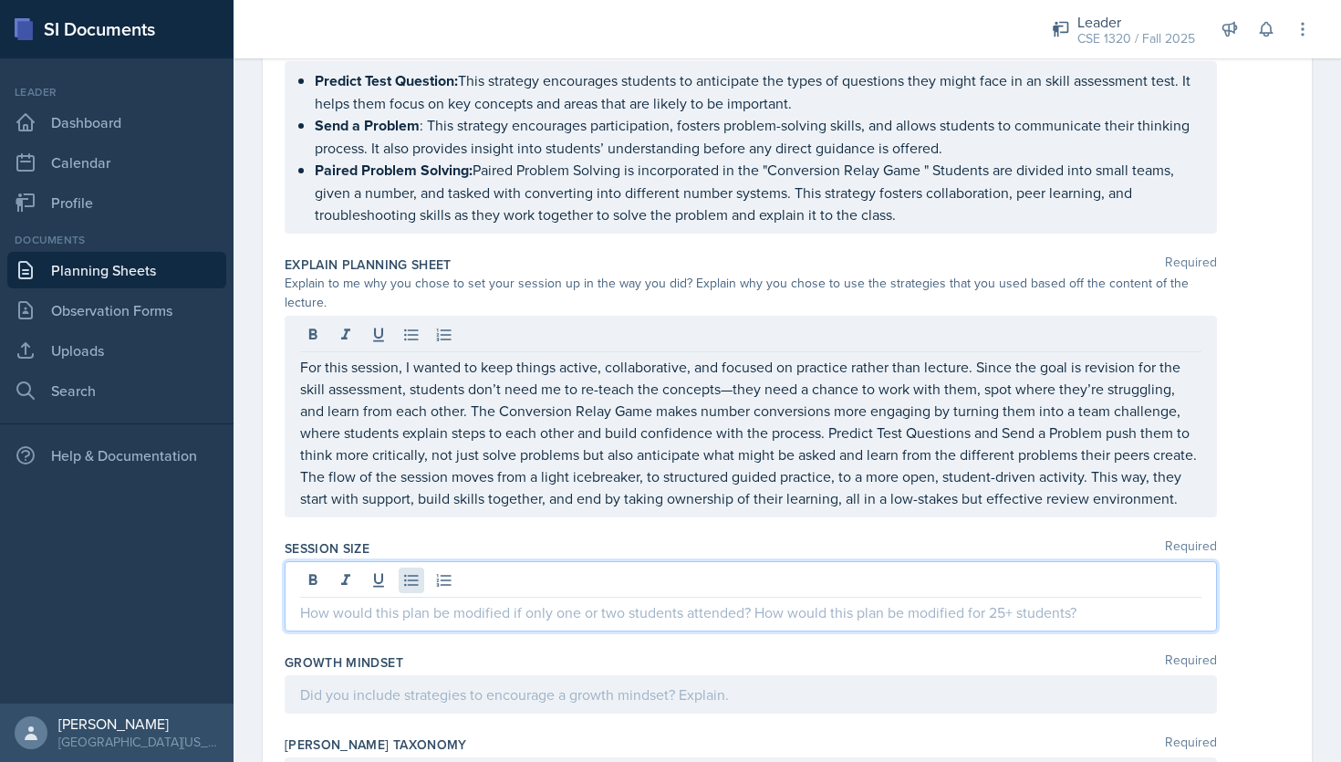
click at [410, 561] on div at bounding box center [751, 596] width 932 height 70
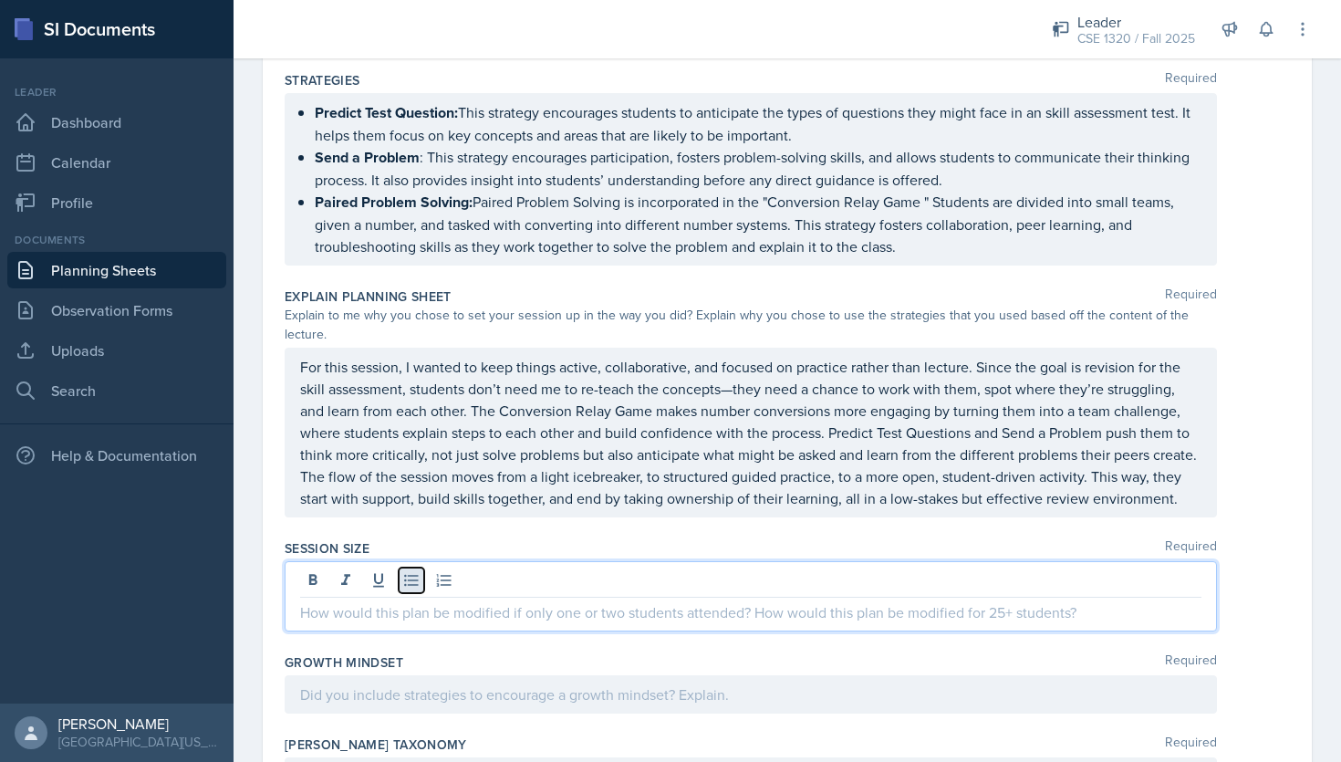
click at [414, 571] on icon at bounding box center [411, 580] width 18 height 18
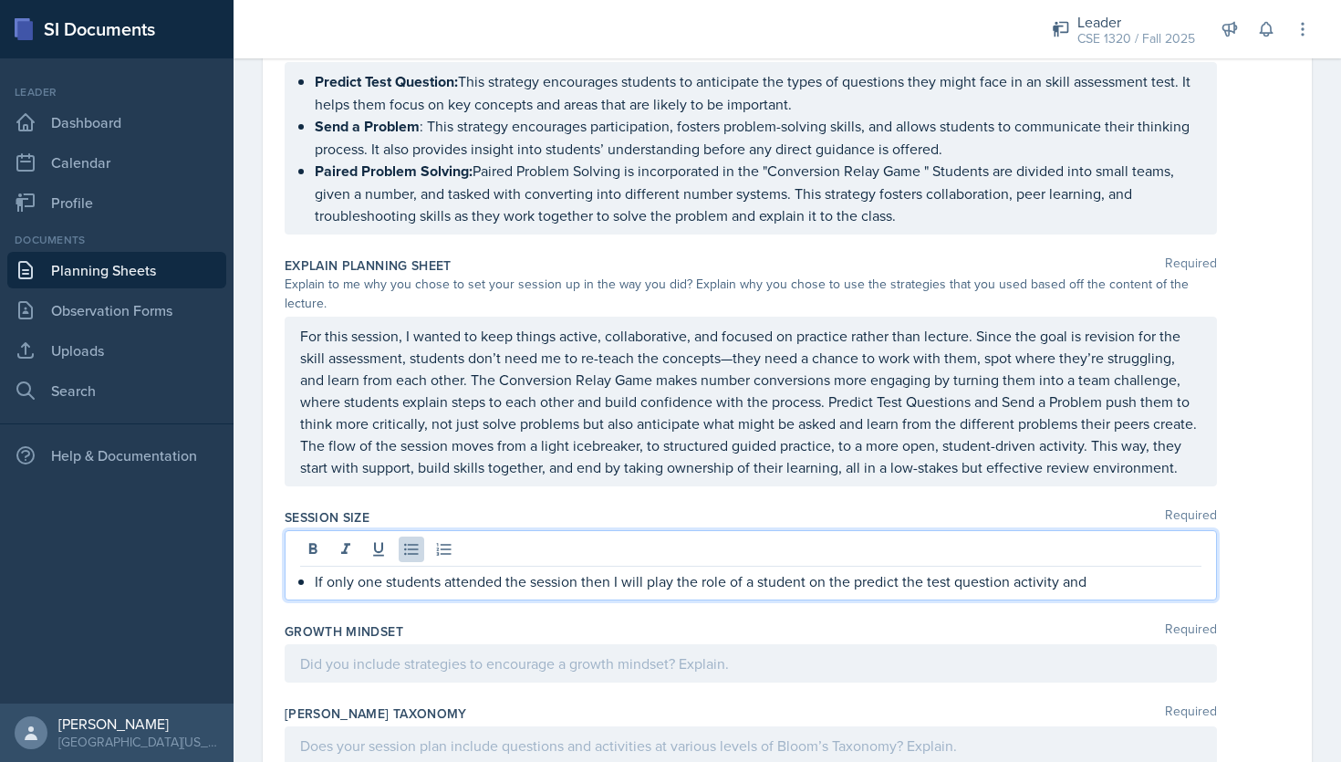
scroll to position [1953, 0]
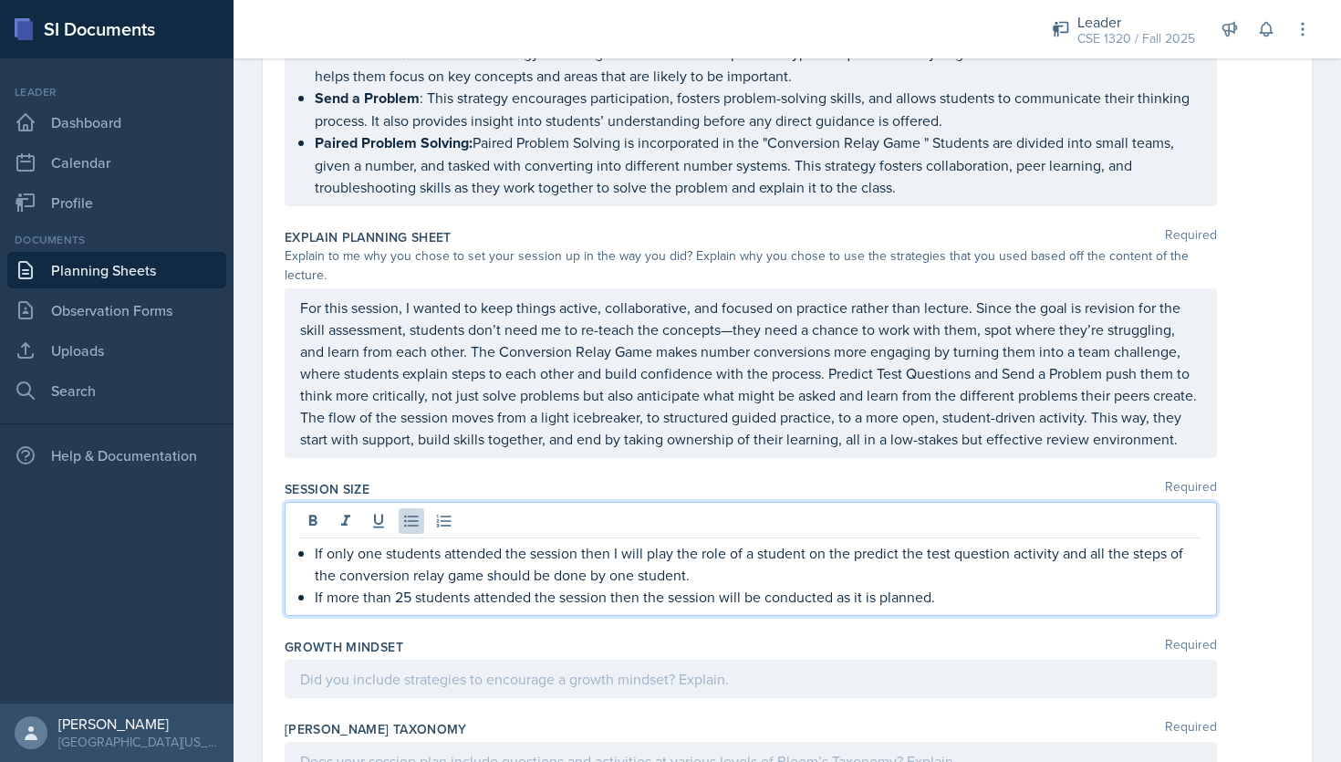
click at [1177, 397] on p "For this session, I wanted to keep things active, collaborative, and focused on…" at bounding box center [750, 372] width 901 height 153
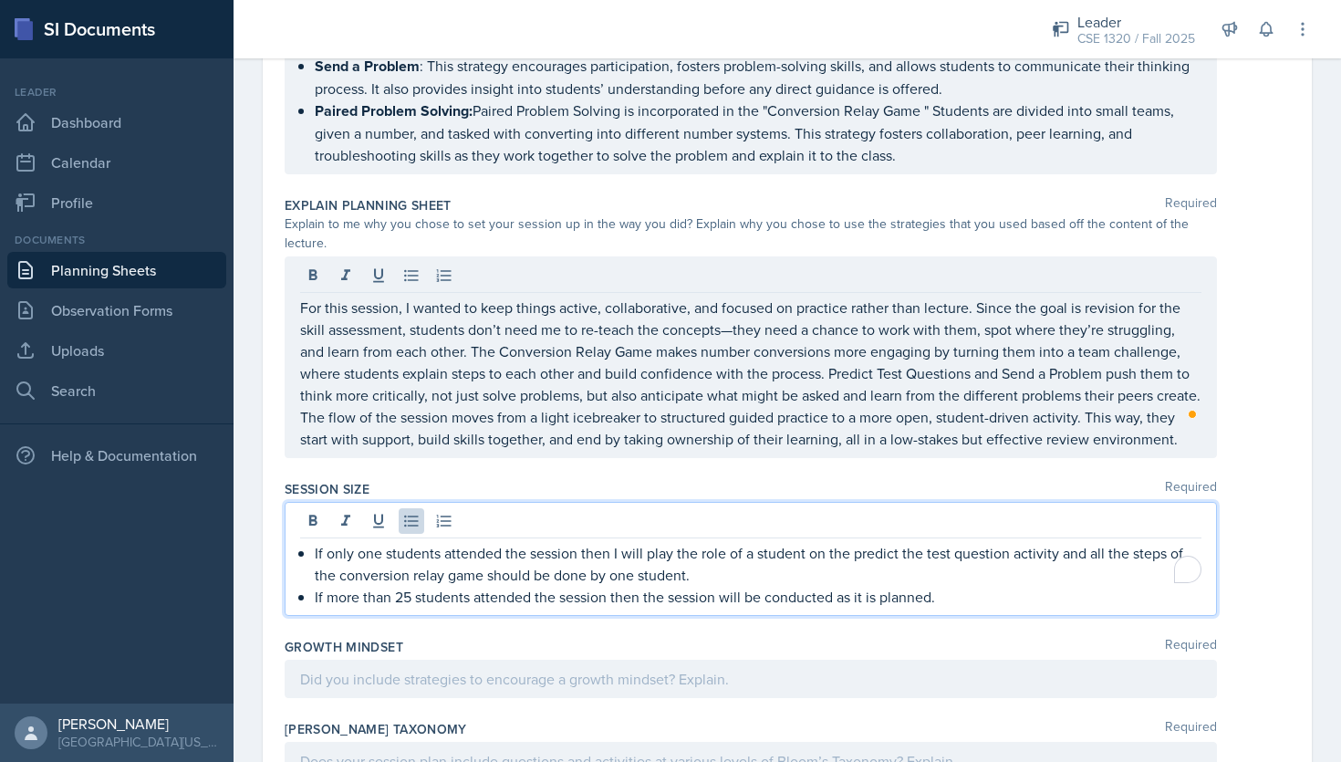
click at [858, 513] on div "If only one students attended the session then I will play the role of a studen…" at bounding box center [751, 559] width 932 height 114
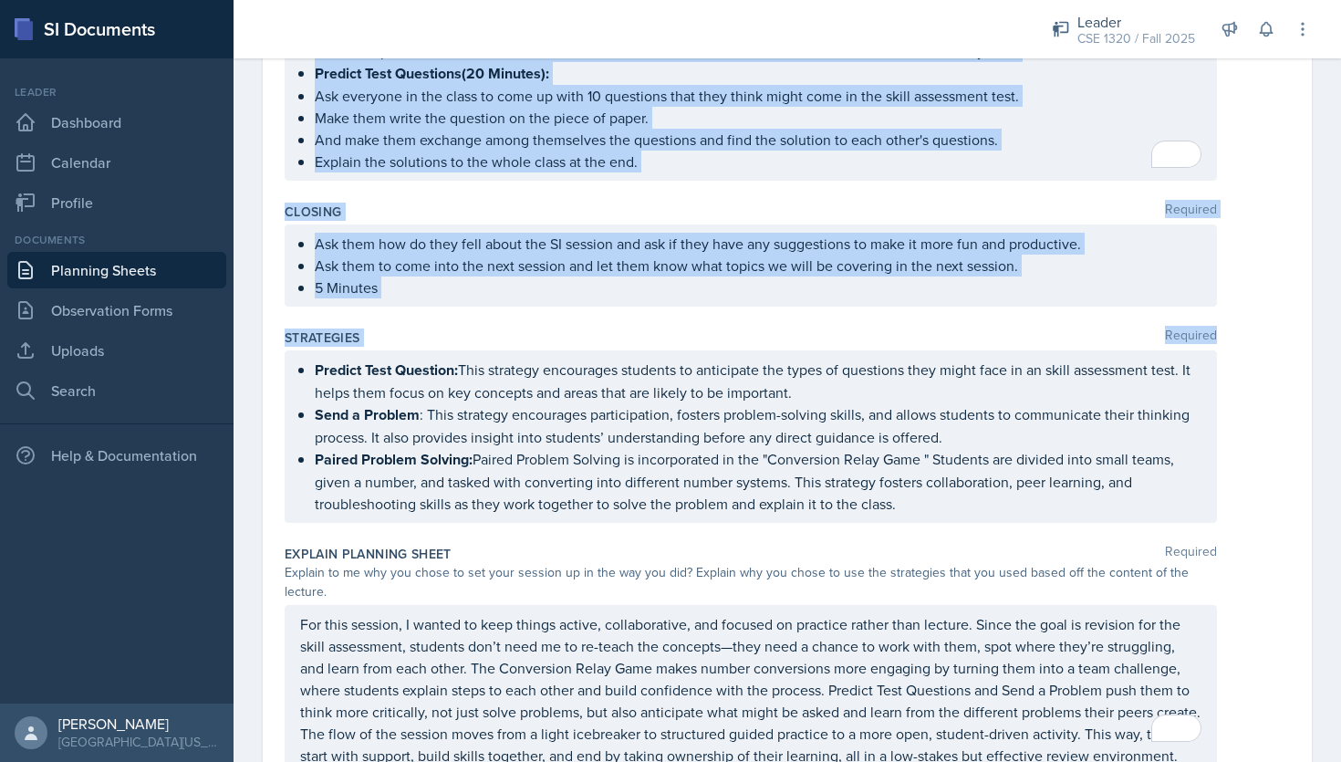
scroll to position [2100, 0]
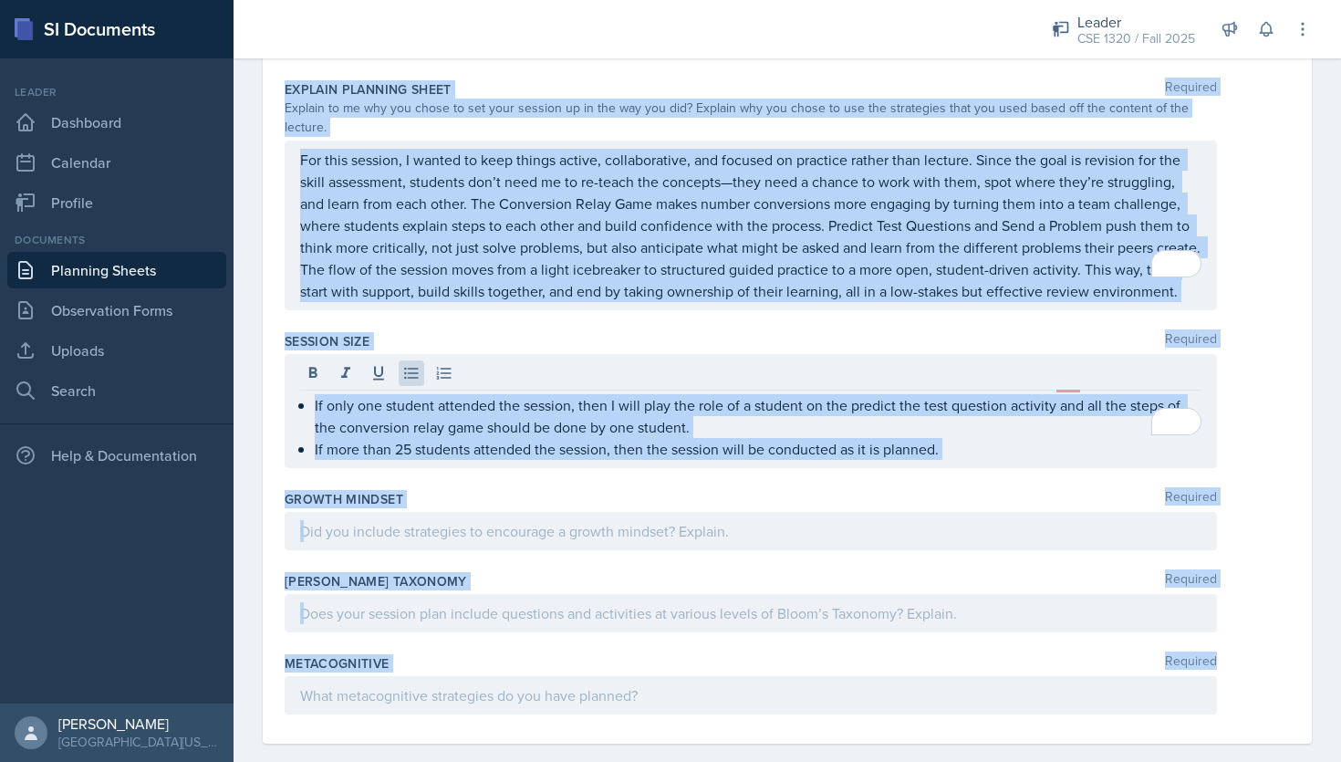
drag, startPoint x: 281, startPoint y: 222, endPoint x: 745, endPoint y: 684, distance: 655.2
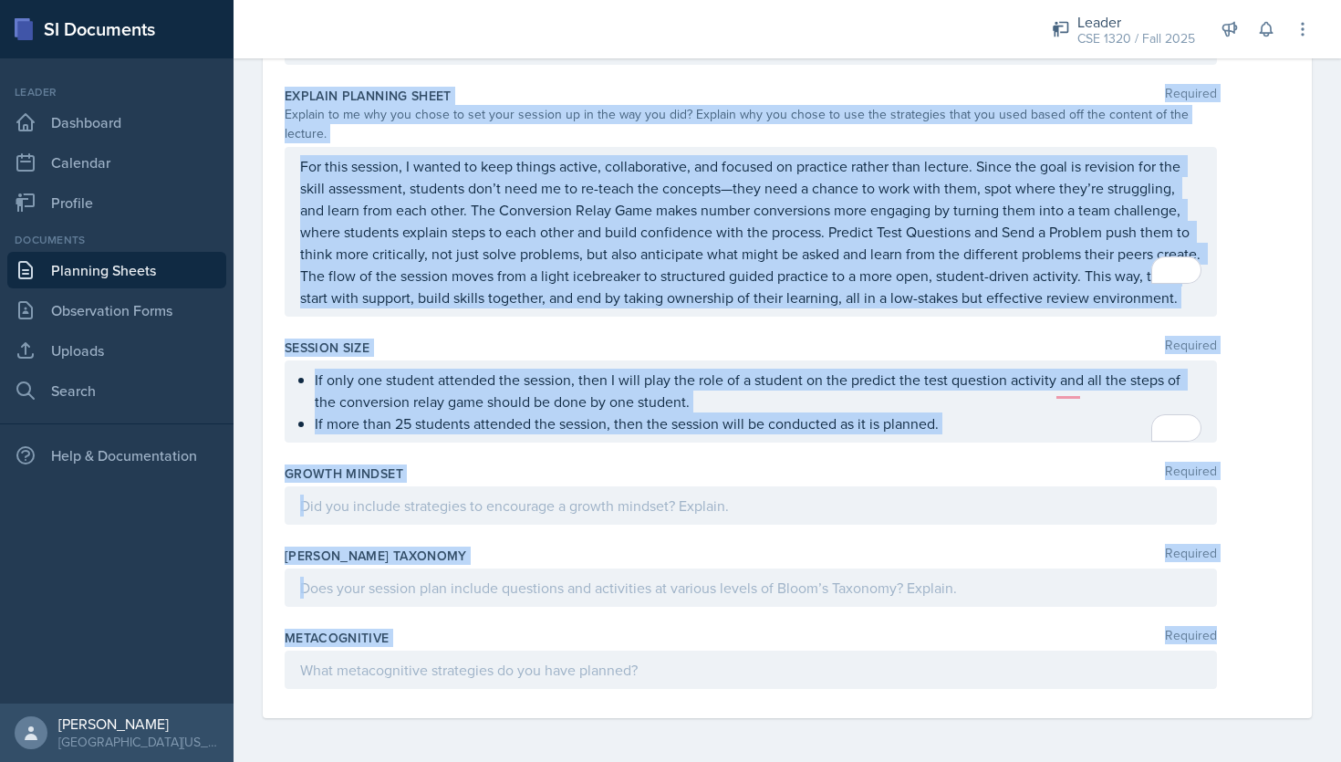
scroll to position [2068, 0]
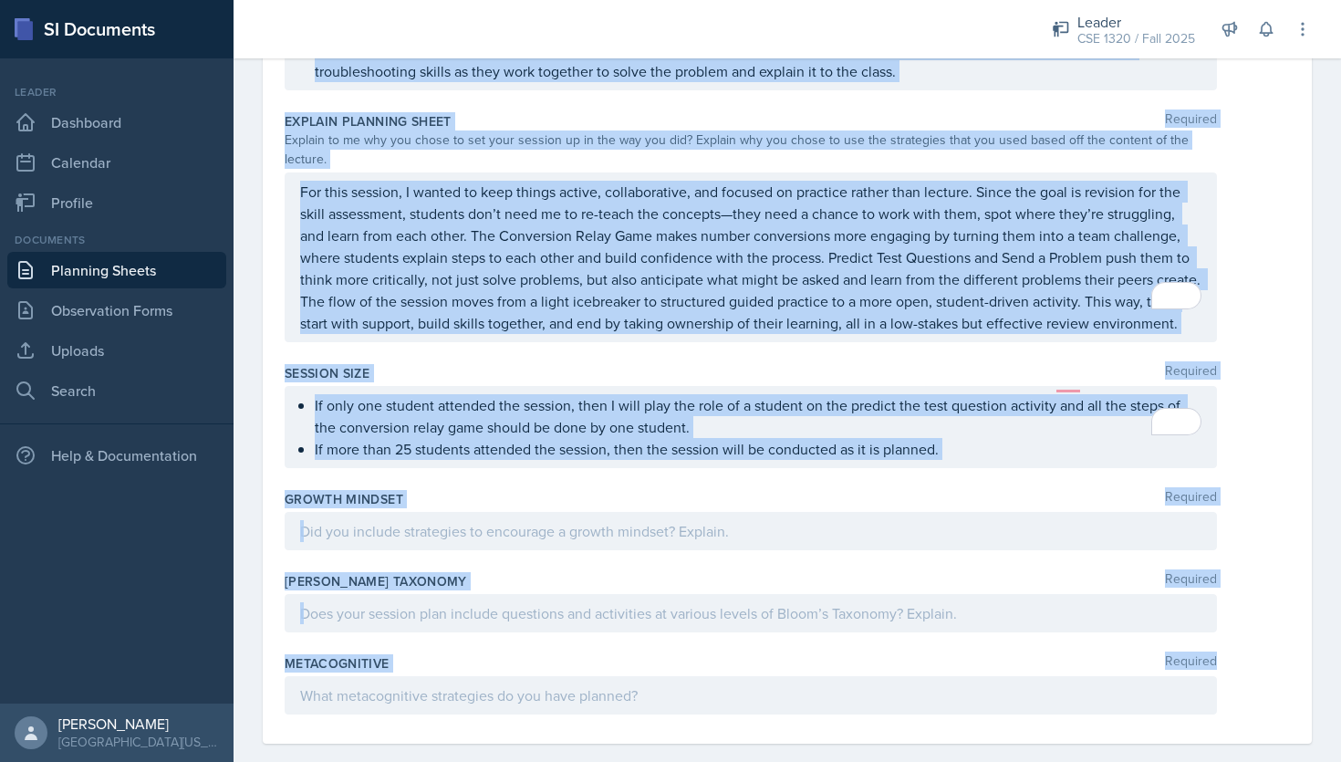
copy div "Content Required As it was the first week of class and we are revising the mate…"
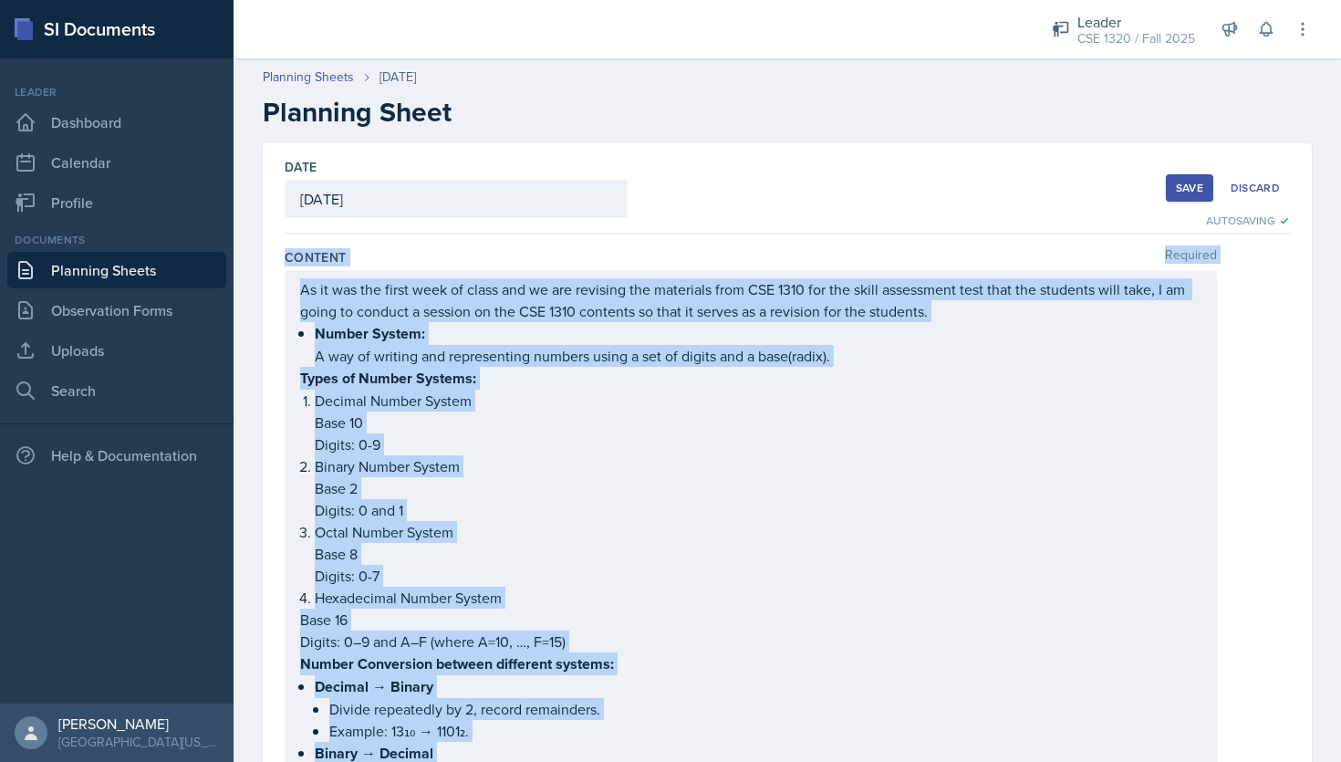
scroll to position [2068, 0]
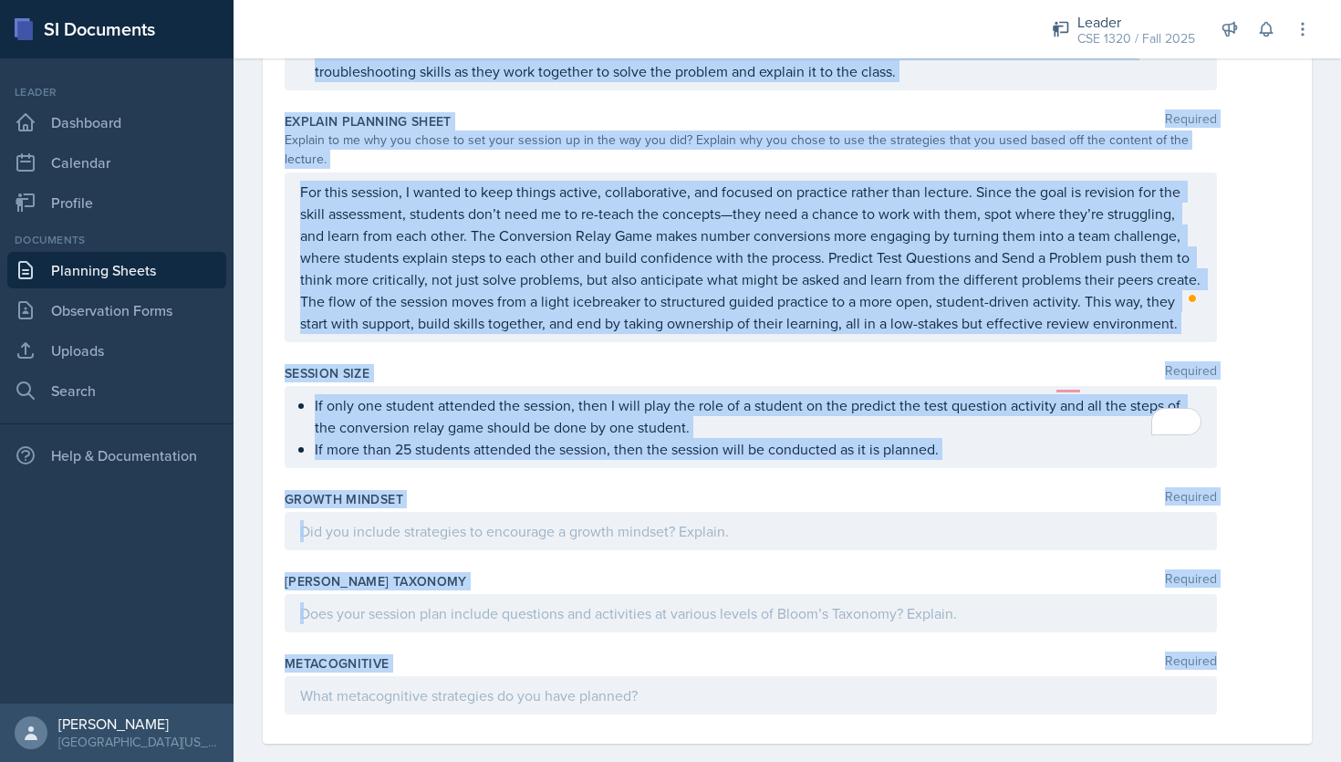
click at [435, 520] on p at bounding box center [750, 531] width 901 height 22
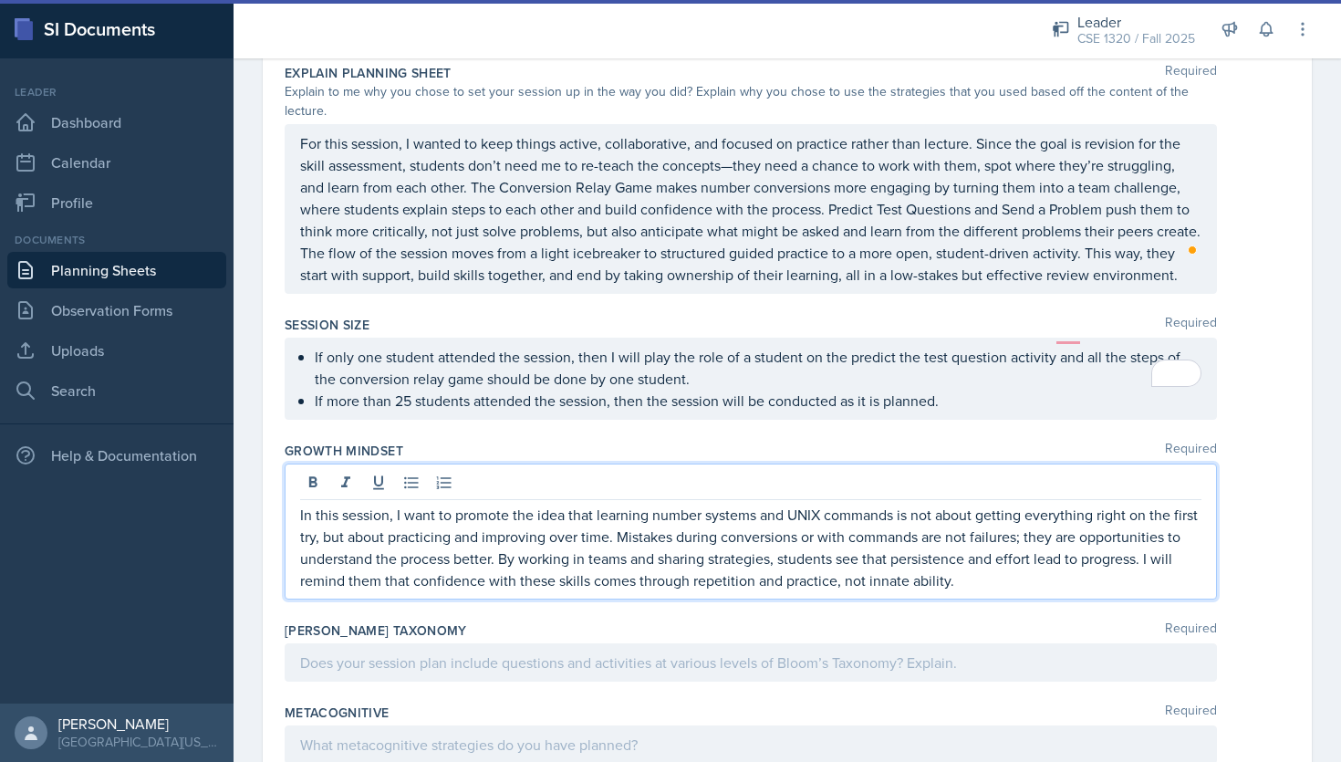
scroll to position [2149, 0]
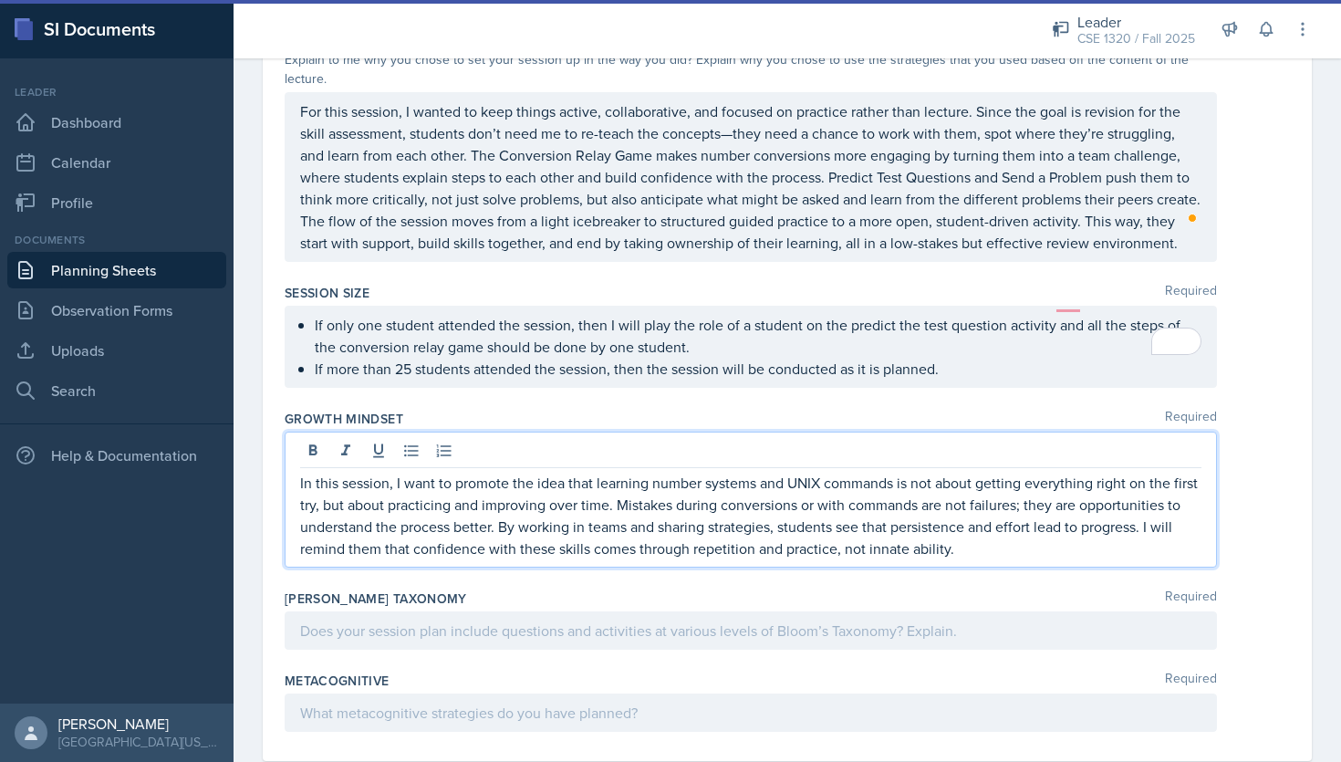
click at [384, 611] on div at bounding box center [751, 630] width 932 height 38
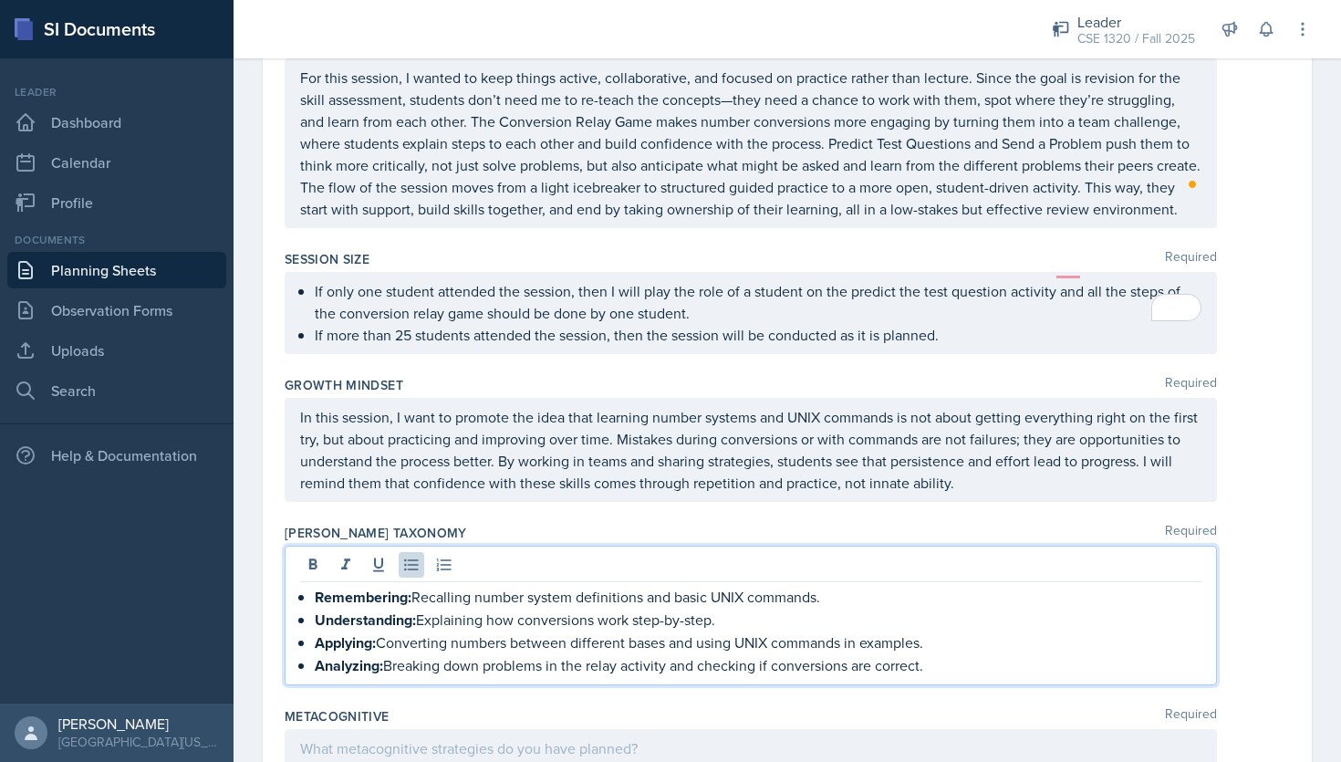
scroll to position [2234, 0]
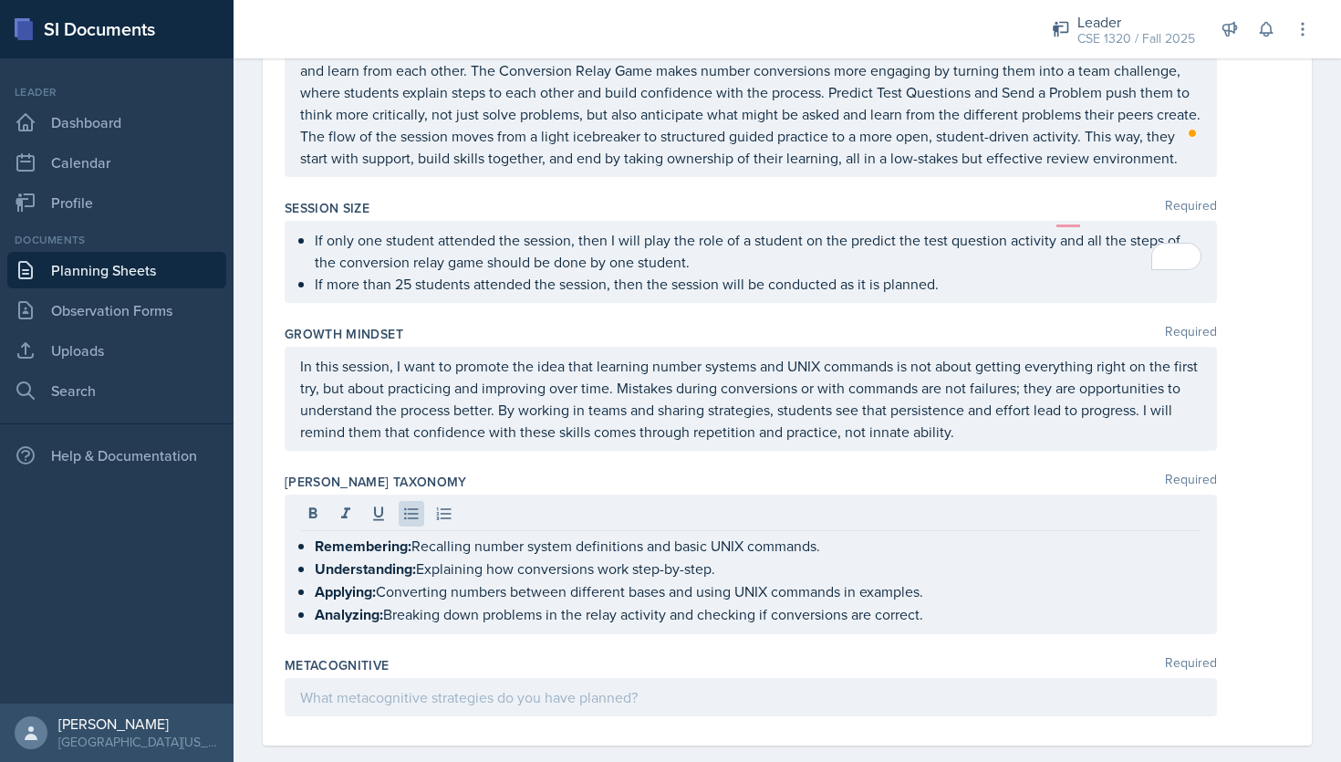
click at [519, 686] on div at bounding box center [751, 697] width 932 height 38
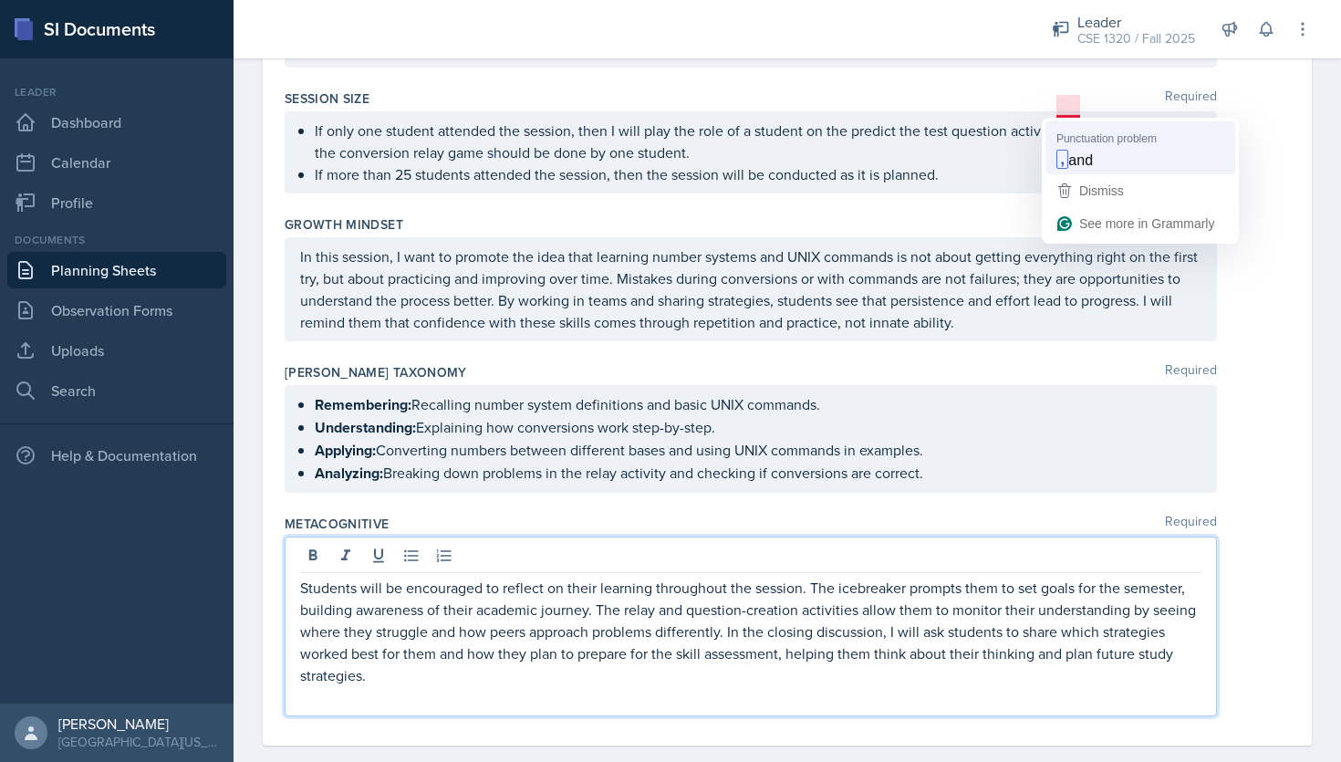
scroll to position [2375, 0]
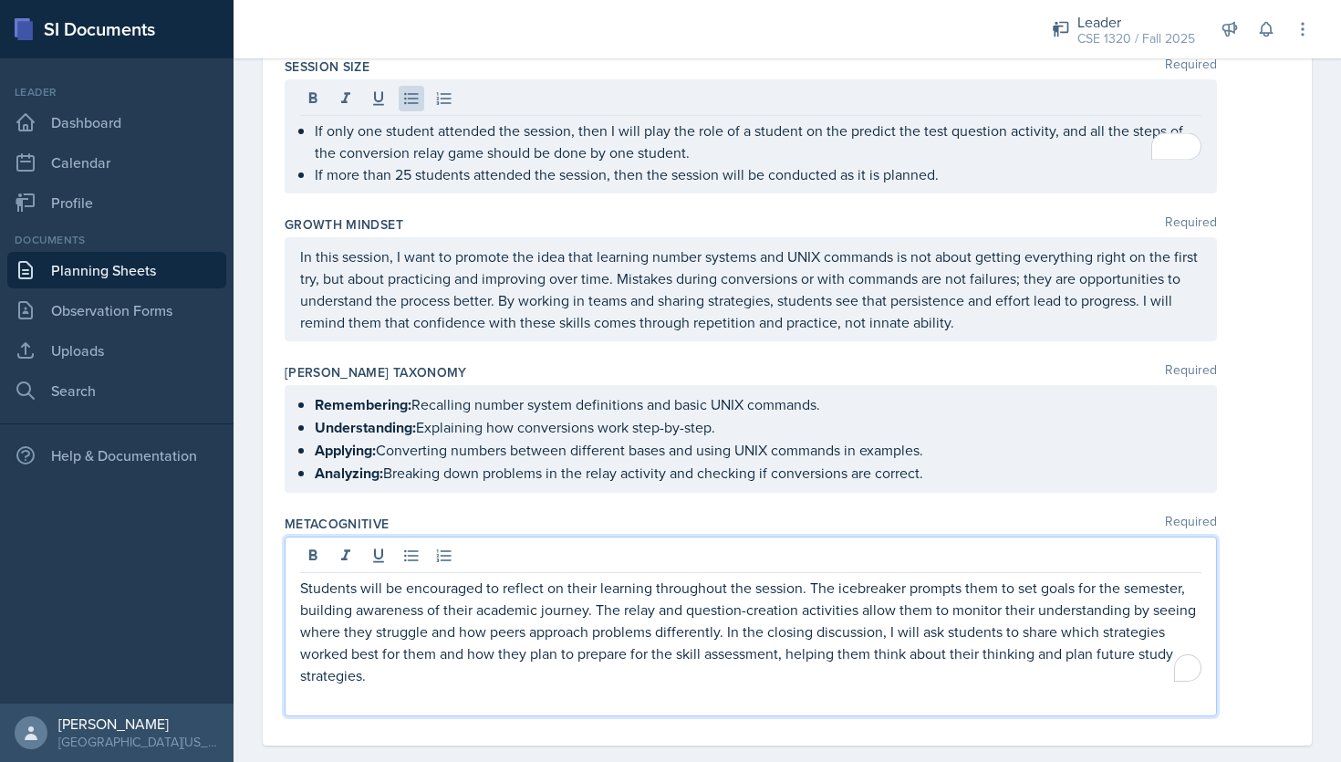
click at [433, 642] on p "Students will be encouraged to reflect on their learning throughout the session…" at bounding box center [750, 630] width 901 height 109
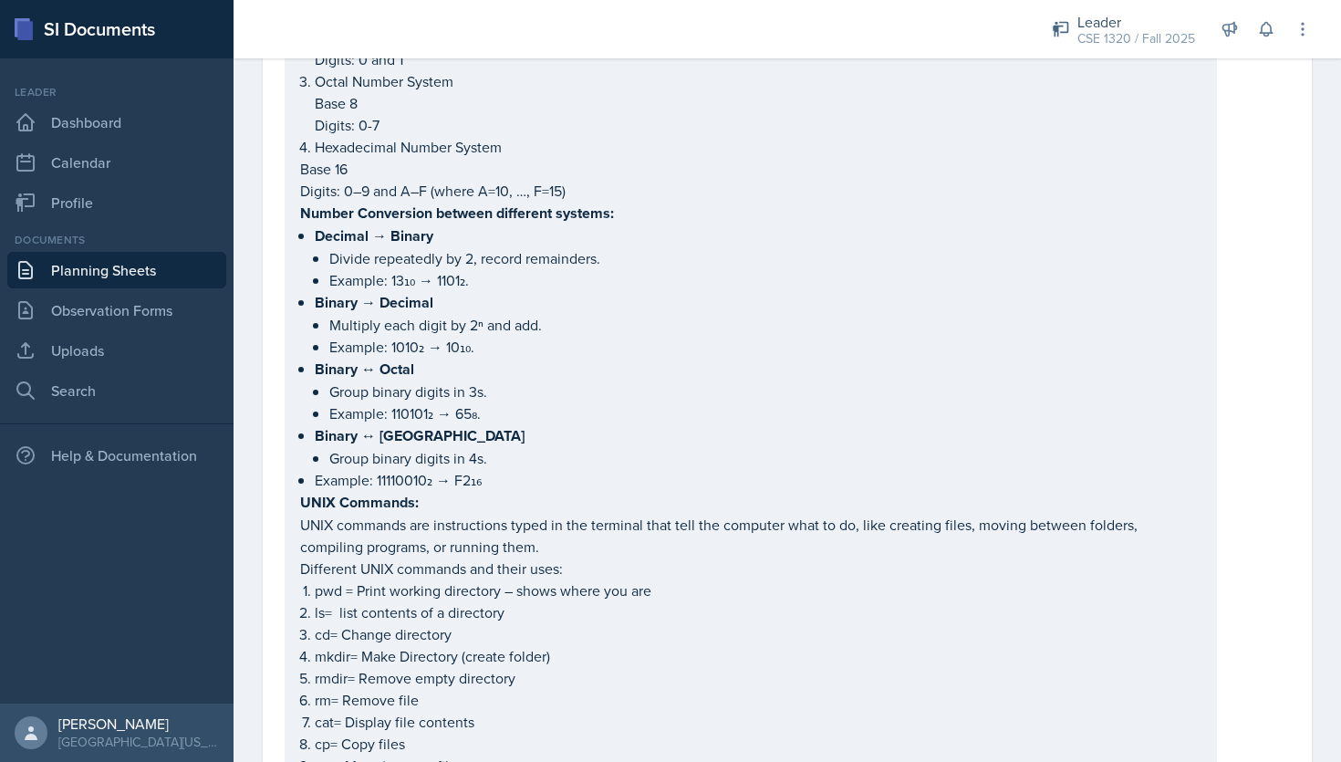
scroll to position [0, 0]
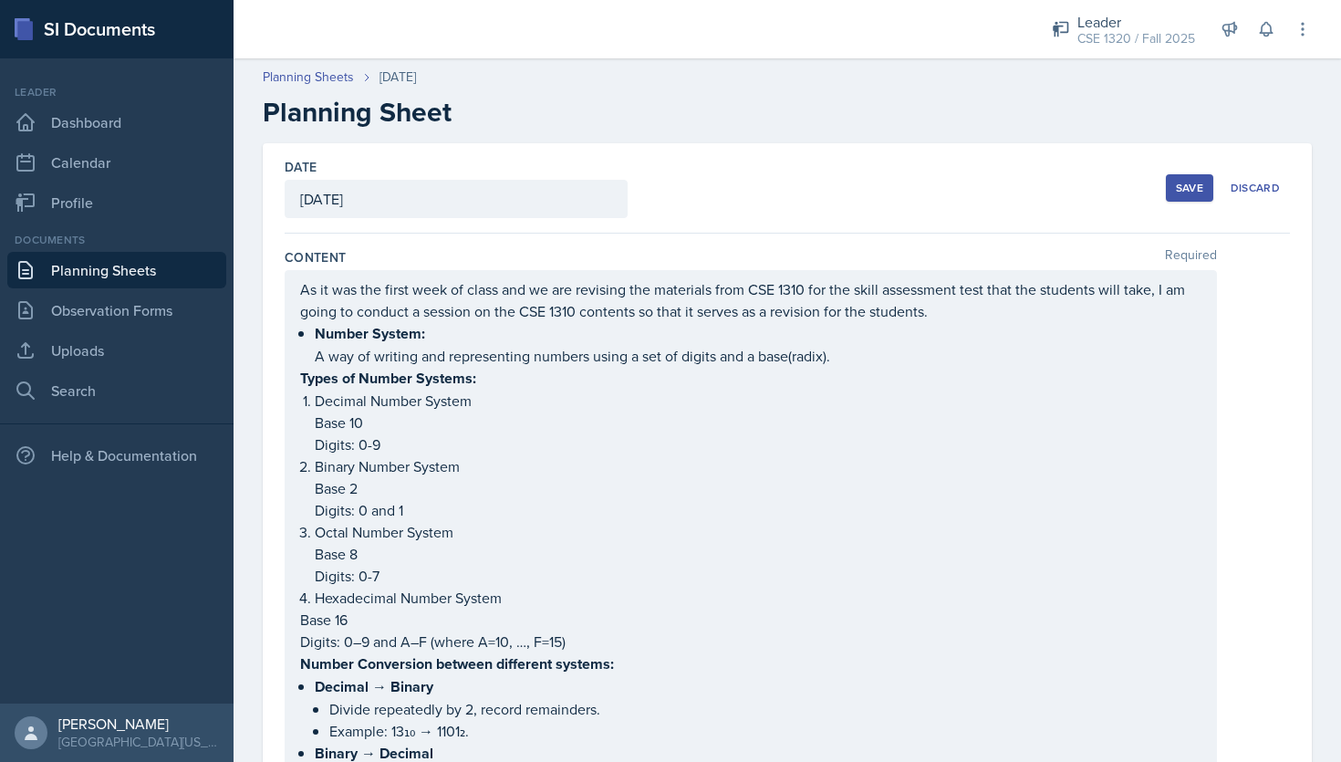
click at [1185, 189] on div "Save" at bounding box center [1189, 188] width 27 height 15
